Goal: Task Accomplishment & Management: Manage account settings

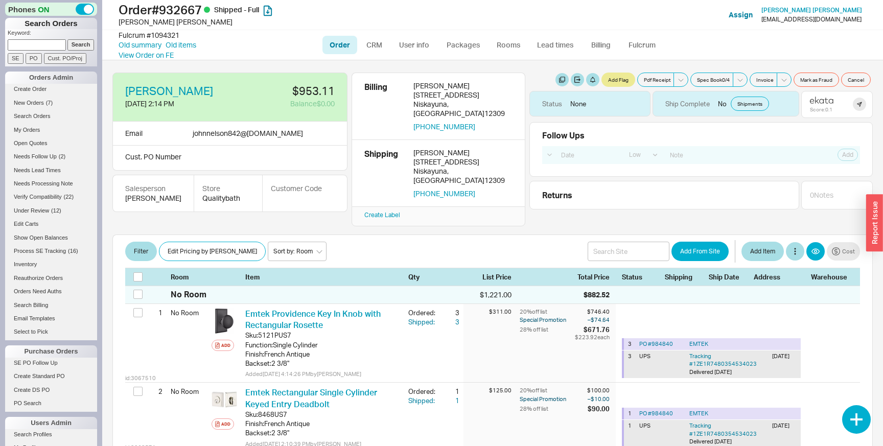
select select "LOW"
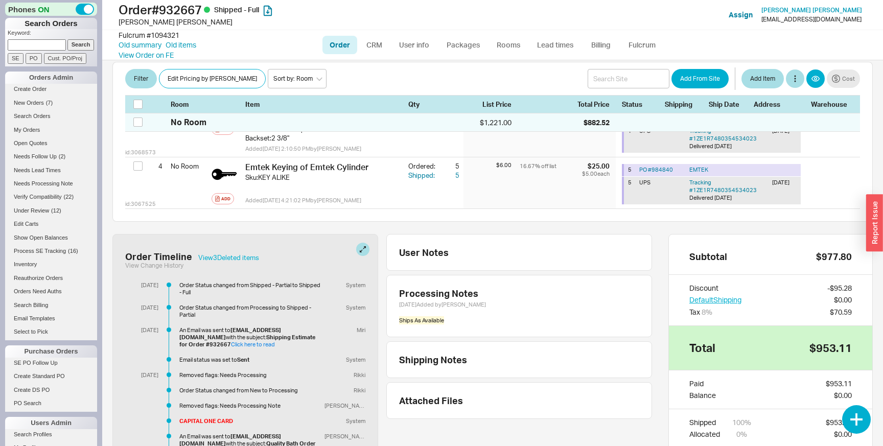
scroll to position [427, 0]
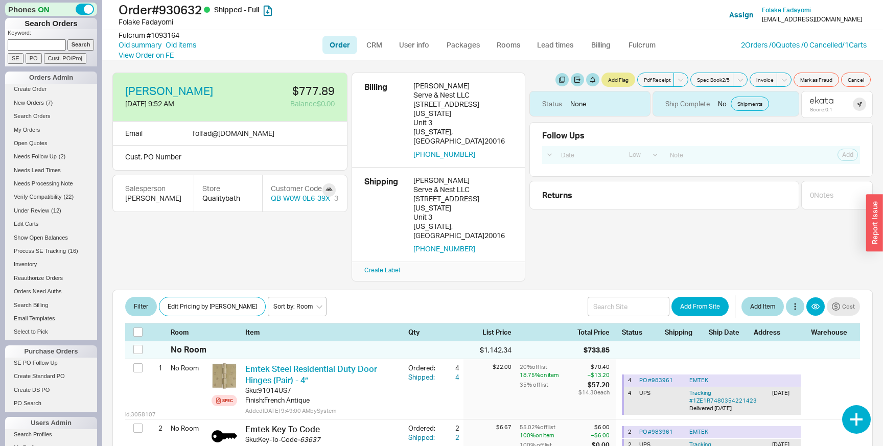
select select "LOW"
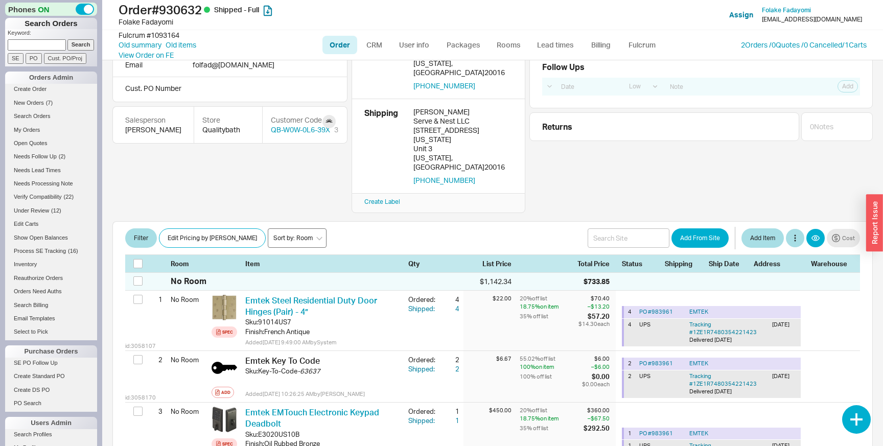
scroll to position [67, 0]
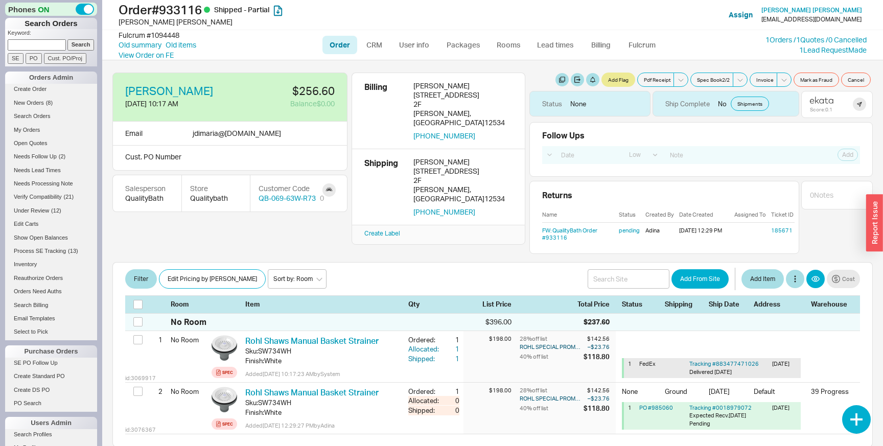
select select "LOW"
click at [564, 232] on link "FW: QualityBath Order #933116" at bounding box center [569, 234] width 55 height 14
click at [143, 49] on link "Old summary" at bounding box center [140, 45] width 43 height 10
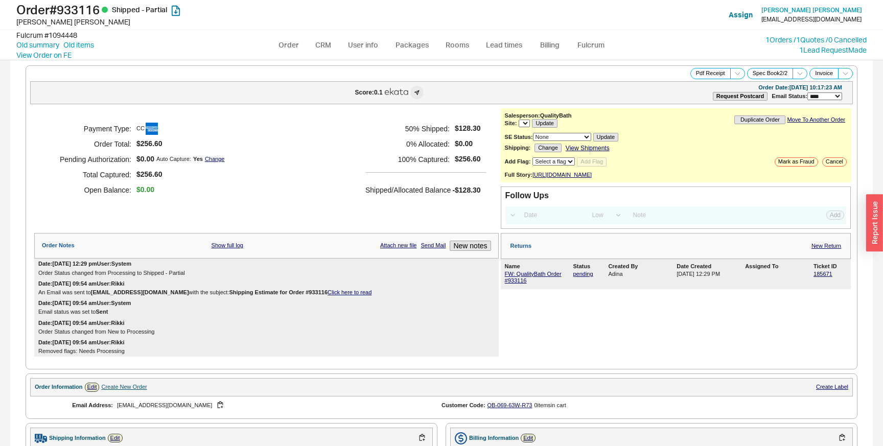
select select "LOW"
select select "3"
select select "*"
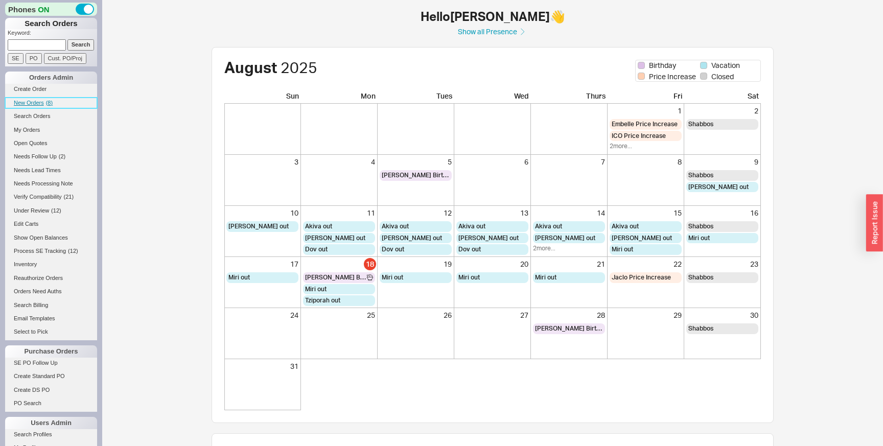
click at [28, 104] on span "New Orders" at bounding box center [29, 103] width 30 height 6
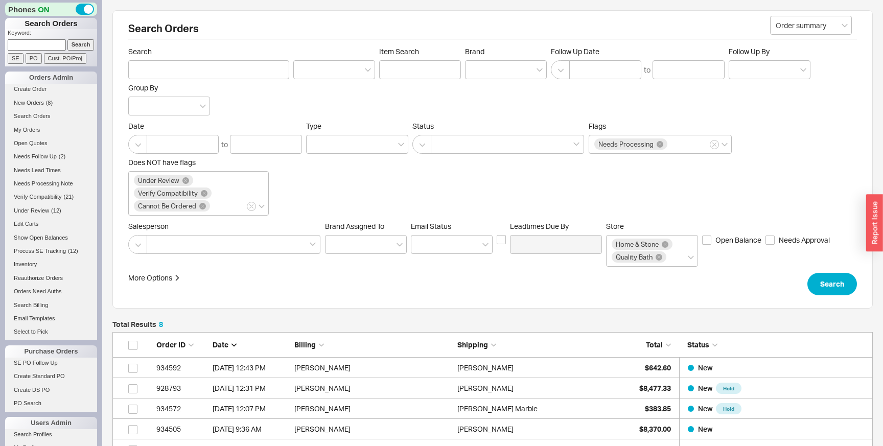
scroll to position [210, 761]
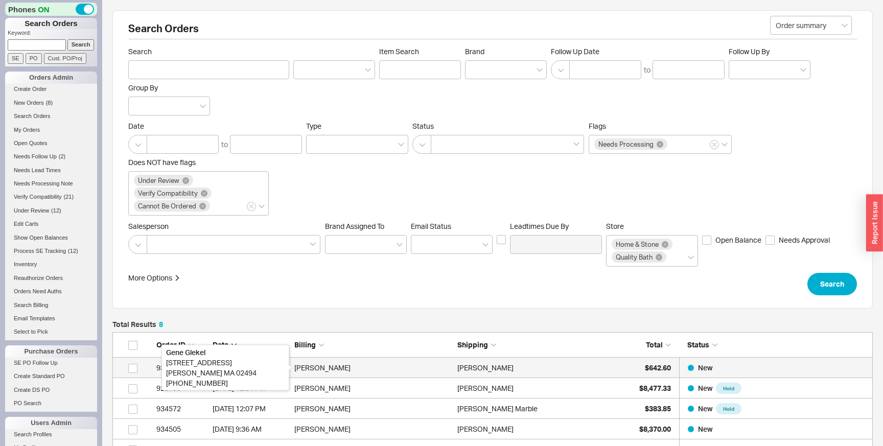
click at [352, 361] on div "Gene Glekel" at bounding box center [373, 368] width 158 height 20
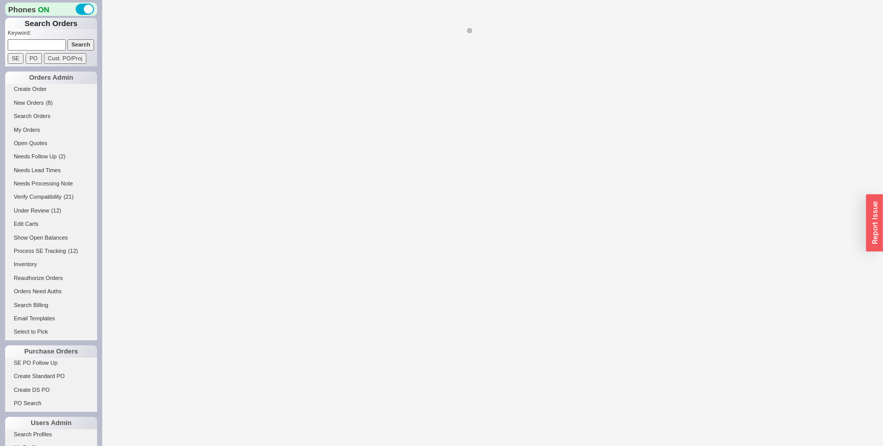
select select "LOW"
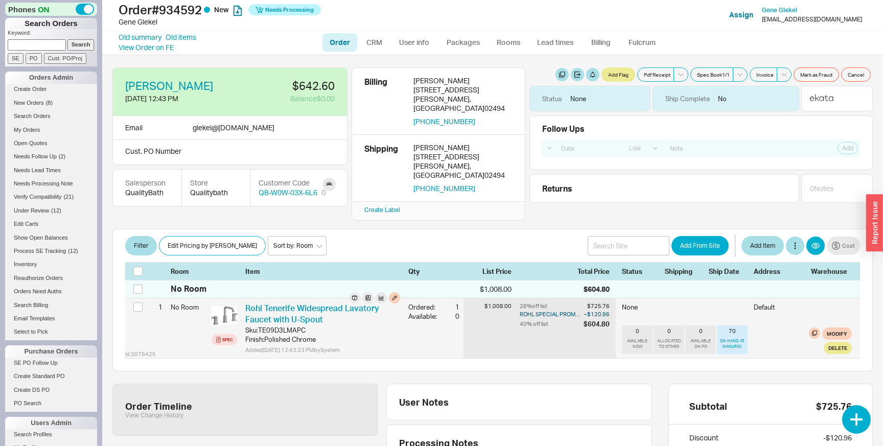
click at [521, 310] on div "ROHL SPECIAL PROMOTION" at bounding box center [551, 314] width 62 height 8
drag, startPoint x: 521, startPoint y: 300, endPoint x: 612, endPoint y: 302, distance: 90.5
click at [612, 299] on div "28 % off list $725.76 ROHL SPECIAL PROMOTION – $120.96 40 % off list $604.80" at bounding box center [568, 329] width 96 height 60
click at [602, 310] on div "– $120.96" at bounding box center [597, 314] width 26 height 8
drag, startPoint x: 602, startPoint y: 302, endPoint x: 532, endPoint y: 293, distance: 70.1
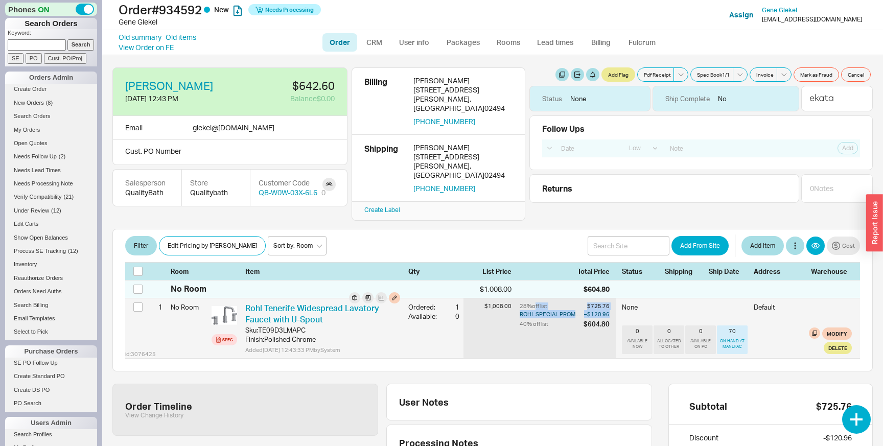
click at [532, 299] on div "28 % off list $725.76 ROHL SPECIAL PROMOTION – $120.96 40 % off list $604.80" at bounding box center [568, 329] width 96 height 60
click at [518, 299] on div "$1,008.00" at bounding box center [492, 329] width 56 height 60
drag, startPoint x: 518, startPoint y: 293, endPoint x: 620, endPoint y: 315, distance: 103.6
click at [620, 315] on div "id: 3076425 1 No Room Spec Rohl Tenerife Widespread Lavatory Faucet with U-Spou…" at bounding box center [492, 329] width 735 height 60
click at [610, 311] on div "28 % off list $725.76 ROHL SPECIAL PROMOTION – $120.96 40 % off list $604.80" at bounding box center [568, 329] width 96 height 60
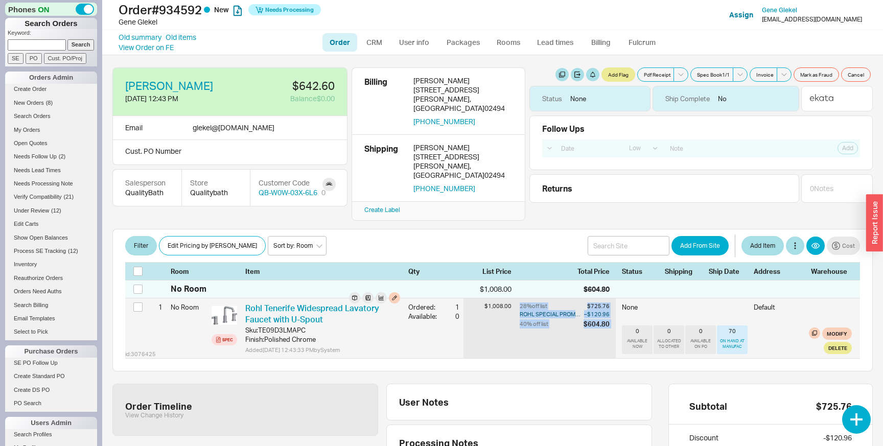
drag, startPoint x: 610, startPoint y: 311, endPoint x: 524, endPoint y: 286, distance: 89.3
click at [524, 299] on div "28 % off list $725.76 ROHL SPECIAL PROMOTION – $120.96 40 % off list $604.80" at bounding box center [568, 329] width 96 height 60
click at [519, 299] on div "$1,008.00" at bounding box center [492, 329] width 56 height 60
drag, startPoint x: 519, startPoint y: 291, endPoint x: 599, endPoint y: 309, distance: 81.8
click at [599, 309] on div "id: 3076425 1 No Room Spec Rohl Tenerife Widespread Lavatory Faucet with U-Spou…" at bounding box center [492, 329] width 735 height 60
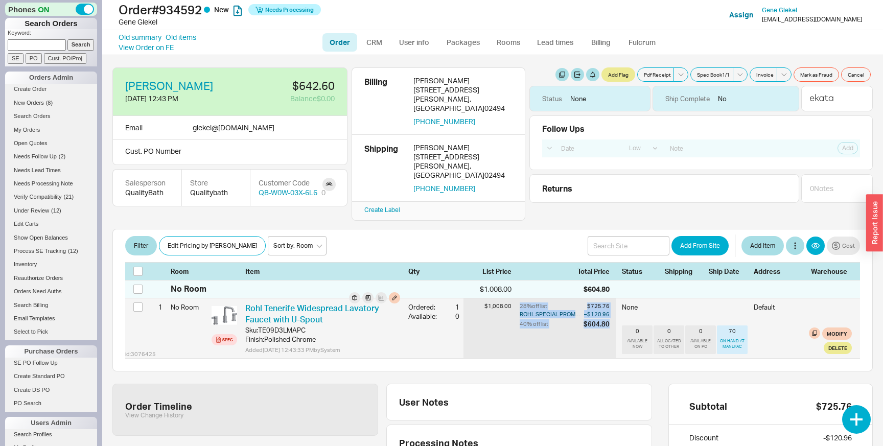
click at [599, 319] on div "$604.80" at bounding box center [597, 323] width 26 height 9
drag, startPoint x: 599, startPoint y: 309, endPoint x: 522, endPoint y: 290, distance: 79.6
click at [522, 299] on div "28 % off list $725.76 ROHL SPECIAL PROMOTION – $120.96 40 % off list $604.80" at bounding box center [568, 329] width 96 height 60
click at [522, 303] on div "28 % off list" at bounding box center [551, 307] width 62 height 8
drag, startPoint x: 522, startPoint y: 290, endPoint x: 608, endPoint y: 316, distance: 89.7
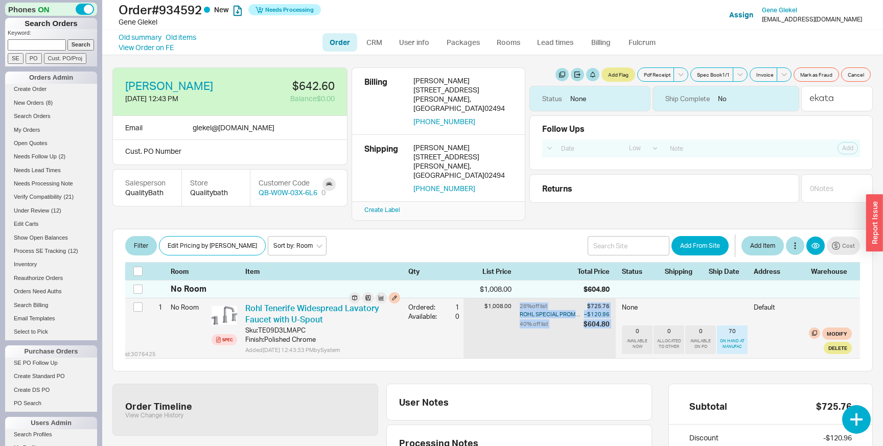
click at [608, 316] on div "28 % off list $725.76 ROHL SPECIAL PROMOTION – $120.96 40 % off list $604.80" at bounding box center [568, 329] width 96 height 60
drag, startPoint x: 608, startPoint y: 316, endPoint x: 518, endPoint y: 293, distance: 92.9
click at [518, 299] on div "id: 3076425 1 No Room Spec Rohl Tenerife Widespread Lavatory Faucet with U-Spou…" at bounding box center [492, 329] width 735 height 60
click at [518, 299] on div "$1,008.00" at bounding box center [492, 329] width 56 height 60
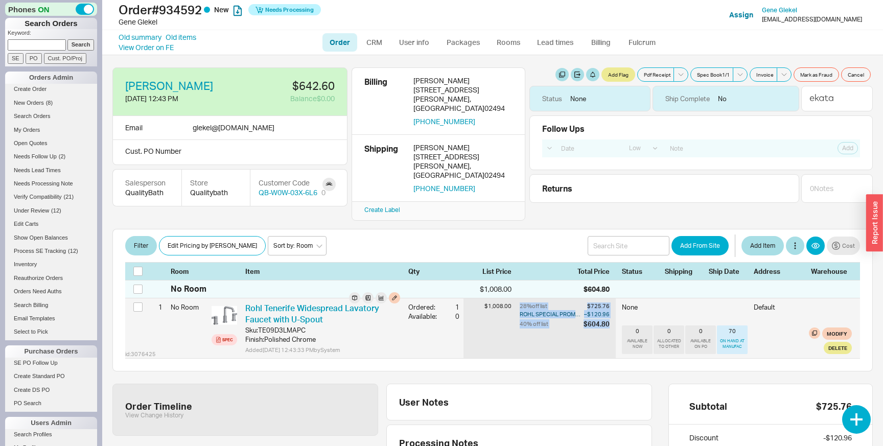
drag, startPoint x: 518, startPoint y: 293, endPoint x: 592, endPoint y: 314, distance: 77.5
click at [592, 314] on div "id: 3076425 1 No Room Spec Rohl Tenerife Widespread Lavatory Faucet with U-Spou…" at bounding box center [492, 329] width 735 height 60
click at [592, 319] on div "$604.80" at bounding box center [597, 323] width 26 height 9
drag, startPoint x: 592, startPoint y: 314, endPoint x: 513, endPoint y: 284, distance: 85.1
click at [513, 299] on div "id: 3076425 1 No Room Spec Rohl Tenerife Widespread Lavatory Faucet with U-Spou…" at bounding box center [492, 329] width 735 height 60
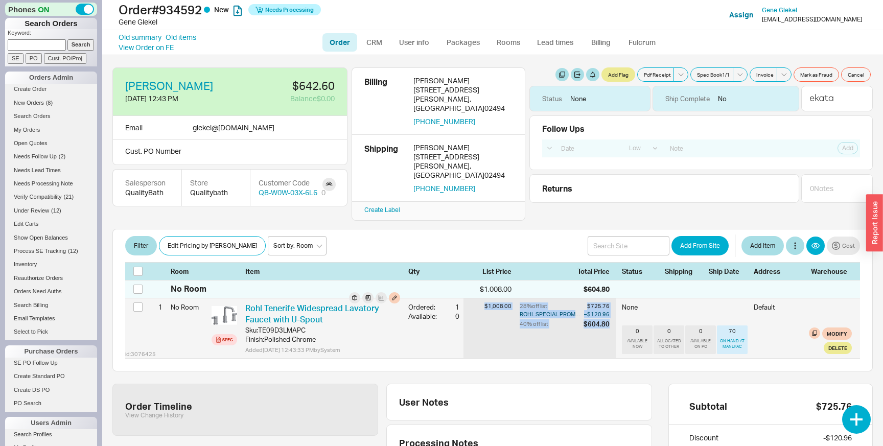
click at [535, 319] on div "40 % off list" at bounding box center [551, 323] width 62 height 9
drag, startPoint x: 535, startPoint y: 310, endPoint x: 527, endPoint y: 295, distance: 16.9
click at [527, 299] on div "28 % off list $725.76 ROHL SPECIAL PROMOTION – $120.96 40 % off list $604.80" at bounding box center [568, 329] width 96 height 60
click at [495, 311] on div "$1,008.00" at bounding box center [492, 329] width 56 height 60
click at [525, 303] on div "28 % off list" at bounding box center [551, 307] width 62 height 8
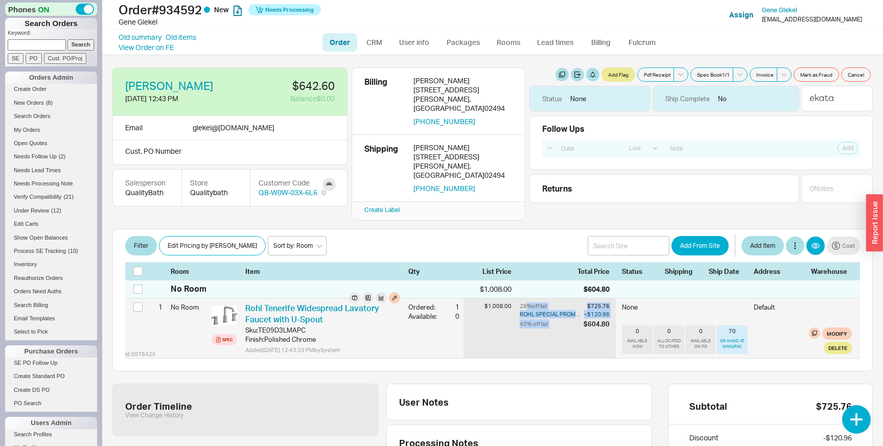
drag, startPoint x: 525, startPoint y: 293, endPoint x: 573, endPoint y: 320, distance: 54.9
click at [573, 320] on div "28 % off list $725.76 ROHL SPECIAL PROMOTION – $120.96 40 % off list $604.80" at bounding box center [568, 329] width 96 height 60
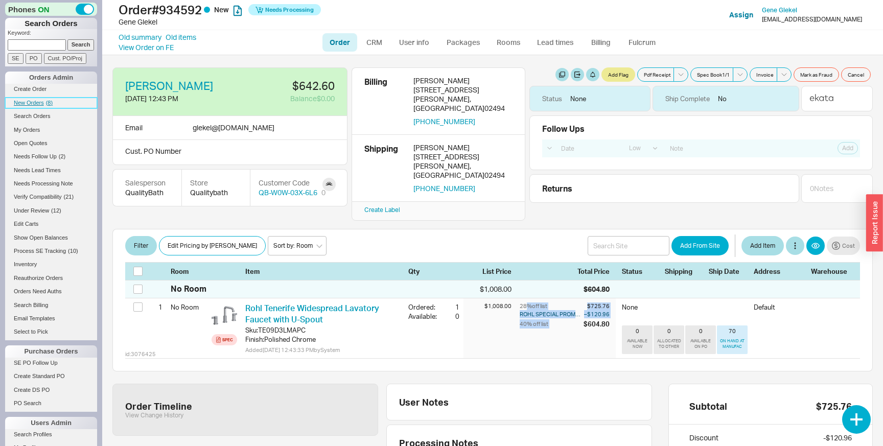
click at [47, 101] on span "( 8 )" at bounding box center [49, 103] width 7 height 6
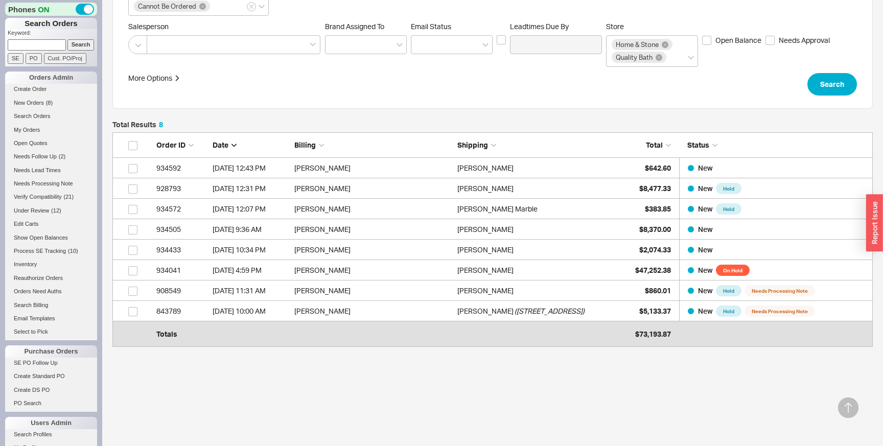
scroll to position [207, 0]
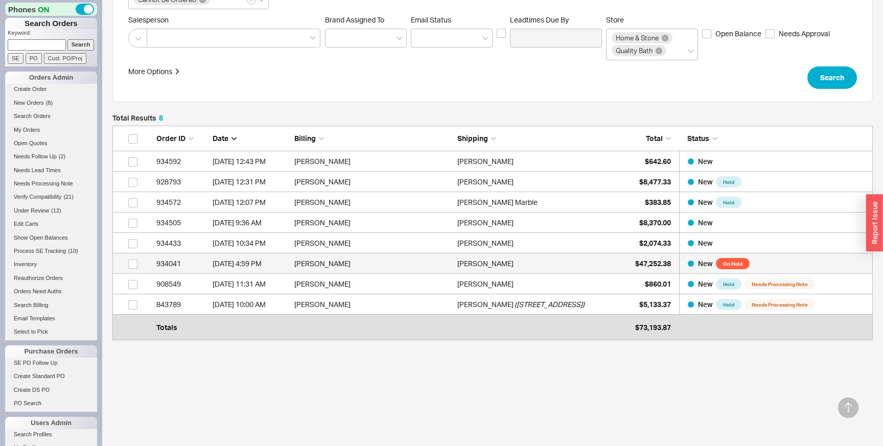
click at [604, 262] on div "Manuel Sarraff" at bounding box center [536, 264] width 158 height 20
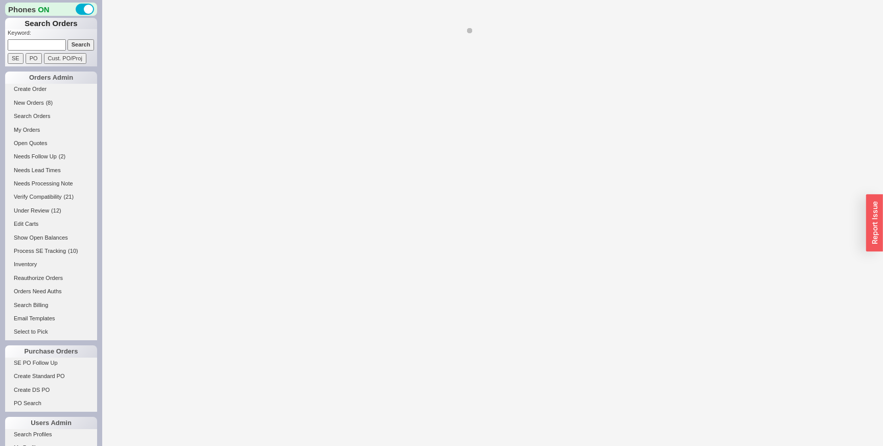
select select "LOW"
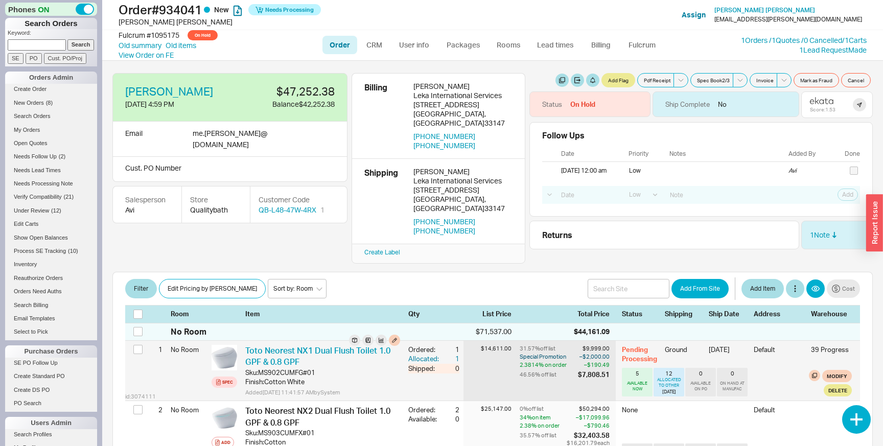
click at [527, 361] on div "2.3814 % on order" at bounding box center [548, 365] width 56 height 8
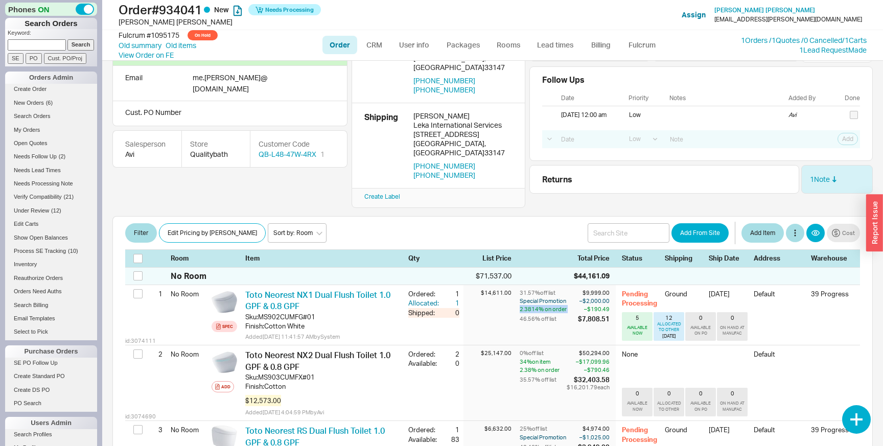
scroll to position [70, 0]
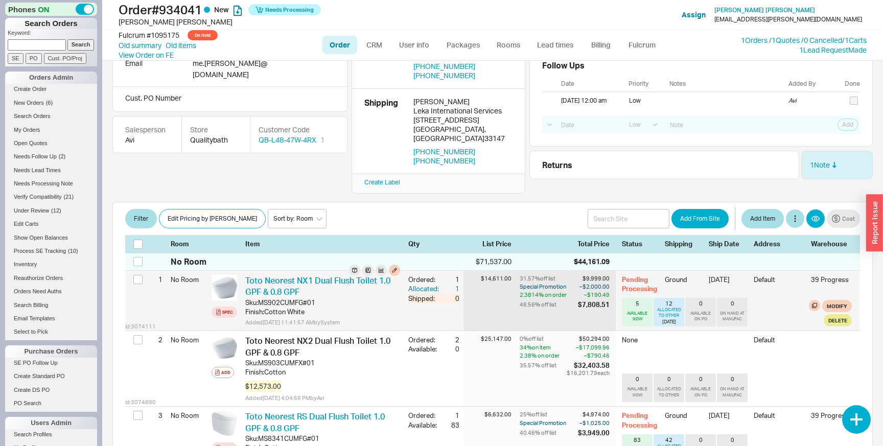
click at [523, 283] on div "Special Promotion" at bounding box center [548, 287] width 56 height 8
drag, startPoint x: 523, startPoint y: 274, endPoint x: 604, endPoint y: 274, distance: 80.8
click at [0, 0] on div "Special Promotion – $2,000.00" at bounding box center [0, 0] width 0 height 0
click at [604, 283] on div "– $2,000.00" at bounding box center [594, 287] width 32 height 8
drag, startPoint x: 604, startPoint y: 274, endPoint x: 526, endPoint y: 266, distance: 78.6
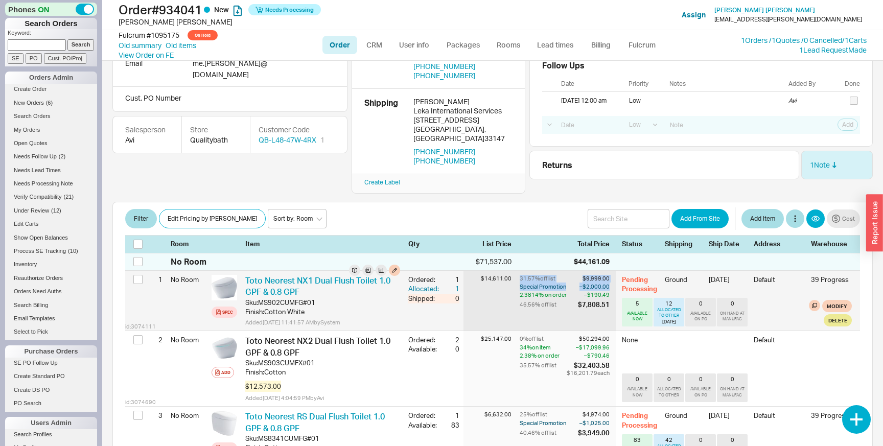
click at [526, 271] on div "31.57 % off list $9,999.00 Special Promotion – $2,000.00 2.3814 % on order – $1…" at bounding box center [568, 301] width 96 height 60
click at [526, 275] on div "31.57 % off list" at bounding box center [548, 279] width 56 height 8
drag, startPoint x: 526, startPoint y: 266, endPoint x: 606, endPoint y: 288, distance: 83.2
click at [606, 289] on div "31.57 % off list $9,999.00 Special Promotion – $2,000.00 2.3814 % on order – $1…" at bounding box center [568, 301] width 96 height 60
click at [606, 300] on div "$7,808.51" at bounding box center [594, 304] width 32 height 9
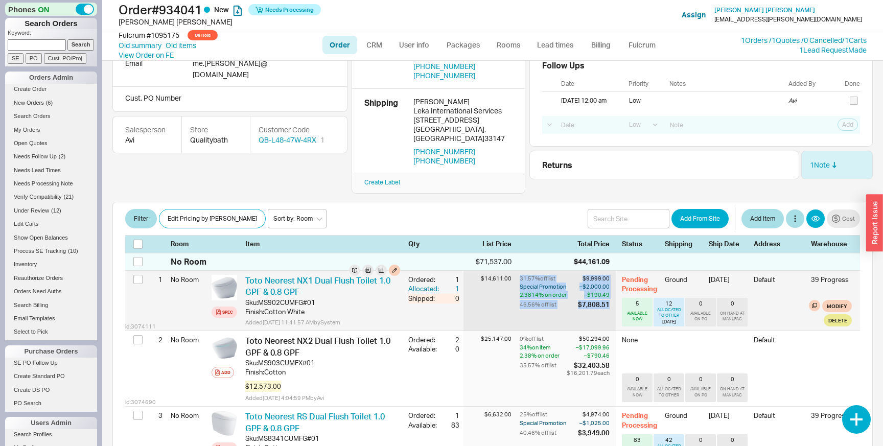
drag, startPoint x: 606, startPoint y: 288, endPoint x: 523, endPoint y: 263, distance: 87.0
click at [523, 271] on div "31.57 % off list $9,999.00 Special Promotion – $2,000.00 2.3814 % on order – $1…" at bounding box center [568, 301] width 96 height 60
click at [523, 275] on div "31.57 % off list" at bounding box center [548, 279] width 56 height 8
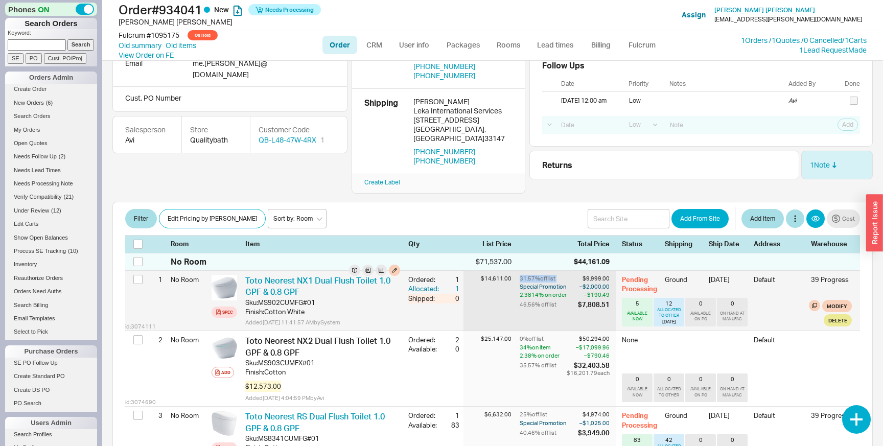
click at [524, 275] on div "31.57 % off list" at bounding box center [548, 279] width 56 height 8
drag, startPoint x: 524, startPoint y: 266, endPoint x: 594, endPoint y: 294, distance: 74.8
click at [594, 294] on div "31.57 % off list $9,999.00 Special Promotion – $2,000.00 2.3814 % on order – $1…" at bounding box center [568, 301] width 96 height 60
click at [594, 300] on div "$7,808.51" at bounding box center [594, 304] width 32 height 9
drag, startPoint x: 594, startPoint y: 294, endPoint x: 521, endPoint y: 263, distance: 78.8
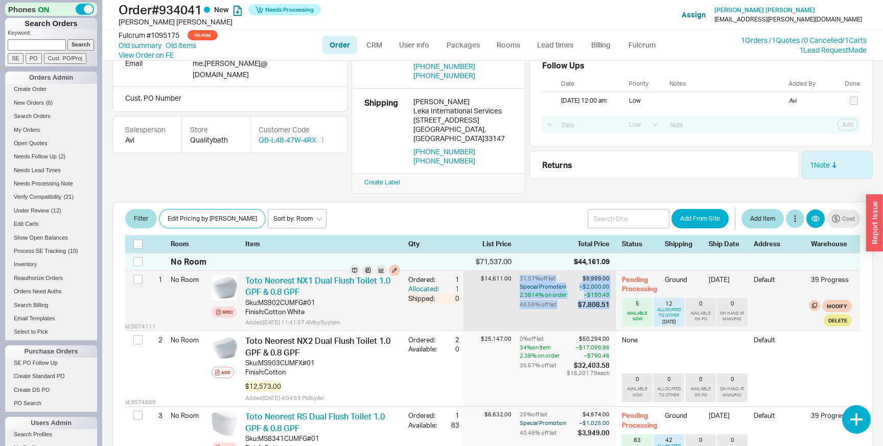
click at [521, 271] on div "31.57 % off list $9,999.00 Special Promotion – $2,000.00 2.3814 % on order – $1…" at bounding box center [568, 301] width 96 height 60
click at [521, 275] on div "31.57 % off list" at bounding box center [548, 279] width 56 height 8
drag, startPoint x: 521, startPoint y: 263, endPoint x: 597, endPoint y: 289, distance: 79.8
click at [597, 289] on div "31.57 % off list $9,999.00 Special Promotion – $2,000.00 2.3814 % on order – $1…" at bounding box center [568, 301] width 96 height 60
click at [597, 300] on div "$7,808.51" at bounding box center [594, 304] width 32 height 9
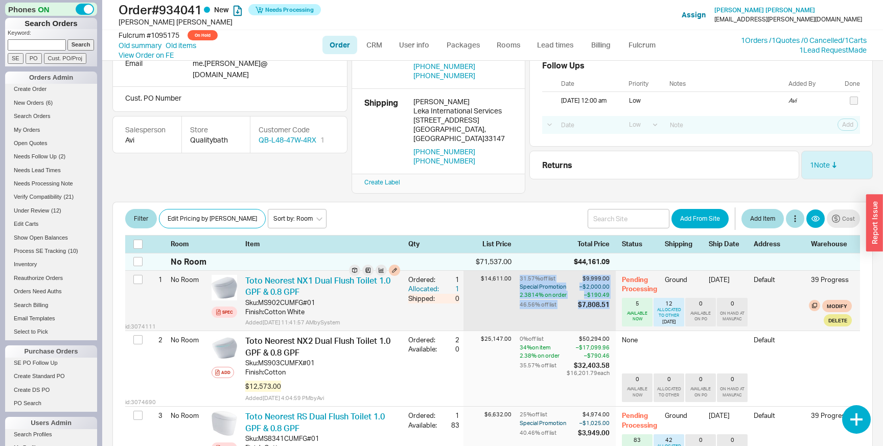
drag, startPoint x: 597, startPoint y: 289, endPoint x: 520, endPoint y: 264, distance: 80.5
click at [520, 271] on div "31.57 % off list $9,999.00 Special Promotion – $2,000.00 2.3814 % on order – $1…" at bounding box center [568, 301] width 96 height 60
click at [520, 275] on div "31.57 % off list" at bounding box center [548, 279] width 56 height 8
drag, startPoint x: 520, startPoint y: 264, endPoint x: 600, endPoint y: 295, distance: 85.0
click at [600, 295] on div "31.57 % off list $9,999.00 Special Promotion – $2,000.00 2.3814 % on order – $1…" at bounding box center [568, 301] width 96 height 60
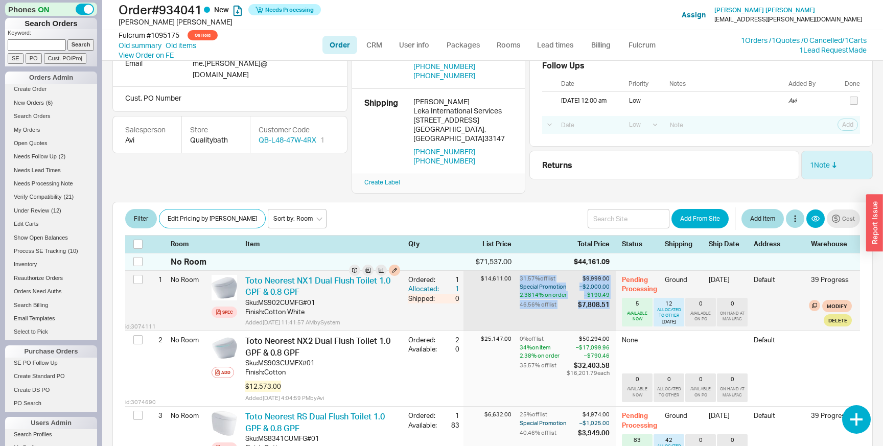
click at [600, 300] on div "$7,808.51" at bounding box center [594, 304] width 32 height 9
drag, startPoint x: 600, startPoint y: 295, endPoint x: 513, endPoint y: 274, distance: 89.3
click at [513, 274] on div "id: 3074111 1 No Room Spec Toto Neorest NX1 Dual Flush Toilet 1.0 GPF & 0.8 GPF…" at bounding box center [492, 301] width 735 height 60
click at [526, 275] on div "31.57 % off list" at bounding box center [548, 279] width 56 height 8
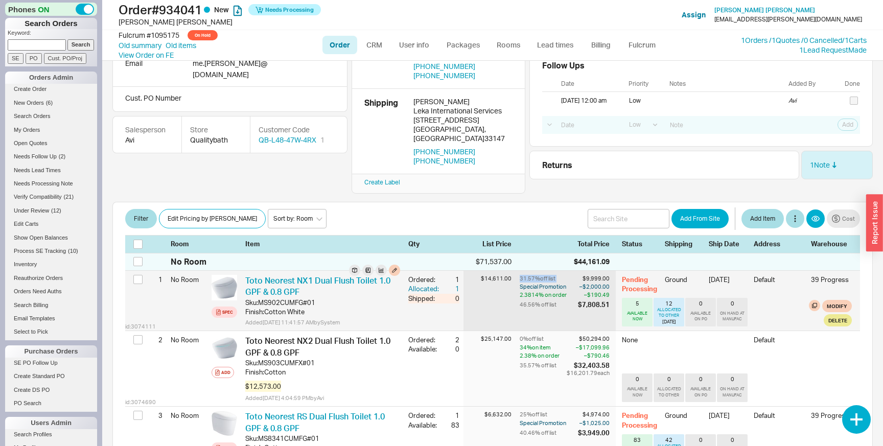
click at [526, 275] on div "31.57 % off list" at bounding box center [548, 279] width 56 height 8
click at [524, 283] on div "Special Promotion" at bounding box center [548, 287] width 56 height 8
click at [619, 271] on div "id: 3074111 1 No Room Spec Toto Neorest NX1 Dual Flush Toilet 1.0 GPF & 0.8 GPF…" at bounding box center [492, 301] width 735 height 60
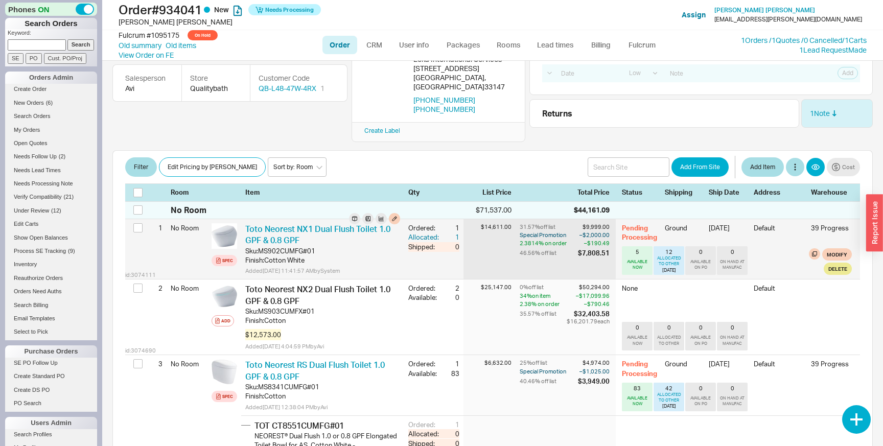
scroll to position [123, 0]
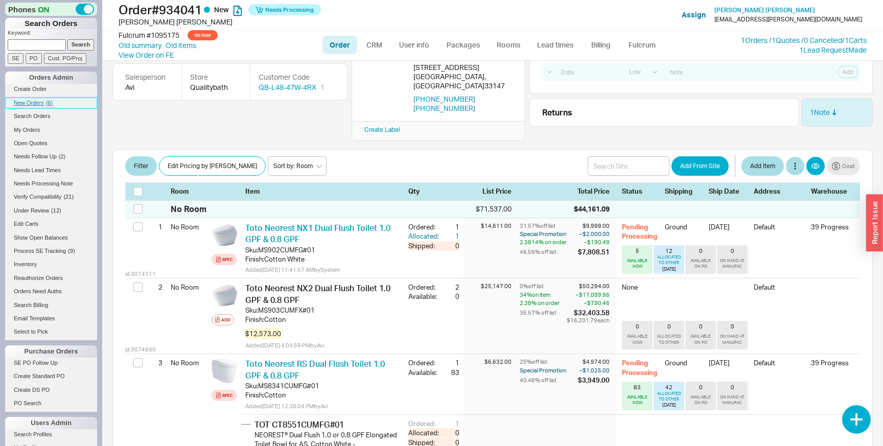
click at [42, 107] on link "New Orders ( 6 )" at bounding box center [51, 103] width 92 height 11
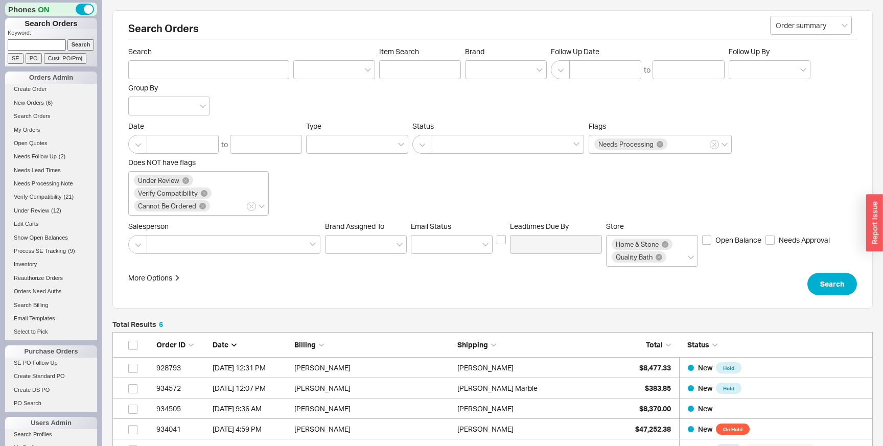
scroll to position [169, 761]
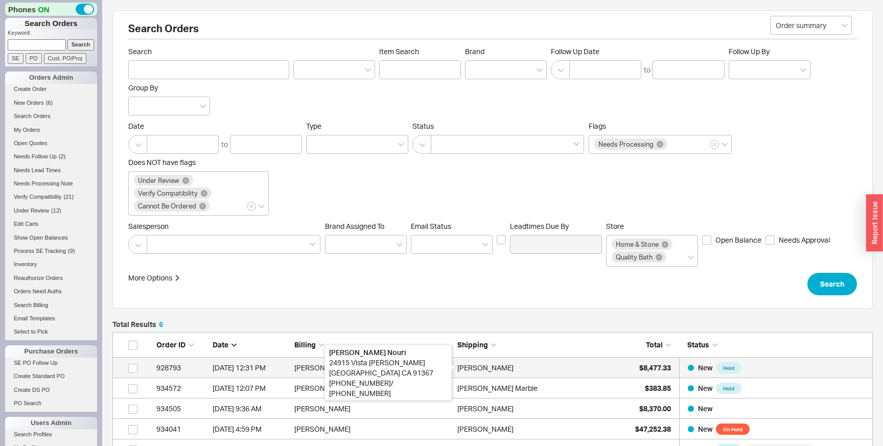
click at [458, 369] on div "[PERSON_NAME]" at bounding box center [485, 368] width 56 height 20
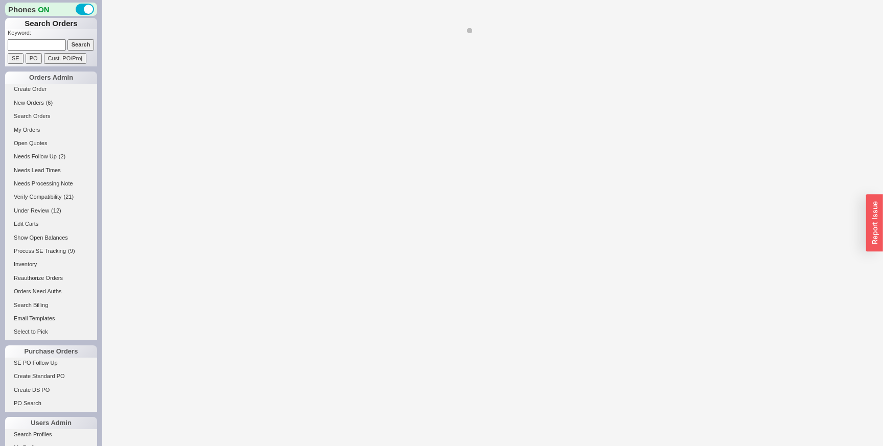
select select "LOW"
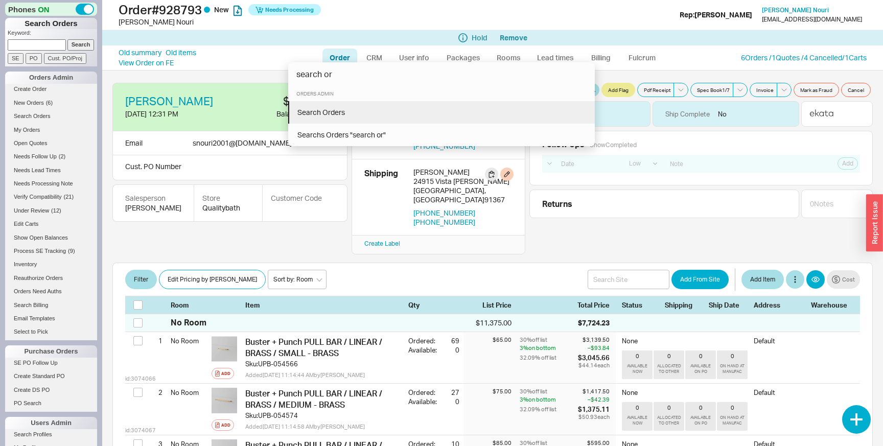
type input "search or"
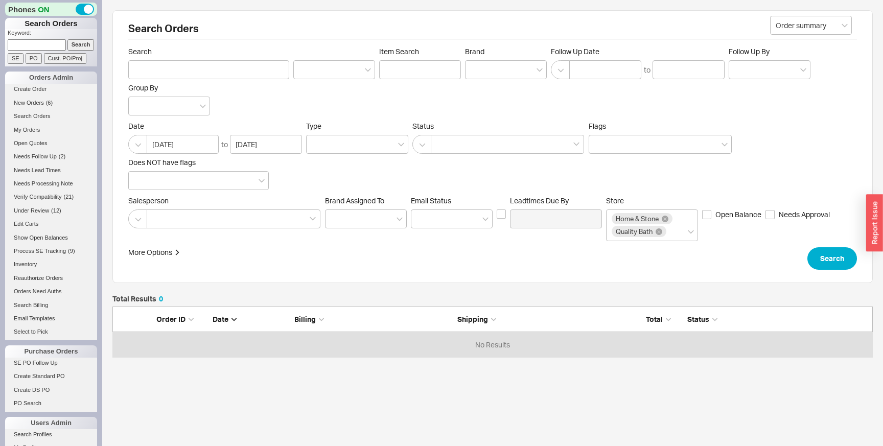
scroll to position [51, 761]
click at [501, 145] on div at bounding box center [507, 144] width 153 height 19
click at [444, 145] on input at bounding box center [440, 145] width 7 height 12
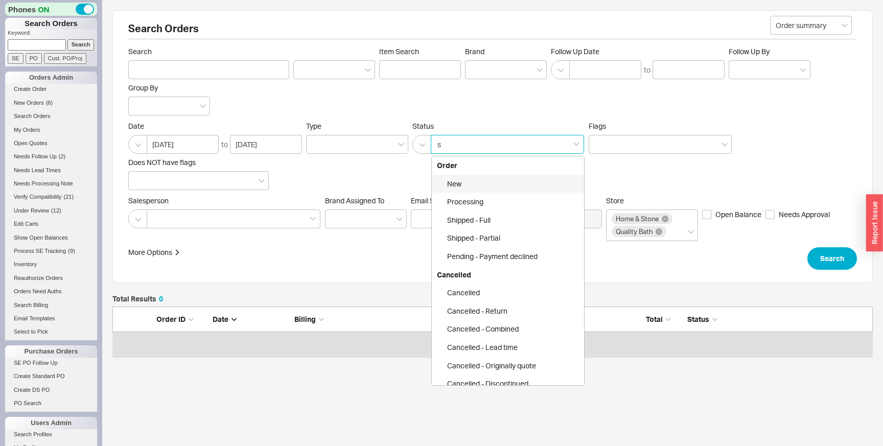
type input "sh"
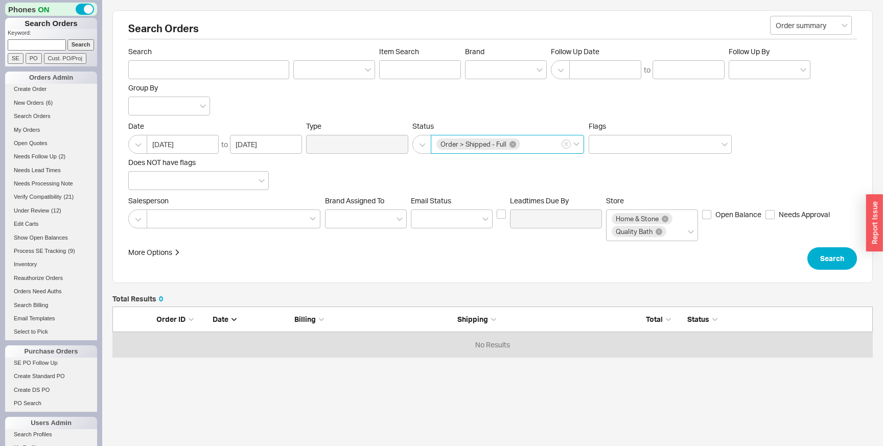
click button "Search" at bounding box center [833, 258] width 50 height 22
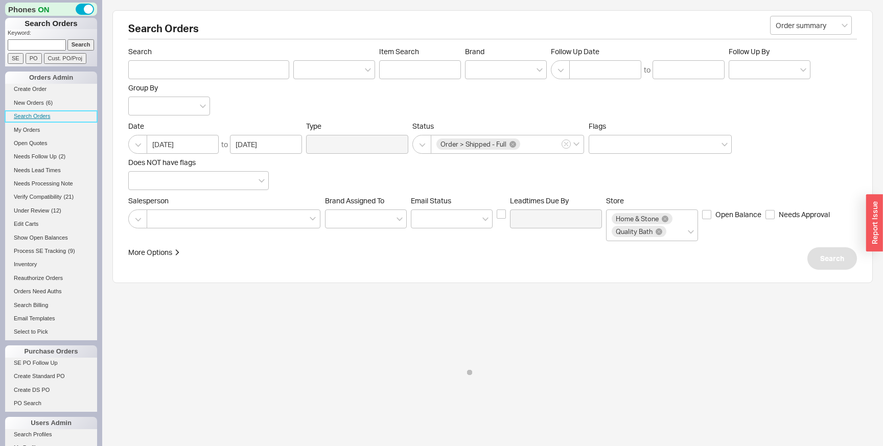
click at [43, 118] on link "Search Orders" at bounding box center [51, 116] width 92 height 11
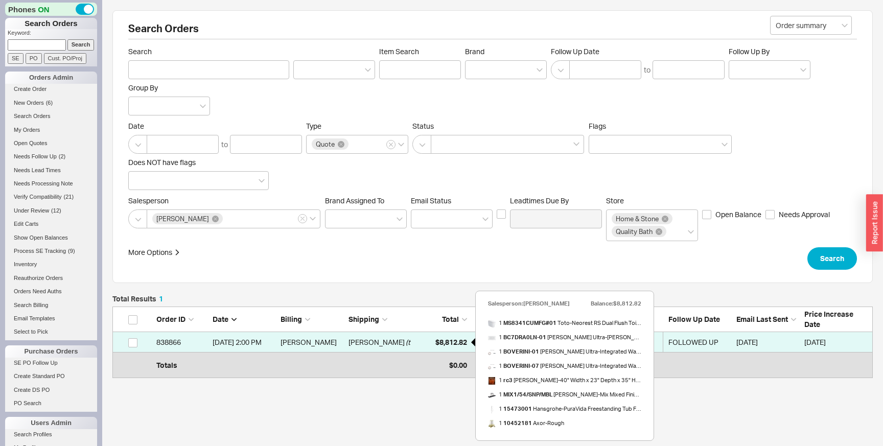
scroll to position [66, 761]
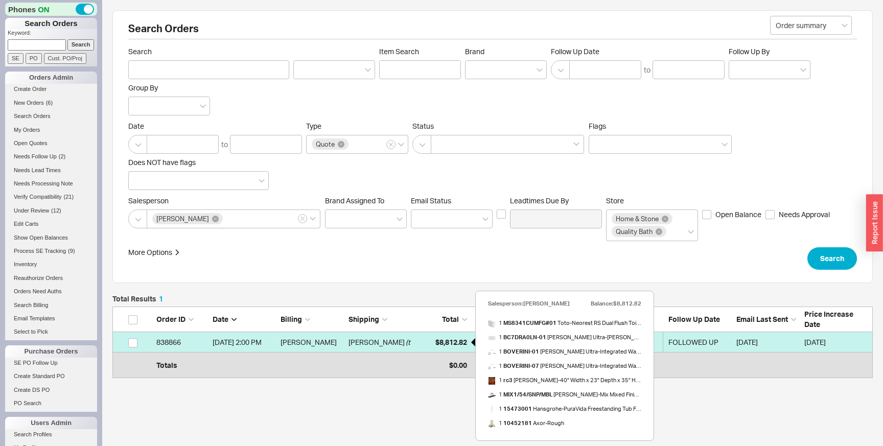
click at [415, 341] on link "838866 11/11/24 2:00 PM Michal Tikotzky Michal Tikotzky ( test ) $8,812.82 Quot…" at bounding box center [492, 342] width 761 height 20
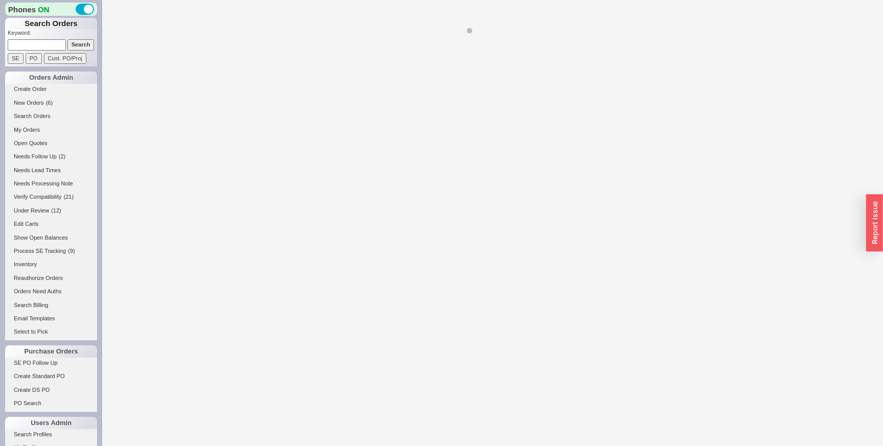
select select "LOW"
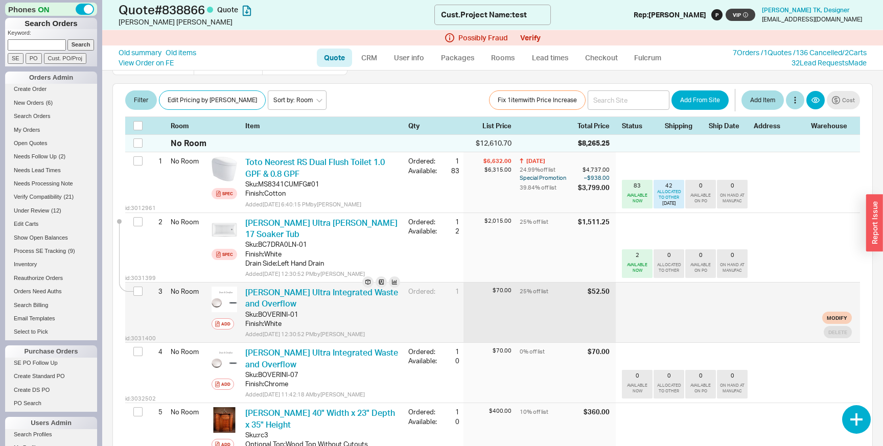
scroll to position [168, 0]
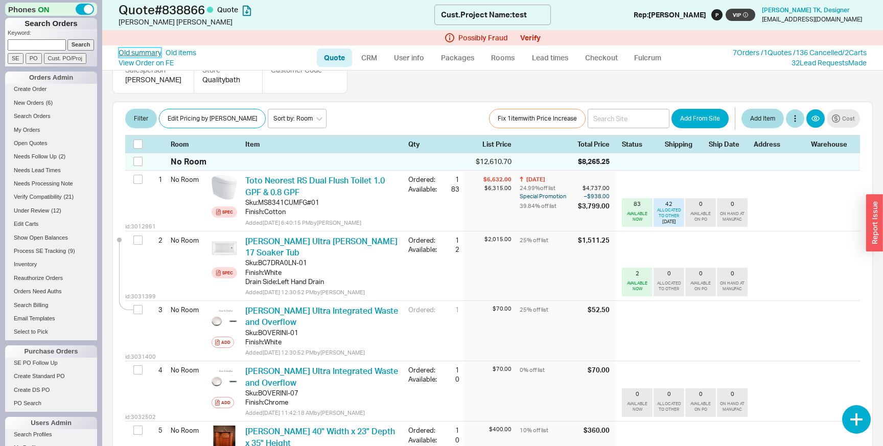
click at [151, 52] on link "Old summary" at bounding box center [140, 53] width 43 height 10
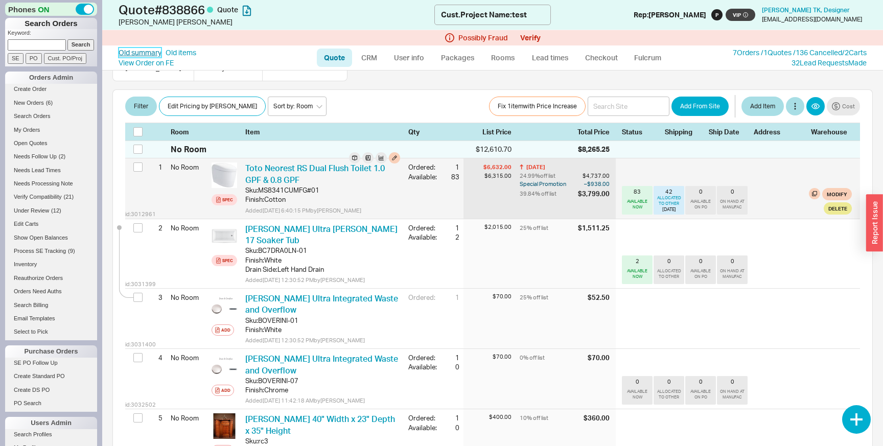
scroll to position [182, 0]
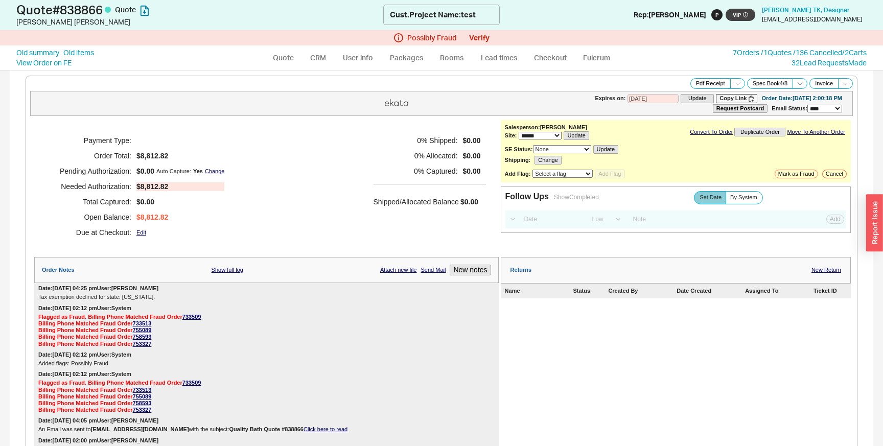
select select "*"
select select "LOW"
select select "3"
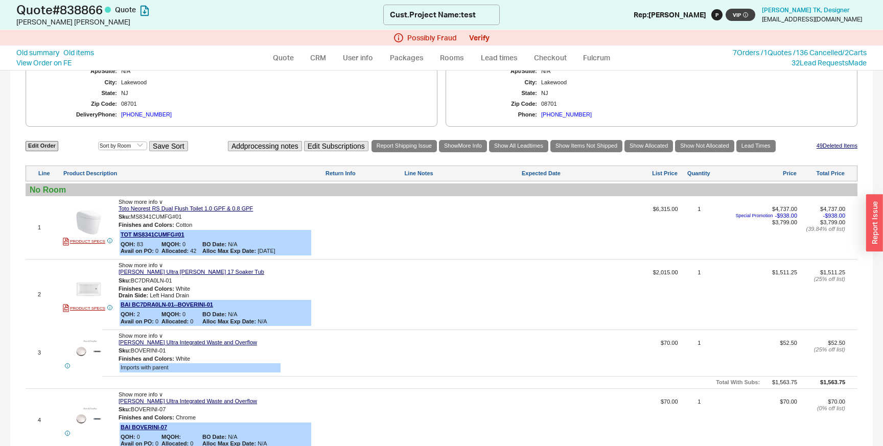
scroll to position [636, 0]
click at [685, 222] on div "1 PRODUCT SPECS Show more info ∨ Toto Neorest RS Dual Flush Toilet 1.0 GPF & 0.…" at bounding box center [442, 229] width 832 height 58
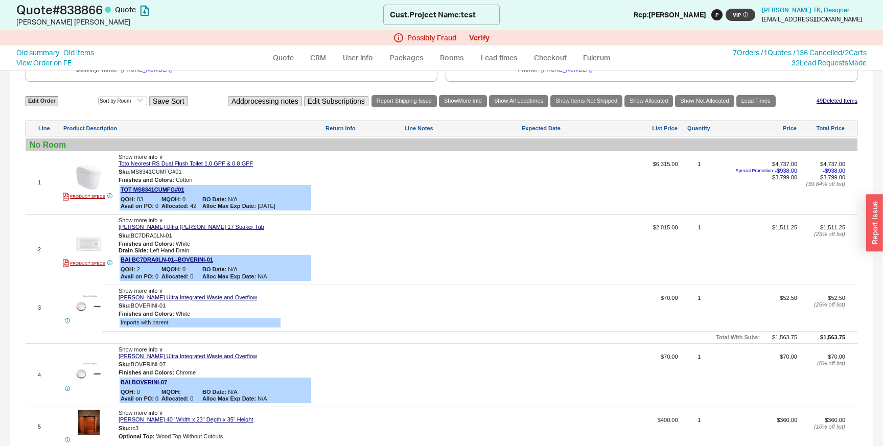
scroll to position [661, 0]
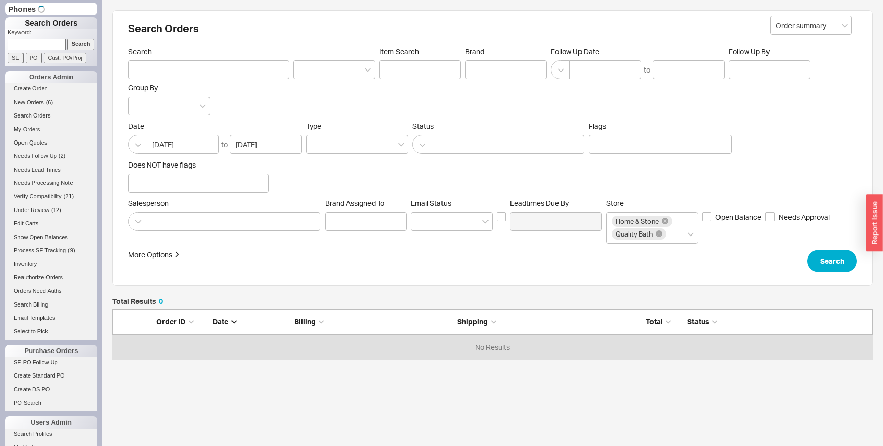
scroll to position [51, 761]
click at [470, 144] on div at bounding box center [507, 144] width 153 height 19
click at [454, 145] on div at bounding box center [507, 144] width 153 height 19
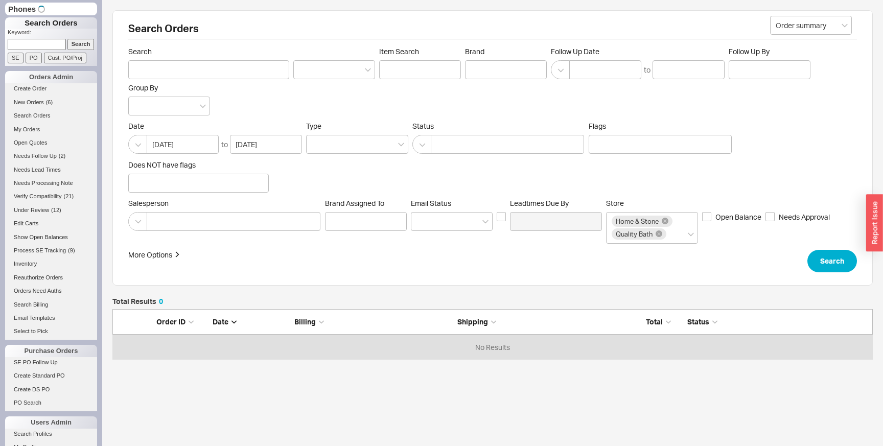
click at [457, 147] on div at bounding box center [507, 144] width 153 height 19
click at [447, 145] on div at bounding box center [507, 144] width 153 height 19
click at [335, 151] on div at bounding box center [357, 144] width 102 height 19
click at [319, 150] on input "Type" at bounding box center [315, 145] width 7 height 12
click at [480, 145] on div at bounding box center [507, 144] width 153 height 19
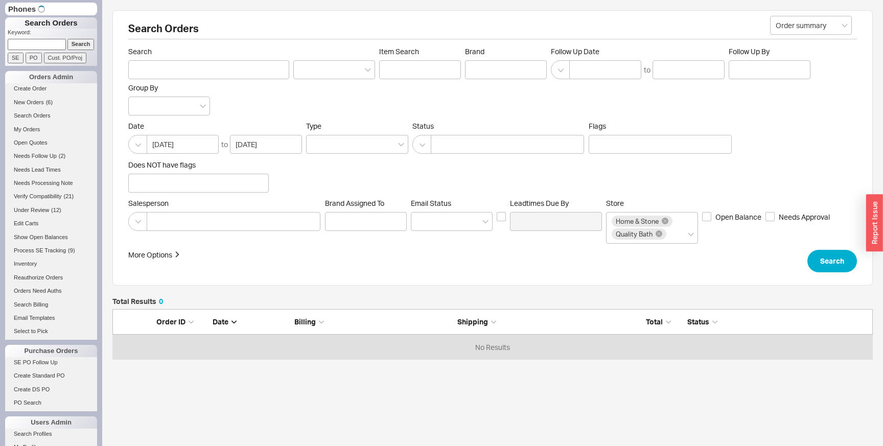
click at [462, 149] on div at bounding box center [507, 144] width 153 height 19
click at [464, 144] on div at bounding box center [507, 144] width 153 height 19
click at [461, 144] on div at bounding box center [507, 144] width 153 height 19
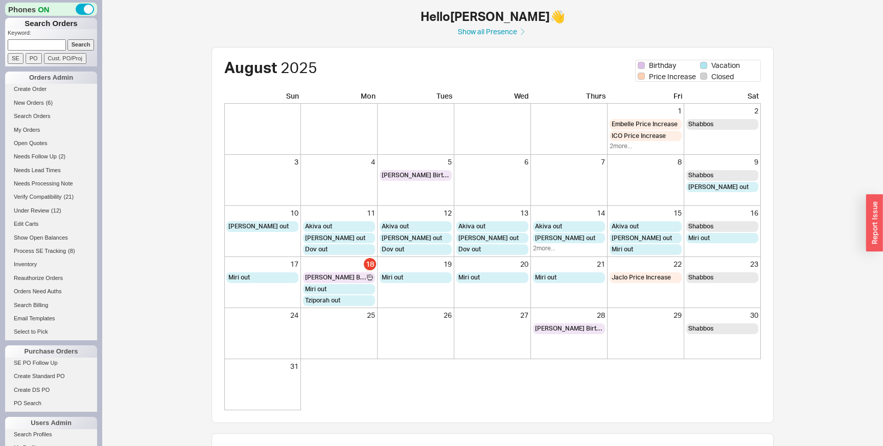
click at [225, 210] on div "10 [PERSON_NAME] out" at bounding box center [262, 231] width 77 height 51
click at [227, 126] on div at bounding box center [262, 129] width 77 height 51
click at [35, 109] on li "New Orders ( 6 )" at bounding box center [51, 104] width 92 height 13
click at [33, 104] on span "New Orders" at bounding box center [29, 103] width 30 height 6
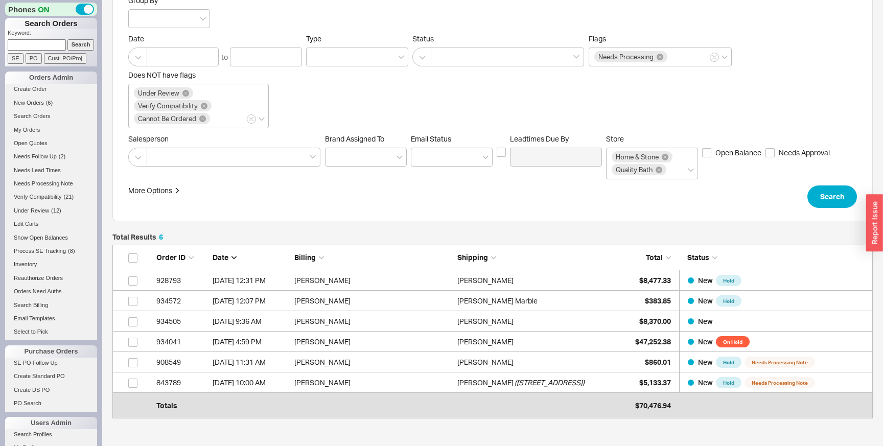
scroll to position [146, 0]
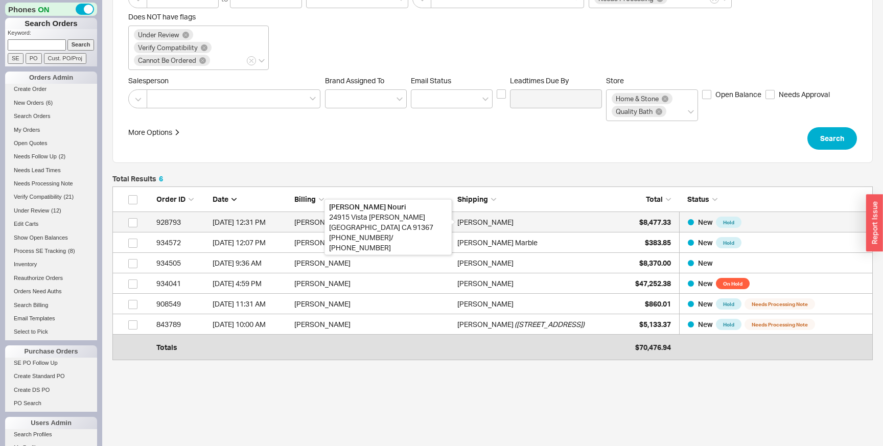
click at [462, 225] on div "[PERSON_NAME]" at bounding box center [485, 222] width 56 height 20
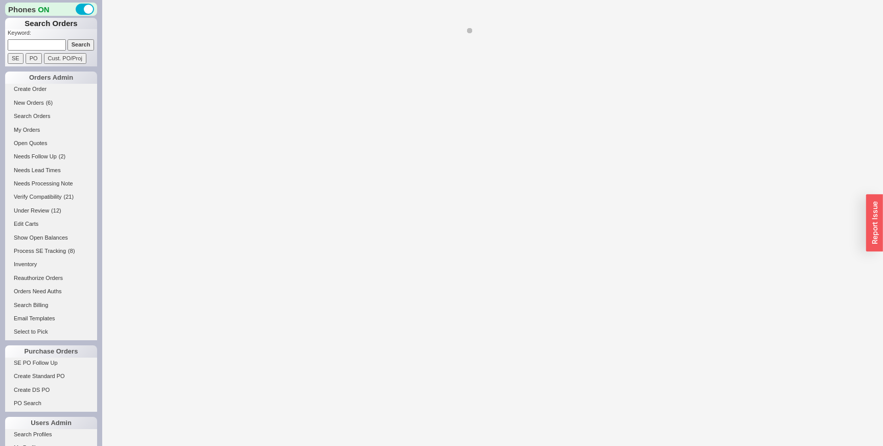
select select "LOW"
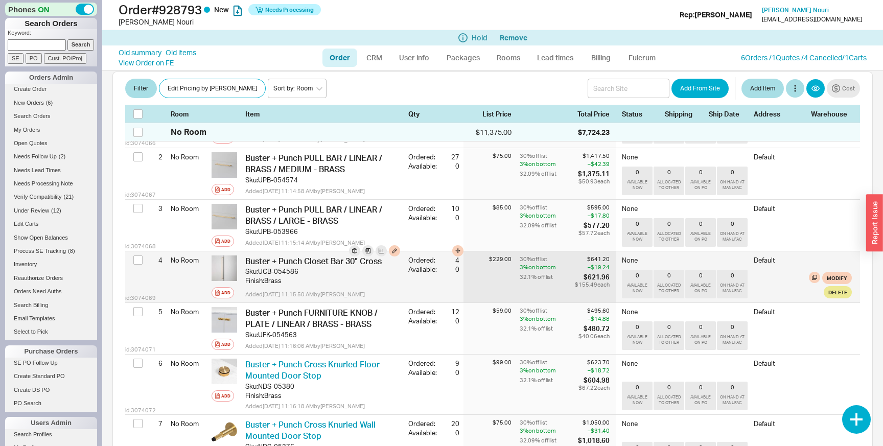
scroll to position [100, 0]
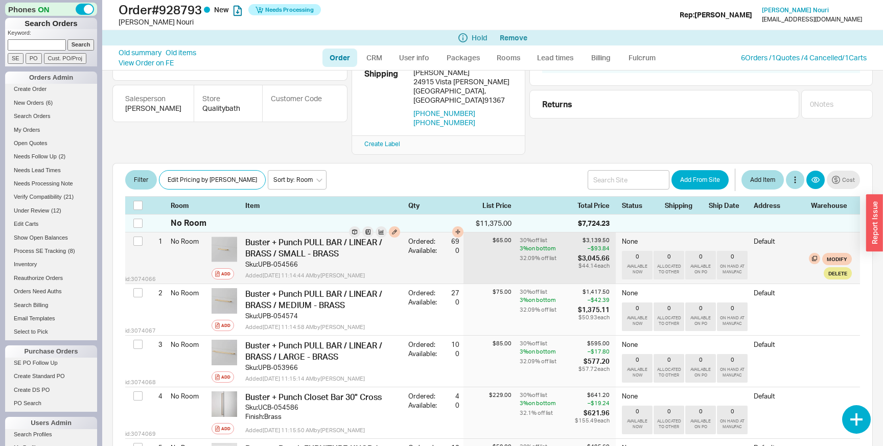
click at [323, 237] on span "Buster + Punch PULL BAR / LINEAR / BRASS / SMALL - BRASS" at bounding box center [313, 247] width 137 height 21
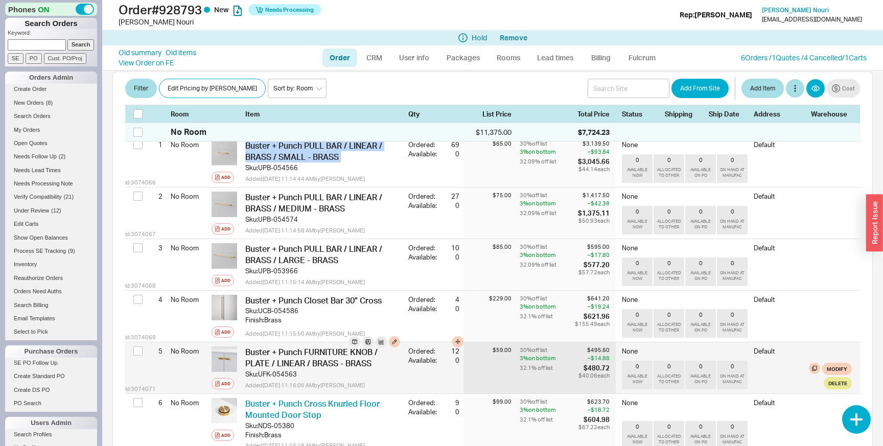
scroll to position [197, 0]
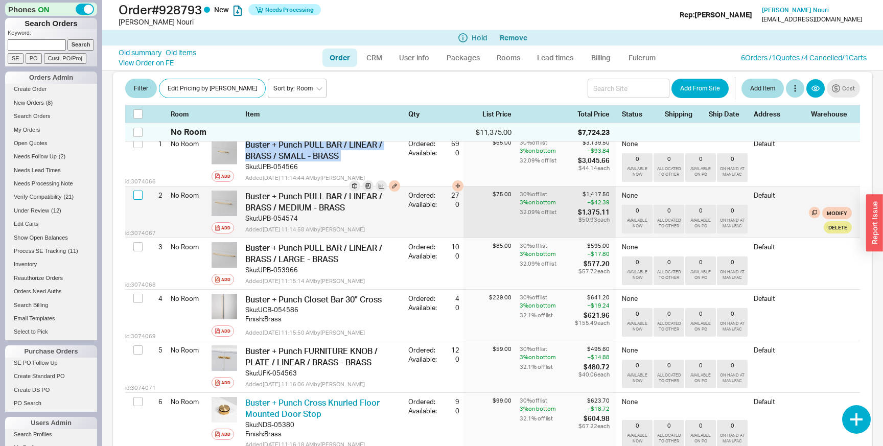
click at [136, 191] on input "checkbox" at bounding box center [137, 195] width 9 height 9
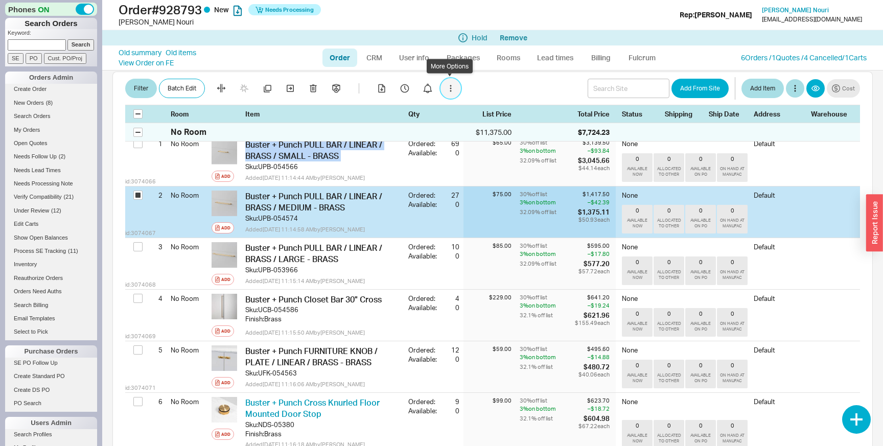
click at [458, 87] on button "button" at bounding box center [451, 89] width 20 height 20
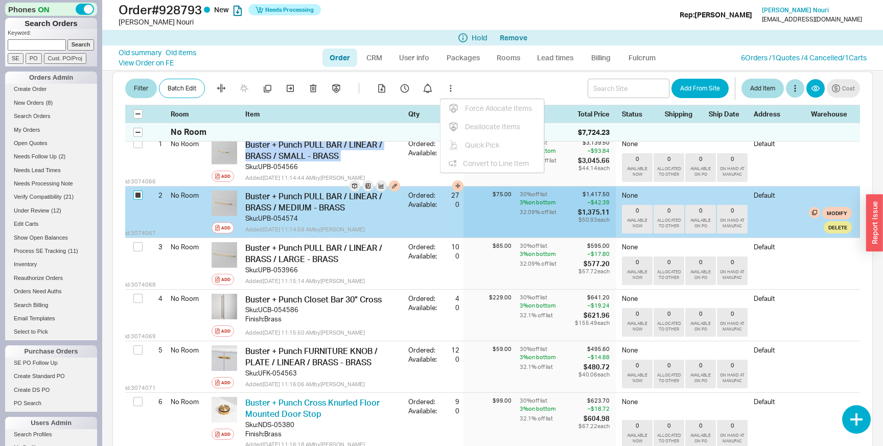
click at [135, 191] on input "checkbox" at bounding box center [137, 195] width 9 height 9
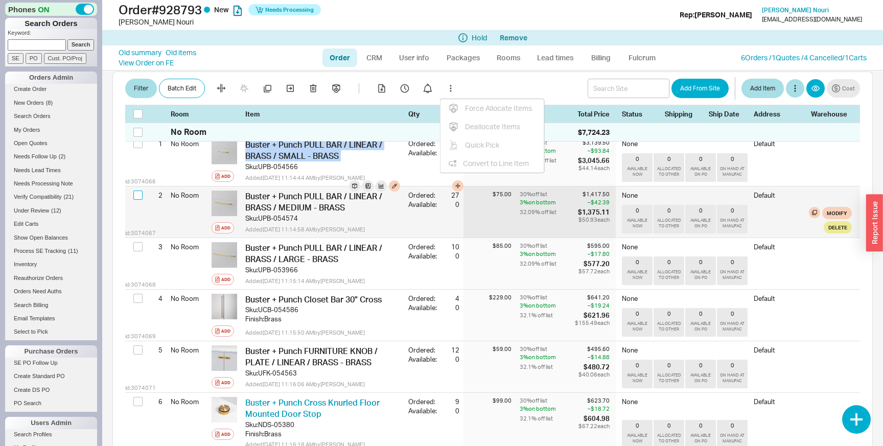
checkbox input "false"
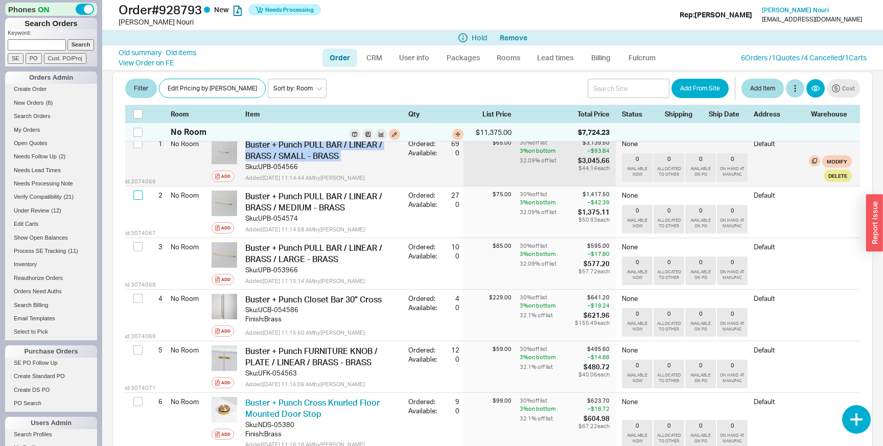
scroll to position [0, 0]
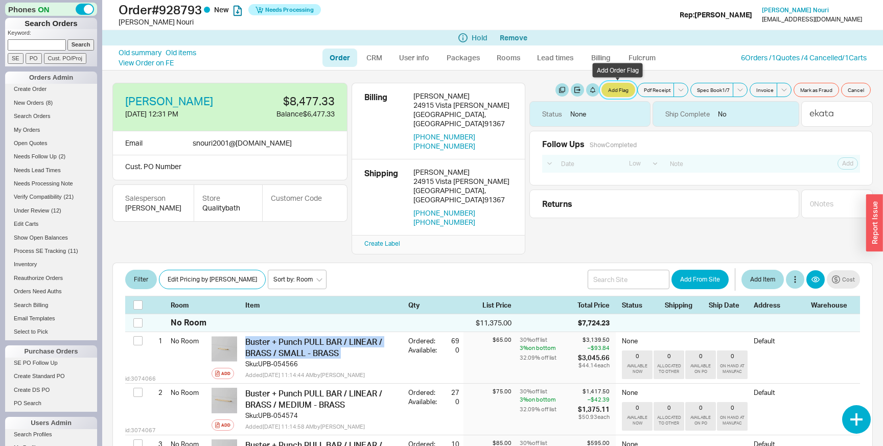
click at [618, 93] on button "Add Flag" at bounding box center [619, 90] width 34 height 14
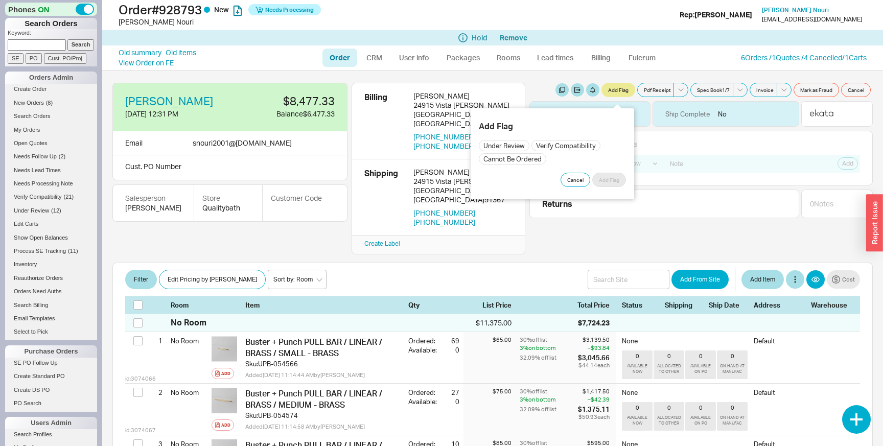
click at [383, 269] on div "Filter Edit Pricing by Brand Sort by: Room Sort by: Brand Sort by: Date Add Fro…" at bounding box center [492, 279] width 735 height 20
click at [382, 269] on div "Filter Edit Pricing by Brand Sort by: Room Sort by: Brand Sort by: Date Add Fro…" at bounding box center [492, 279] width 735 height 20
click at [37, 105] on span "New Orders" at bounding box center [29, 103] width 30 height 6
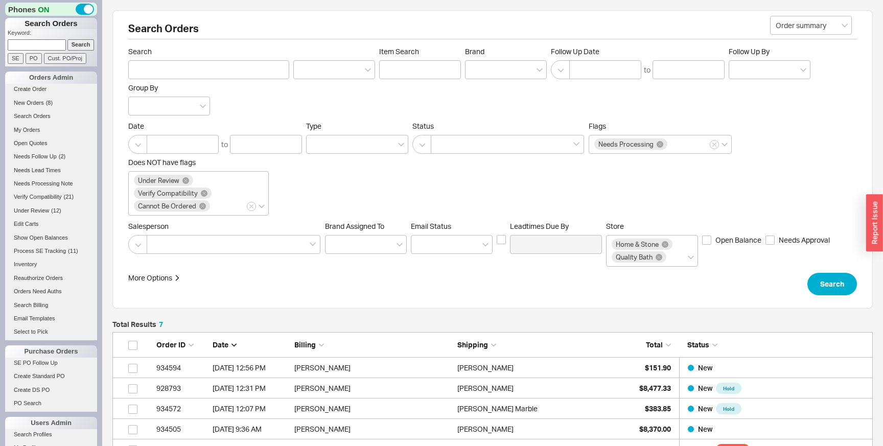
scroll to position [189, 761]
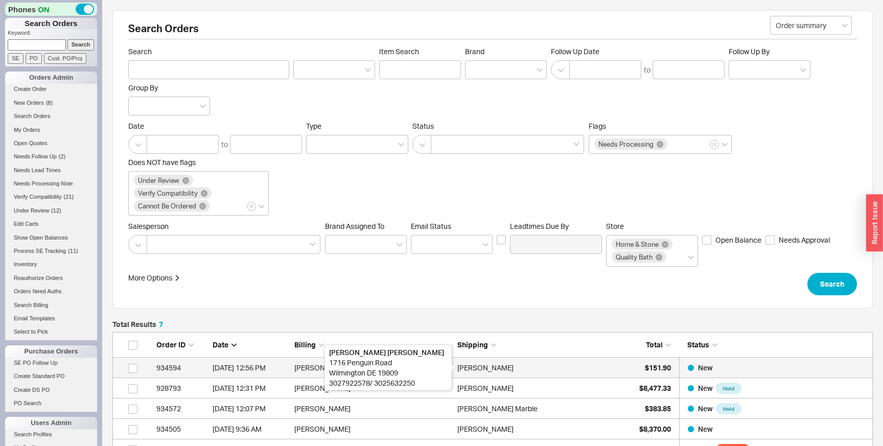
click at [461, 372] on div "Coy Waddell" at bounding box center [485, 368] width 56 height 20
select select "LOW"
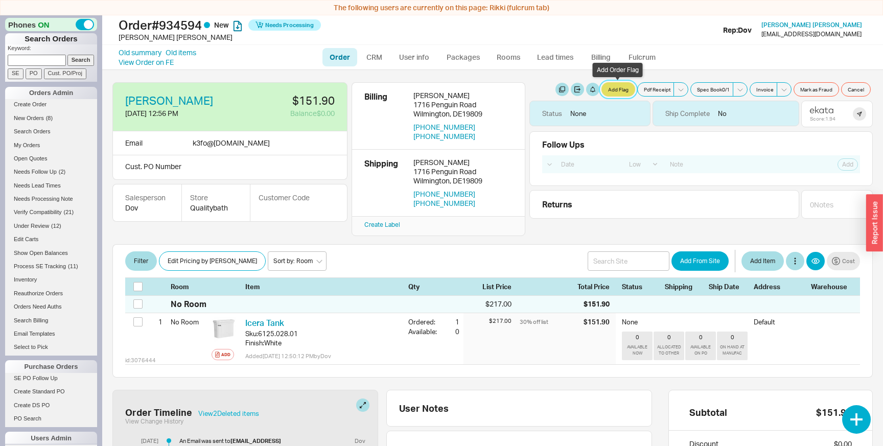
click at [621, 90] on button "Add Flag" at bounding box center [619, 89] width 34 height 14
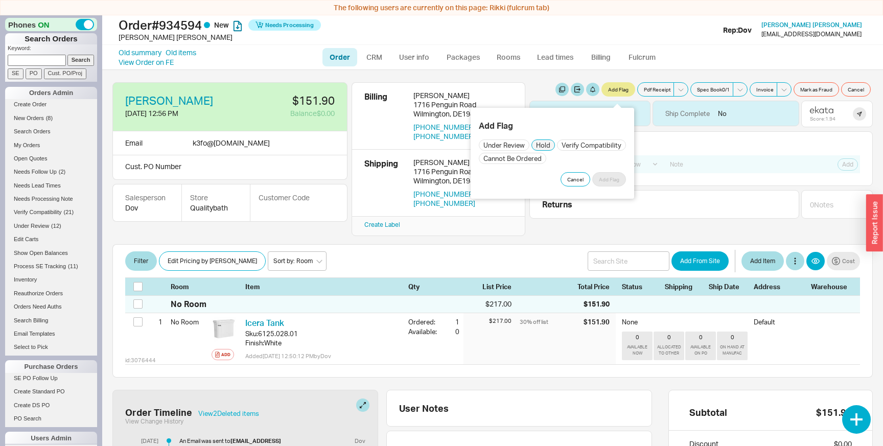
click at [542, 145] on input "Hold" at bounding box center [543, 145] width 22 height 10
checkbox input "true"
click at [545, 184] on textarea at bounding box center [552, 183] width 147 height 30
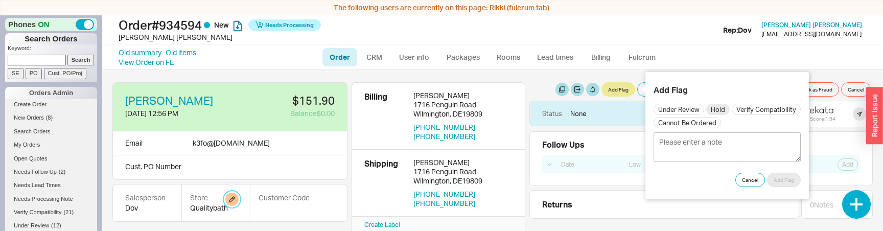
click at [235, 200] on button "button" at bounding box center [231, 199] width 13 height 13
select select "1"
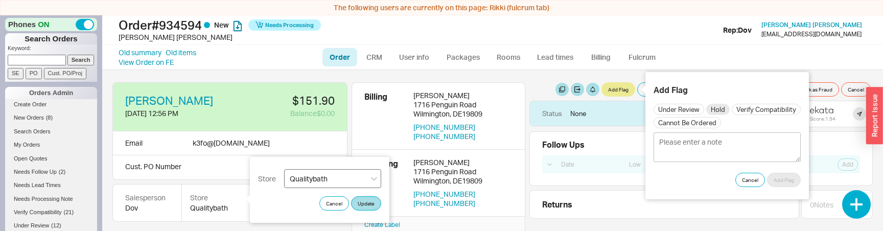
click at [297, 180] on select "Amazon Amazon Prime Cost Clipper Google Houzz Qualitybath QualityBath Pro Sanif…" at bounding box center [332, 178] width 97 height 19
click at [319, 181] on select "Amazon Amazon Prime Cost Clipper Google Houzz Qualitybath QualityBath Pro Sanif…" at bounding box center [332, 178] width 97 height 19
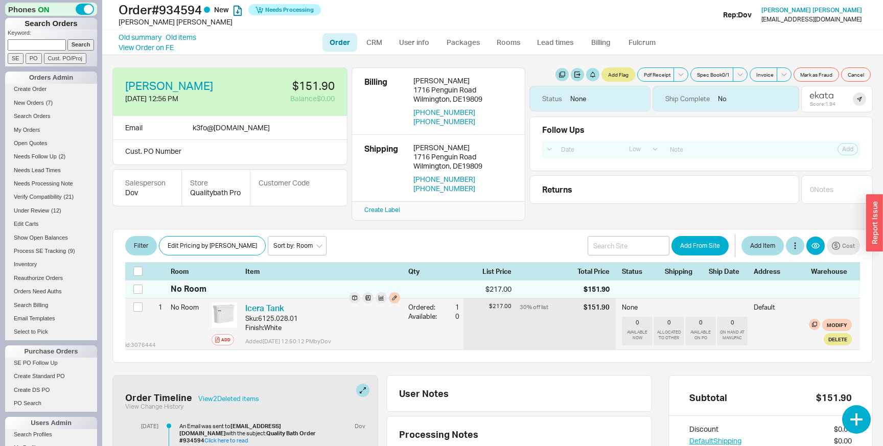
scroll to position [88, 0]
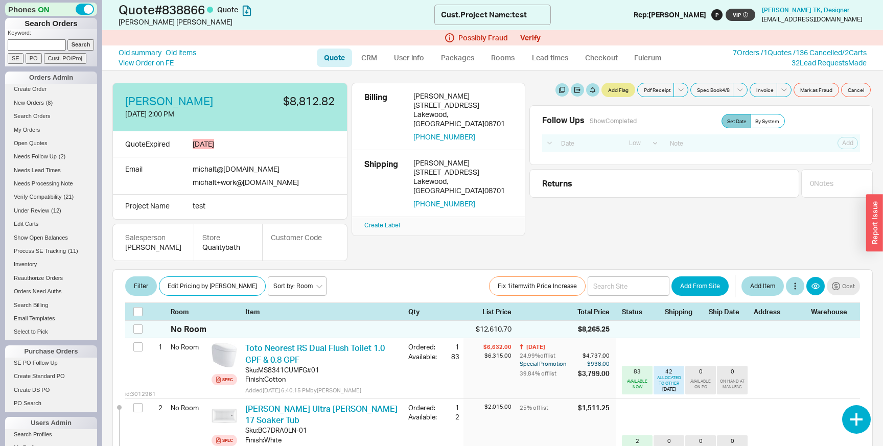
select select "LOW"
click at [42, 113] on link "Search Orders" at bounding box center [51, 116] width 92 height 11
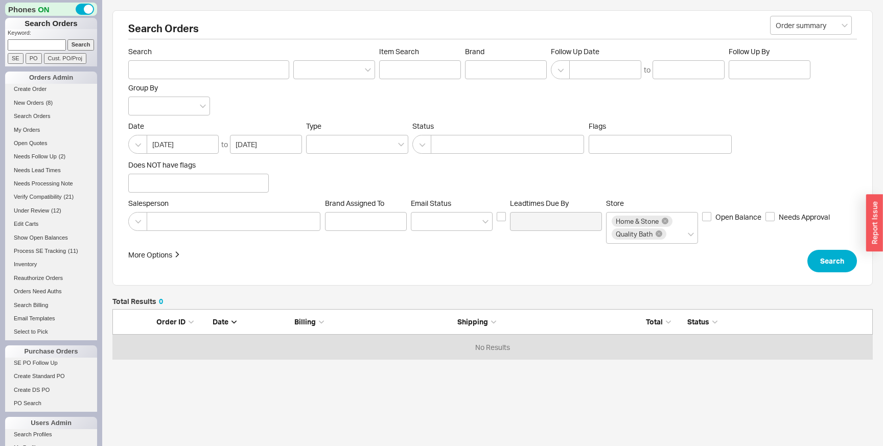
scroll to position [51, 761]
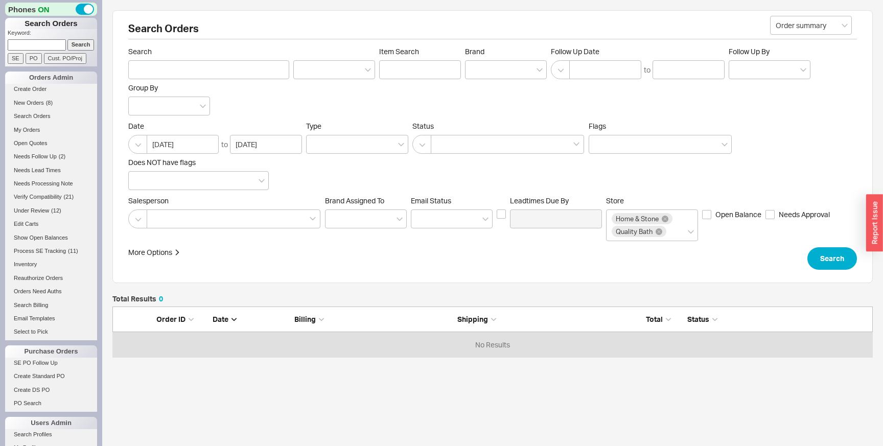
click at [840, 245] on form "Order summary Search Item Search Brand Follow Up Date to Follow Up By Group By …" at bounding box center [492, 158] width 729 height 223
click at [840, 259] on button "Search" at bounding box center [833, 258] width 50 height 22
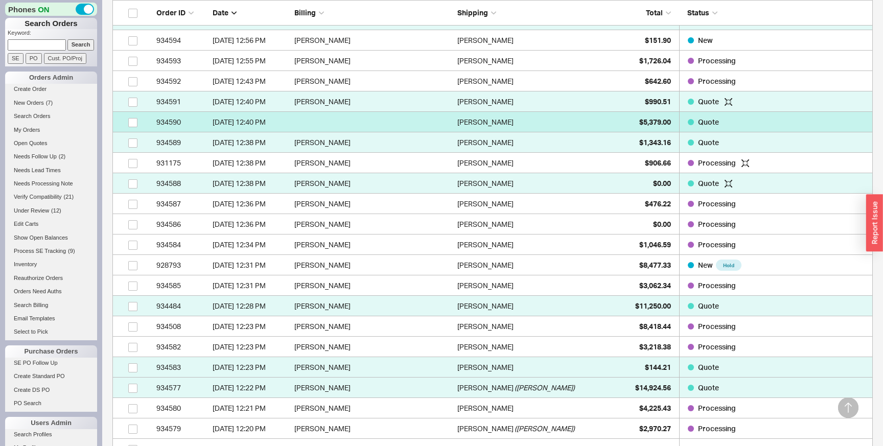
scroll to position [348, 0]
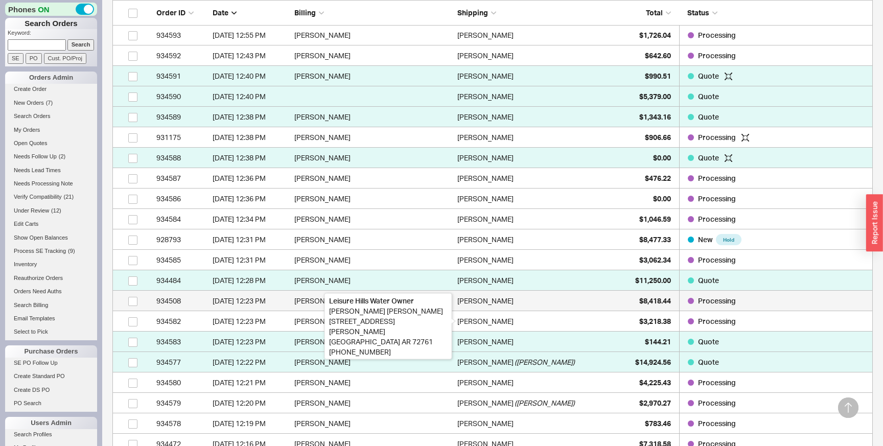
click at [469, 302] on div "[PERSON_NAME]" at bounding box center [485, 301] width 56 height 20
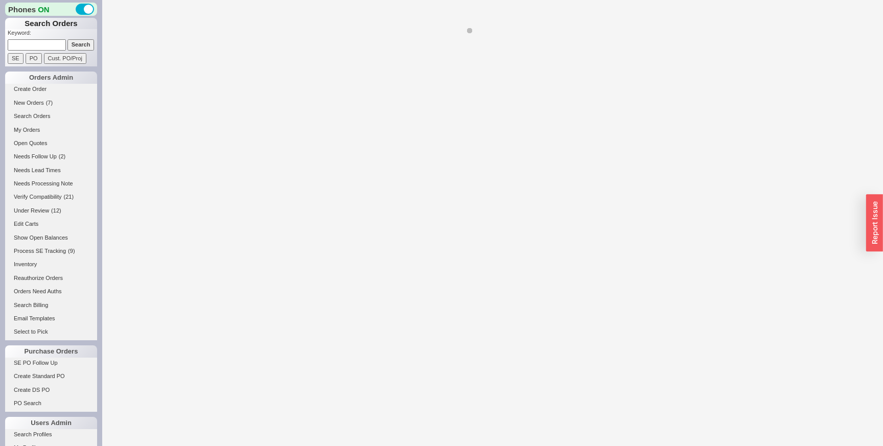
select select "LOW"
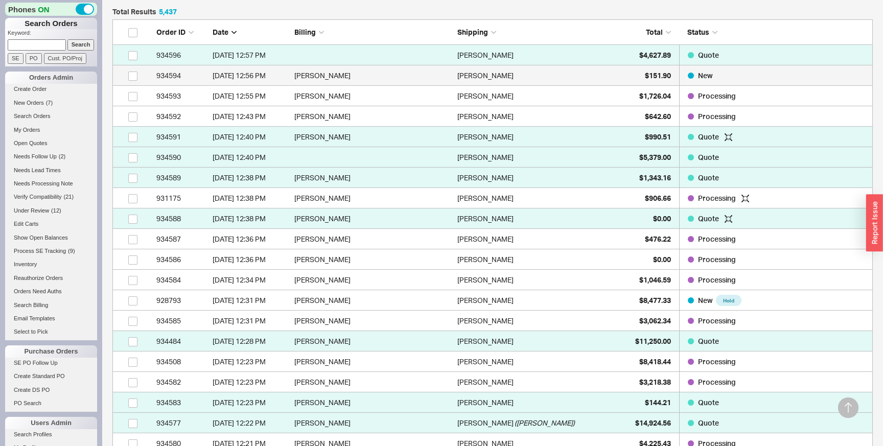
scroll to position [300, 0]
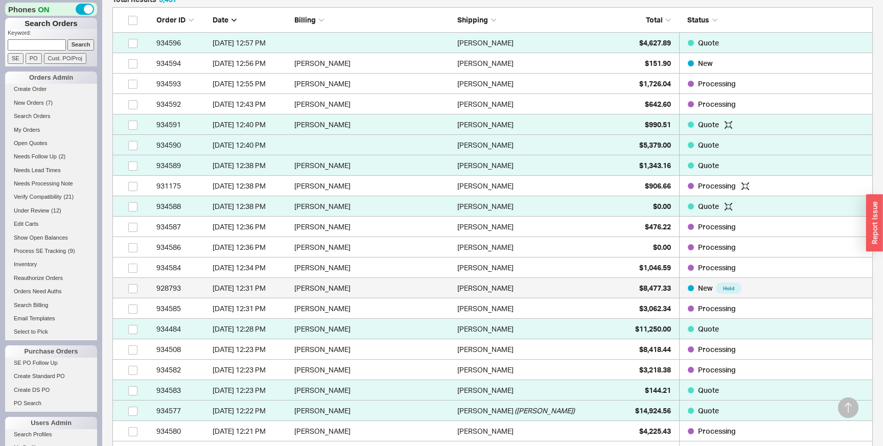
click at [524, 278] on div "[PERSON_NAME]" at bounding box center [536, 288] width 158 height 20
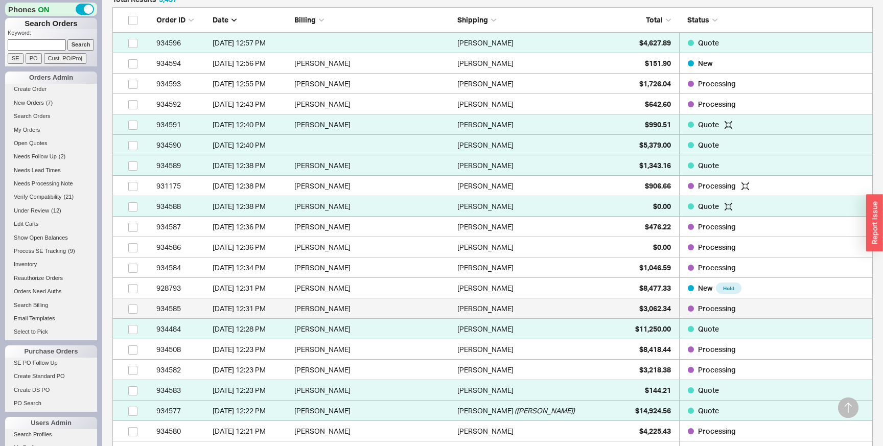
click at [540, 305] on div "John Wilson" at bounding box center [536, 309] width 158 height 20
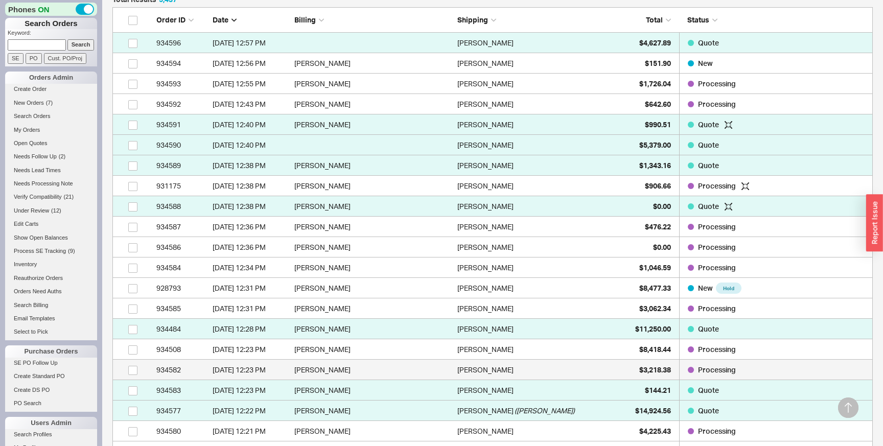
click at [565, 365] on div "Amy Maxwell" at bounding box center [536, 370] width 158 height 20
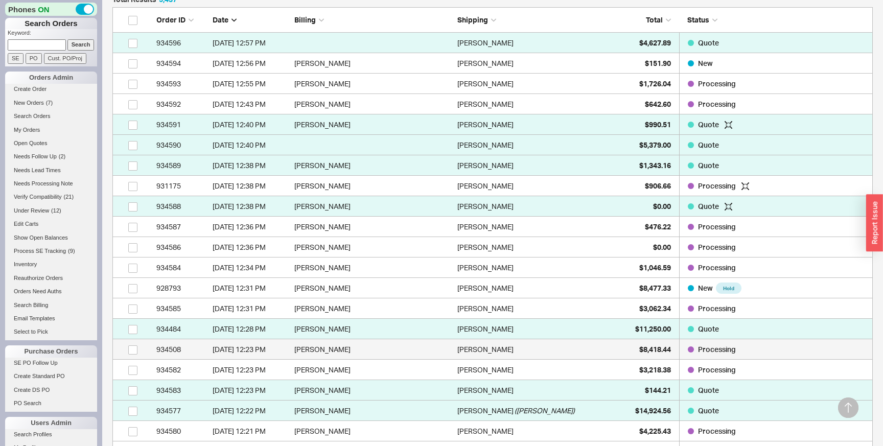
click at [558, 352] on div "Rachael Tauber" at bounding box center [536, 349] width 158 height 20
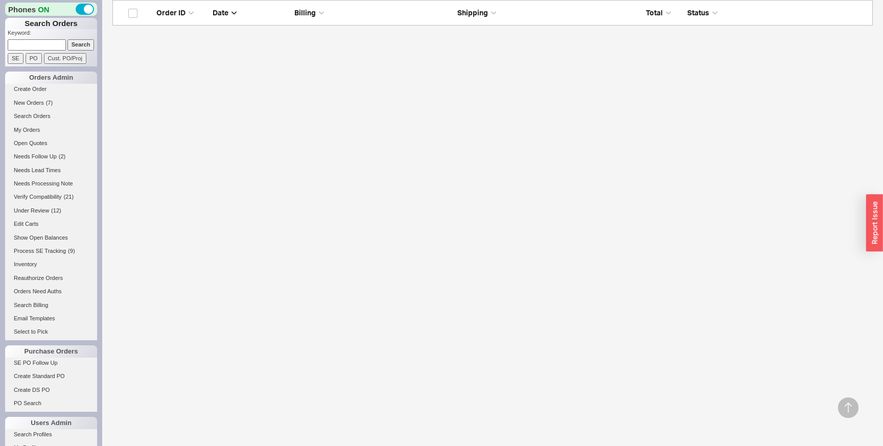
scroll to position [1362, 0]
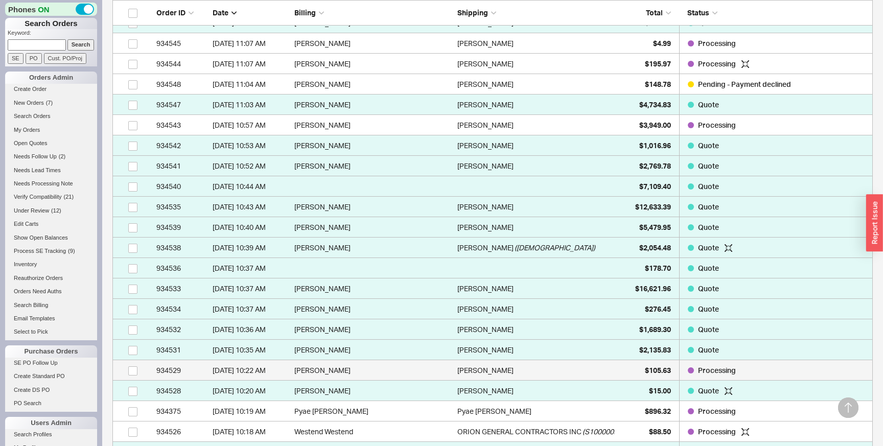
click at [550, 374] on div "Yenna Choi" at bounding box center [536, 370] width 158 height 20
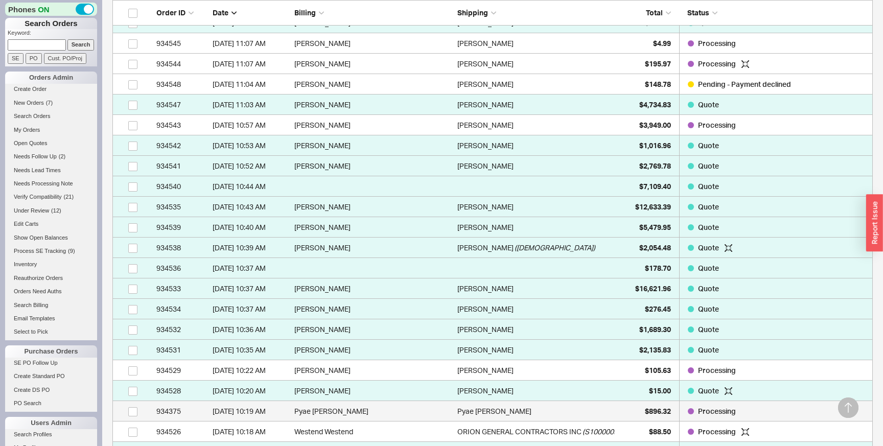
click at [559, 410] on div "Pyae Hein" at bounding box center [536, 411] width 158 height 20
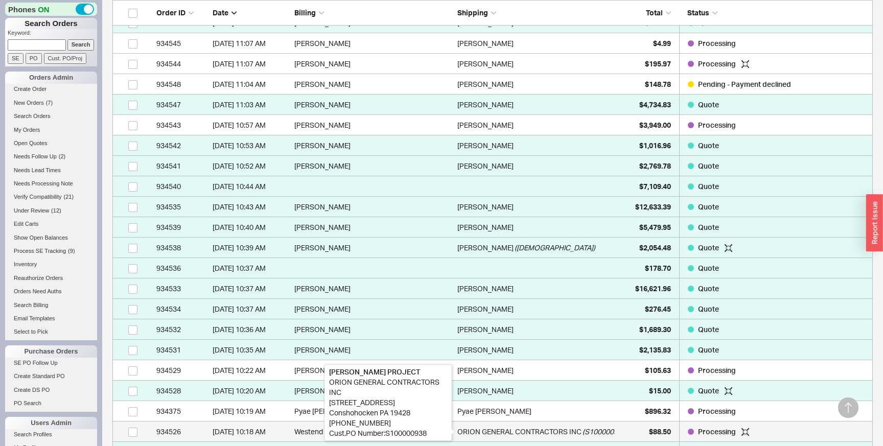
click at [576, 435] on div "ORION GENERAL CONTRACTORS INC" at bounding box center [519, 432] width 124 height 20
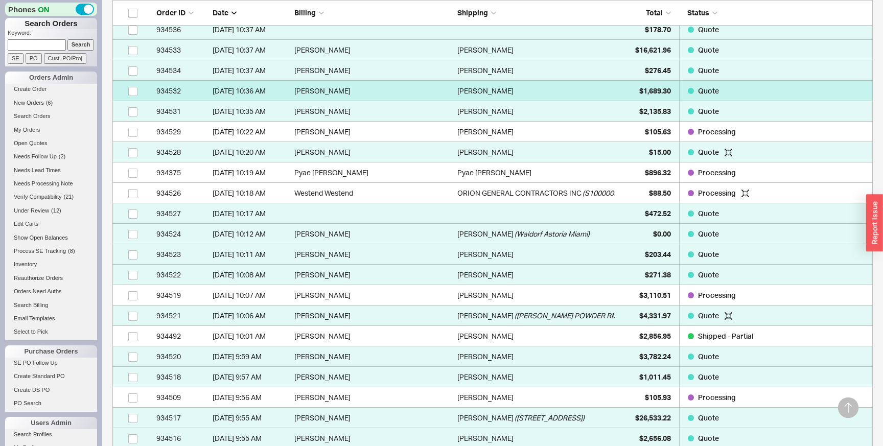
scroll to position [1599, 0]
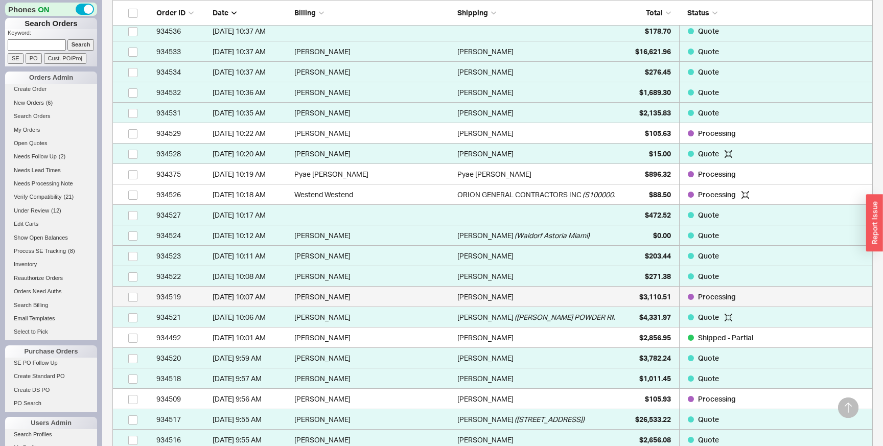
click at [603, 296] on div "Brandon Mogle" at bounding box center [536, 297] width 158 height 20
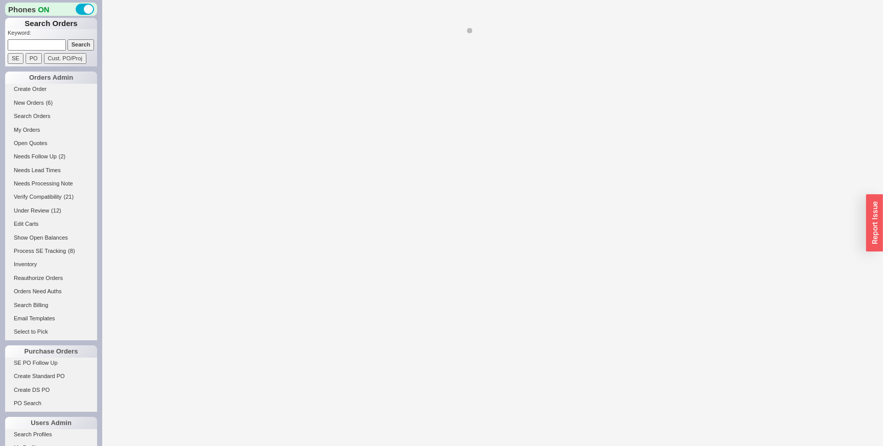
select select "LOW"
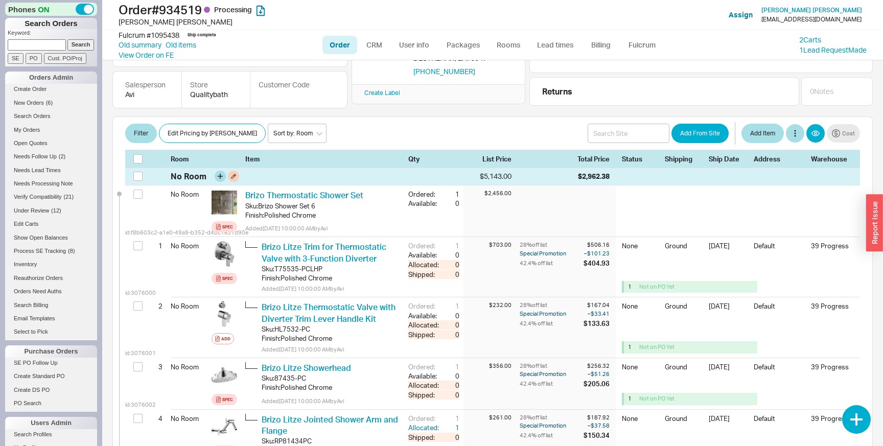
scroll to position [101, 0]
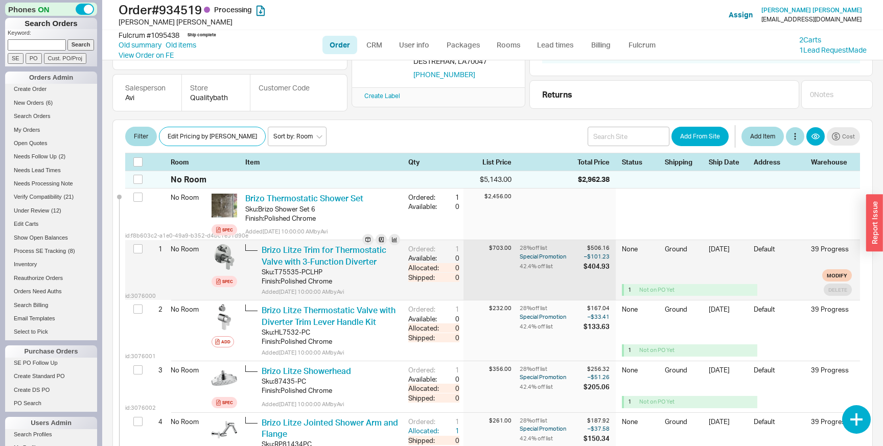
click at [628, 249] on div "None" at bounding box center [640, 256] width 37 height 25
click at [717, 246] on div "[DATE]" at bounding box center [728, 256] width 39 height 25
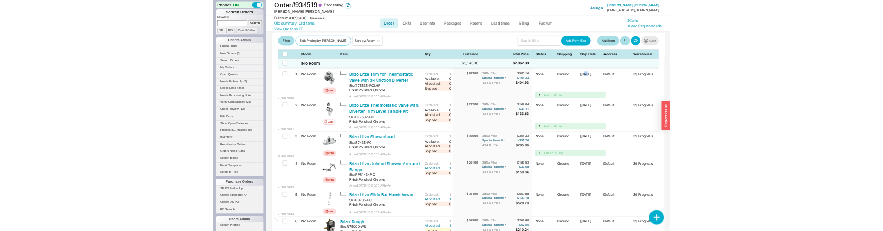
scroll to position [204, 0]
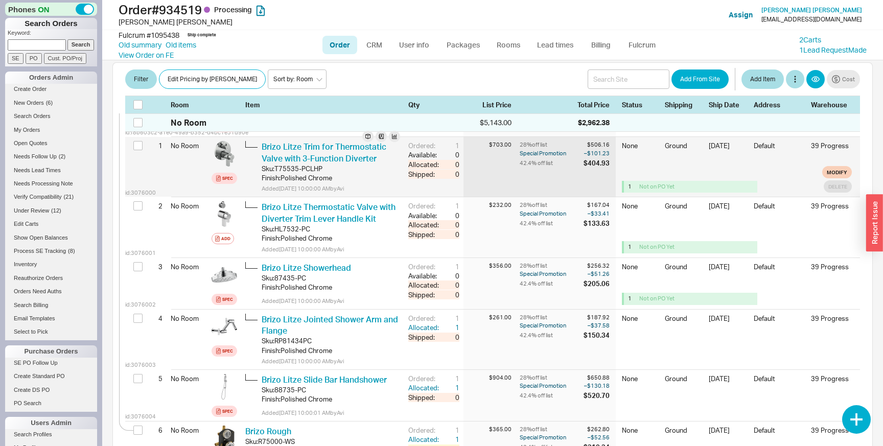
click at [684, 144] on div "Ground" at bounding box center [684, 153] width 38 height 25
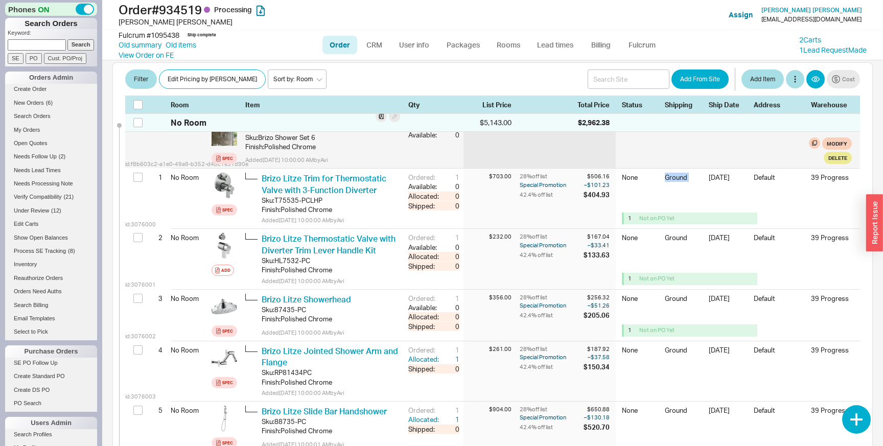
scroll to position [181, 0]
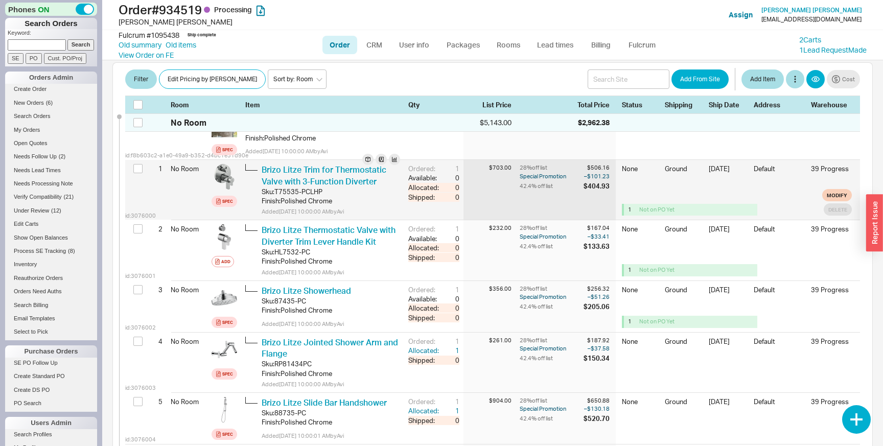
click at [529, 180] on div "Special Promotion" at bounding box center [551, 176] width 62 height 8
drag, startPoint x: 529, startPoint y: 185, endPoint x: 609, endPoint y: 185, distance: 80.3
click at [0, 0] on div "Special Promotion – $101.23" at bounding box center [0, 0] width 0 height 0
click at [600, 180] on div "– $101.23" at bounding box center [597, 176] width 26 height 8
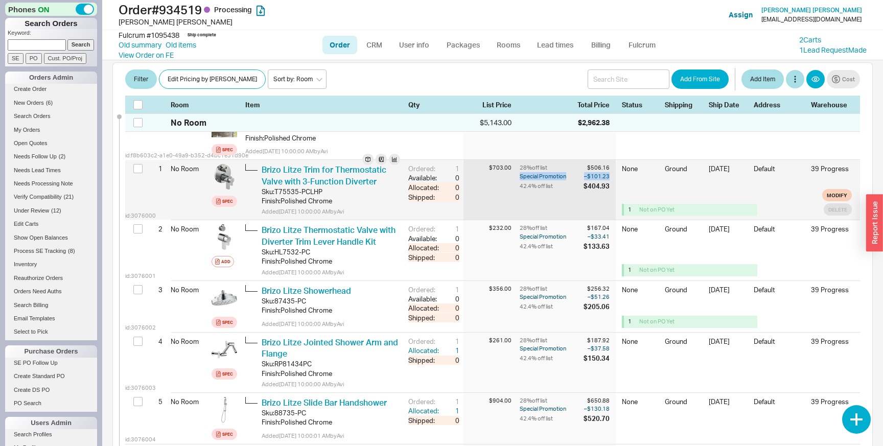
drag, startPoint x: 600, startPoint y: 185, endPoint x: 528, endPoint y: 182, distance: 72.1
click at [0, 0] on div "Special Promotion – $101.23" at bounding box center [0, 0] width 0 height 0
click at [528, 180] on div "Special Promotion" at bounding box center [551, 176] width 62 height 8
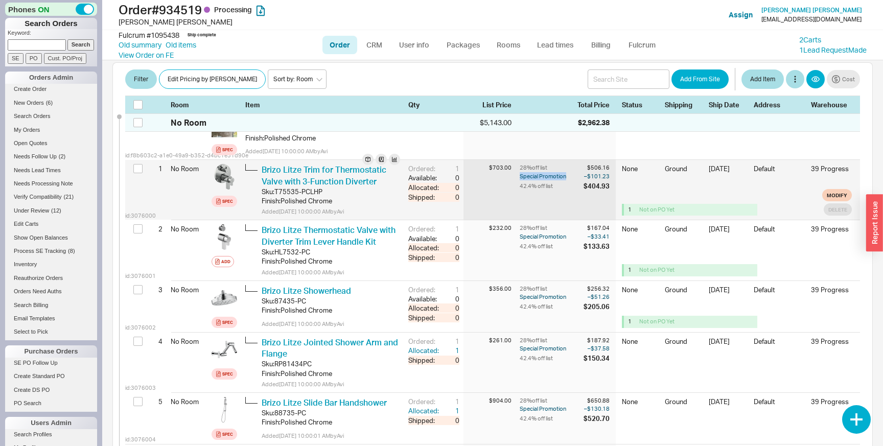
click at [528, 180] on div "Special Promotion" at bounding box center [551, 176] width 62 height 8
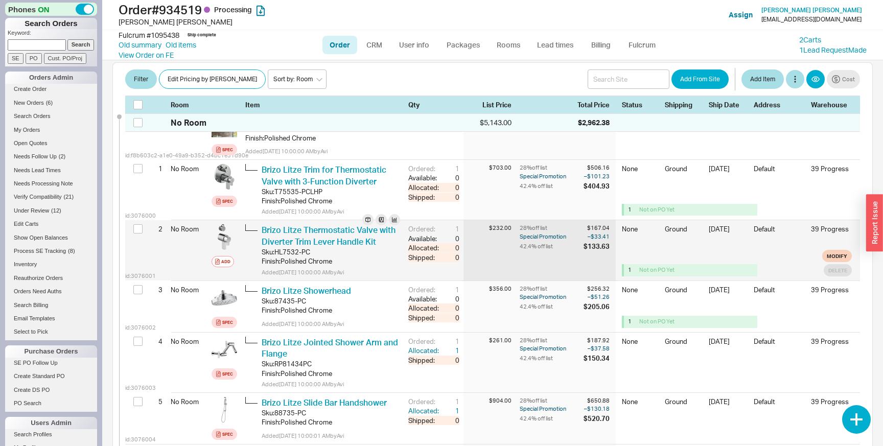
click at [530, 241] on div "Special Promotion" at bounding box center [551, 237] width 62 height 8
click at [601, 241] on div "– $33.41" at bounding box center [597, 237] width 26 height 8
drag, startPoint x: 601, startPoint y: 243, endPoint x: 527, endPoint y: 241, distance: 73.6
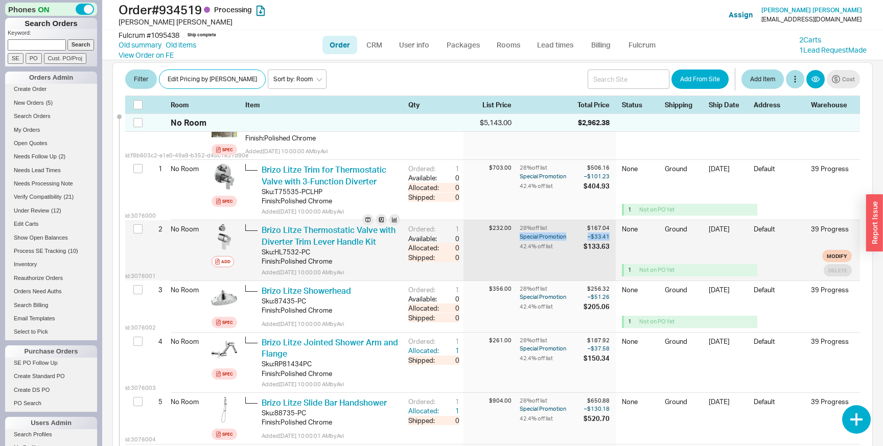
click at [0, 0] on div "Special Promotion – $33.41" at bounding box center [0, 0] width 0 height 0
click at [527, 241] on div "Special Promotion" at bounding box center [551, 237] width 62 height 8
drag, startPoint x: 527, startPoint y: 241, endPoint x: 600, endPoint y: 241, distance: 72.1
click at [0, 0] on div "Special Promotion – $33.41" at bounding box center [0, 0] width 0 height 0
click at [600, 241] on div "– $33.41" at bounding box center [597, 237] width 26 height 8
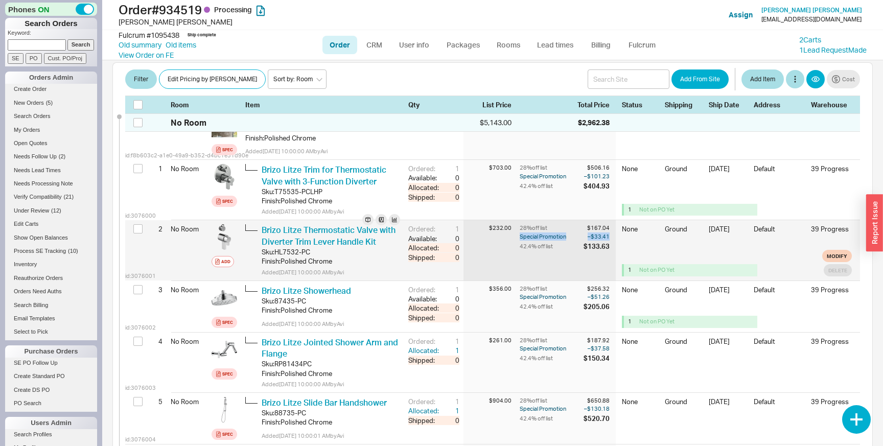
drag, startPoint x: 600, startPoint y: 241, endPoint x: 535, endPoint y: 240, distance: 64.4
click at [0, 0] on div "Special Promotion – $33.41" at bounding box center [0, 0] width 0 height 0
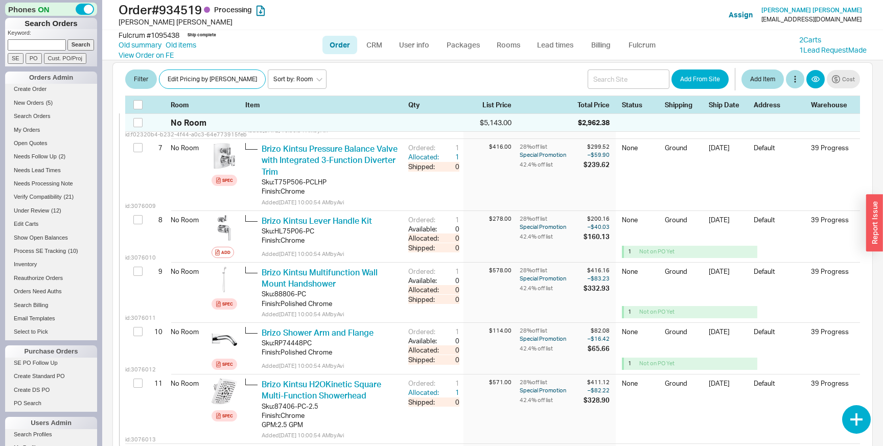
scroll to position [609, 0]
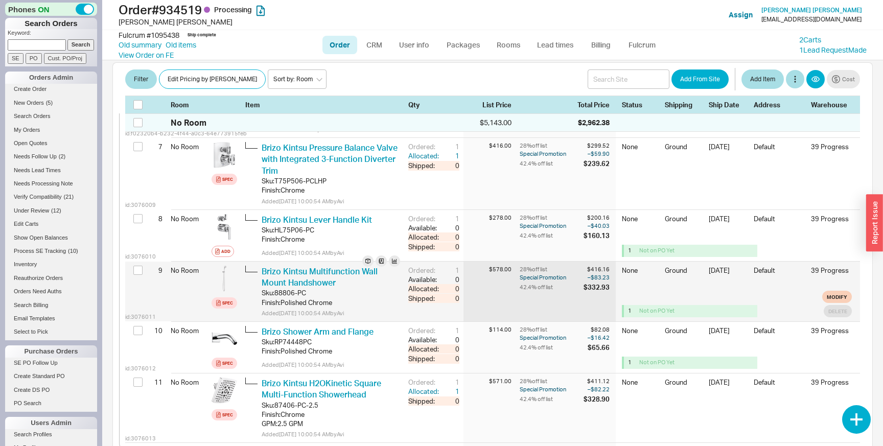
click at [523, 282] on div "Special Promotion" at bounding box center [551, 277] width 62 height 8
drag, startPoint x: 523, startPoint y: 283, endPoint x: 596, endPoint y: 283, distance: 72.6
click at [0, 0] on div "Special Promotion – $83.23" at bounding box center [0, 0] width 0 height 0
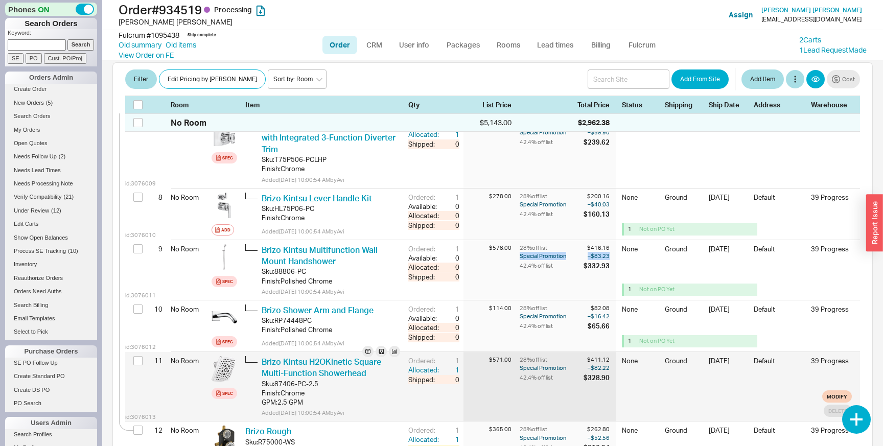
scroll to position [513, 0]
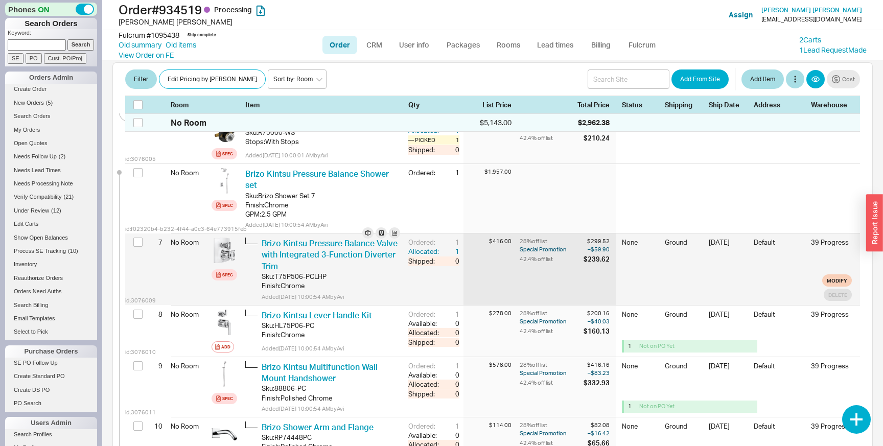
click at [530, 254] on div "Special Promotion" at bounding box center [551, 249] width 62 height 8
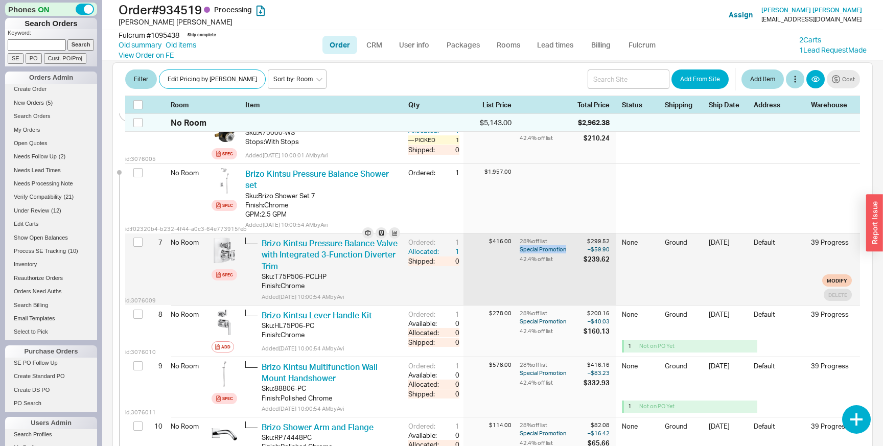
click at [530, 254] on div "Special Promotion" at bounding box center [551, 249] width 62 height 8
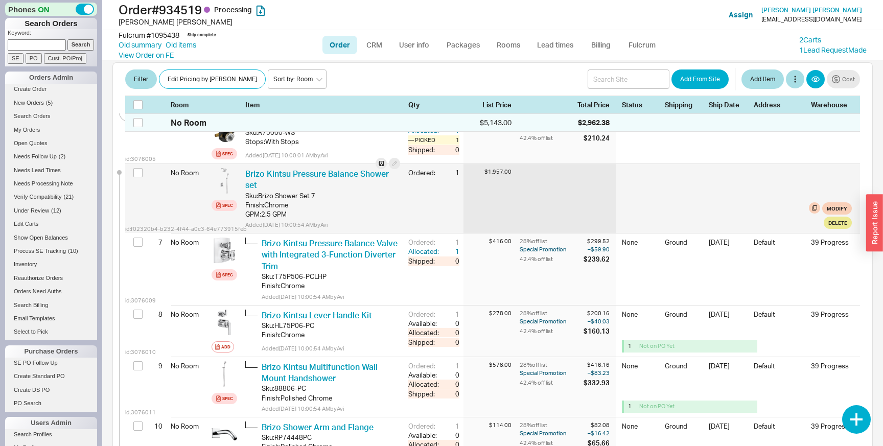
click at [536, 220] on div at bounding box center [568, 198] width 96 height 69
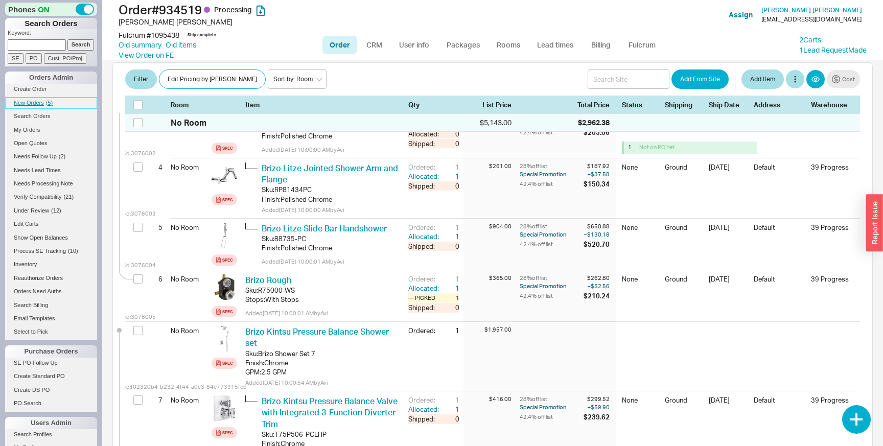
click at [22, 103] on span "New Orders" at bounding box center [29, 103] width 30 height 6
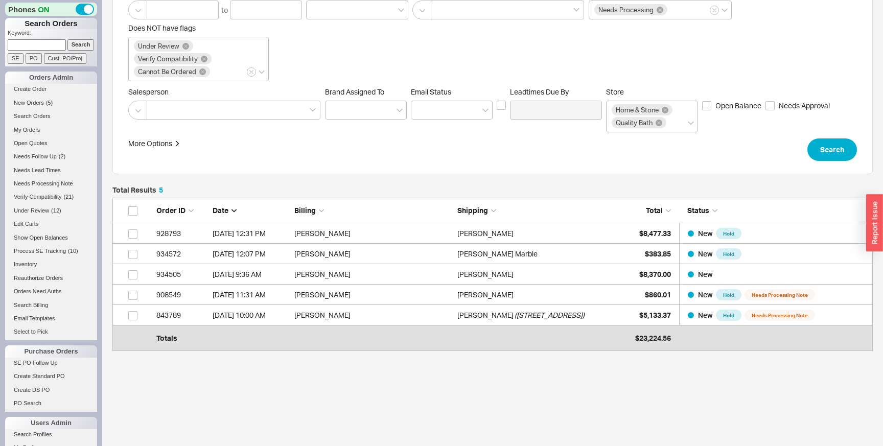
scroll to position [152, 0]
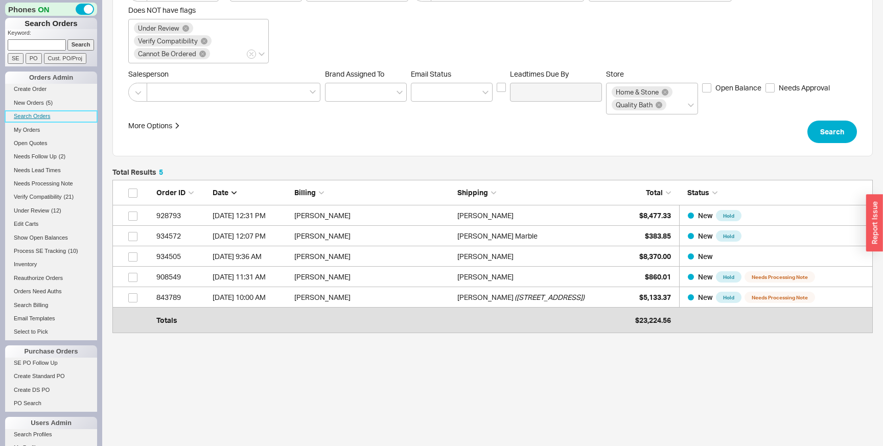
click at [45, 118] on link "Search Orders" at bounding box center [51, 116] width 92 height 11
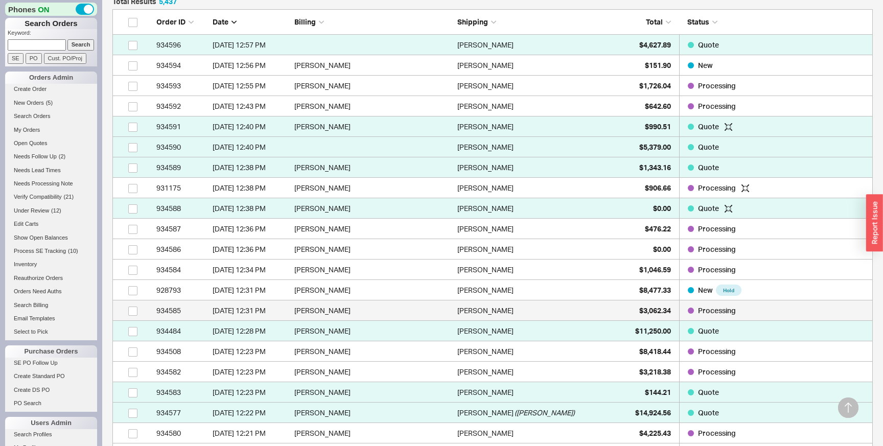
scroll to position [302, 0]
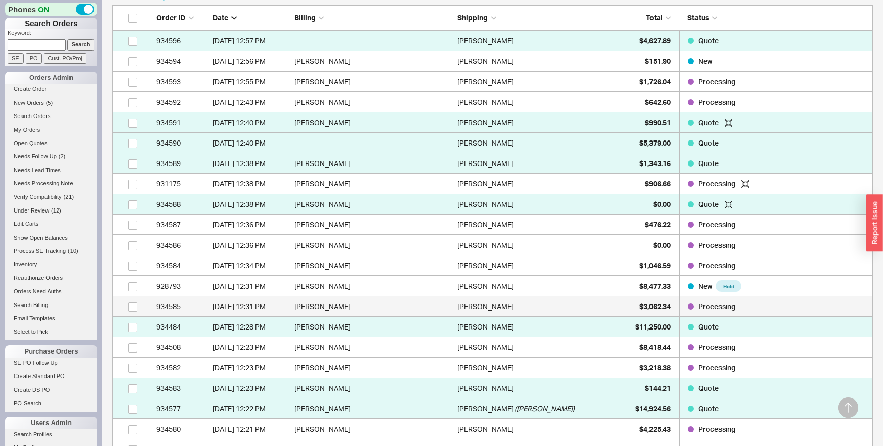
click at [538, 311] on div "John Wilson" at bounding box center [536, 306] width 158 height 20
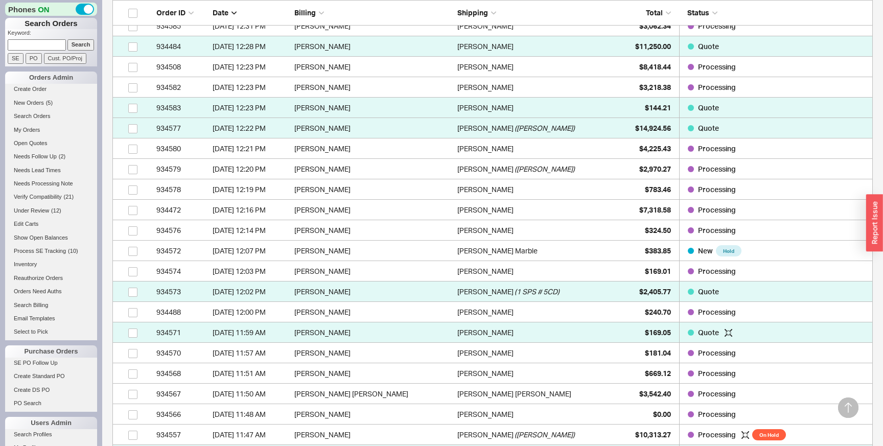
scroll to position [586, 0]
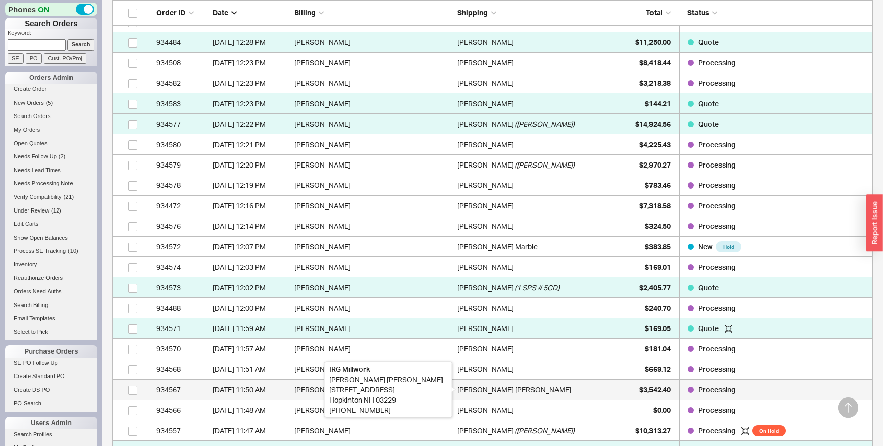
click at [475, 391] on div "Nash Klardie" at bounding box center [514, 390] width 114 height 20
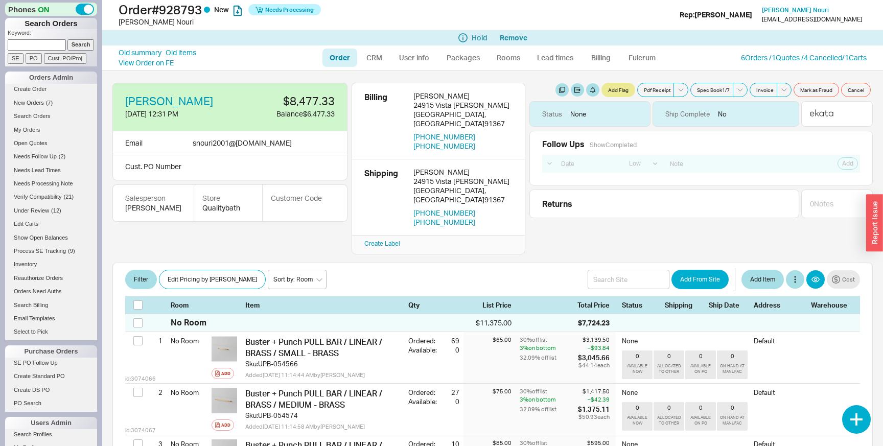
select select "LOW"
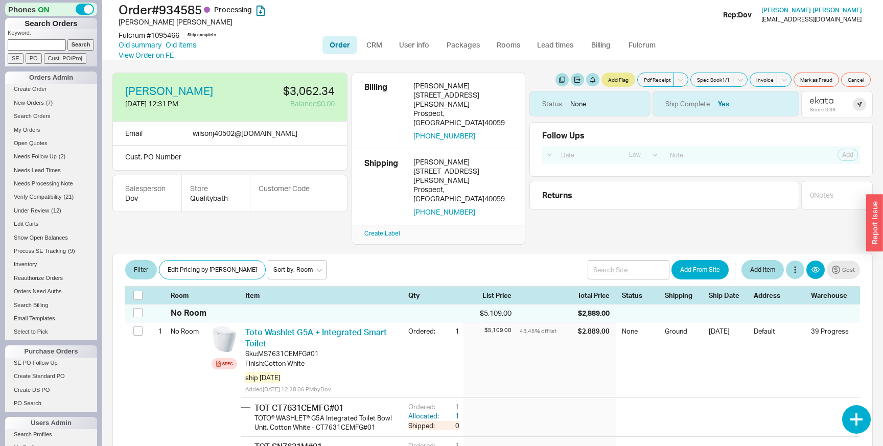
select select "LOW"
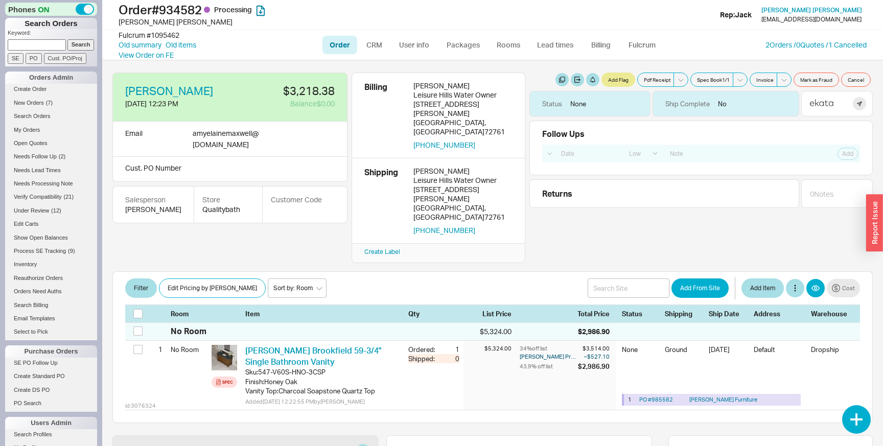
select select "LOW"
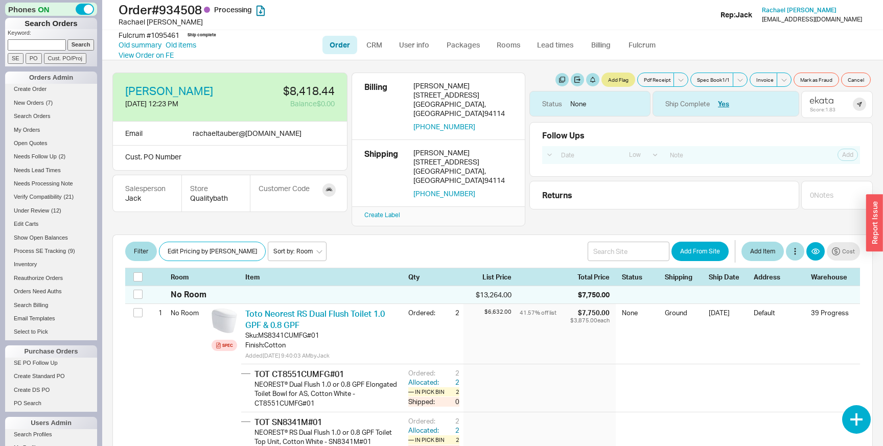
select select "LOW"
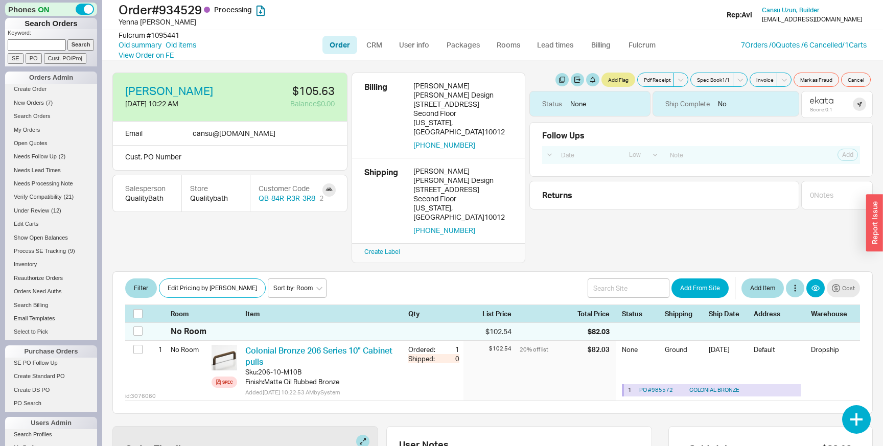
select select "LOW"
click at [337, 203] on div "Customer Code QB-84R-R3R-3R8 2" at bounding box center [298, 193] width 97 height 37
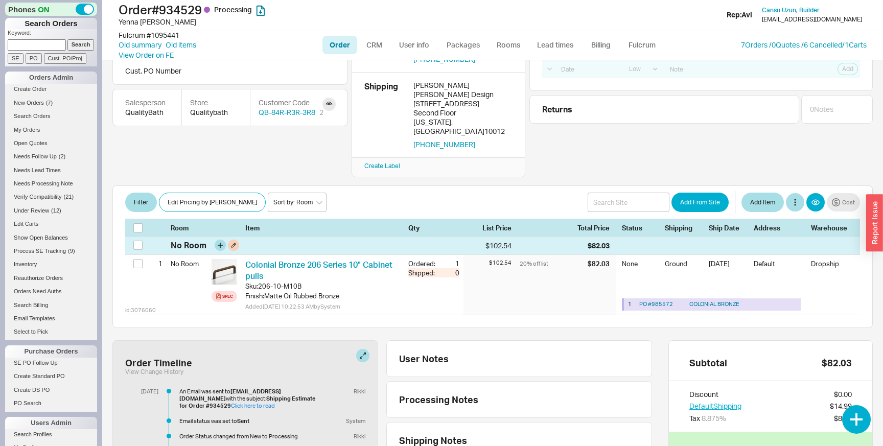
scroll to position [88, 0]
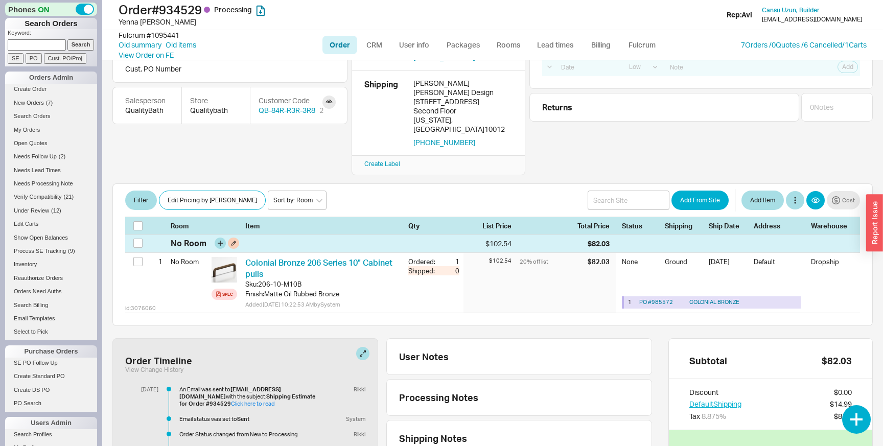
click at [479, 239] on div "$102.54" at bounding box center [488, 244] width 48 height 10
drag, startPoint x: 479, startPoint y: 228, endPoint x: 603, endPoint y: 226, distance: 123.7
click at [603, 235] on div "No Room $102.54 $82.03" at bounding box center [492, 244] width 735 height 18
click at [603, 239] on div "$82.03" at bounding box center [599, 244] width 22 height 10
drag, startPoint x: 603, startPoint y: 226, endPoint x: 472, endPoint y: 226, distance: 131.4
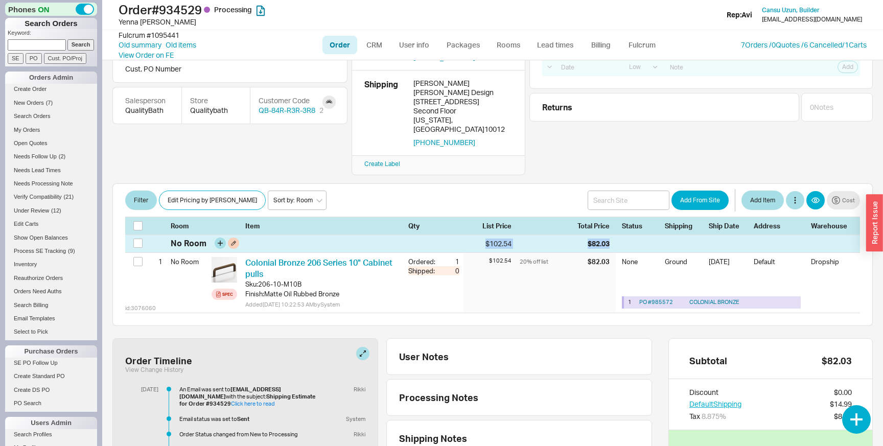
click at [472, 235] on div "No Room $102.54 $82.03" at bounding box center [492, 244] width 735 height 18
click at [491, 239] on div "$102.54" at bounding box center [488, 244] width 48 height 10
click at [593, 239] on div "$82.03" at bounding box center [599, 244] width 22 height 10
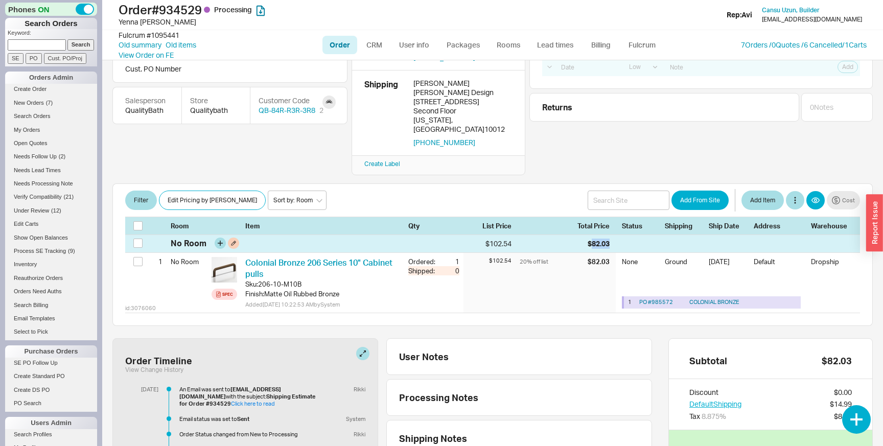
click at [593, 239] on div "$82.03" at bounding box center [599, 244] width 22 height 10
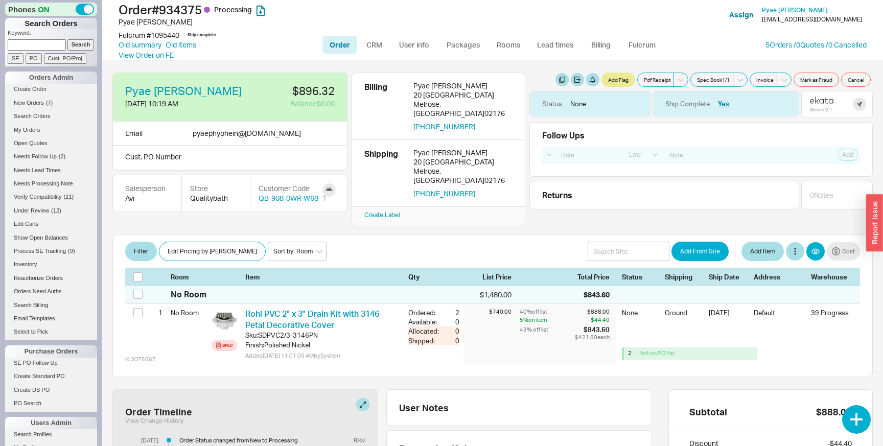
select select "LOW"
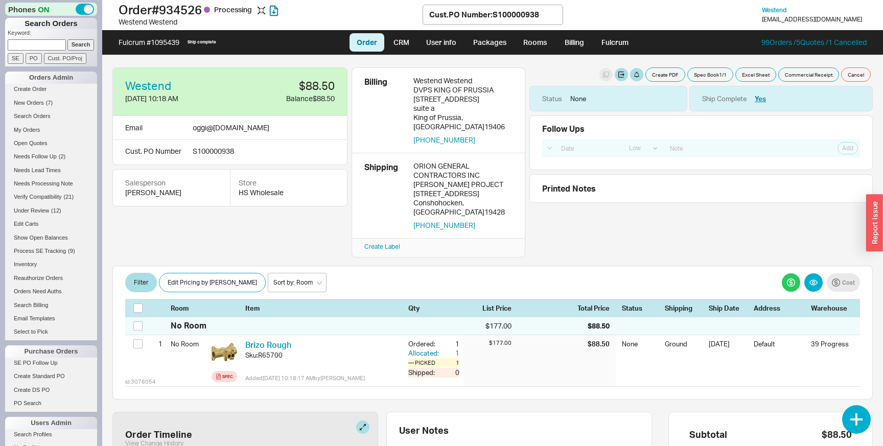
select select "LOW"
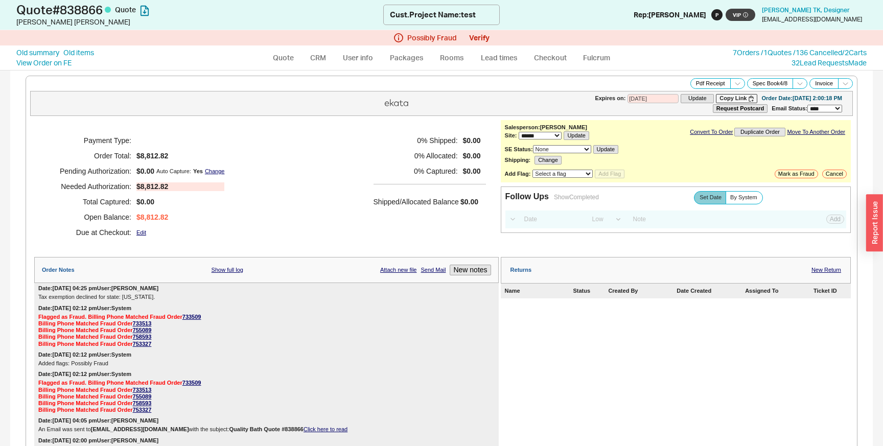
select select "*"
select select "LOW"
select select "3"
click at [35, 54] on link "Old summary" at bounding box center [37, 53] width 43 height 10
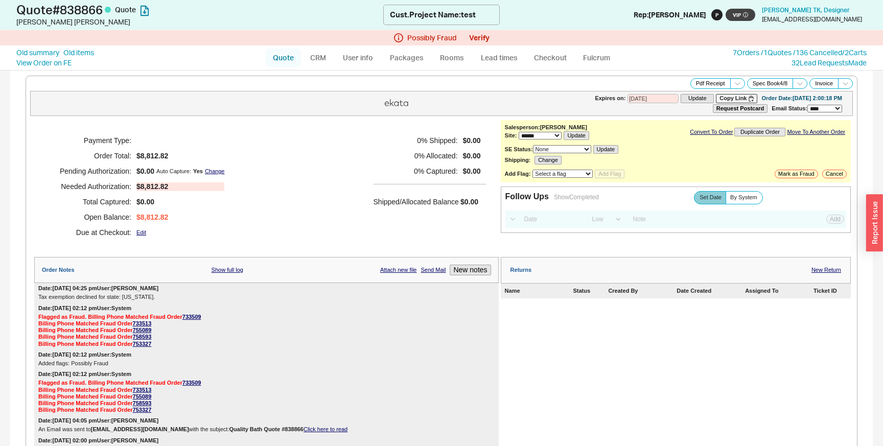
click at [269, 59] on link "Quote" at bounding box center [283, 58] width 35 height 18
select select "LOW"
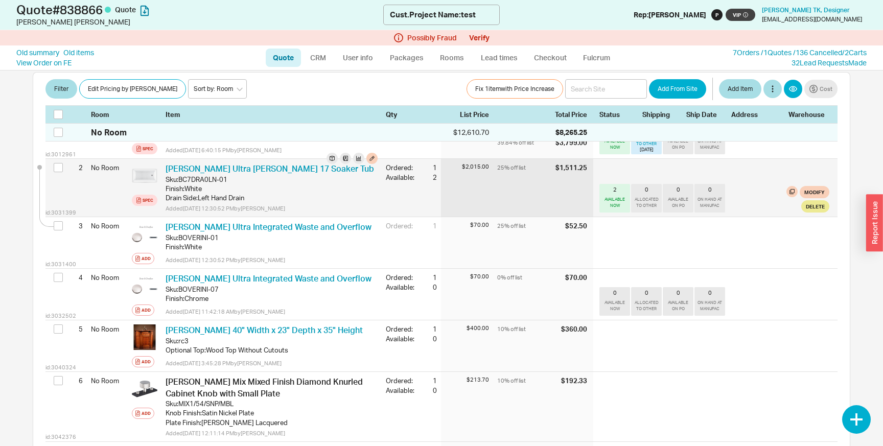
scroll to position [236, 0]
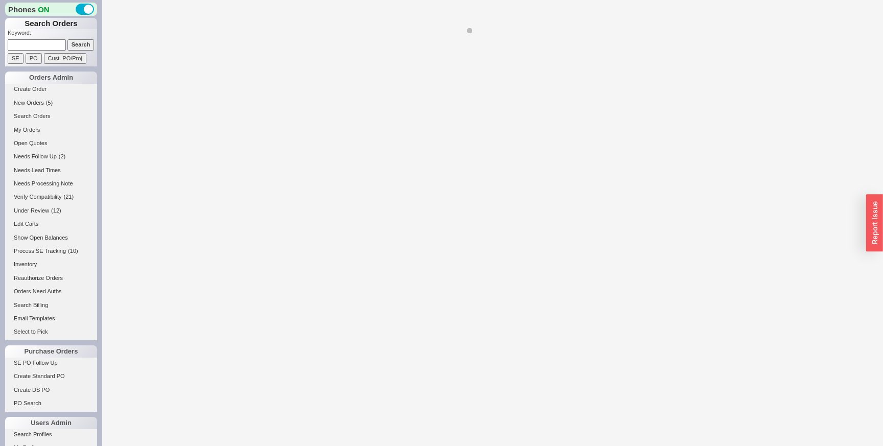
select select "LOW"
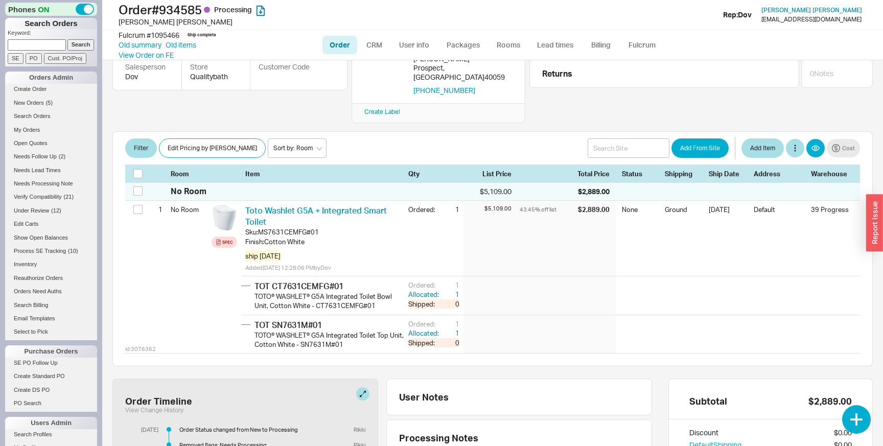
scroll to position [121, 0]
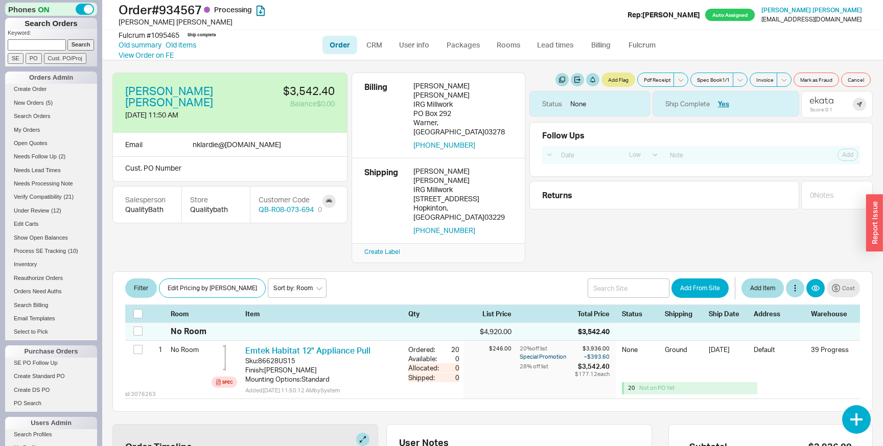
select select "LOW"
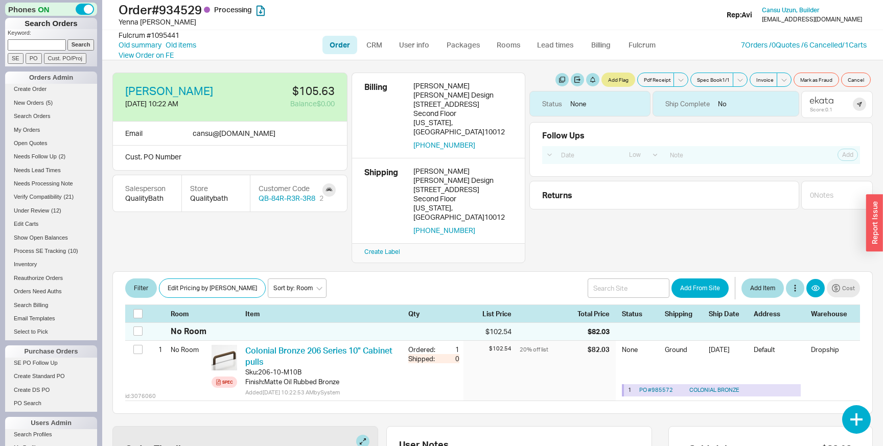
select select "LOW"
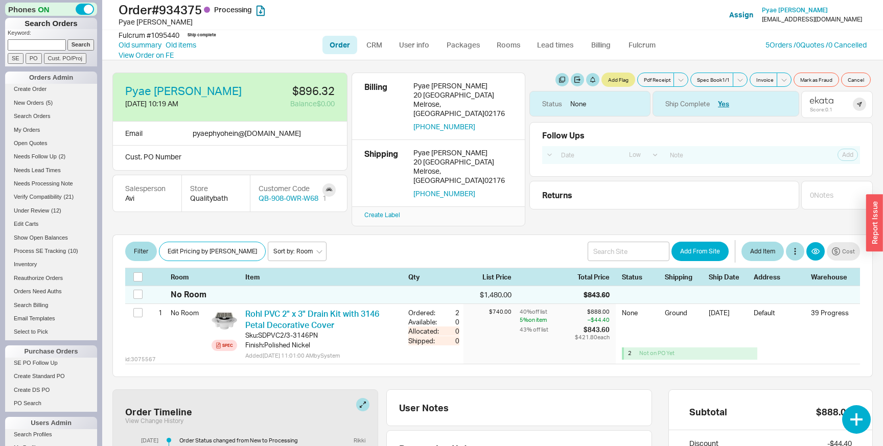
select select "LOW"
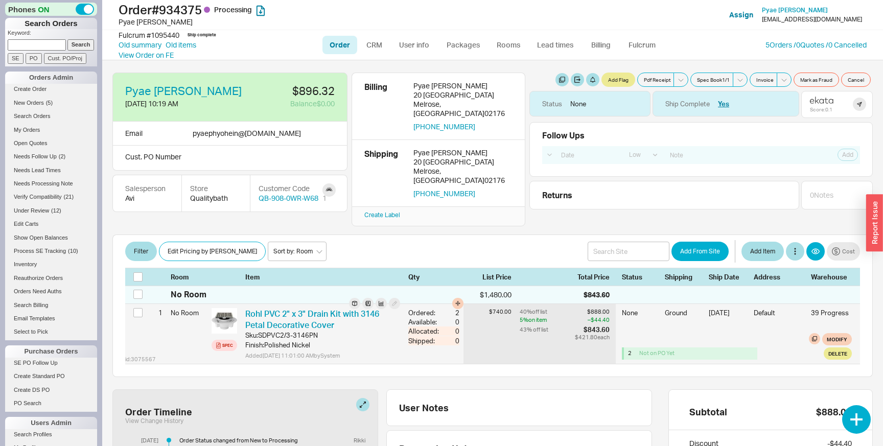
click at [514, 304] on div "$740.00" at bounding box center [492, 334] width 56 height 60
drag, startPoint x: 514, startPoint y: 300, endPoint x: 607, endPoint y: 310, distance: 93.6
click at [607, 310] on div "id: 3075567 1 No Room Spec Rohl PVC 2" x 3" Drain Kit with 3146 Petal Decorativ…" at bounding box center [492, 334] width 735 height 60
click at [604, 316] on div "– $44.40" at bounding box center [592, 320] width 35 height 8
drag, startPoint x: 604, startPoint y: 302, endPoint x: 516, endPoint y: 297, distance: 88.1
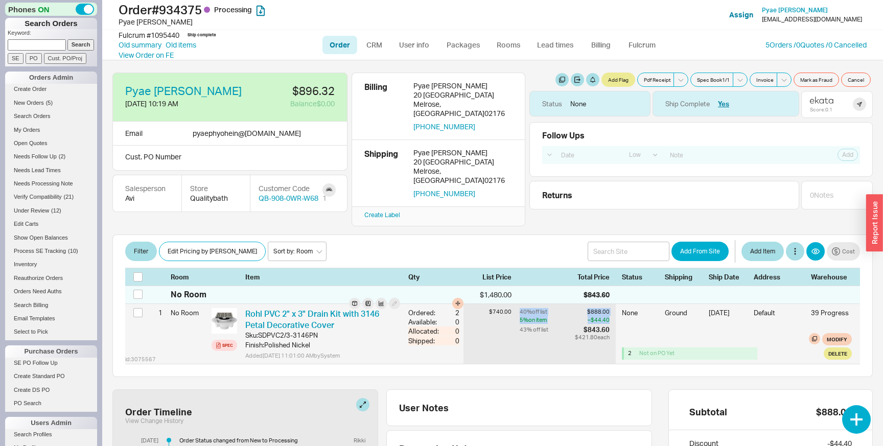
click at [516, 304] on div "id: 3075567 1 No Room Spec Rohl PVC 2" x 3" Drain Kit with 3146 Petal Decorativ…" at bounding box center [492, 334] width 735 height 60
click at [516, 304] on div "$740.00" at bounding box center [492, 334] width 56 height 60
drag, startPoint x: 516, startPoint y: 297, endPoint x: 600, endPoint y: 306, distance: 84.8
click at [601, 304] on div "id: 3075567 1 No Room Spec Rohl PVC 2" x 3" Drain Kit with 3146 Petal Decorativ…" at bounding box center [492, 334] width 735 height 60
click at [600, 316] on div "– $44.40" at bounding box center [592, 320] width 35 height 8
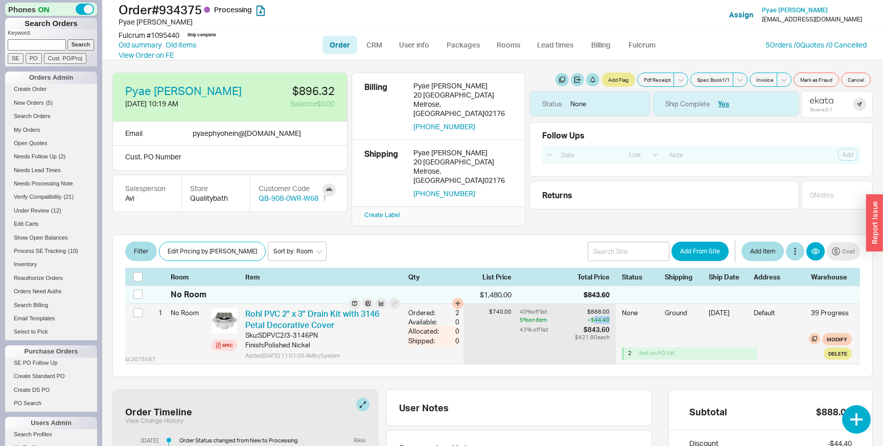
click at [600, 316] on div "– $44.40" at bounding box center [592, 320] width 35 height 8
drag, startPoint x: 600, startPoint y: 306, endPoint x: 525, endPoint y: 298, distance: 75.6
click at [525, 304] on div "40 % off list $888.00 5 % on item – $44.40 43 % off list $843.60 $421.80 each" at bounding box center [568, 334] width 96 height 60
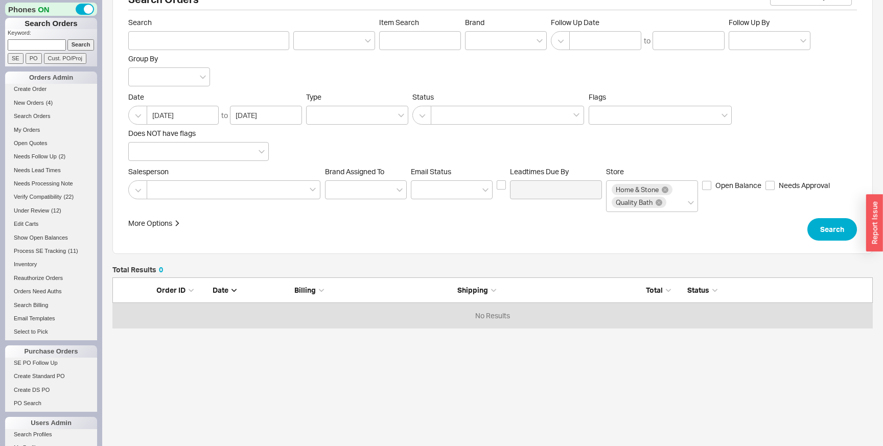
scroll to position [51, 761]
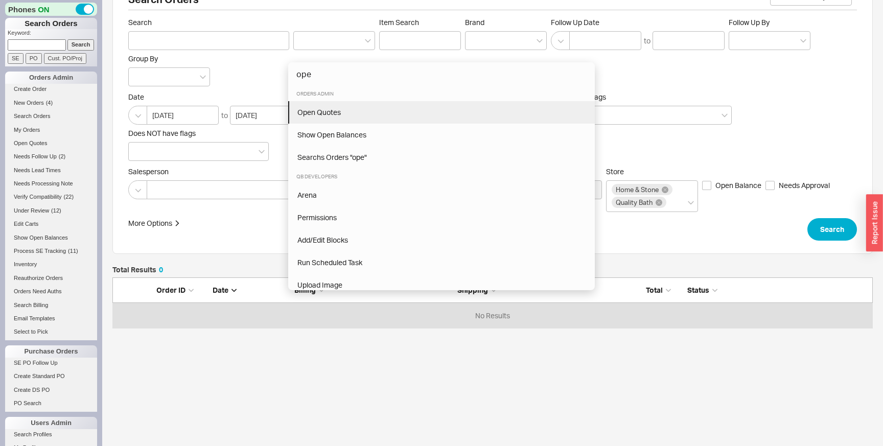
type input "ope"
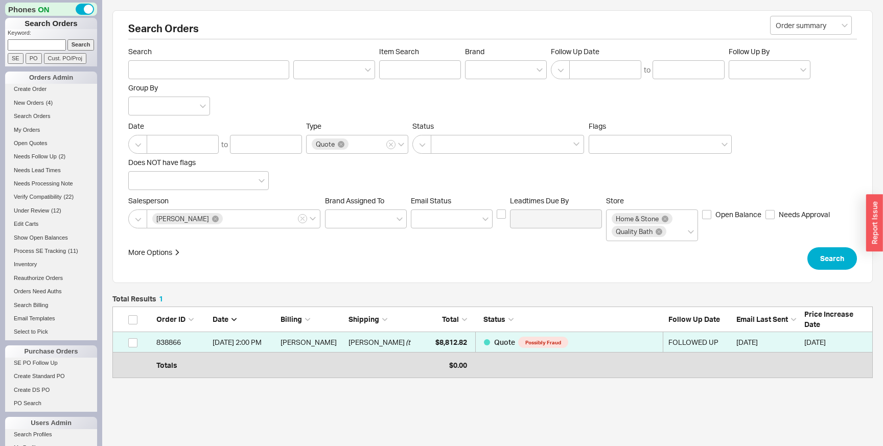
scroll to position [66, 761]
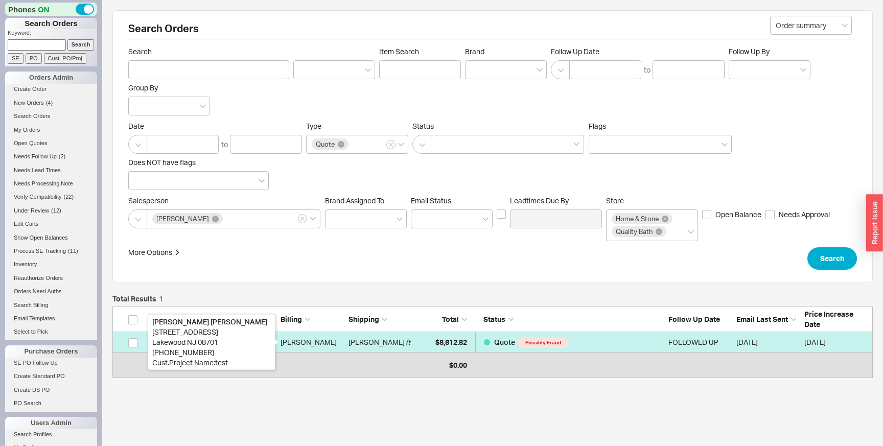
click at [305, 339] on div "[PERSON_NAME]" at bounding box center [312, 342] width 63 height 20
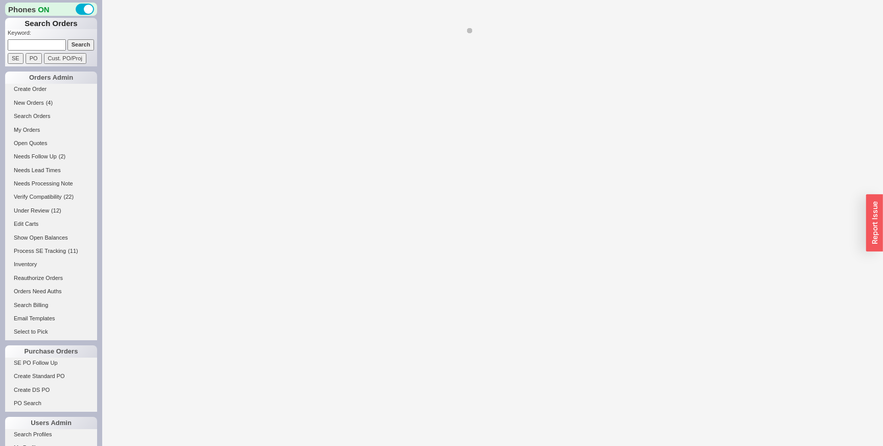
select select "LOW"
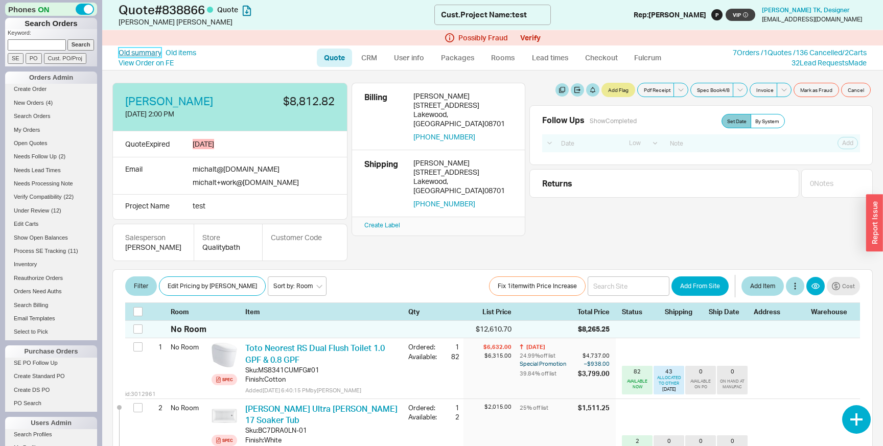
click at [145, 52] on link "Old summary" at bounding box center [140, 53] width 43 height 10
select select "*"
select select "LOW"
select select "3"
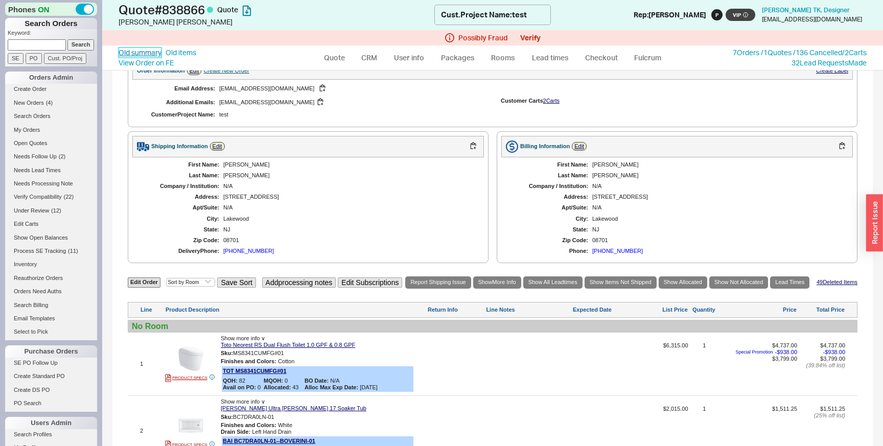
scroll to position [992, 0]
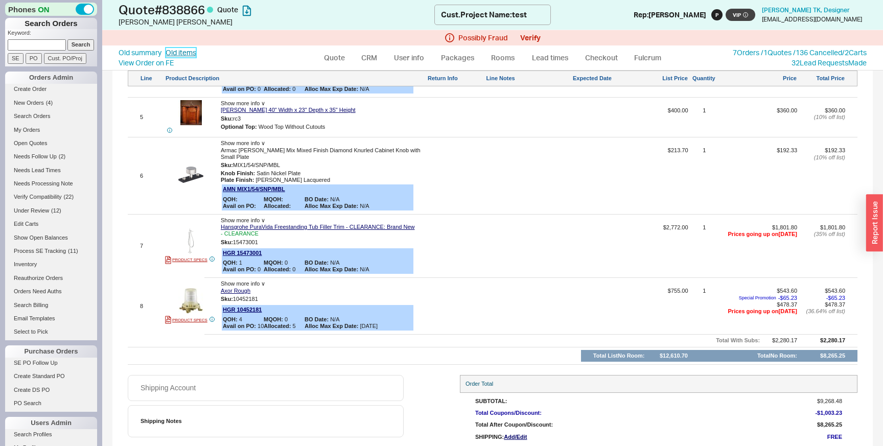
click at [181, 49] on link "Old items" at bounding box center [181, 53] width 31 height 10
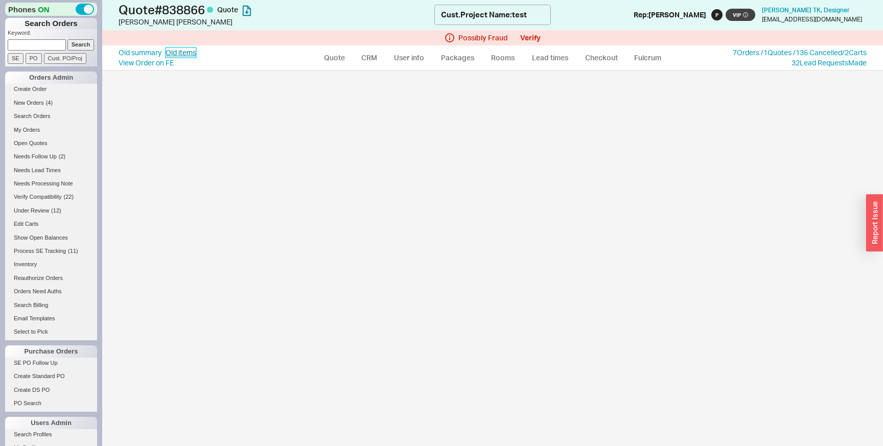
select select "3"
select select "AGGREGATED"
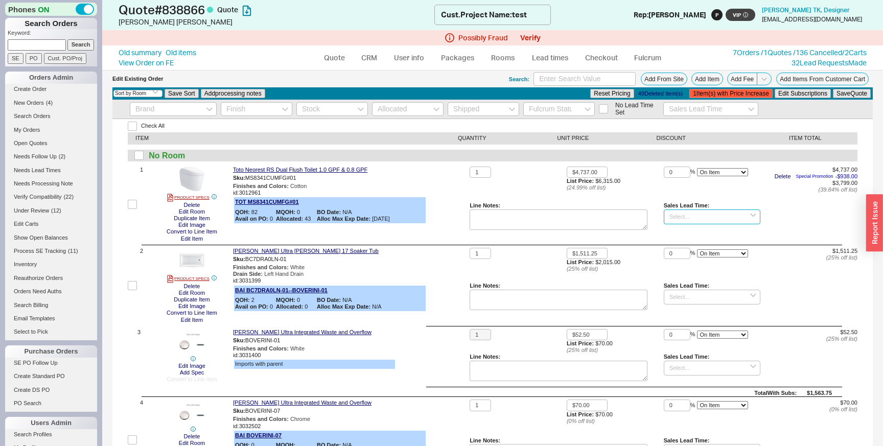
click at [703, 218] on input at bounding box center [712, 217] width 97 height 15
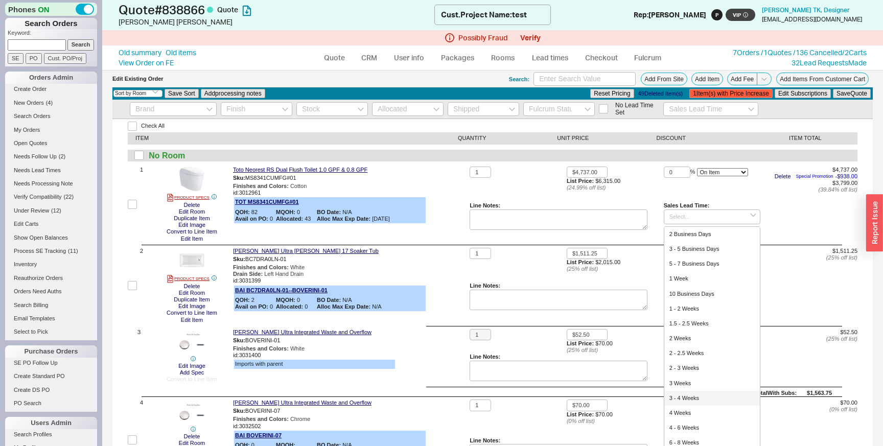
click at [654, 188] on div "( 24.99 % off list)" at bounding box center [615, 188] width 97 height 7
click at [707, 218] on input at bounding box center [712, 217] width 97 height 15
click at [685, 108] on input at bounding box center [710, 109] width 95 height 14
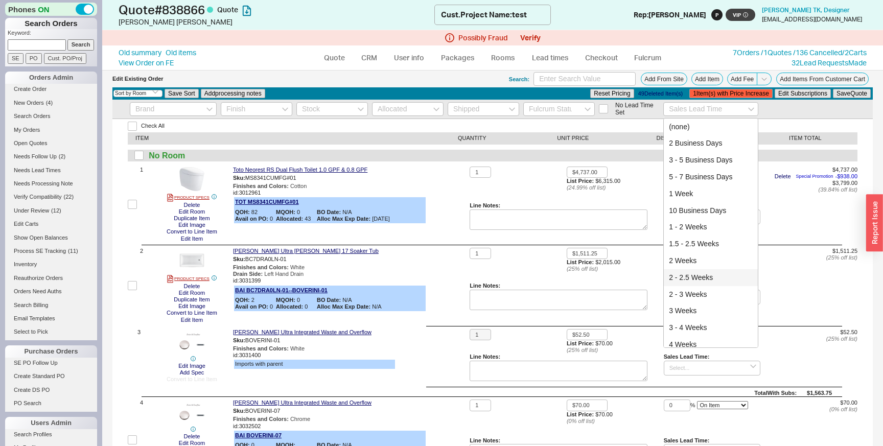
click at [789, 264] on div "$1,511.25 ( 25 % off list)" at bounding box center [809, 265] width 97 height 35
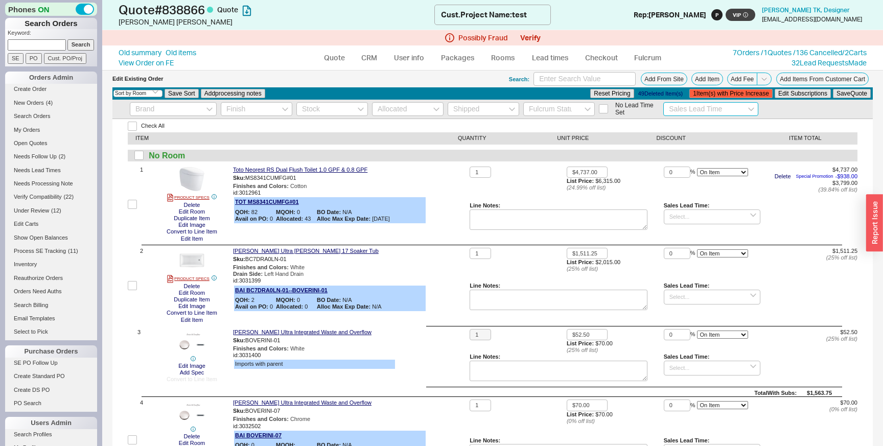
click at [716, 111] on input at bounding box center [710, 109] width 95 height 14
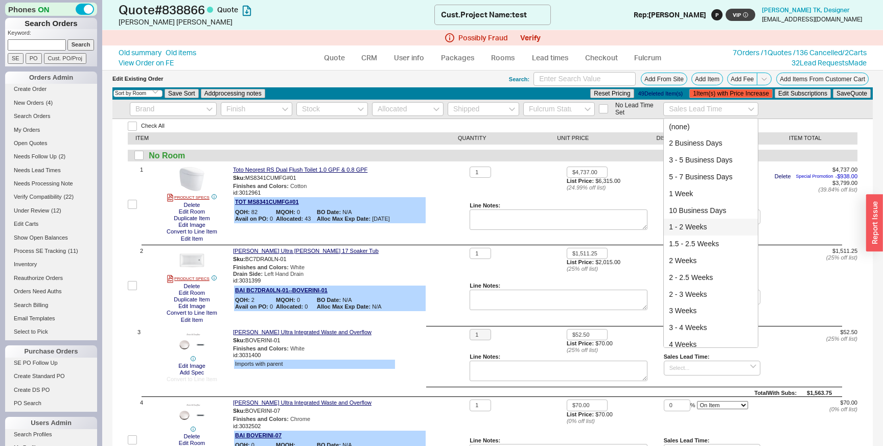
click at [809, 234] on div "1 $4,737.00 List Price: $6,315.00 ( 24.99 % off list) 0 % On Item On Bottom Gif…" at bounding box center [664, 205] width 388 height 76
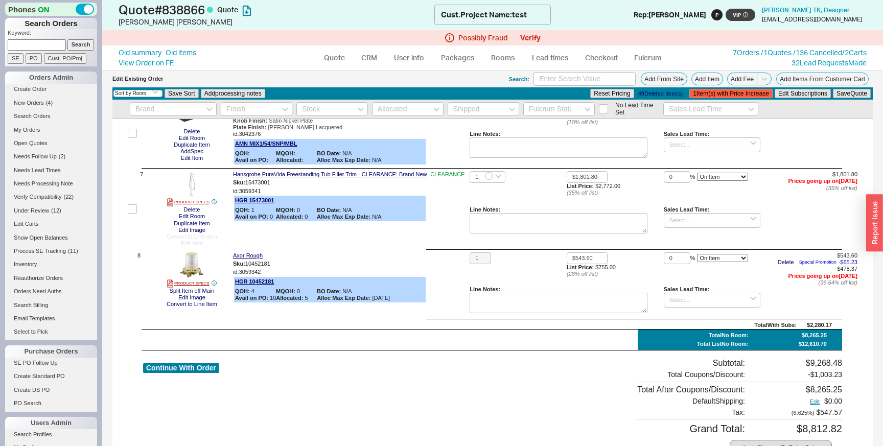
scroll to position [324, 0]
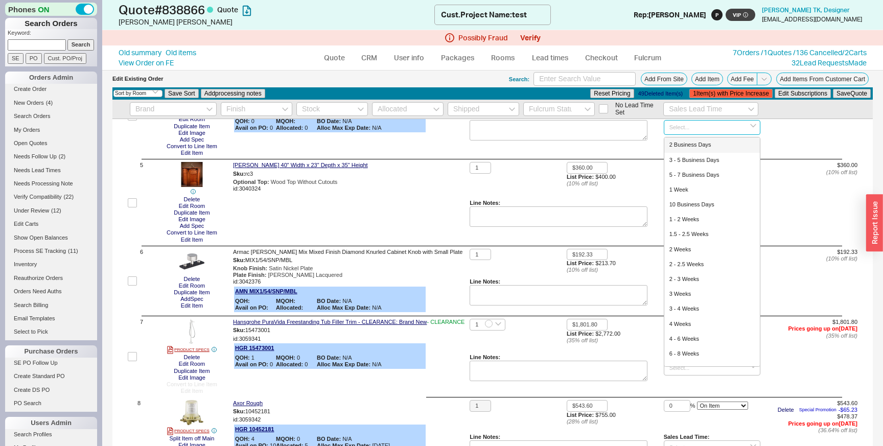
click at [700, 131] on input at bounding box center [712, 127] width 97 height 15
click at [708, 194] on div "1 Week" at bounding box center [712, 189] width 96 height 15
type input "1 Week"
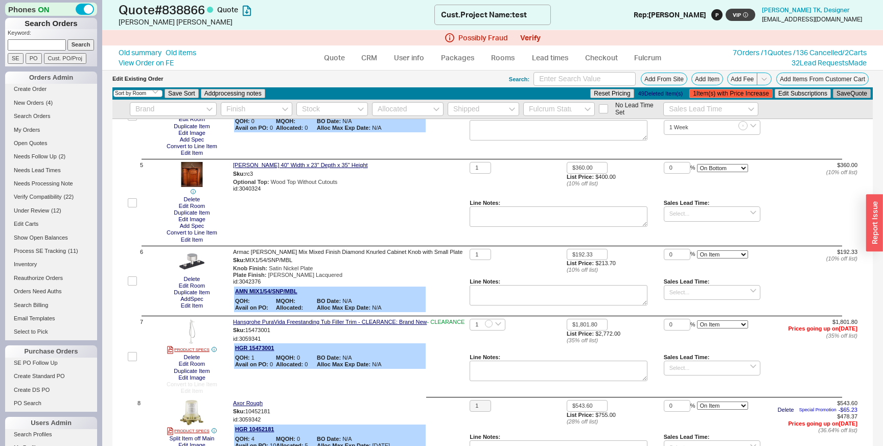
click at [858, 91] on button "Save Quote" at bounding box center [852, 93] width 38 height 9
click at [135, 55] on link "Old summary" at bounding box center [140, 53] width 43 height 10
select select "*"
select select "LOW"
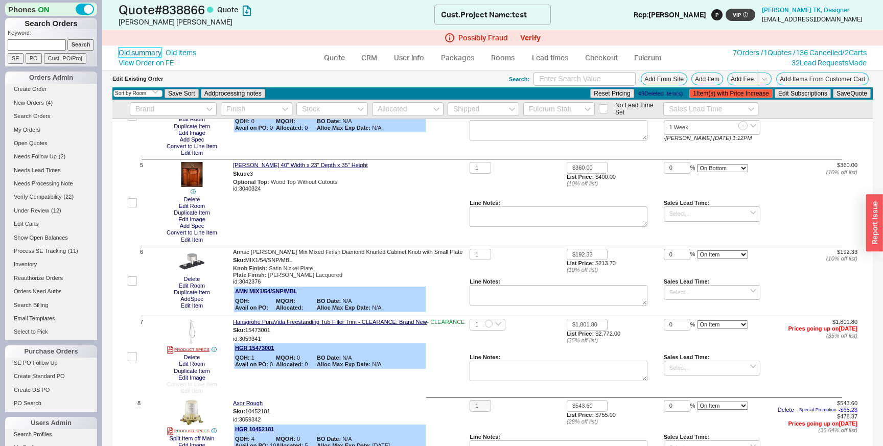
select select "3"
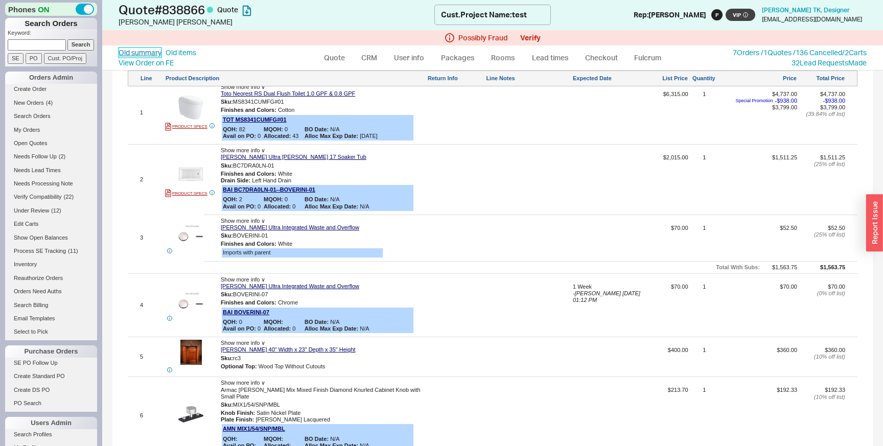
scroll to position [752, 0]
click at [607, 291] on span "- Michal Tikotzky 08/18/2025 01:12 PM" at bounding box center [606, 296] width 67 height 13
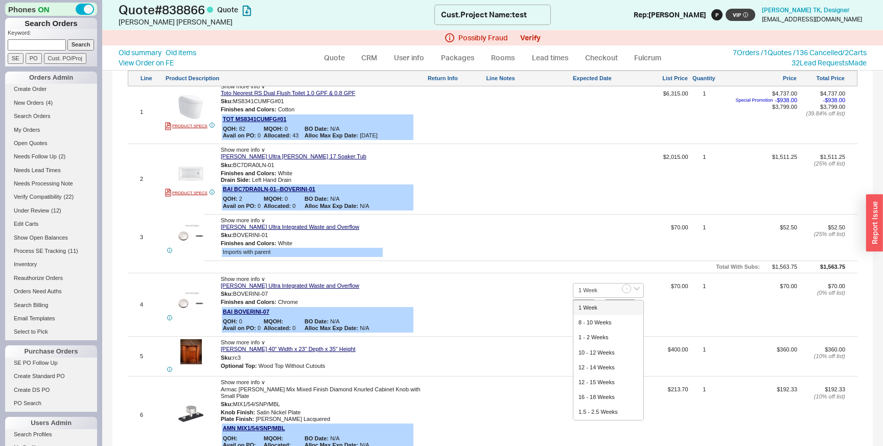
click at [580, 276] on div "4 Show more info ∨ Bain Ultra Integrated Waste and Overflow Sku: BOVERINI-07 Fi…" at bounding box center [493, 305] width 730 height 58
click at [622, 304] on button "CANCEL" at bounding box center [620, 304] width 30 height 9
click at [588, 287] on div "1 Week" at bounding box center [608, 286] width 71 height 7
click at [540, 293] on div at bounding box center [528, 308] width 85 height 51
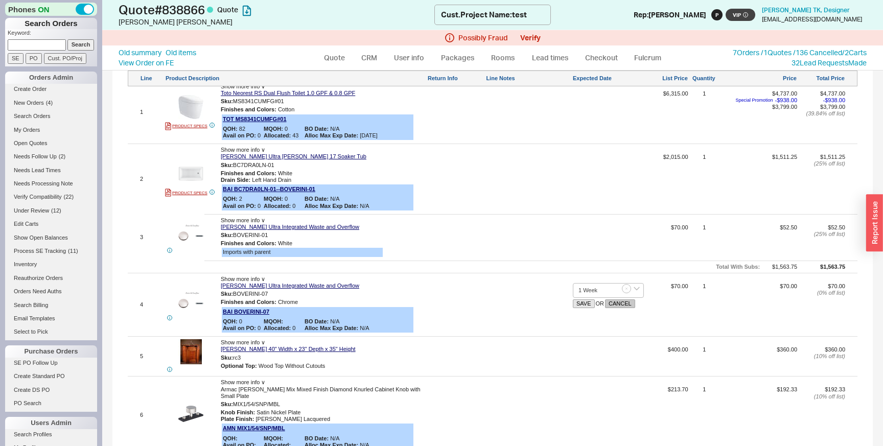
click at [620, 305] on button "CANCEL" at bounding box center [620, 304] width 30 height 9
click at [591, 291] on span "- Michal Tikotzky 08/18/2025 01:12 PM" at bounding box center [606, 296] width 67 height 13
click at [596, 273] on div at bounding box center [493, 273] width 730 height 1
click at [625, 304] on button "CANCEL" at bounding box center [620, 304] width 30 height 9
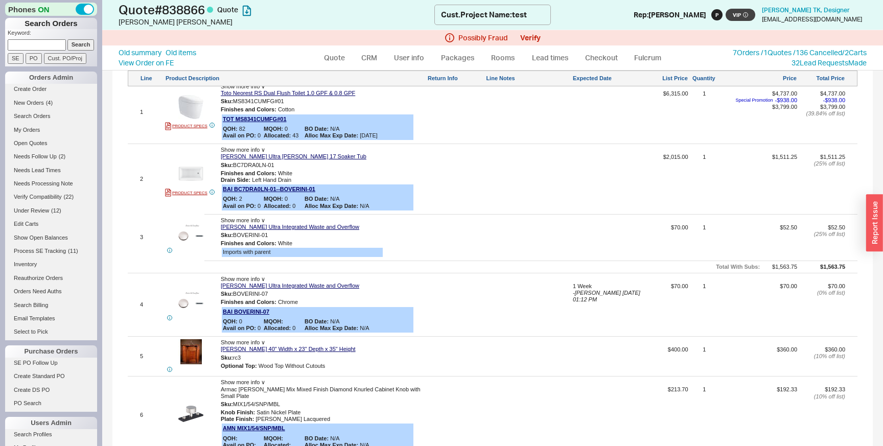
click at [596, 293] on span "- Michal Tikotzky 08/18/2025 01:12 PM" at bounding box center [606, 296] width 67 height 13
click at [545, 284] on div at bounding box center [528, 308] width 85 height 51
click at [620, 305] on button "CANCEL" at bounding box center [620, 304] width 30 height 9
click at [594, 286] on div "1 Week" at bounding box center [608, 286] width 71 height 7
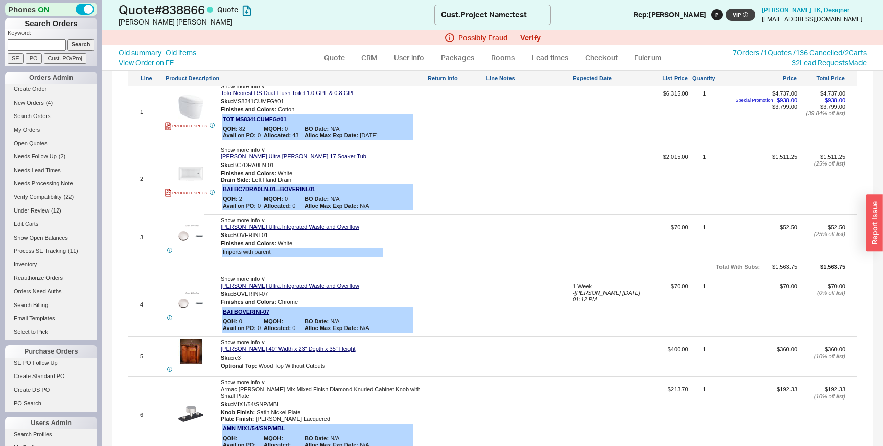
click at [594, 286] on div "1 Week" at bounding box center [608, 286] width 71 height 7
click at [548, 287] on div at bounding box center [528, 308] width 85 height 51
click at [623, 306] on button "CANCEL" at bounding box center [620, 304] width 30 height 9
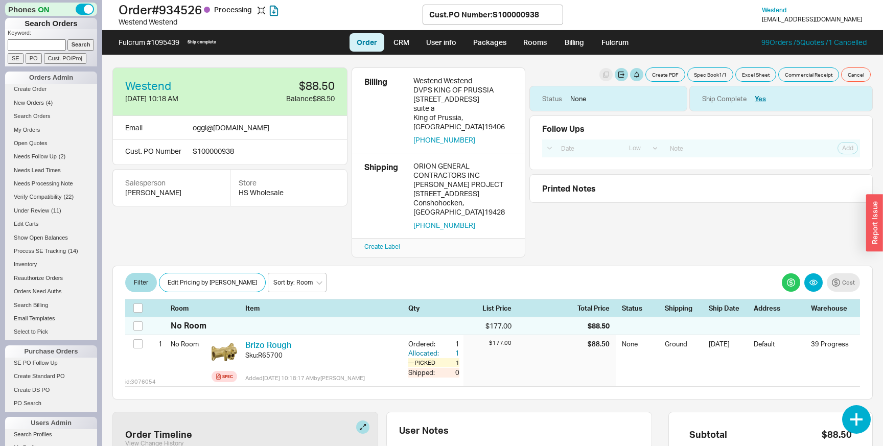
select select "LOW"
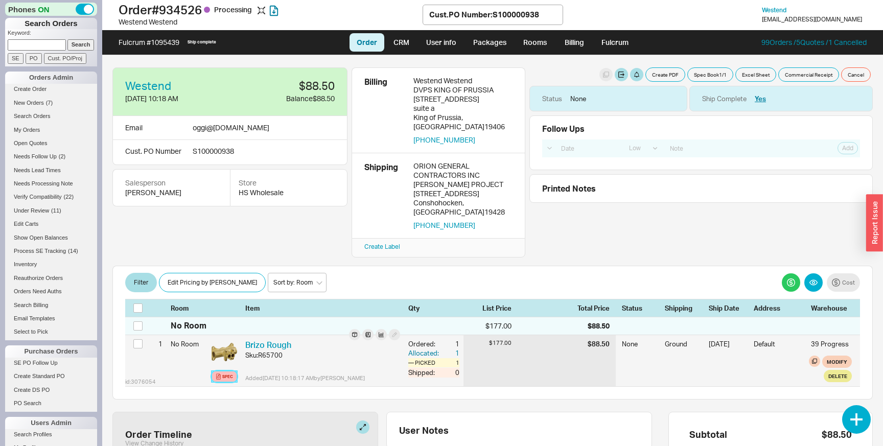
click at [228, 373] on div "Spec" at bounding box center [227, 377] width 11 height 8
click at [249, 352] on div "Brizo Rough Sku: R65700" at bounding box center [322, 355] width 155 height 33
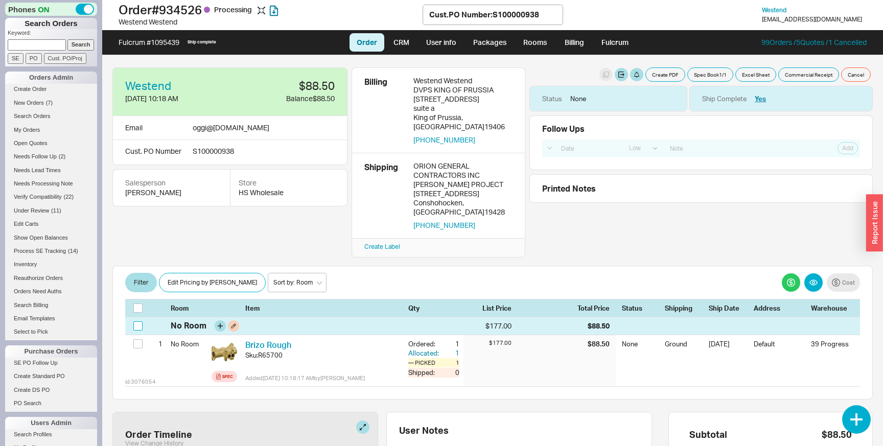
click at [136, 322] on input "checkbox" at bounding box center [137, 326] width 9 height 9
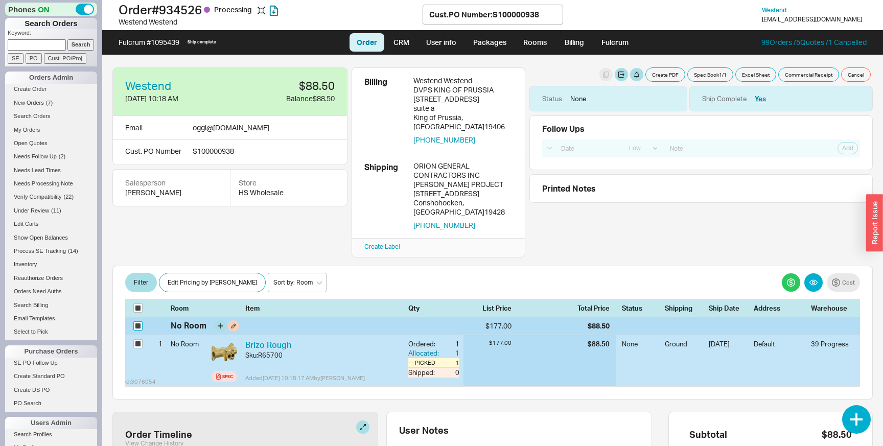
checkbox input "true"
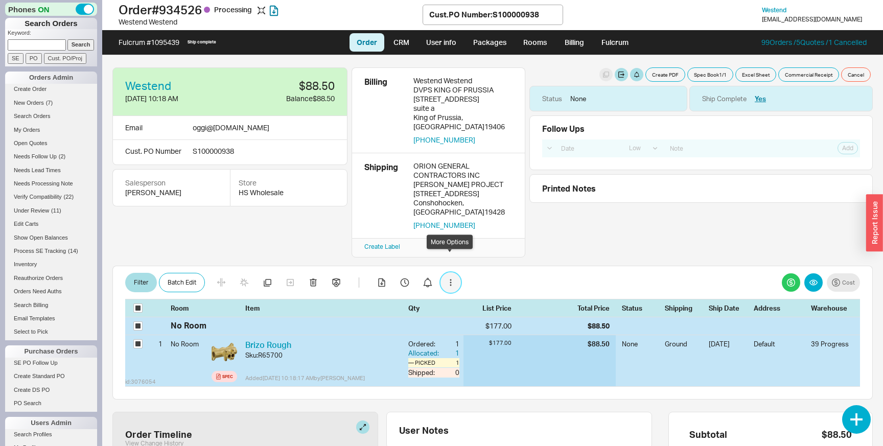
click at [451, 272] on button "button" at bounding box center [451, 282] width 20 height 20
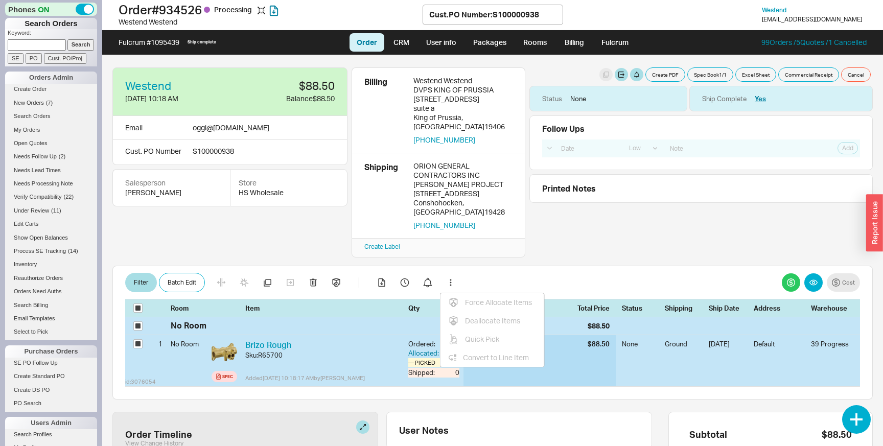
click at [477, 272] on div "Filter Batch Edit Force Allocate Items Deallocate Items .warehouse-cart-package…" at bounding box center [492, 282] width 735 height 20
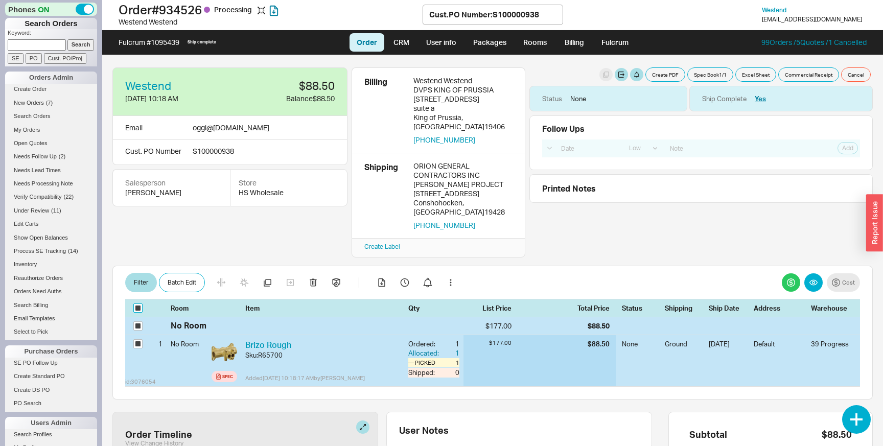
click at [135, 304] on input "checkbox" at bounding box center [137, 308] width 9 height 9
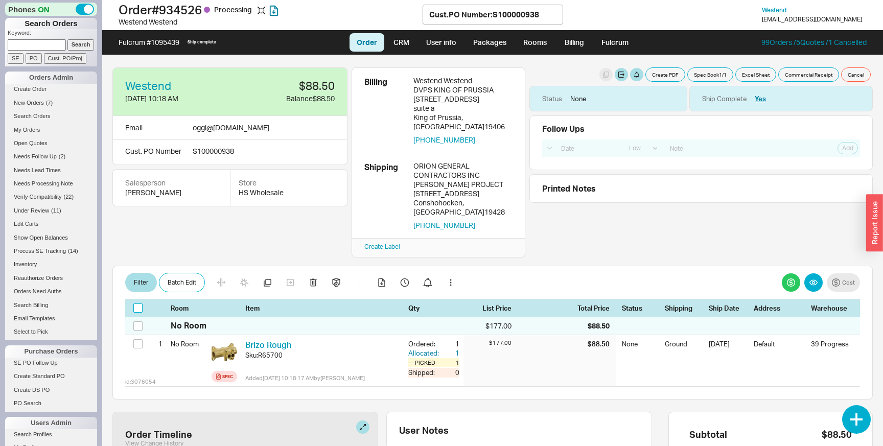
checkbox input "false"
click at [135, 304] on input "checkbox" at bounding box center [137, 308] width 9 height 9
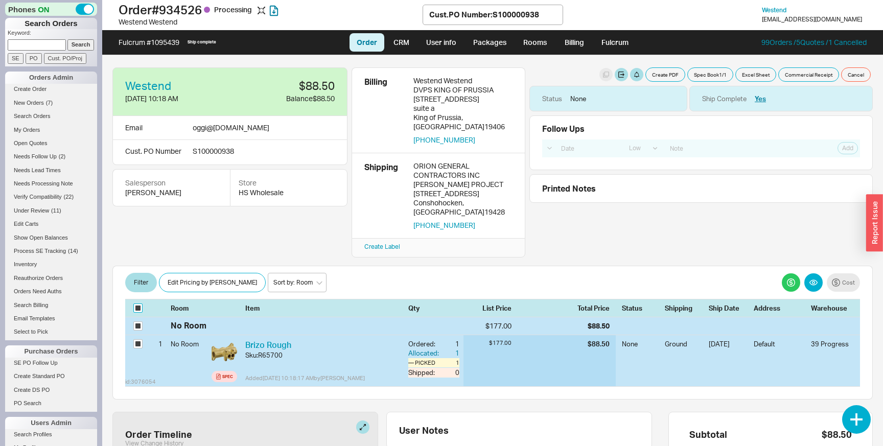
checkbox input "true"
click at [135, 304] on input "checkbox" at bounding box center [137, 308] width 9 height 9
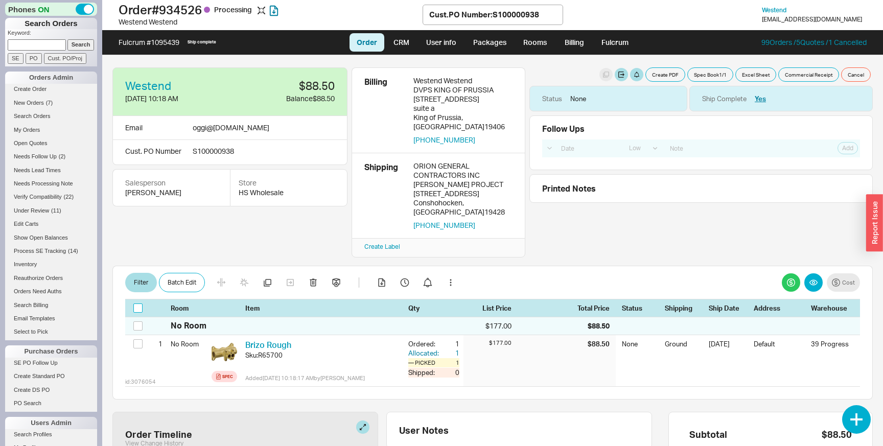
checkbox input "false"
click at [135, 304] on input "checkbox" at bounding box center [137, 308] width 9 height 9
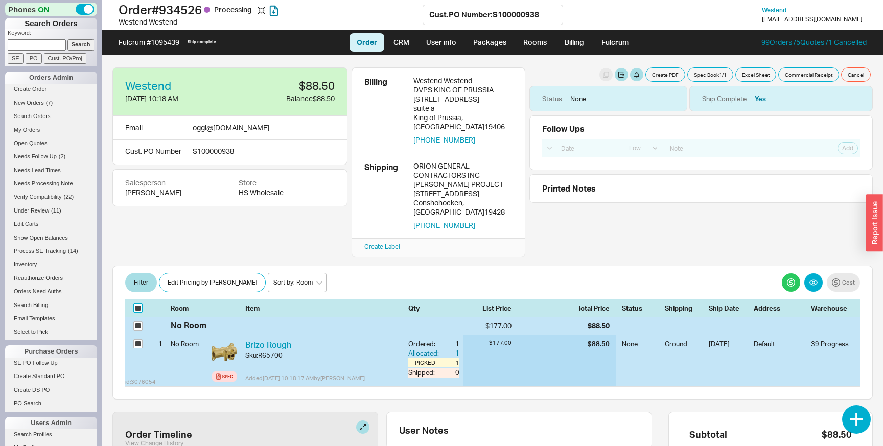
checkbox input "true"
click at [135, 304] on input "checkbox" at bounding box center [137, 308] width 9 height 9
checkbox input "false"
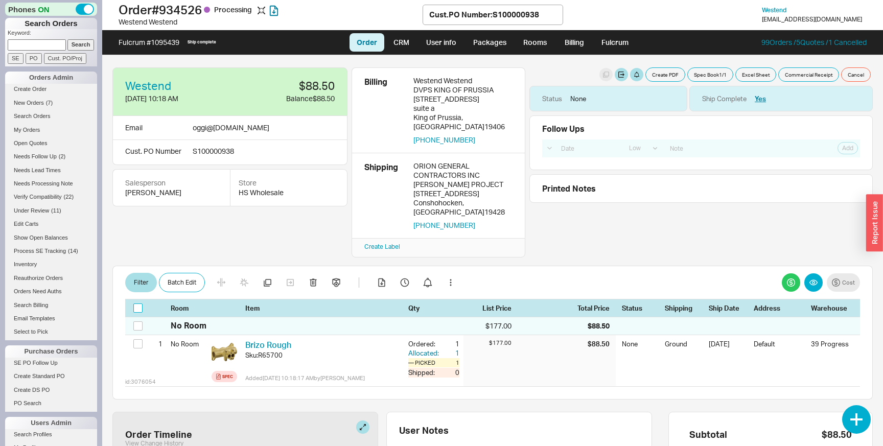
checkbox input "false"
click at [135, 304] on input "checkbox" at bounding box center [137, 308] width 9 height 9
checkbox input "true"
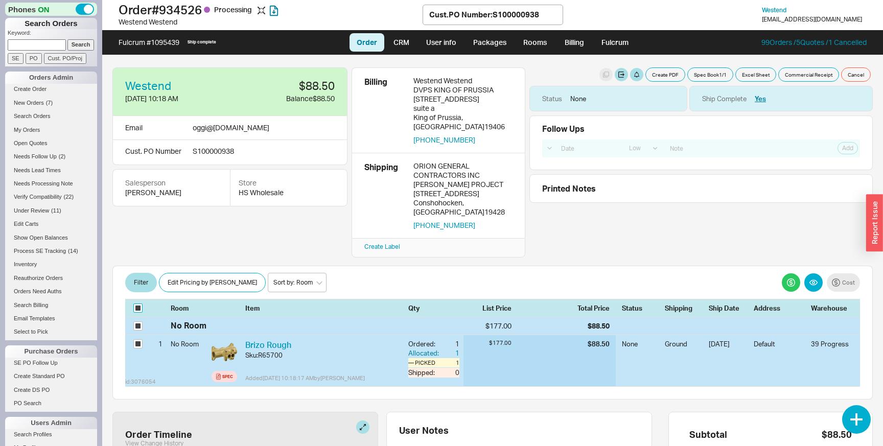
checkbox input "true"
click at [135, 304] on input "checkbox" at bounding box center [137, 308] width 9 height 9
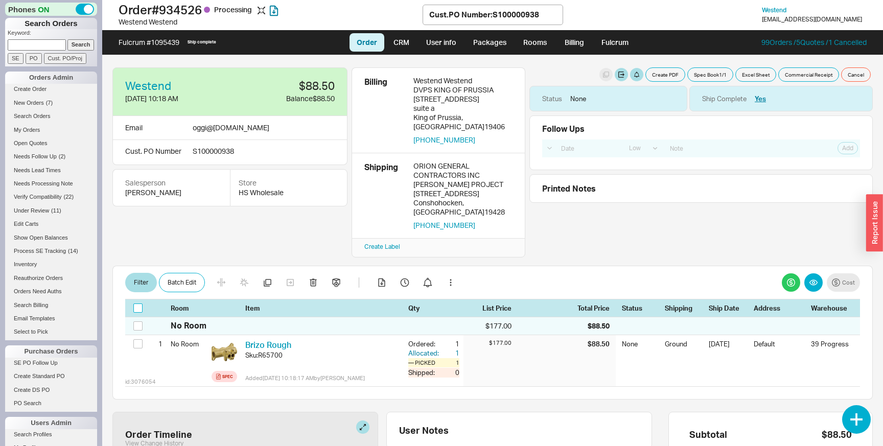
checkbox input "false"
click at [135, 304] on input "checkbox" at bounding box center [137, 308] width 9 height 9
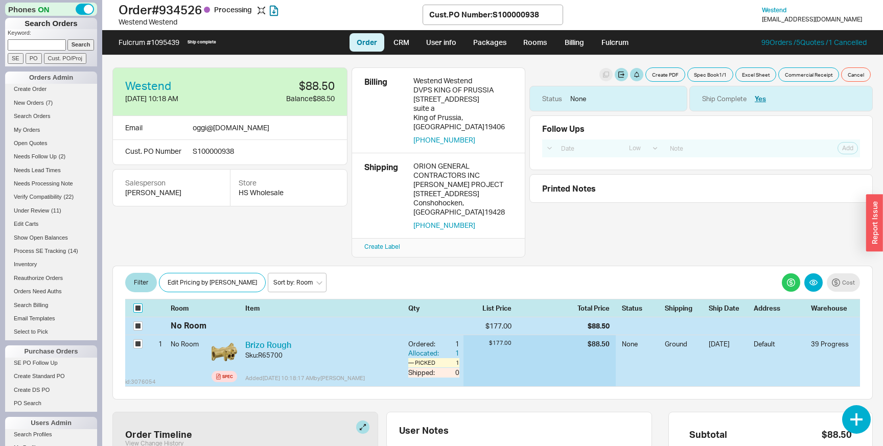
checkbox input "true"
click at [135, 304] on input "checkbox" at bounding box center [137, 308] width 9 height 9
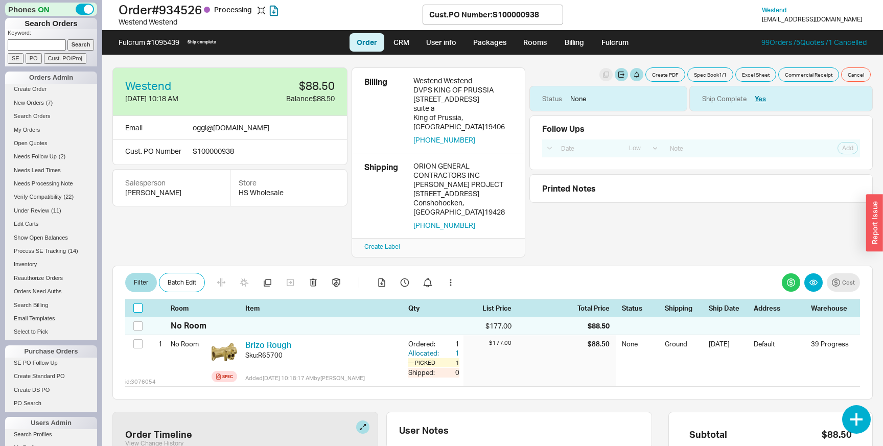
checkbox input "false"
click at [135, 304] on input "checkbox" at bounding box center [137, 308] width 9 height 9
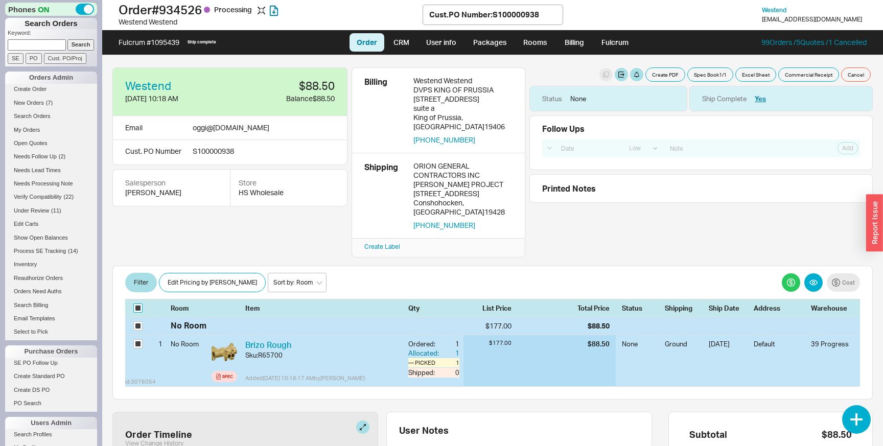
checkbox input "true"
click at [135, 304] on input "checkbox" at bounding box center [137, 308] width 9 height 9
checkbox input "false"
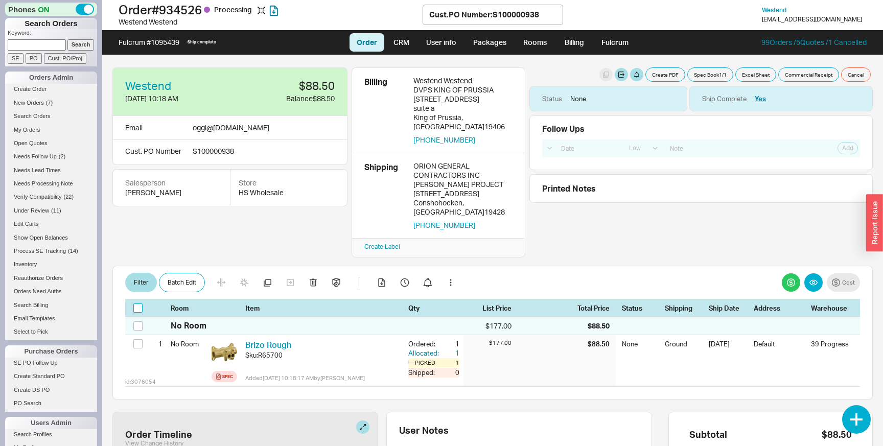
checkbox input "false"
click at [135, 304] on input "checkbox" at bounding box center [137, 308] width 9 height 9
checkbox input "true"
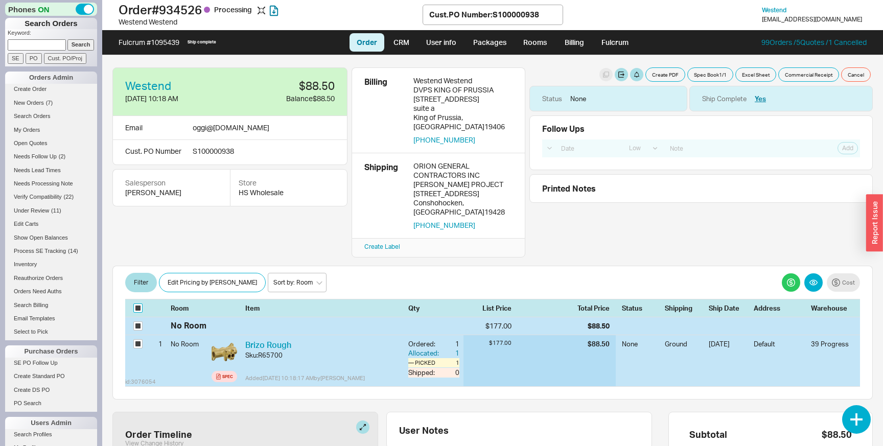
checkbox input "true"
click at [135, 304] on input "checkbox" at bounding box center [137, 308] width 9 height 9
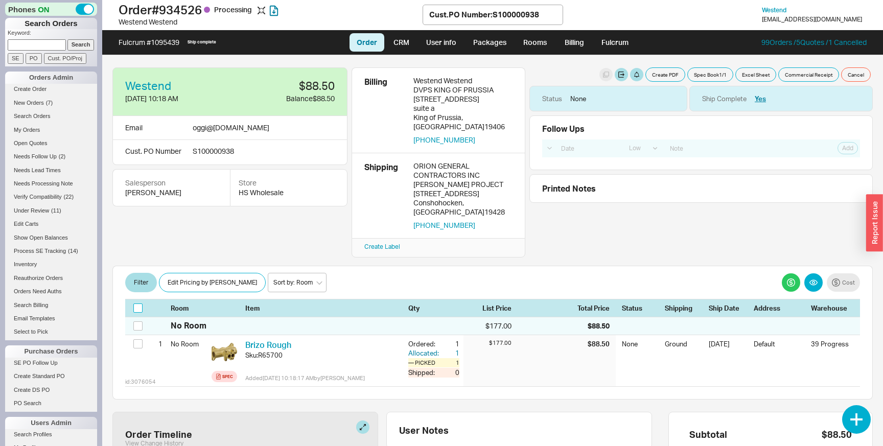
checkbox input "false"
click at [135, 304] on input "checkbox" at bounding box center [137, 308] width 9 height 9
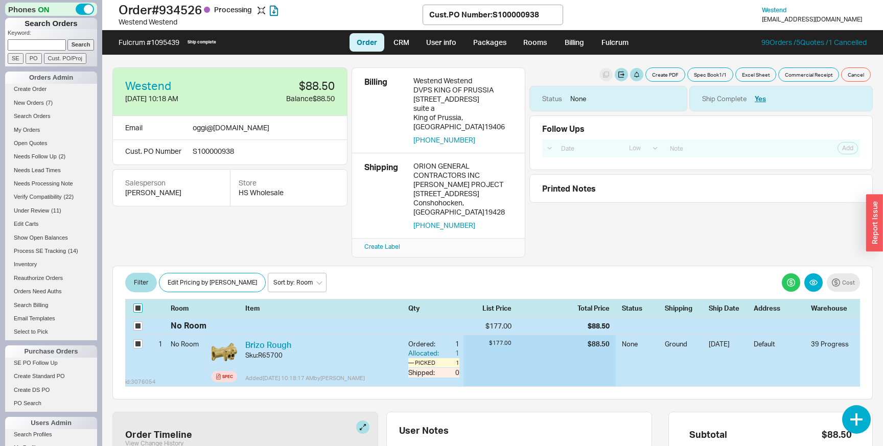
checkbox input "true"
click at [135, 304] on input "checkbox" at bounding box center [137, 308] width 9 height 9
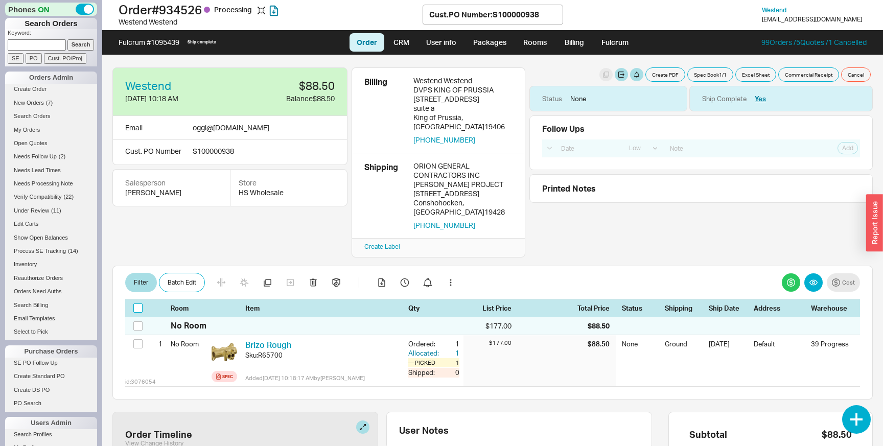
checkbox input "false"
click at [135, 304] on input "checkbox" at bounding box center [137, 308] width 9 height 9
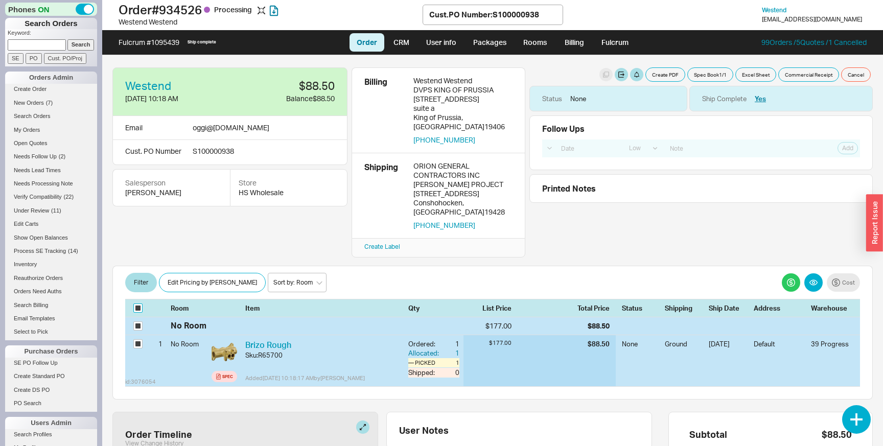
checkbox input "true"
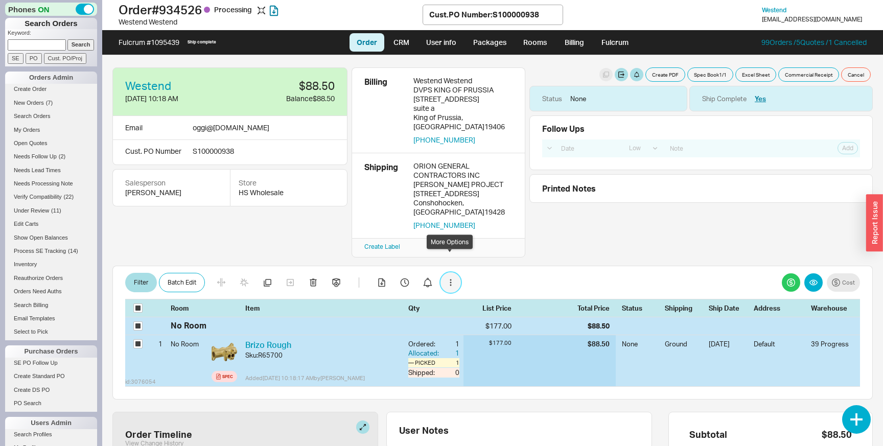
click at [445, 272] on button "button" at bounding box center [451, 282] width 20 height 20
click at [493, 272] on div "Filter Batch Edit Cost" at bounding box center [492, 282] width 735 height 20
click at [137, 304] on input "checkbox" at bounding box center [137, 308] width 9 height 9
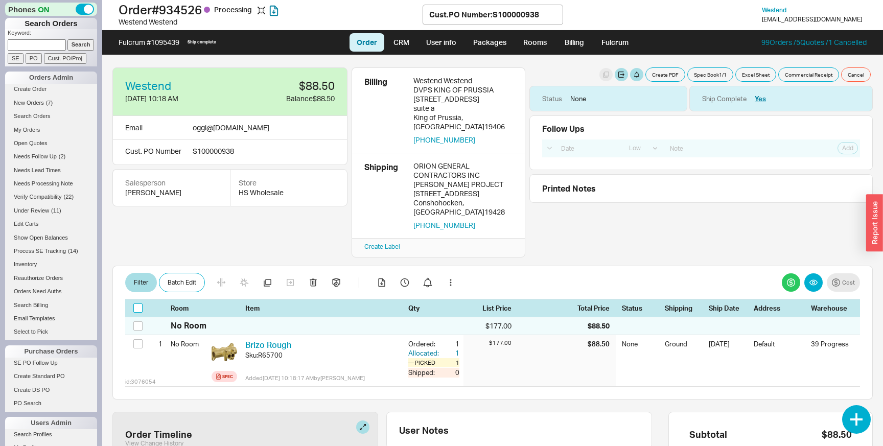
checkbox input "false"
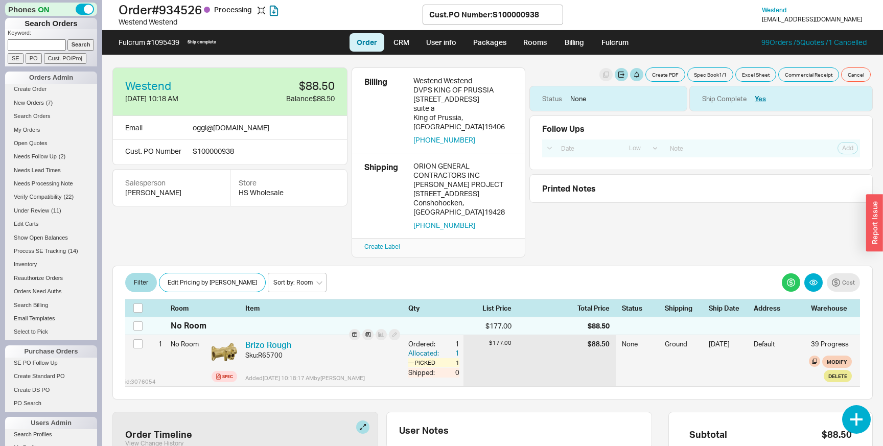
click at [135, 335] on div at bounding box center [139, 344] width 12 height 19
click at [135, 339] on input "checkbox" at bounding box center [137, 343] width 9 height 9
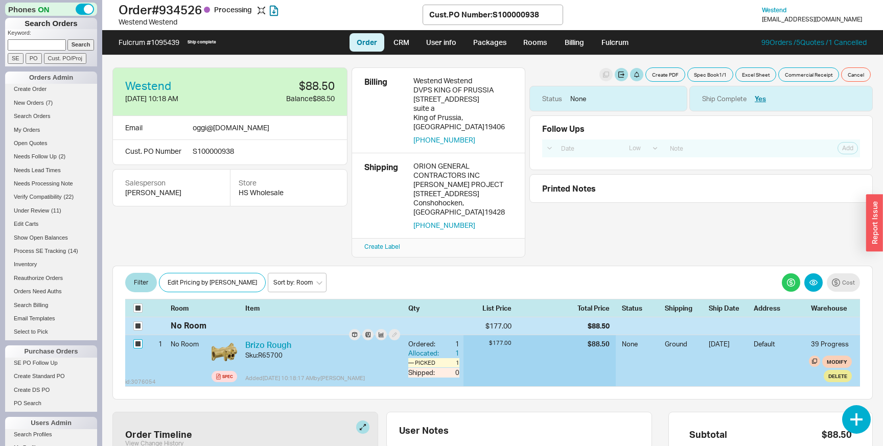
checkbox input "true"
click at [209, 348] on div "id: 3076054 1 No Room Spec Brizo Rough Sku: R65700 Added 08/18/25 10:18:17 AM b…" at bounding box center [492, 360] width 735 height 51
click at [238, 348] on div "id: 3076054 1 No Room Spec Brizo Rough Sku: R65700 Added 08/18/25 10:18:17 AM b…" at bounding box center [492, 360] width 735 height 51
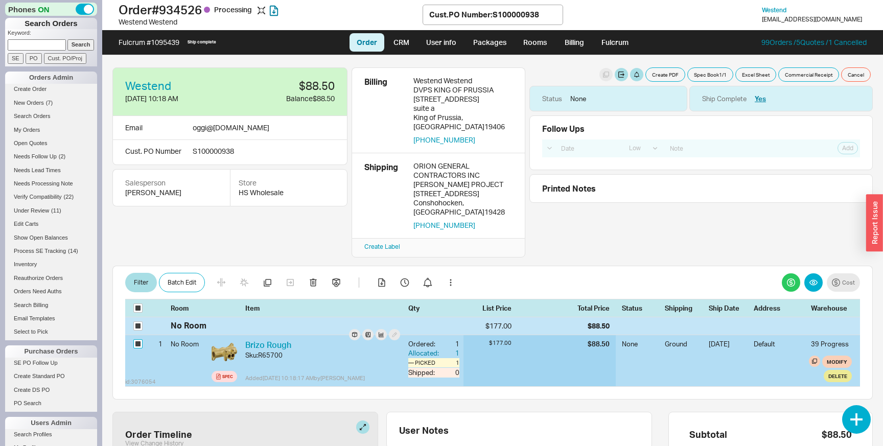
click at [135, 339] on input "checkbox" at bounding box center [137, 343] width 9 height 9
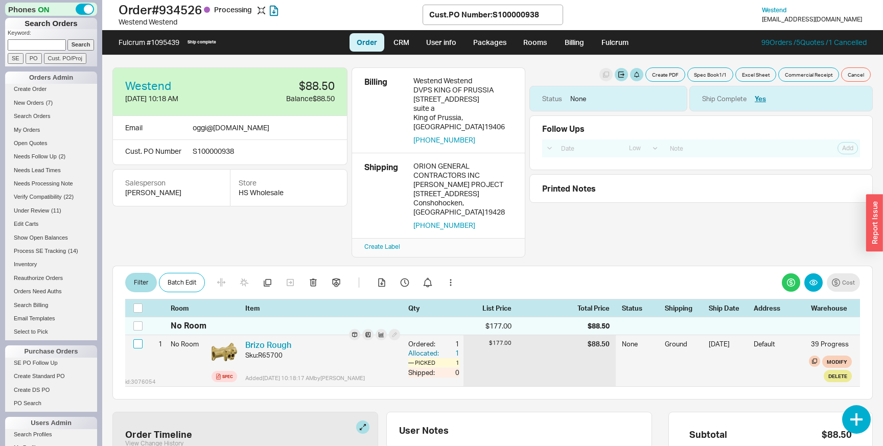
checkbox input "false"
click at [233, 340] on div at bounding box center [225, 352] width 26 height 26
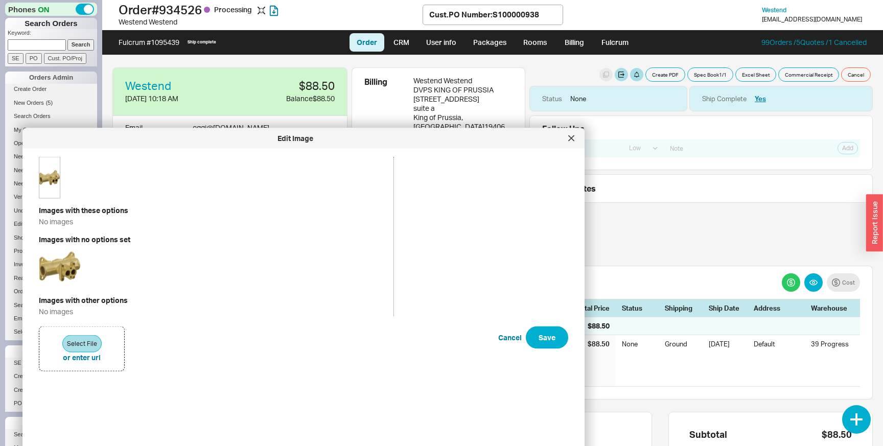
drag, startPoint x: 309, startPoint y: 59, endPoint x: 173, endPoint y: 142, distance: 158.9
click at [173, 142] on div "Edit Image" at bounding box center [296, 138] width 536 height 10
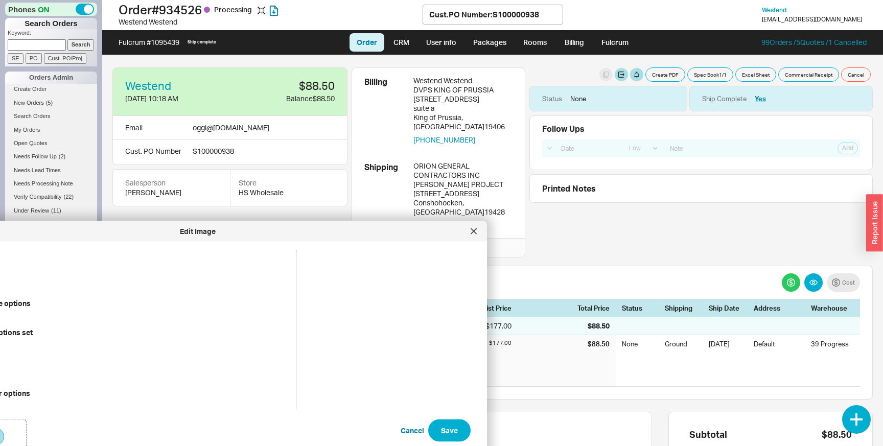
drag, startPoint x: 316, startPoint y: 136, endPoint x: 217, endPoint y: 229, distance: 136.0
click at [217, 229] on div "Edit Image" at bounding box center [198, 231] width 536 height 10
click at [476, 229] on div at bounding box center [472, 231] width 16 height 16
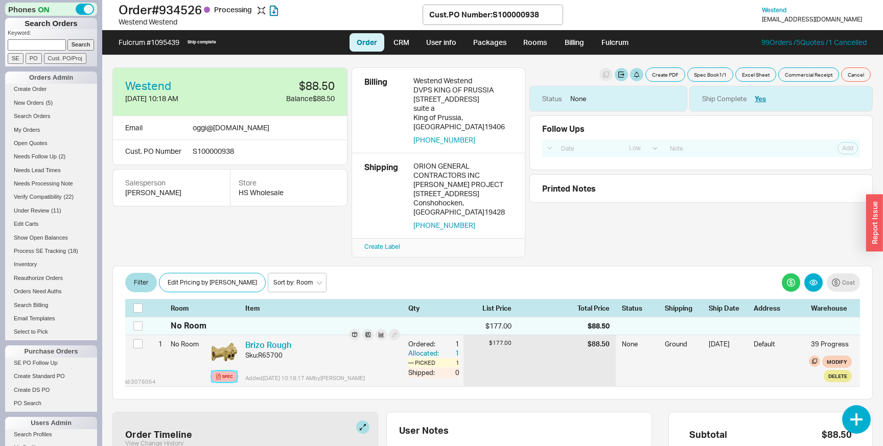
click at [226, 373] on div "Spec" at bounding box center [227, 377] width 11 height 8
click at [277, 350] on div "Brizo Rough Sku: R65700" at bounding box center [322, 355] width 155 height 33
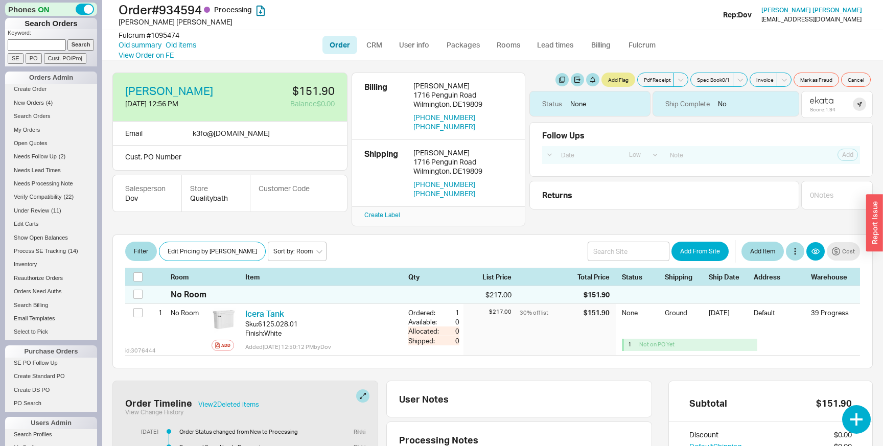
select select "LOW"
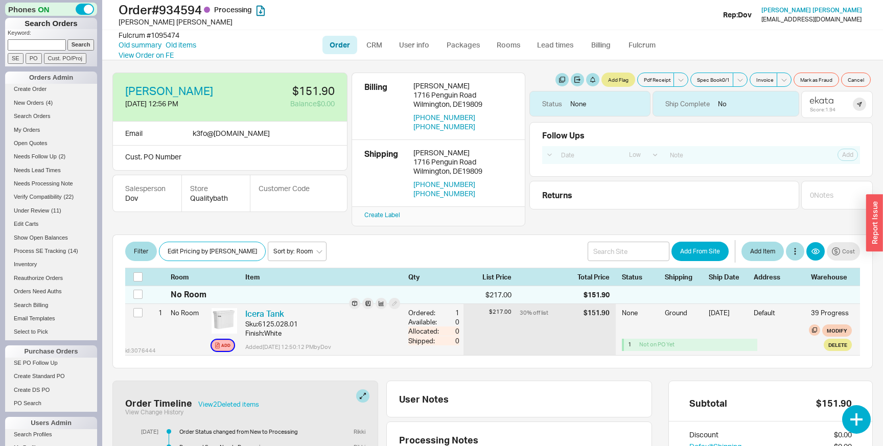
click at [216, 348] on icon "button" at bounding box center [217, 345] width 5 height 6
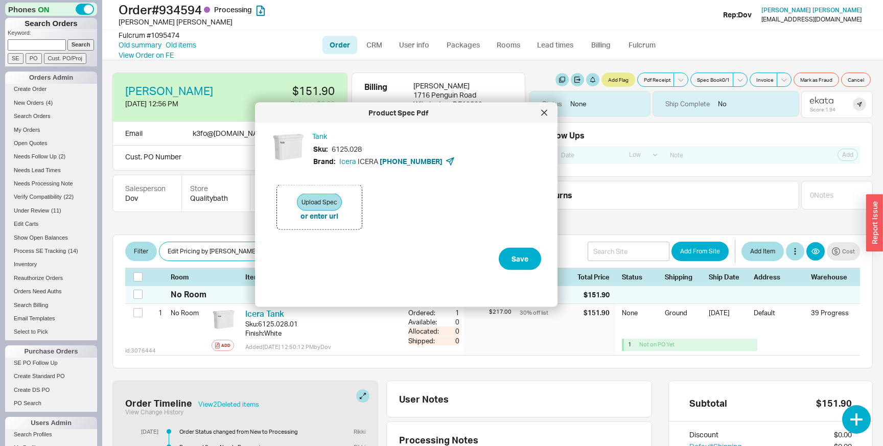
drag, startPoint x: 383, startPoint y: 135, endPoint x: 348, endPoint y: 117, distance: 39.8
click at [348, 117] on div "Product Spec Pdf" at bounding box center [398, 113] width 276 height 10
click at [548, 111] on div at bounding box center [544, 113] width 16 height 16
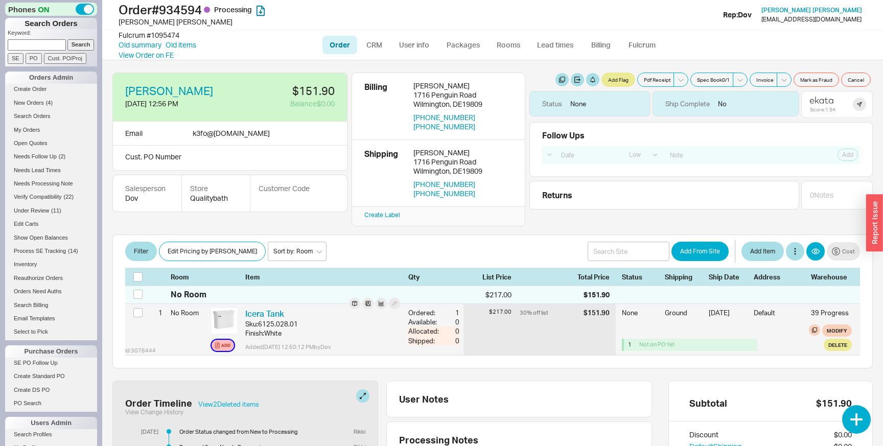
click at [221, 344] on button "Add" at bounding box center [223, 345] width 22 height 11
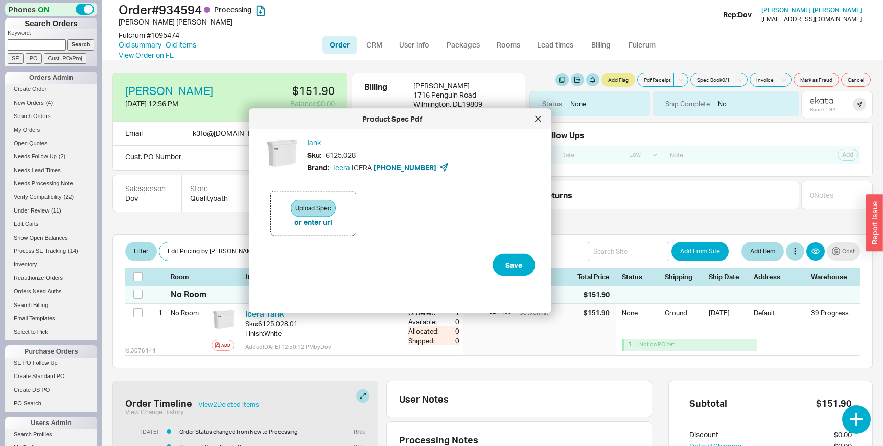
drag, startPoint x: 438, startPoint y: 136, endPoint x: 396, endPoint y: 123, distance: 43.3
click at [396, 123] on div "Product Spec Pdf" at bounding box center [400, 119] width 303 height 20
click at [422, 214] on div "Upload Spec or enter url" at bounding box center [400, 212] width 270 height 60
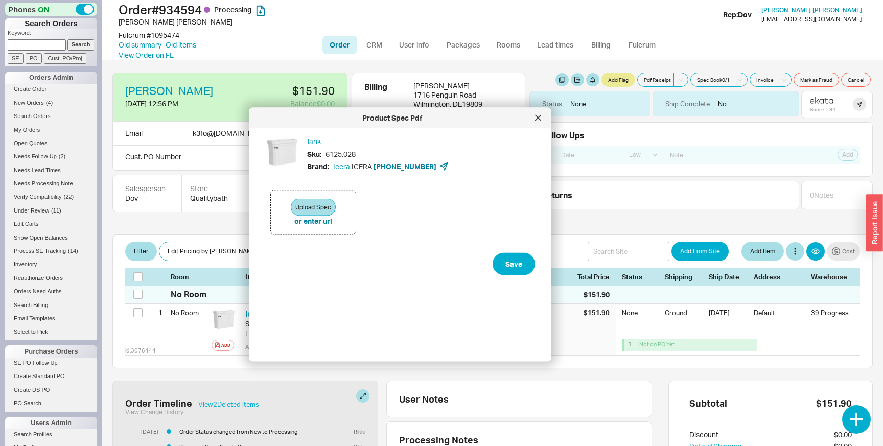
drag, startPoint x: 545, startPoint y: 310, endPoint x: 612, endPoint y: 360, distance: 83.7
click at [612, 360] on body "Phones ON Search Orders Keyword: Search SE PO Cust. PO/Proj Orders Admin Create…" at bounding box center [441, 223] width 883 height 446
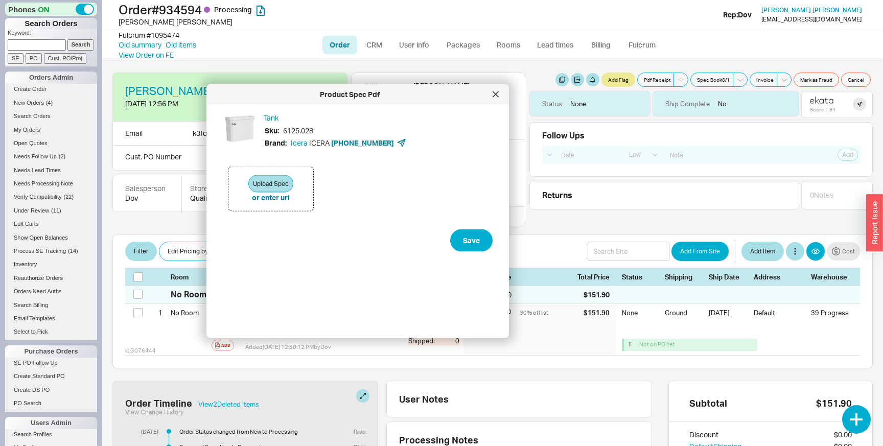
drag, startPoint x: 251, startPoint y: 108, endPoint x: 209, endPoint y: 85, distance: 49.0
click at [209, 85] on div "Product Spec Pdf" at bounding box center [358, 94] width 303 height 20
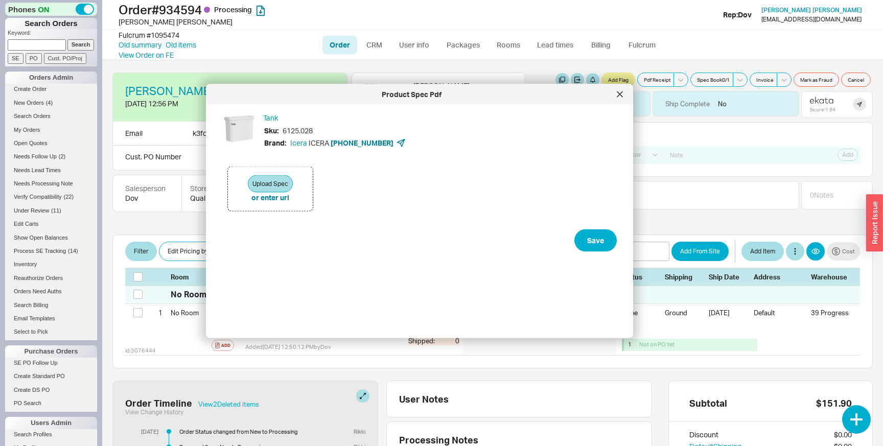
drag, startPoint x: 508, startPoint y: 292, endPoint x: 635, endPoint y: 319, distance: 130.7
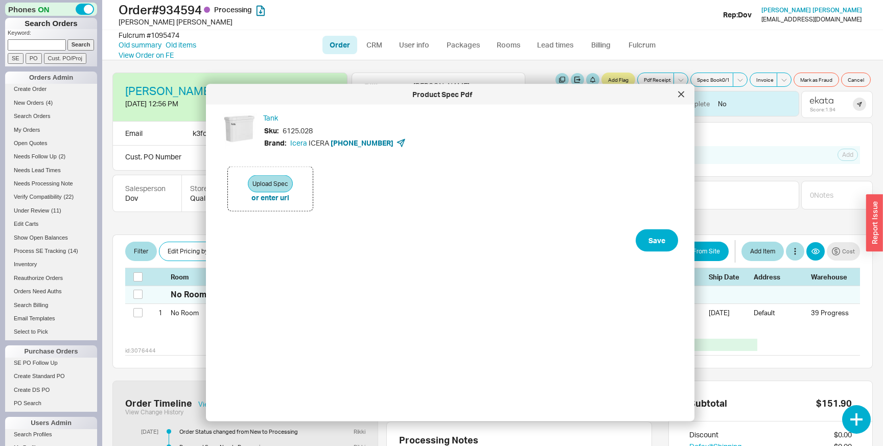
drag, startPoint x: 635, startPoint y: 336, endPoint x: 692, endPoint y: 419, distance: 101.1
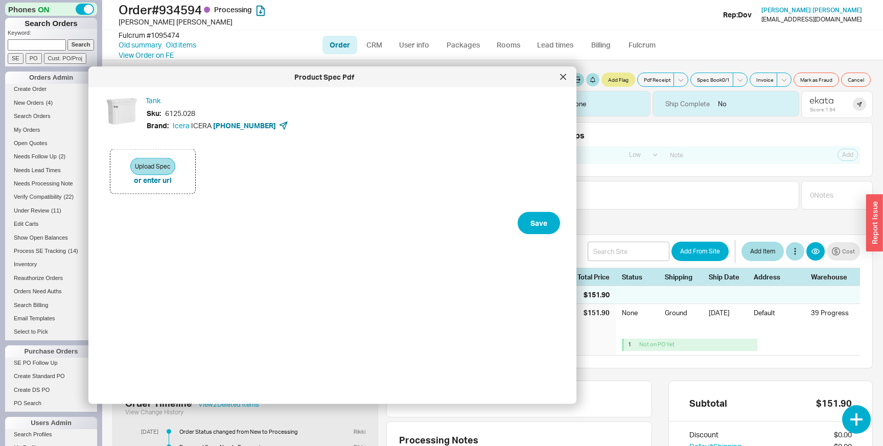
drag, startPoint x: 465, startPoint y: 96, endPoint x: 342, endPoint y: 75, distance: 124.5
click at [342, 75] on div "Product Spec Pdf" at bounding box center [325, 77] width 462 height 10
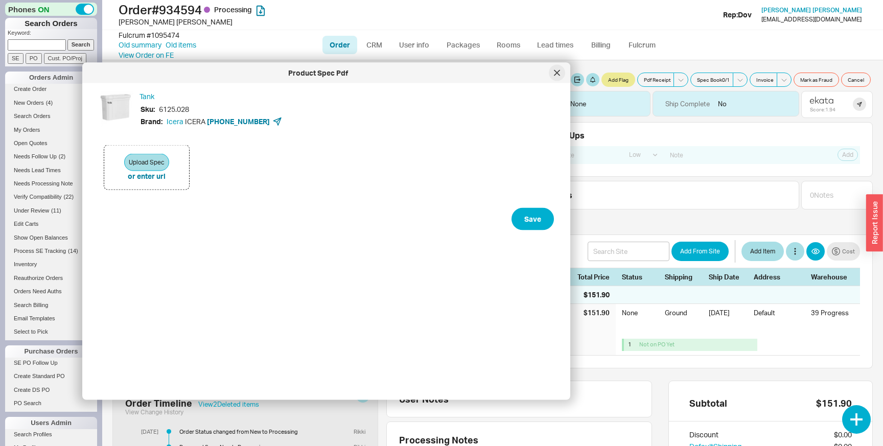
click at [560, 74] on div at bounding box center [557, 73] width 16 height 16
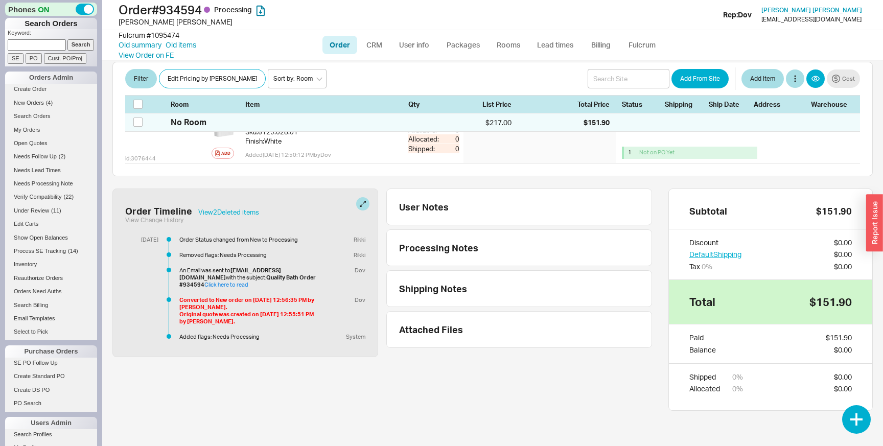
scroll to position [1, 0]
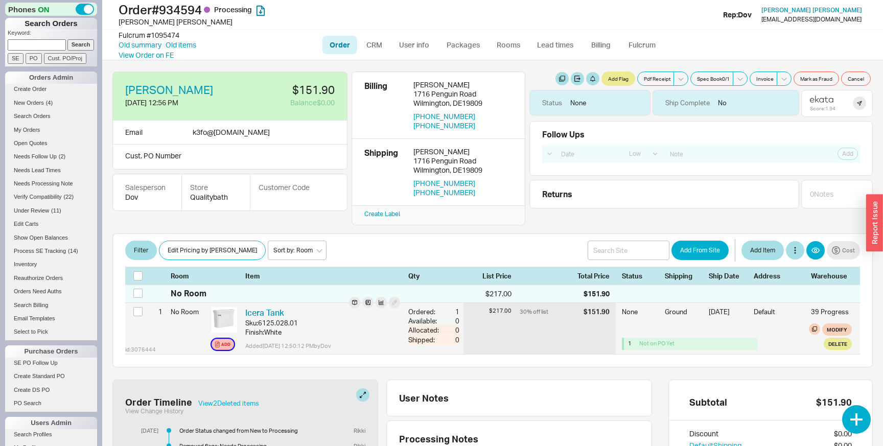
click at [219, 345] on icon "button" at bounding box center [217, 344] width 4 height 6
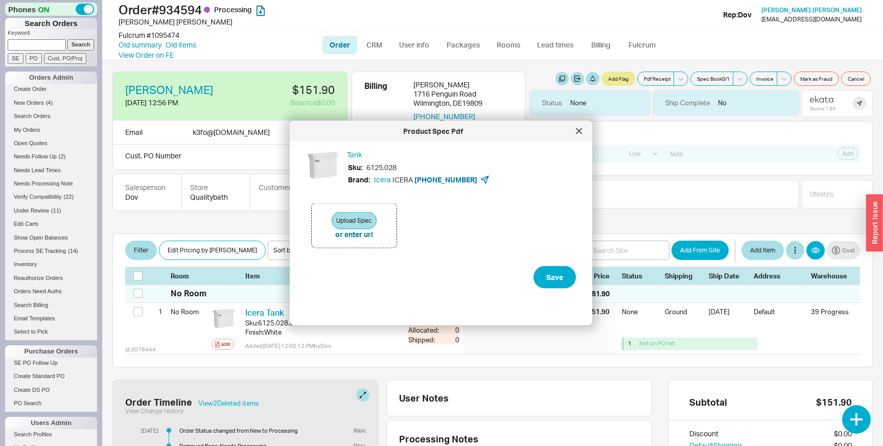
drag, startPoint x: 357, startPoint y: 135, endPoint x: 276, endPoint y: 140, distance: 81.4
click at [295, 136] on div "Product Spec Pdf" at bounding box center [433, 131] width 276 height 10
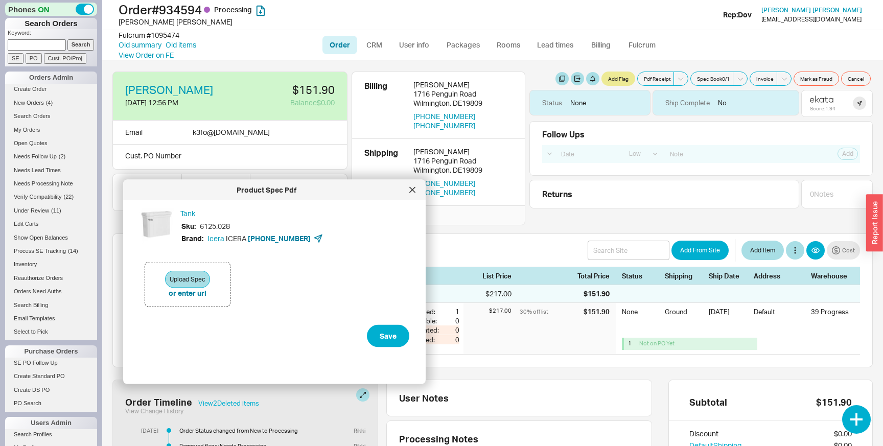
drag, startPoint x: 280, startPoint y: 140, endPoint x: 185, endPoint y: 203, distance: 113.8
click at [185, 195] on div "Product Spec Pdf" at bounding box center [266, 190] width 276 height 10
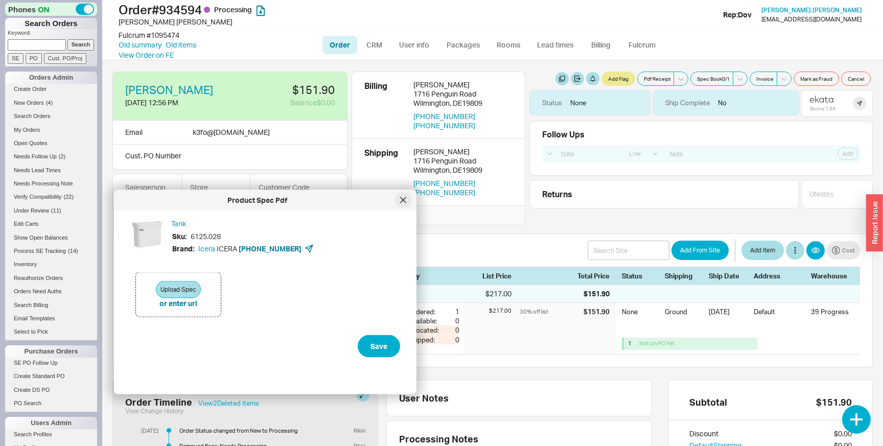
click at [404, 202] on icon at bounding box center [403, 200] width 6 height 6
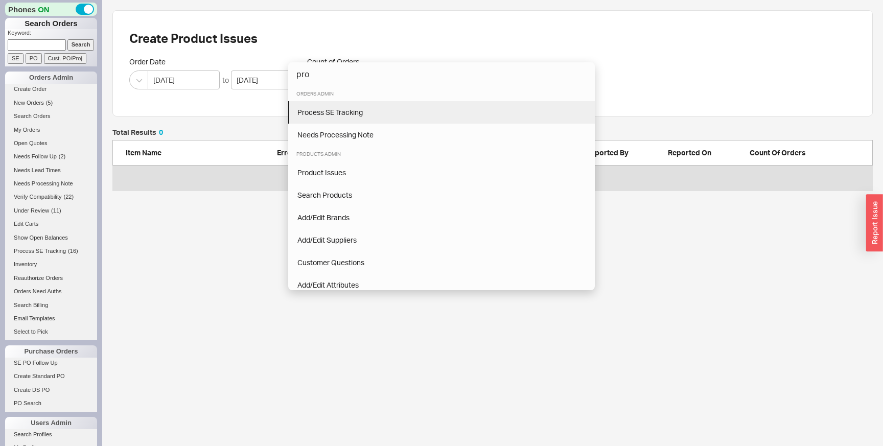
scroll to position [7392, 761]
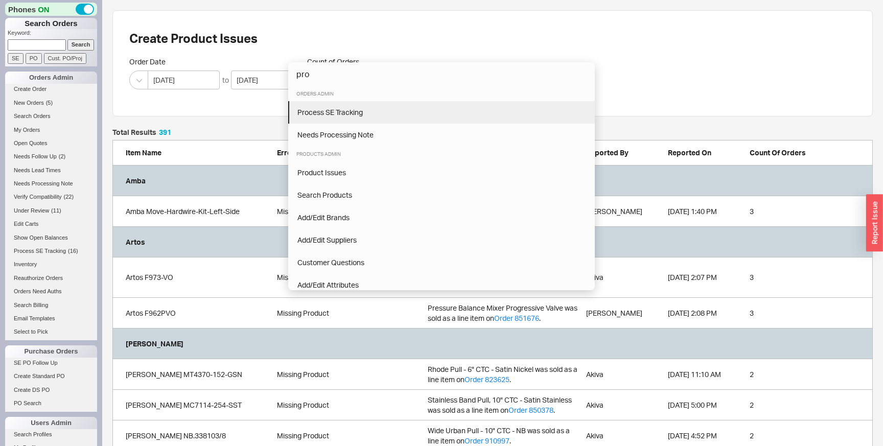
type input "pro"
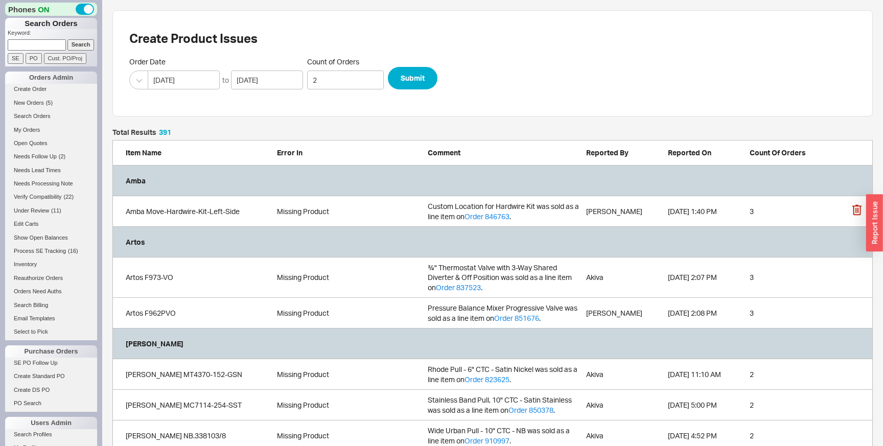
click at [804, 213] on div "3" at bounding box center [788, 212] width 77 height 10
click at [244, 215] on div "Amba Move-Hardwire-Kit-Left-Side" at bounding box center [199, 212] width 146 height 10
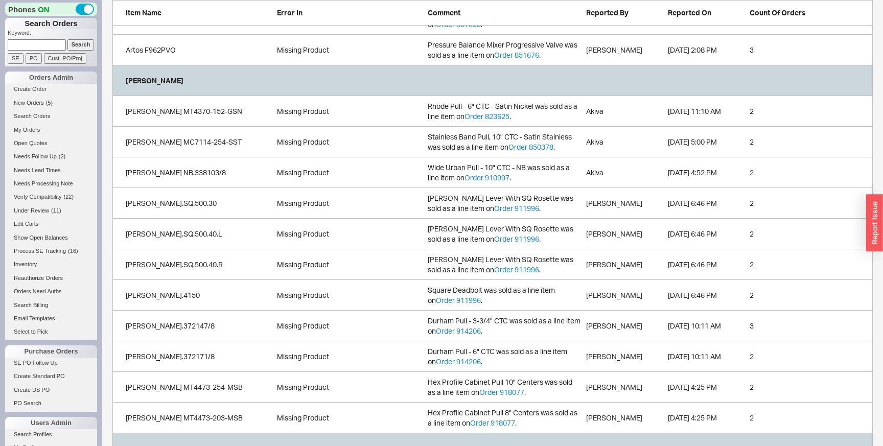
scroll to position [7472, 761]
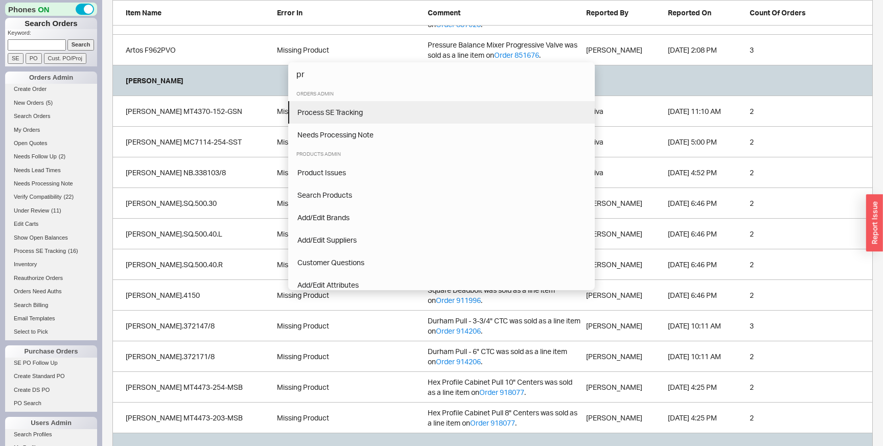
type input "p"
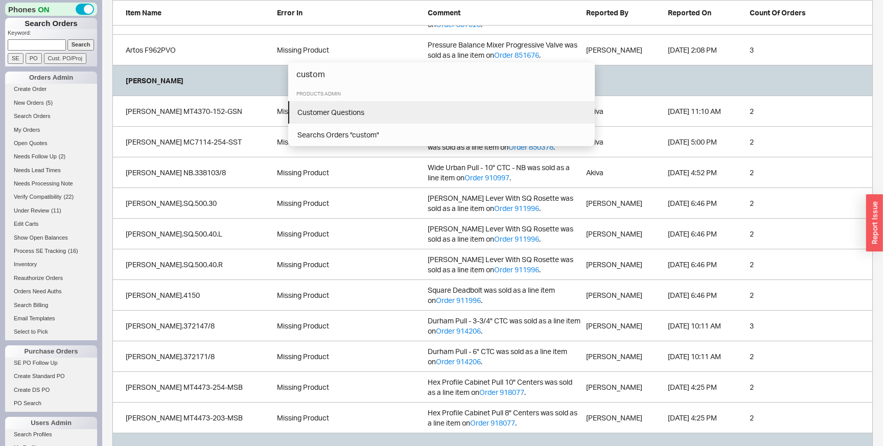
type input "custom"
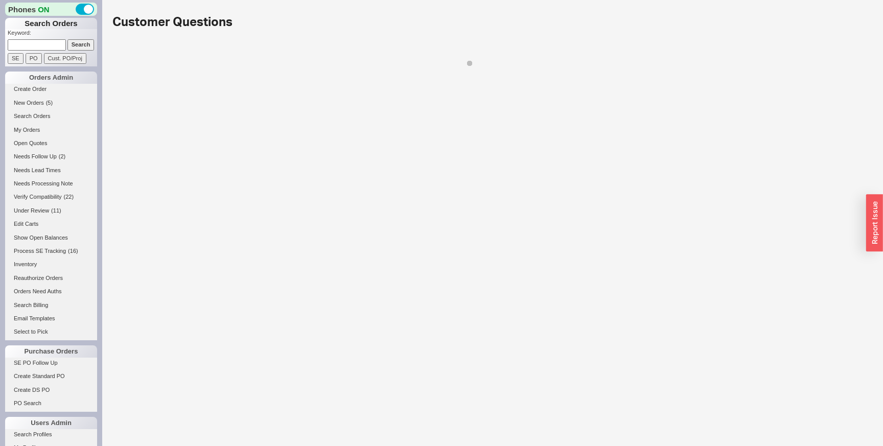
click at [632, 71] on html "Phones ON Search Orders Keyword: Search SE PO Cust. PO/Proj Orders Admin Create…" at bounding box center [441, 35] width 883 height 71
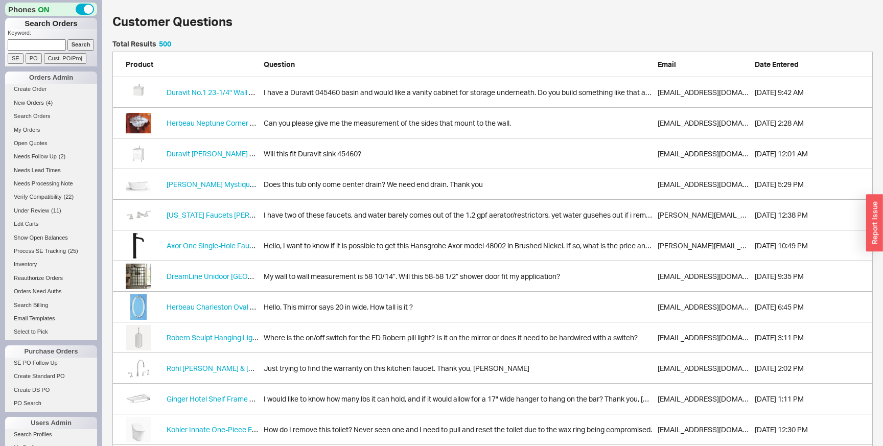
scroll to position [1, 1]
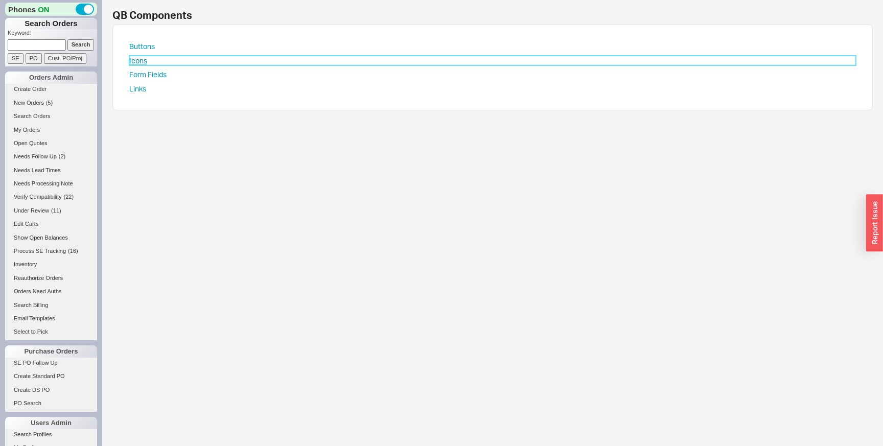
click at [133, 61] on link "Icons" at bounding box center [492, 61] width 727 height 10
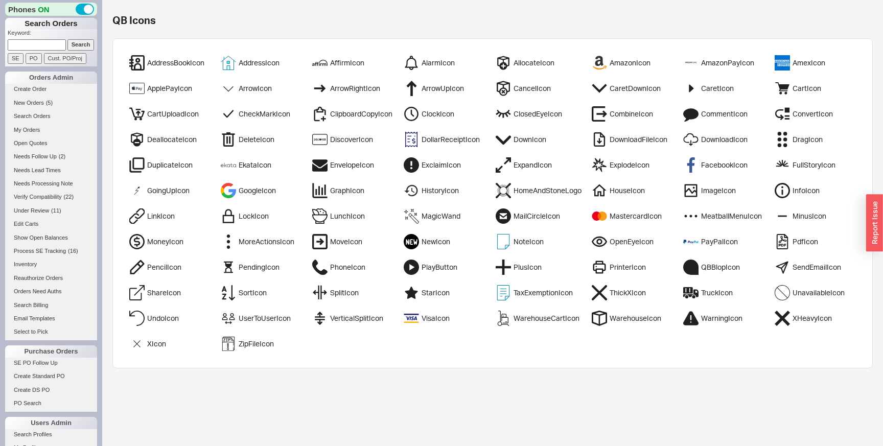
click at [622, 331] on div "AddressBookIcon AddressIcon AffirmIcon AlarmIcon AllocateIcon AmazonIcon Amazon…" at bounding box center [492, 203] width 761 height 330
click at [162, 298] on div "ShareIcon" at bounding box center [169, 292] width 81 height 15
click at [148, 294] on div "ShareIcon" at bounding box center [164, 293] width 34 height 10
drag, startPoint x: 148, startPoint y: 294, endPoint x: 170, endPoint y: 294, distance: 21.5
click at [170, 294] on div "ShareIcon" at bounding box center [164, 293] width 34 height 10
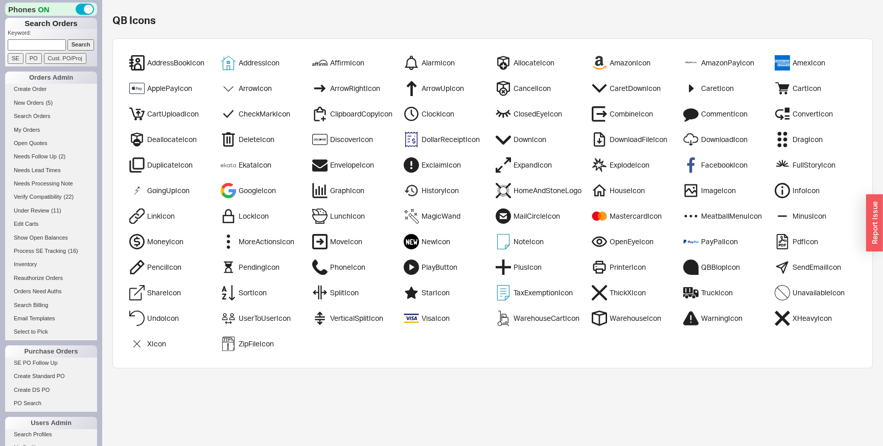
click at [170, 294] on div "ShareIcon" at bounding box center [164, 293] width 34 height 10
click at [157, 294] on div "ShareIcon" at bounding box center [164, 293] width 34 height 10
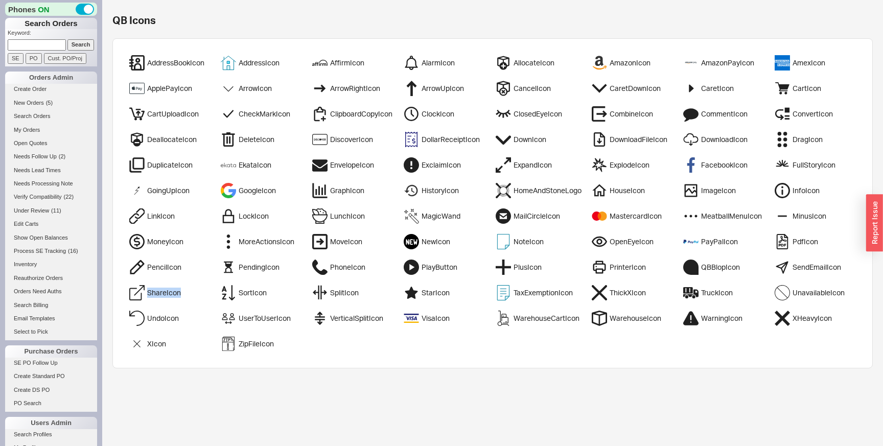
click at [150, 294] on div "ShareIcon" at bounding box center [164, 293] width 34 height 10
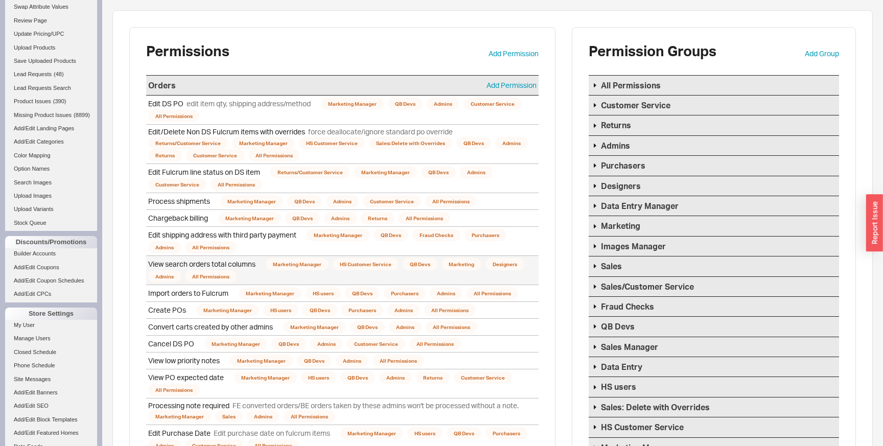
scroll to position [390, 0]
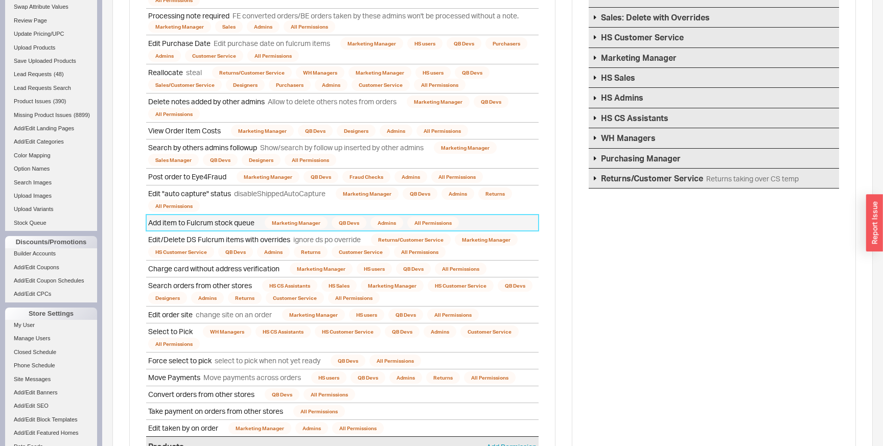
click at [221, 221] on div "Add item to Fulcrum stock queue" at bounding box center [201, 223] width 106 height 10
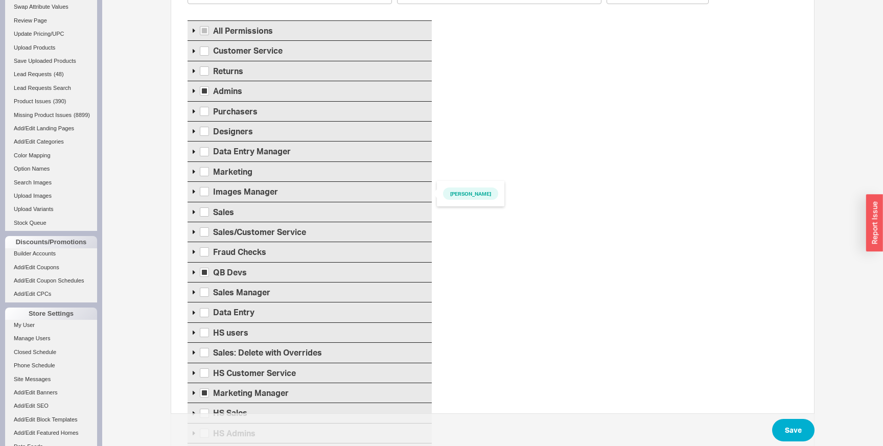
scroll to position [74, 0]
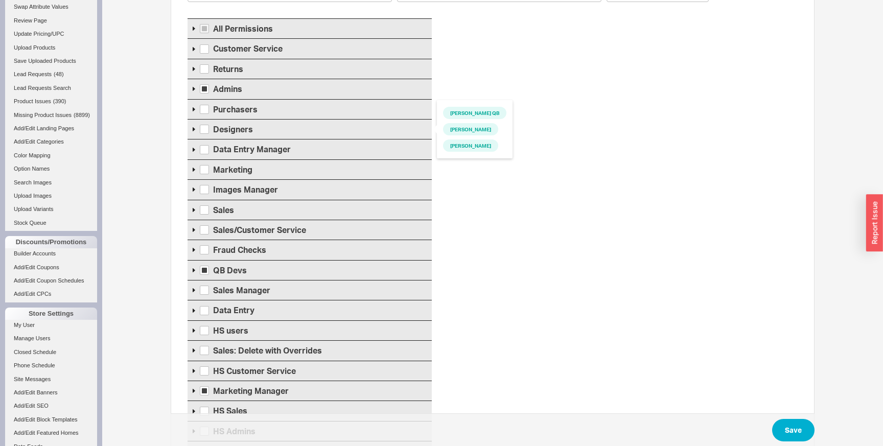
click at [232, 127] on span "Designers" at bounding box center [233, 129] width 40 height 10
click at [209, 127] on input "Designers" at bounding box center [204, 129] width 9 height 9
checkbox input "true"
click at [791, 430] on button "Save" at bounding box center [793, 430] width 42 height 22
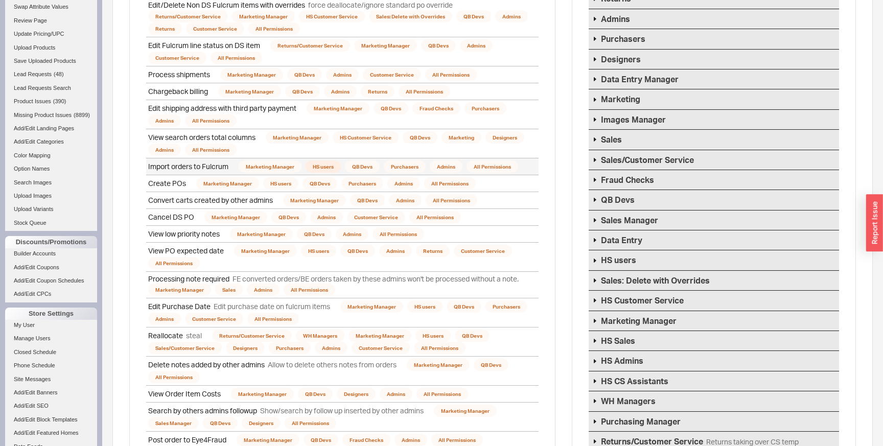
scroll to position [129, 0]
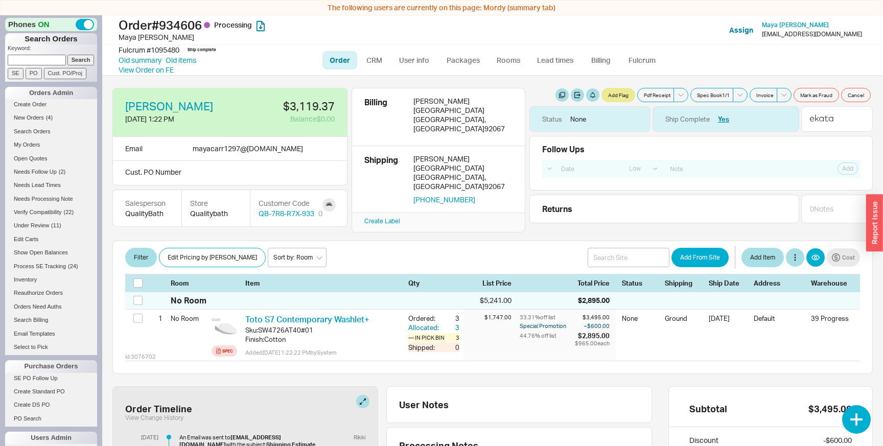
select select "LOW"
click at [156, 62] on link "Old summary" at bounding box center [140, 60] width 43 height 10
click at [596, 67] on link "Billing" at bounding box center [601, 60] width 36 height 18
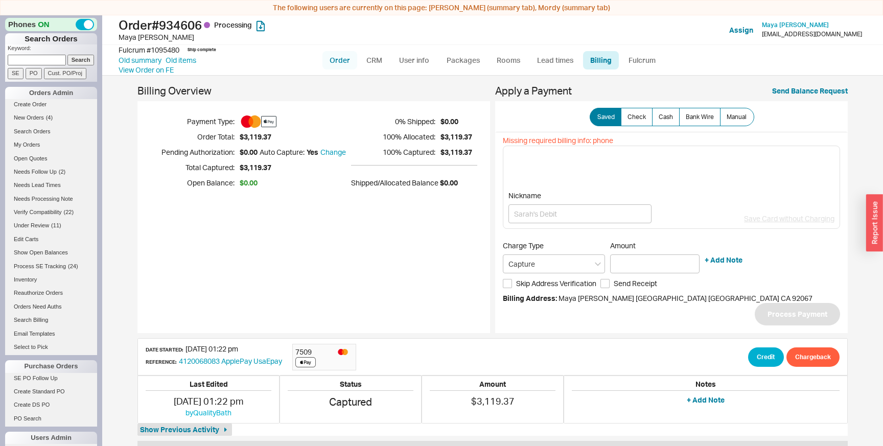
click at [336, 65] on link "Order" at bounding box center [340, 60] width 35 height 18
select select "LOW"
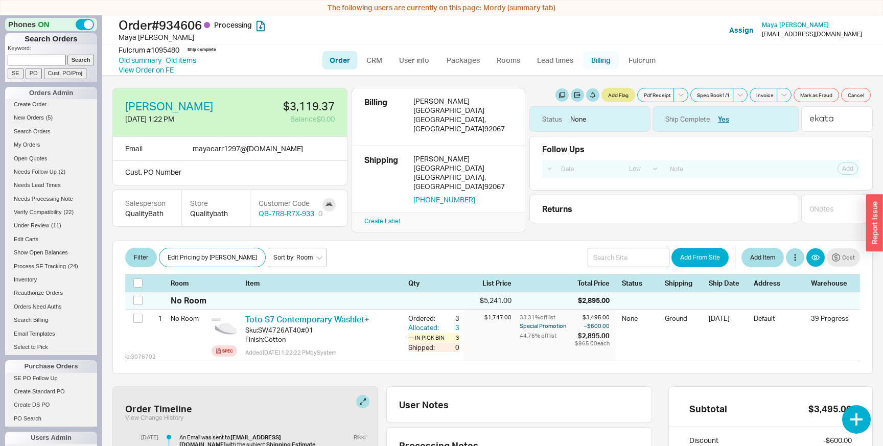
click at [603, 60] on link "Billing" at bounding box center [601, 60] width 36 height 18
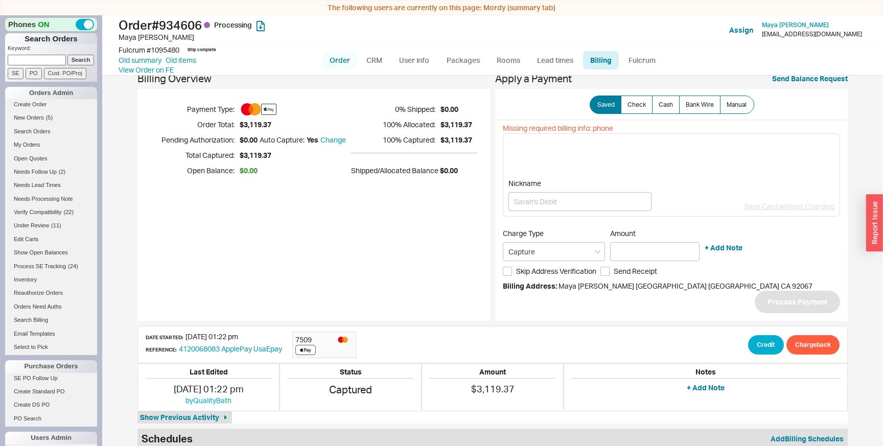
click at [346, 64] on link "Order" at bounding box center [340, 60] width 35 height 18
select select "LOW"
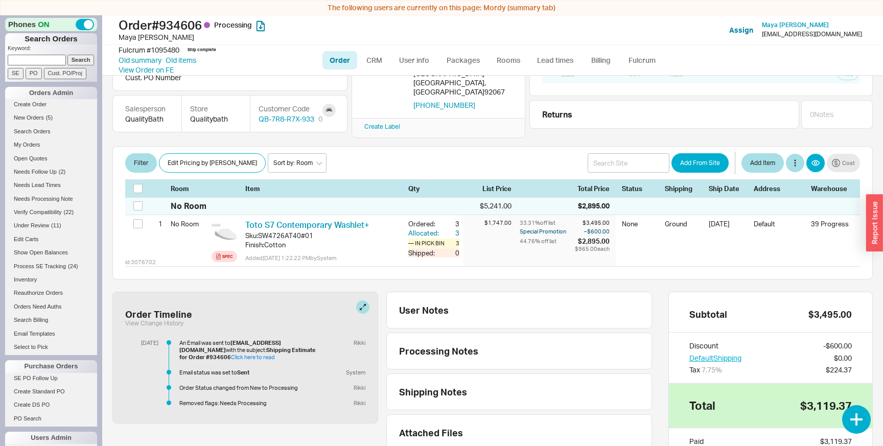
scroll to position [91, 0]
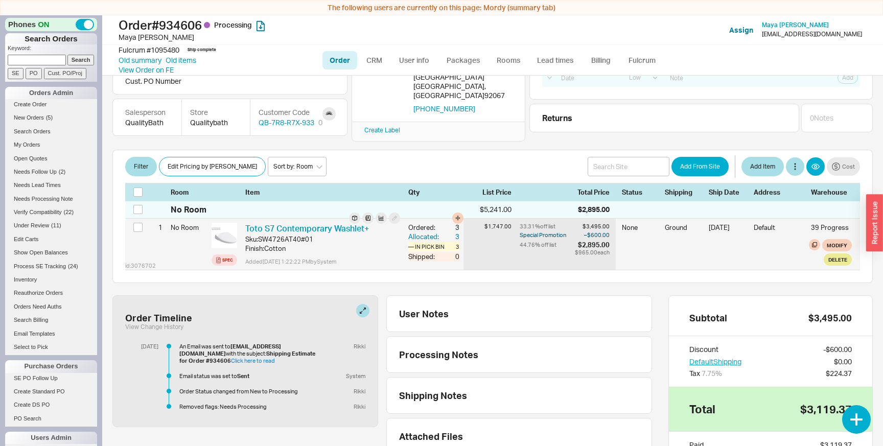
click at [487, 223] on div "$1,747.00" at bounding box center [488, 227] width 48 height 8
drag, startPoint x: 487, startPoint y: 220, endPoint x: 609, endPoint y: 253, distance: 126.6
click at [609, 253] on div "id: 3076702 1 No Room Spec Toto S7 Contemporary Washlet+ Sku: SW4726AT40#01 Fin…" at bounding box center [492, 244] width 735 height 51
click at [609, 253] on div "33.31 % off list $3,495.00 Special Promotion – $600.00 44.76 % off list $2,895.…" at bounding box center [568, 244] width 96 height 51
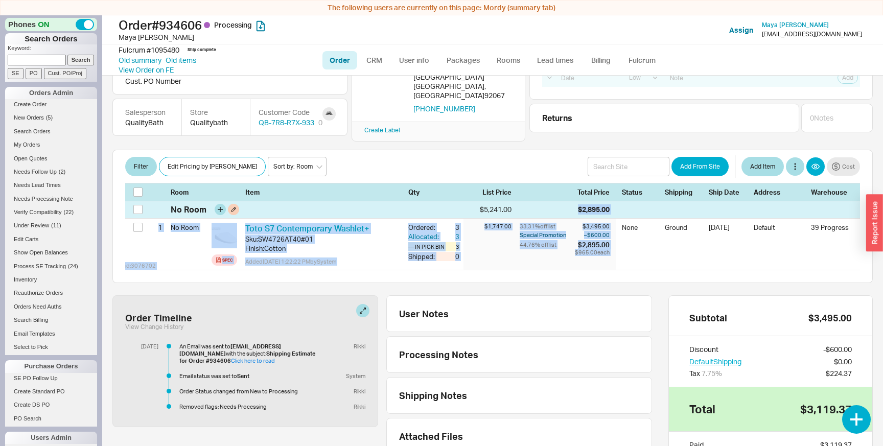
drag, startPoint x: 609, startPoint y: 253, endPoint x: 496, endPoint y: 209, distance: 120.7
click at [496, 209] on div "No Room $5,241.00 $2,895.00 id: 3076702 1 No Room Spec Toto S7 Contemporary Was…" at bounding box center [492, 236] width 735 height 70
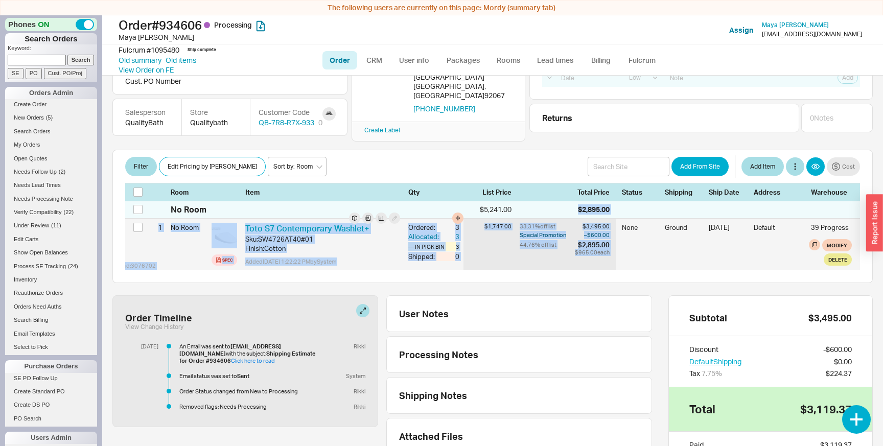
click at [547, 231] on div "Special Promotion" at bounding box center [546, 235] width 53 height 8
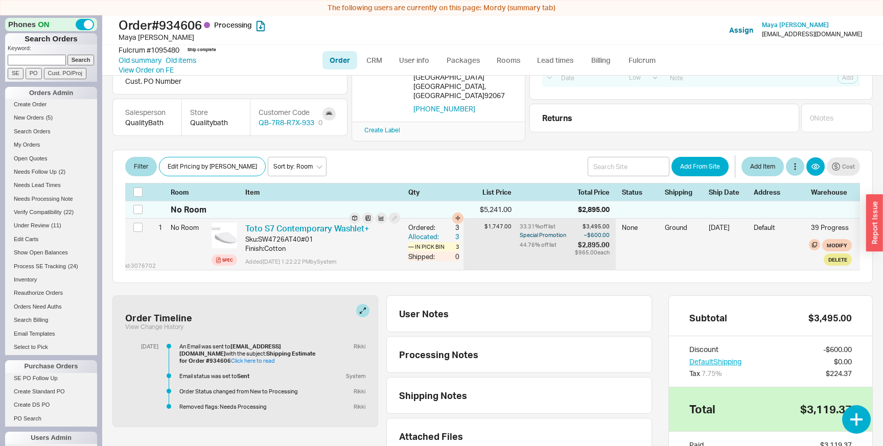
click at [530, 223] on div "33.31 % off list" at bounding box center [546, 227] width 53 height 8
drag, startPoint x: 530, startPoint y: 221, endPoint x: 594, endPoint y: 220, distance: 63.9
click at [0, 0] on div "33.31 % off list $3,495.00" at bounding box center [0, 0] width 0 height 0
click at [536, 223] on div "33.31 % off list" at bounding box center [546, 227] width 53 height 8
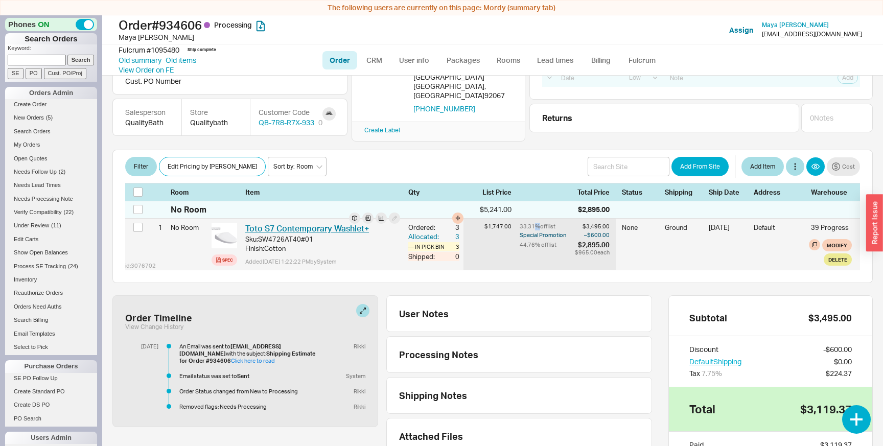
scroll to position [0, 0]
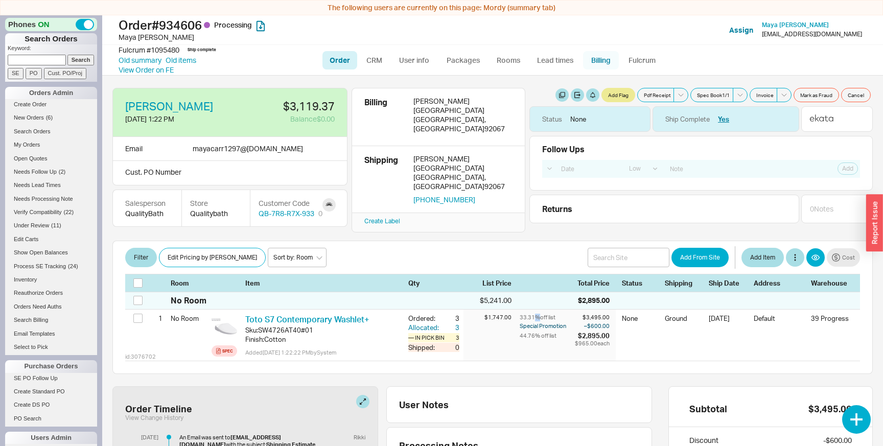
click at [608, 67] on link "Billing" at bounding box center [601, 60] width 36 height 18
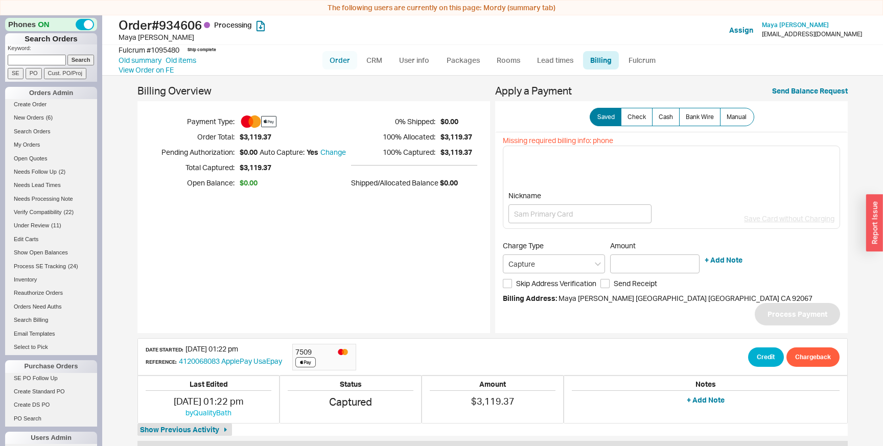
click at [343, 62] on link "Order" at bounding box center [340, 60] width 35 height 18
select select "LOW"
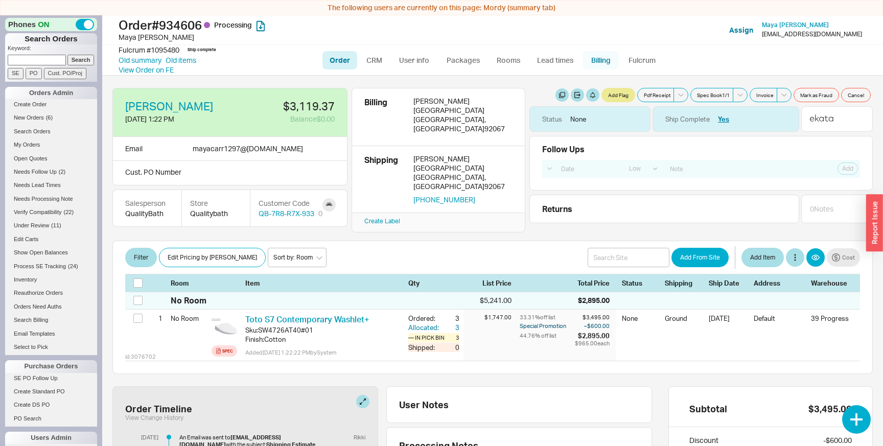
click at [599, 60] on link "Billing" at bounding box center [601, 60] width 36 height 18
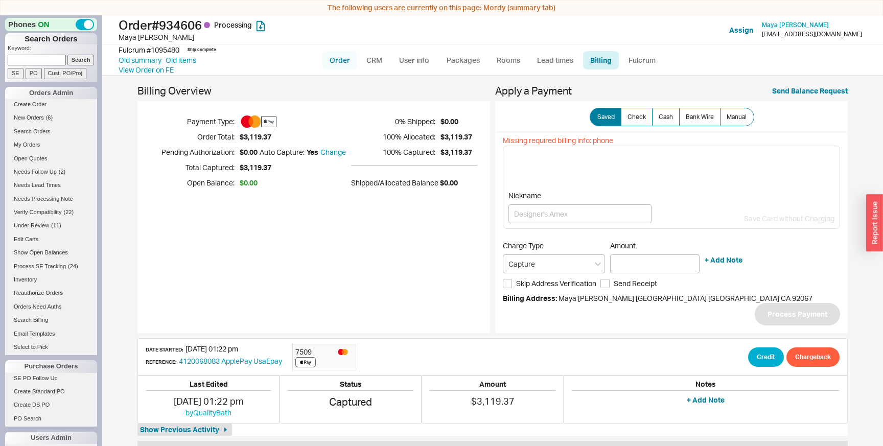
click at [347, 64] on link "Order" at bounding box center [340, 60] width 35 height 18
select select "LOW"
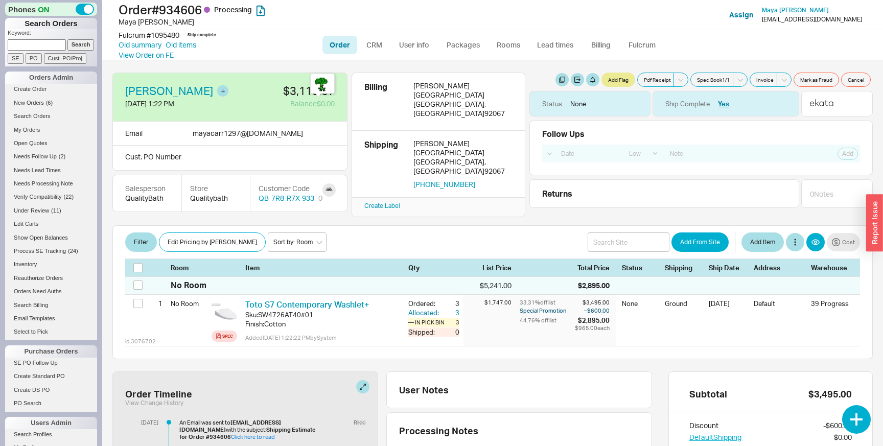
click at [302, 105] on div "Balance $0.00" at bounding box center [286, 104] width 98 height 10
drag, startPoint x: 302, startPoint y: 105, endPoint x: 330, endPoint y: 105, distance: 27.6
click at [330, 105] on div "Balance $0.00" at bounding box center [286, 104] width 98 height 10
drag, startPoint x: 330, startPoint y: 105, endPoint x: 281, endPoint y: 105, distance: 48.6
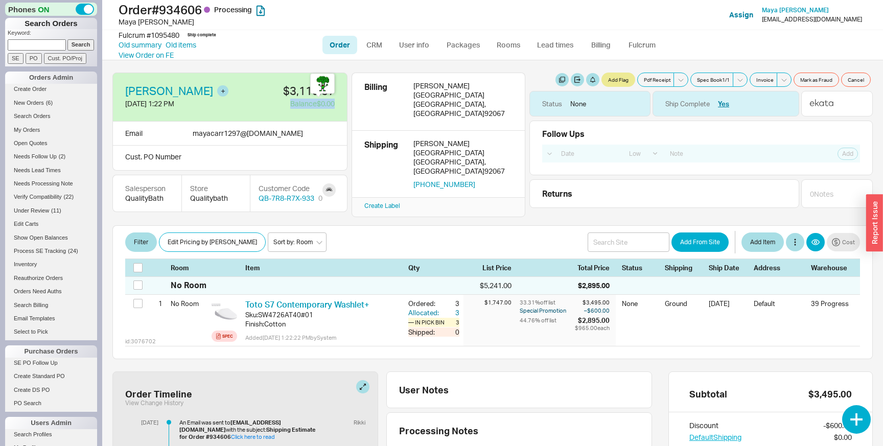
click at [281, 105] on div "Balance $0.00" at bounding box center [286, 104] width 98 height 10
click at [609, 42] on link "Billing" at bounding box center [601, 45] width 36 height 18
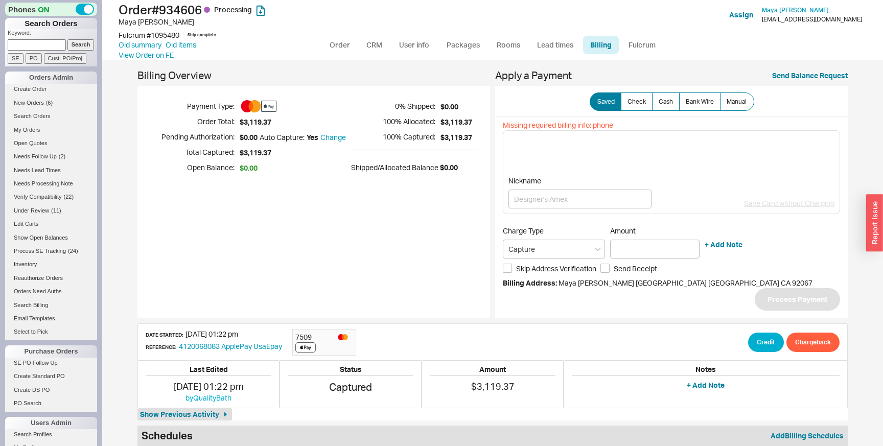
click at [272, 106] on icon at bounding box center [268, 106] width 15 height 15
drag, startPoint x: 272, startPoint y: 106, endPoint x: 252, endPoint y: 106, distance: 19.9
click at [252, 106] on div at bounding box center [258, 106] width 37 height 20
click at [255, 107] on icon at bounding box center [256, 106] width 10 height 12
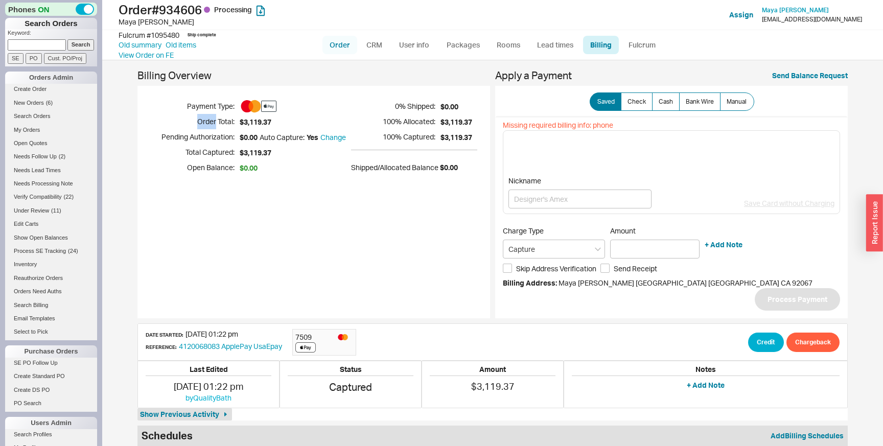
click at [340, 39] on link "Order" at bounding box center [340, 45] width 35 height 18
select select "LOW"
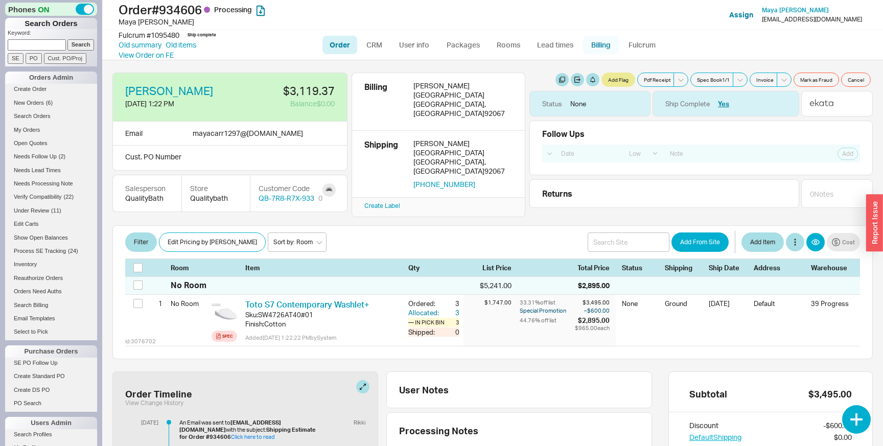
click at [602, 48] on link "Billing" at bounding box center [601, 45] width 36 height 18
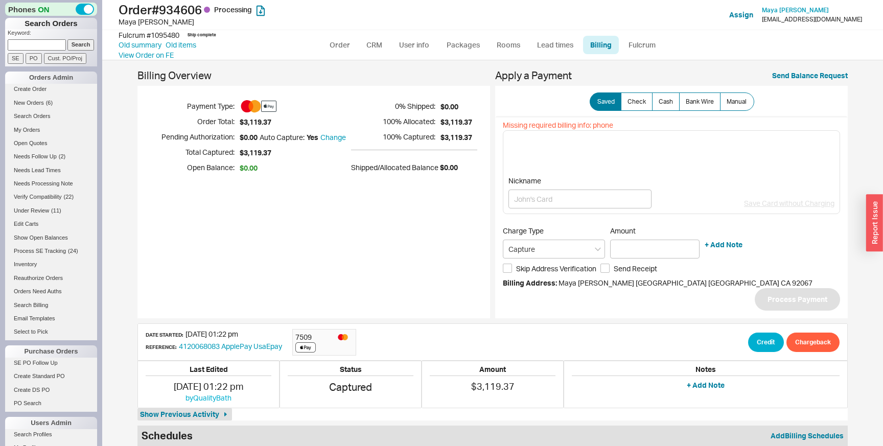
select select "LOW"
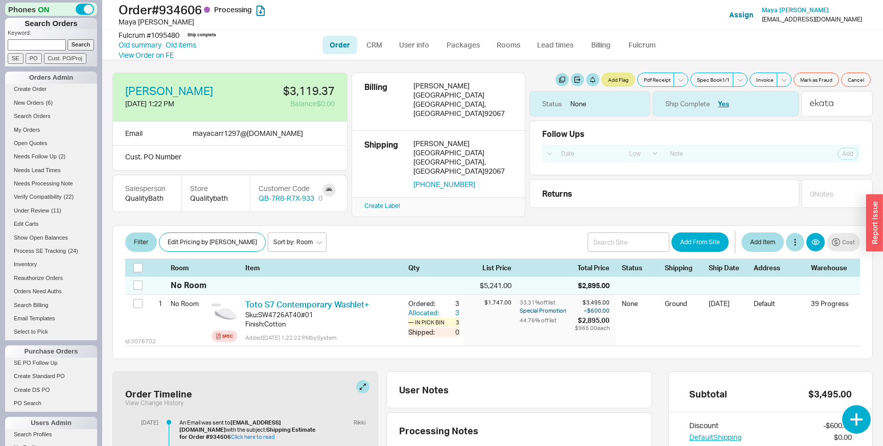
click at [828, 110] on div at bounding box center [837, 104] width 72 height 26
click at [33, 104] on span "New Orders" at bounding box center [29, 103] width 30 height 6
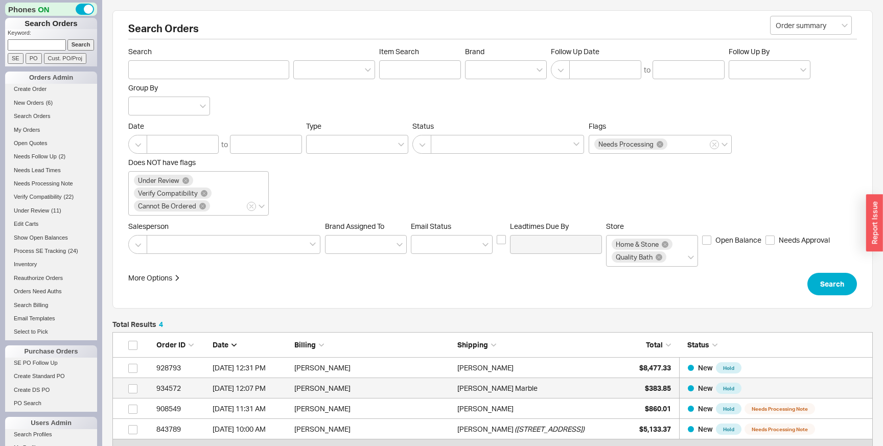
scroll to position [128, 761]
click at [588, 390] on div "Giuseppe Bcg Marble" at bounding box center [536, 388] width 158 height 20
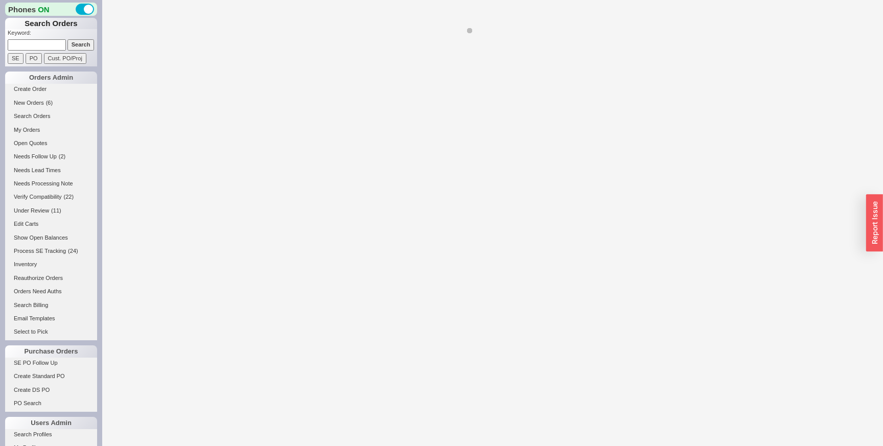
select select "LOW"
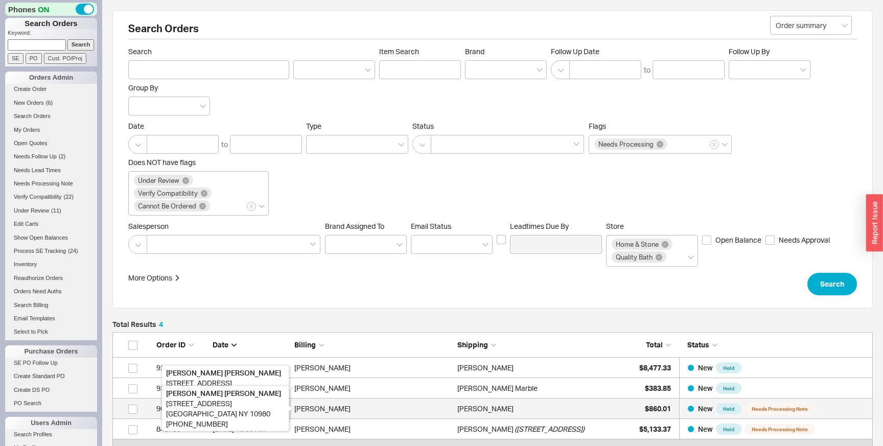
scroll to position [132, 0]
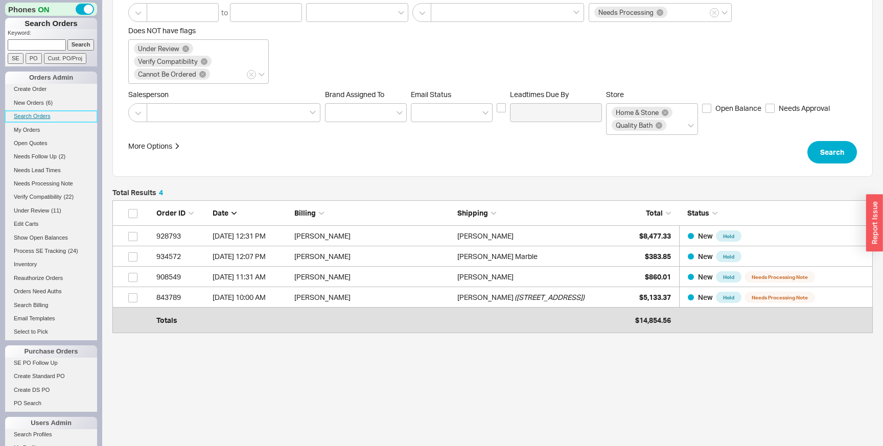
click at [36, 113] on link "Search Orders" at bounding box center [51, 116] width 92 height 11
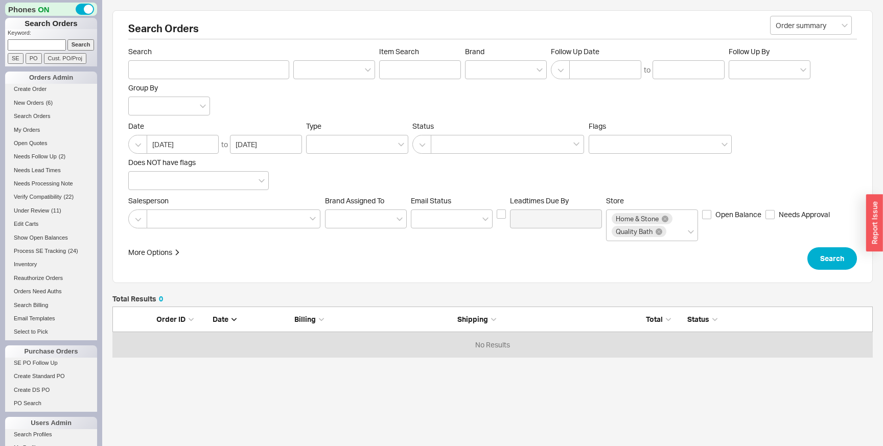
scroll to position [51, 761]
click at [52, 213] on span "( 11 )" at bounding box center [56, 211] width 10 height 6
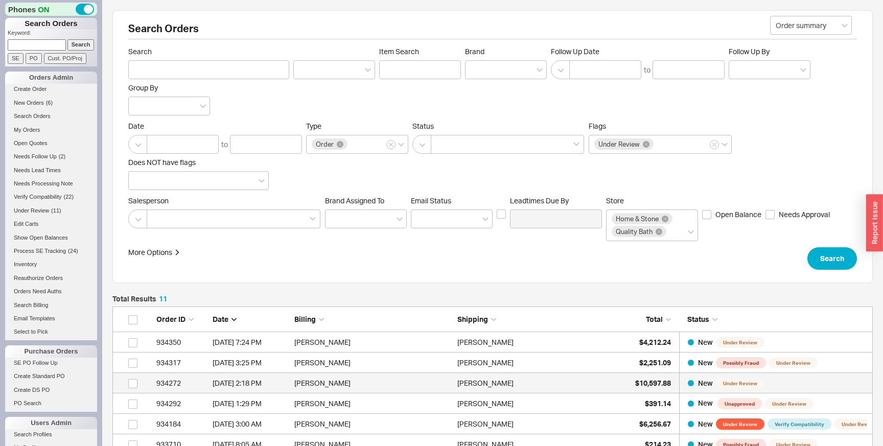
scroll to position [271, 761]
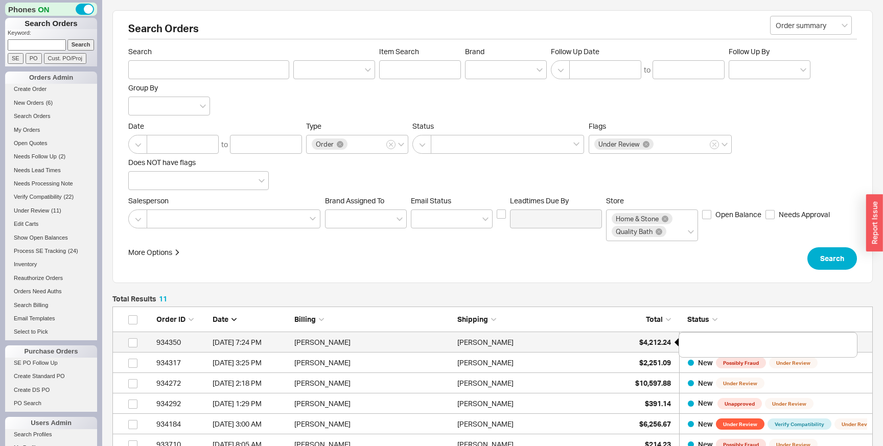
click at [639, 343] on span "$4,212.24" at bounding box center [655, 342] width 32 height 9
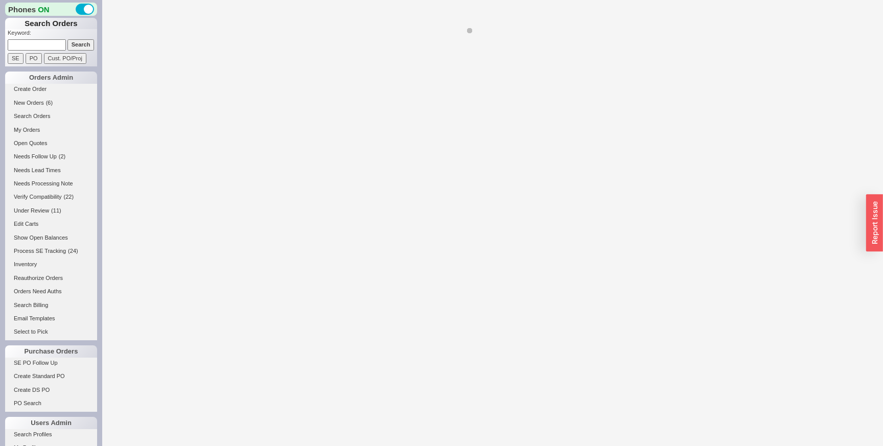
select select "LOW"
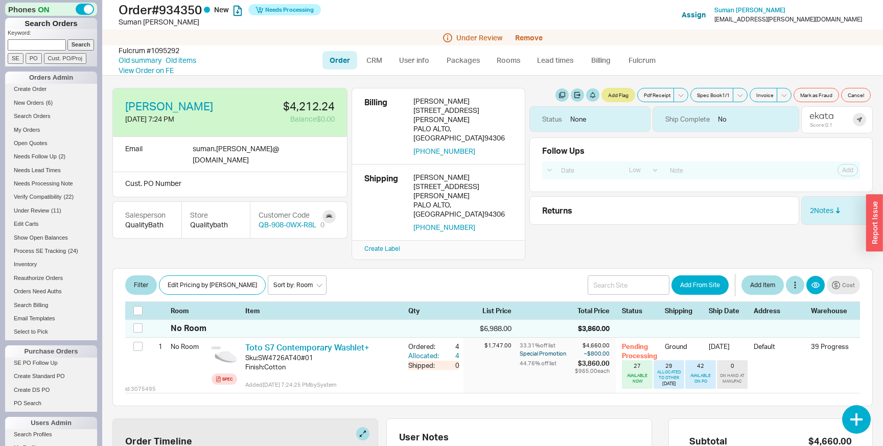
click at [822, 125] on div "Score: 0.1" at bounding box center [822, 125] width 24 height 6
click at [150, 60] on link "Old summary" at bounding box center [140, 60] width 43 height 10
click at [824, 123] on div "Score: 0.1" at bounding box center [822, 125] width 24 height 6
click at [603, 60] on link "Billing" at bounding box center [601, 60] width 36 height 18
click at [825, 124] on div "Score: 0.1" at bounding box center [822, 125] width 24 height 6
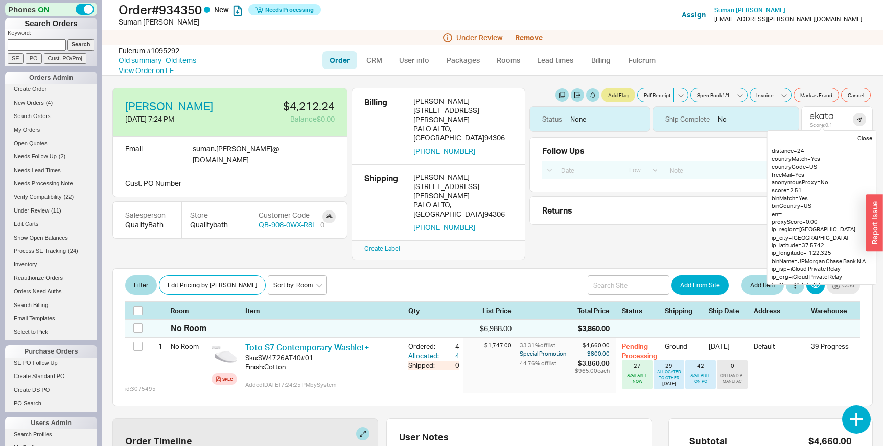
click at [408, 230] on div "Suman Kasturia 8/15/25 7:24 PM $4,212.24 Balance $0.00 Email suman.kasturia @ g…" at bounding box center [492, 261] width 781 height 371
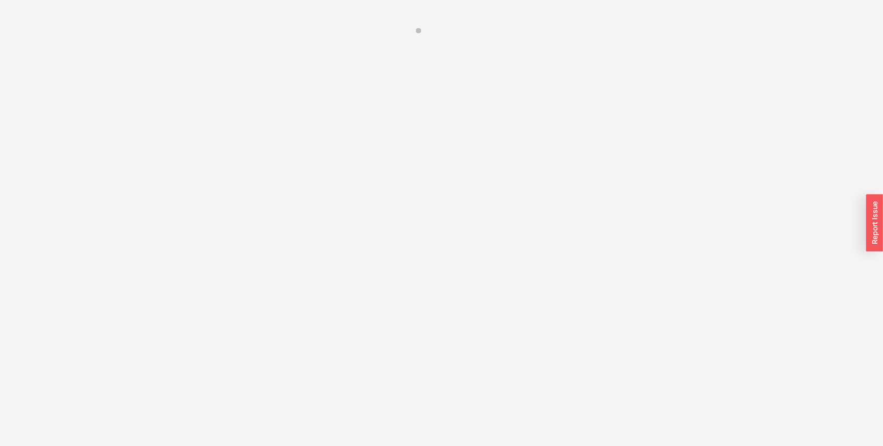
select select "LOW"
select select "3"
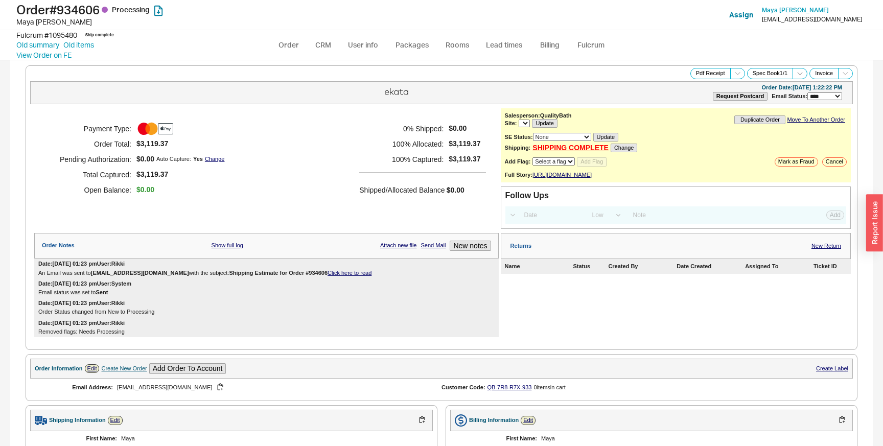
select select "*"
click at [287, 45] on link "Order" at bounding box center [288, 45] width 35 height 18
select select "LOW"
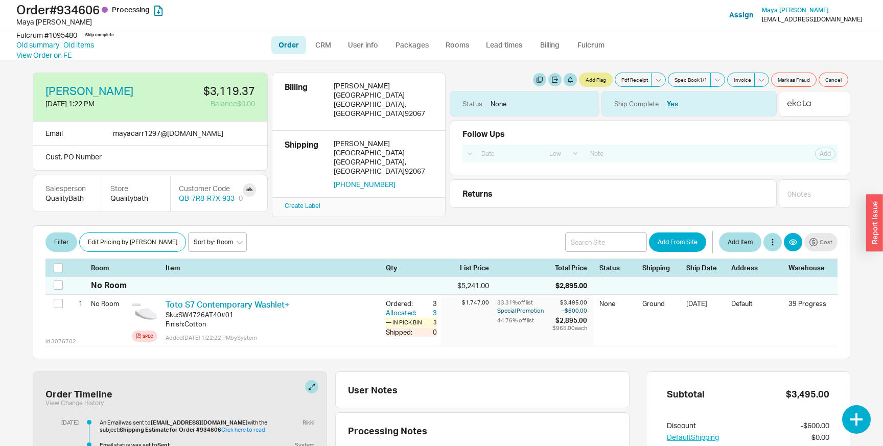
click at [417, 223] on div at bounding box center [442, 224] width 818 height 2
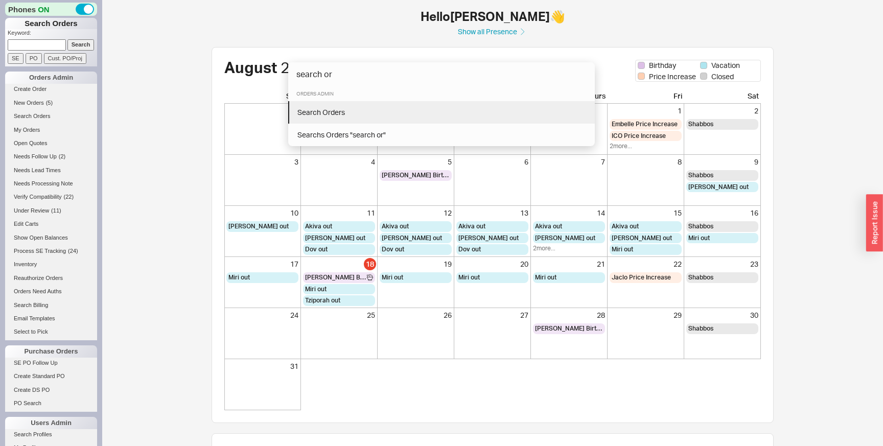
type input "search ord"
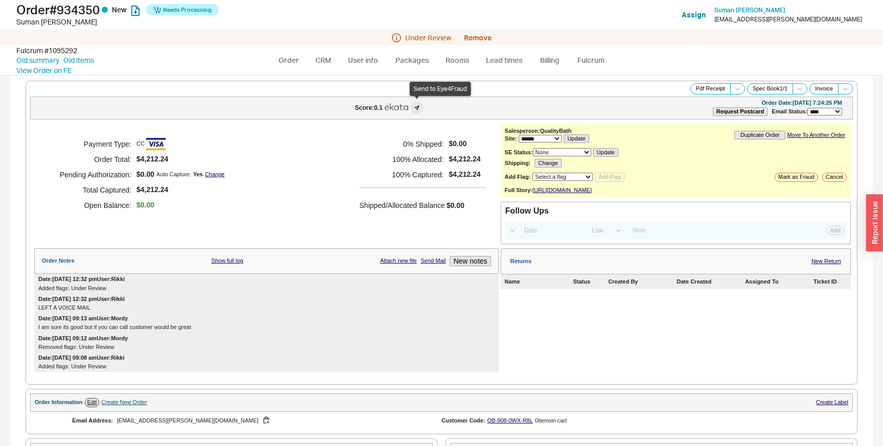
select select "*"
select select "LOW"
select select "3"
click at [373, 110] on div "Score: 0.1" at bounding box center [369, 108] width 28 height 6
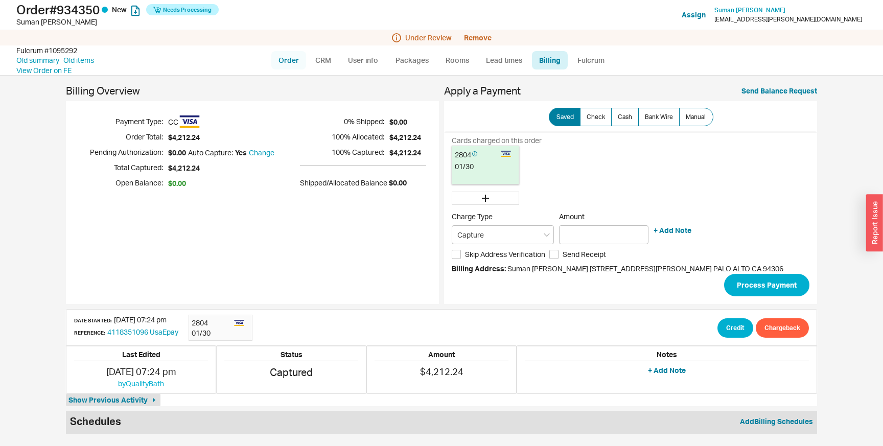
click at [290, 61] on link "Order" at bounding box center [288, 60] width 35 height 18
select select "LOW"
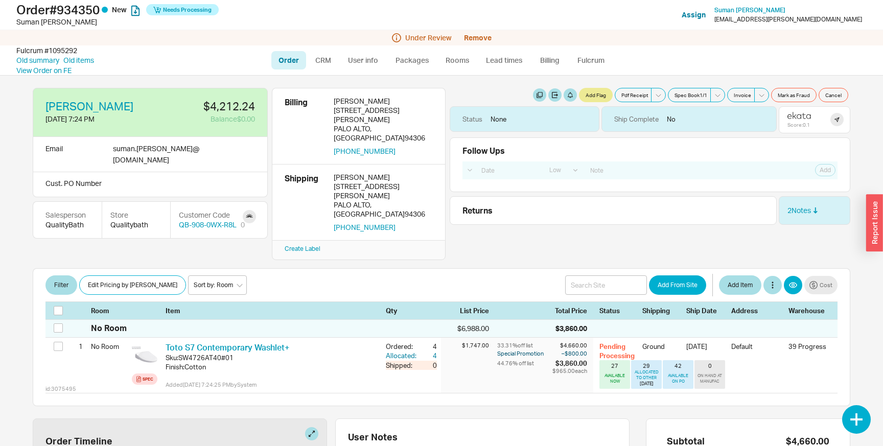
click at [797, 125] on div "Score: 0.1" at bounding box center [800, 125] width 24 height 6
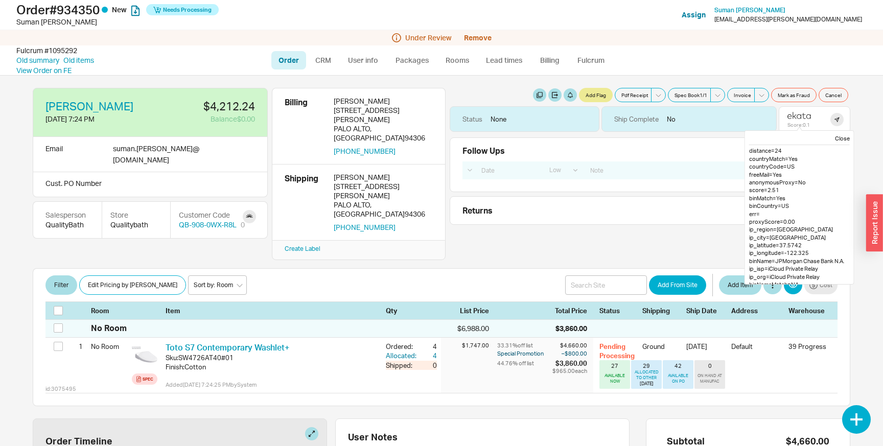
click at [797, 125] on div "Score: 0.1" at bounding box center [800, 125] width 24 height 6
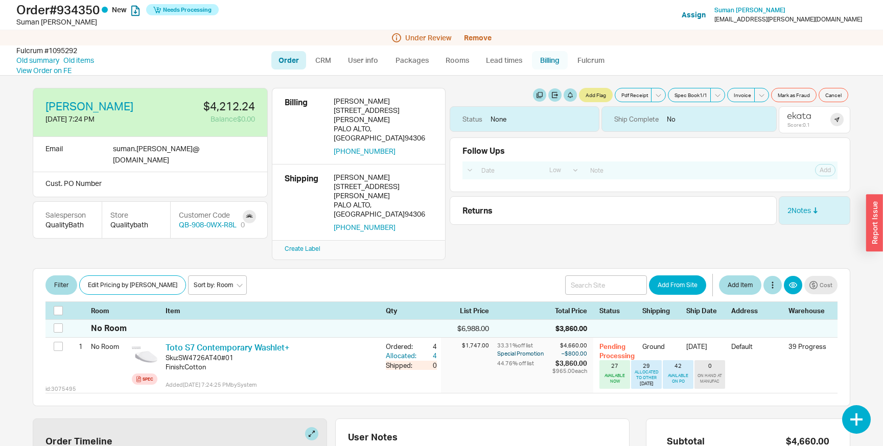
click at [544, 59] on link "Billing" at bounding box center [550, 60] width 36 height 18
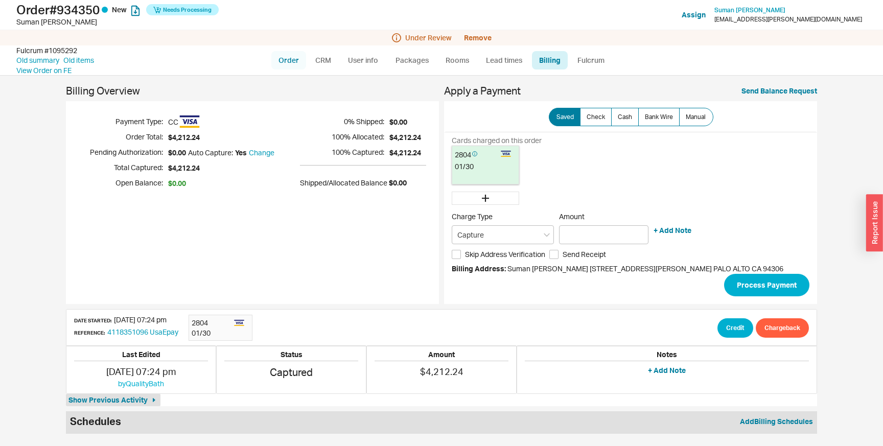
click at [290, 62] on link "Order" at bounding box center [288, 60] width 35 height 18
select select "LOW"
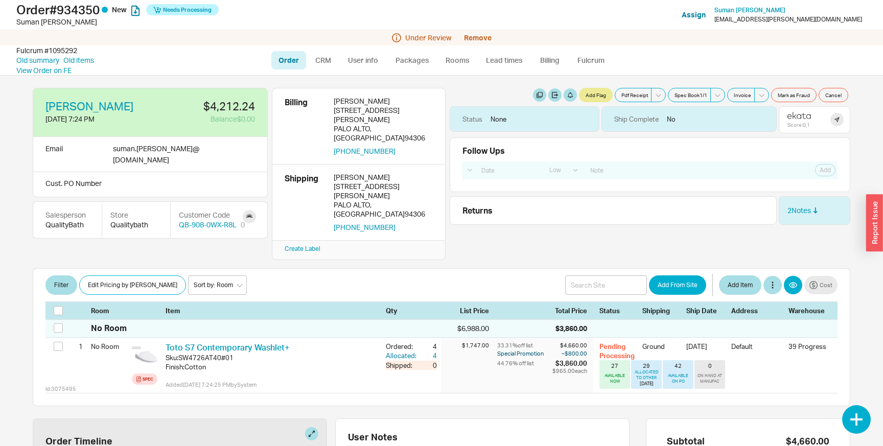
click at [805, 124] on div "Score: 0.1" at bounding box center [800, 125] width 24 height 6
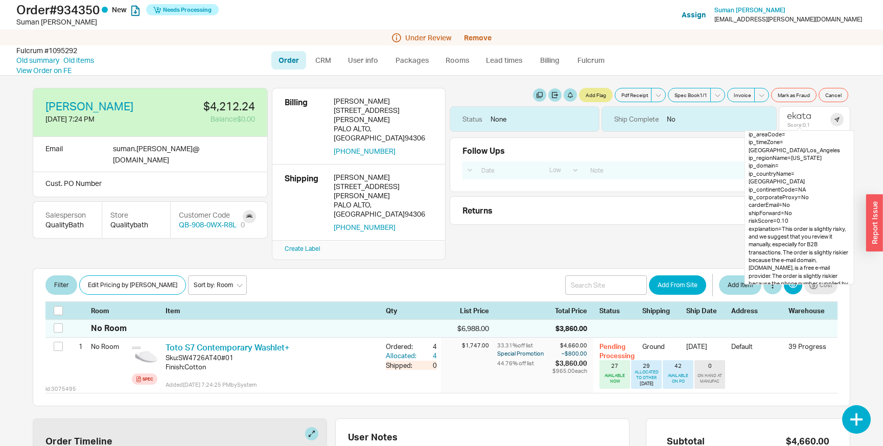
scroll to position [0, 1]
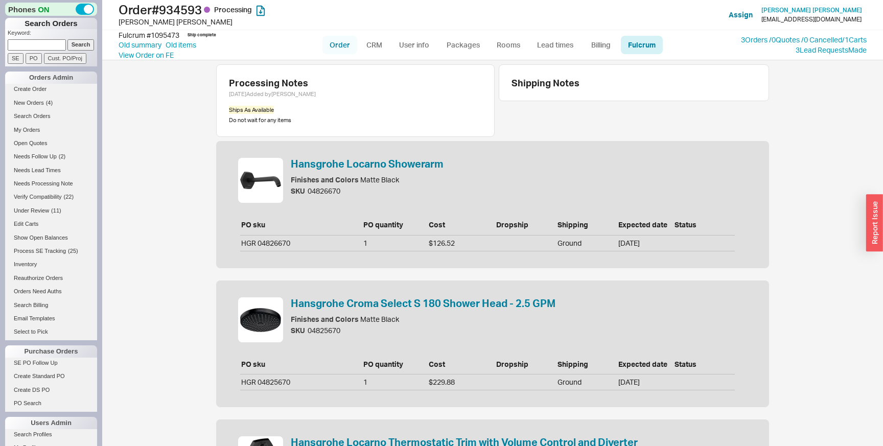
click at [346, 51] on link "Order" at bounding box center [340, 45] width 35 height 18
select select "LOW"
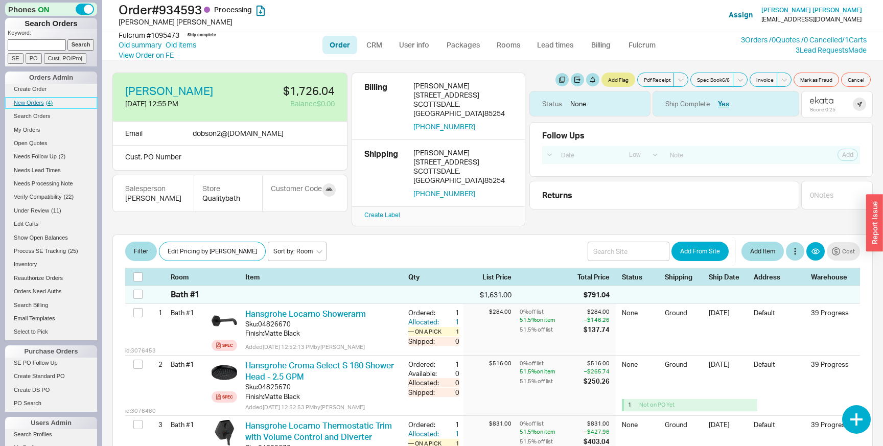
click at [52, 100] on span "( 4 )" at bounding box center [49, 103] width 7 height 6
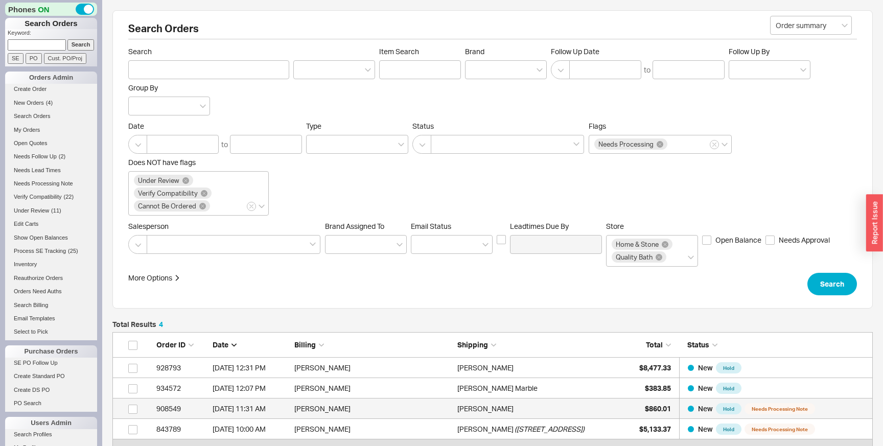
scroll to position [128, 761]
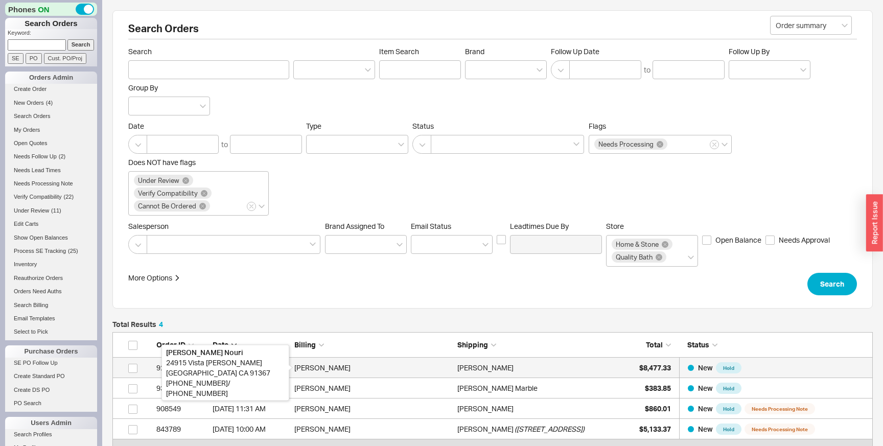
click at [364, 375] on div "Shahram Nouri" at bounding box center [373, 368] width 158 height 20
select select "LOW"
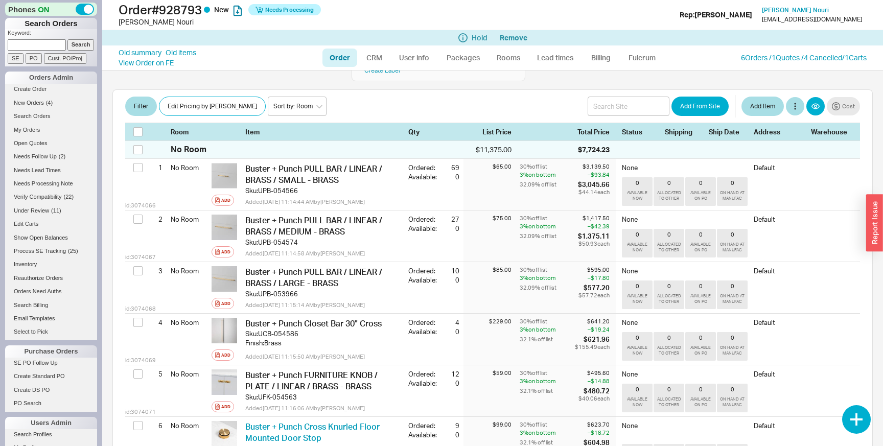
scroll to position [153, 0]
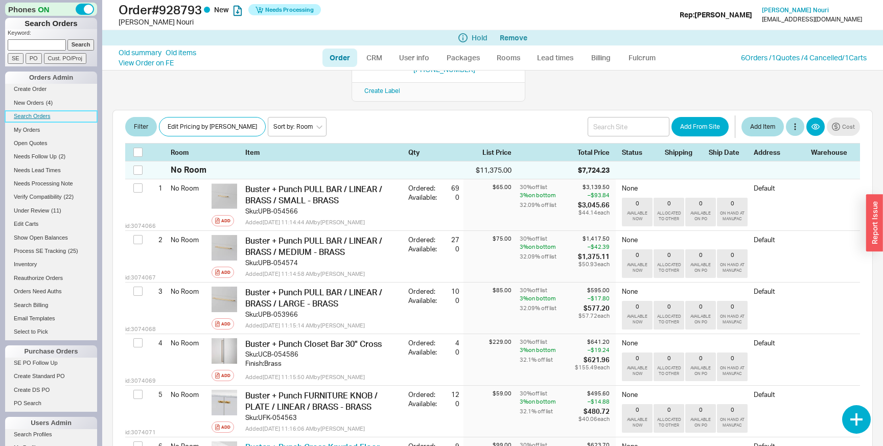
click at [50, 116] on link "Search Orders" at bounding box center [51, 116] width 92 height 11
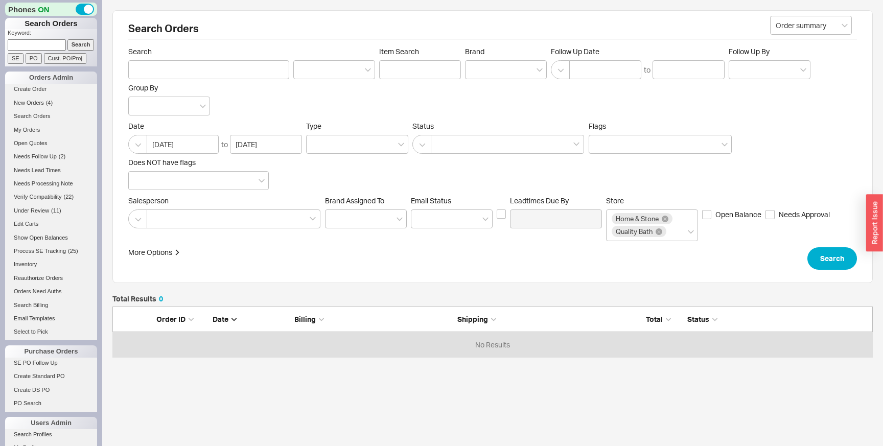
scroll to position [51, 761]
click at [820, 264] on button "Search" at bounding box center [833, 258] width 50 height 22
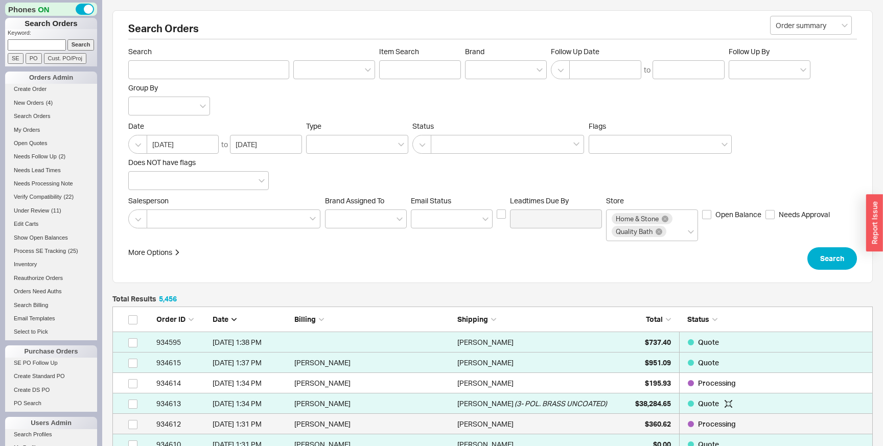
scroll to position [111597, 761]
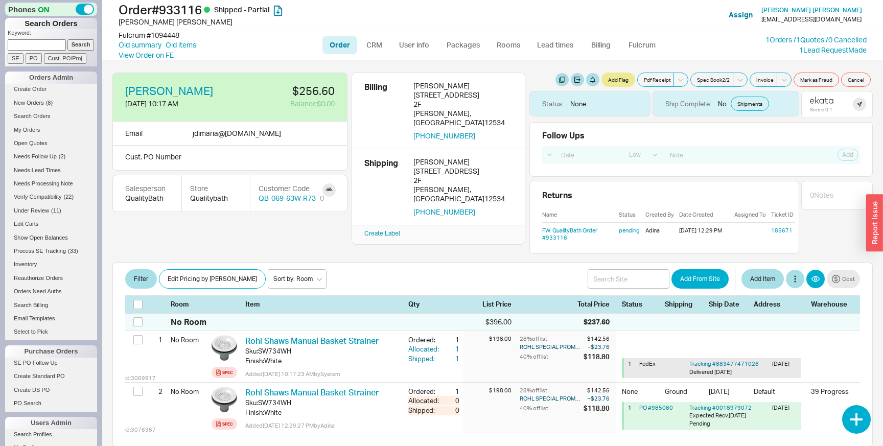
select select "LOW"
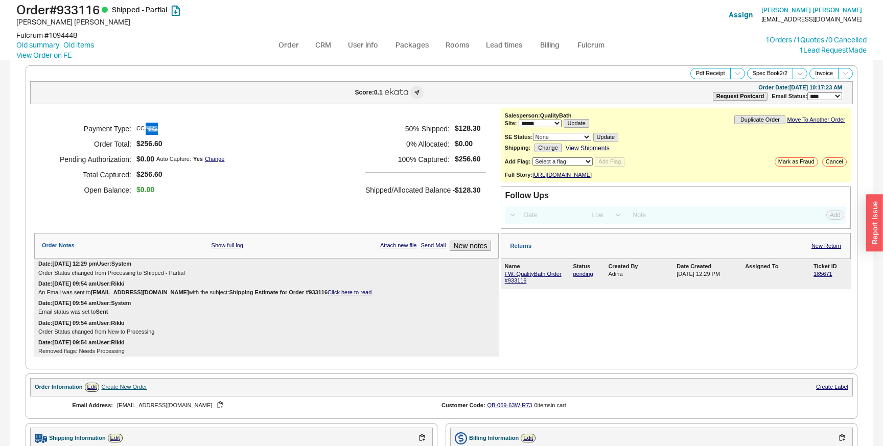
select select "*"
select select "LOW"
select select "3"
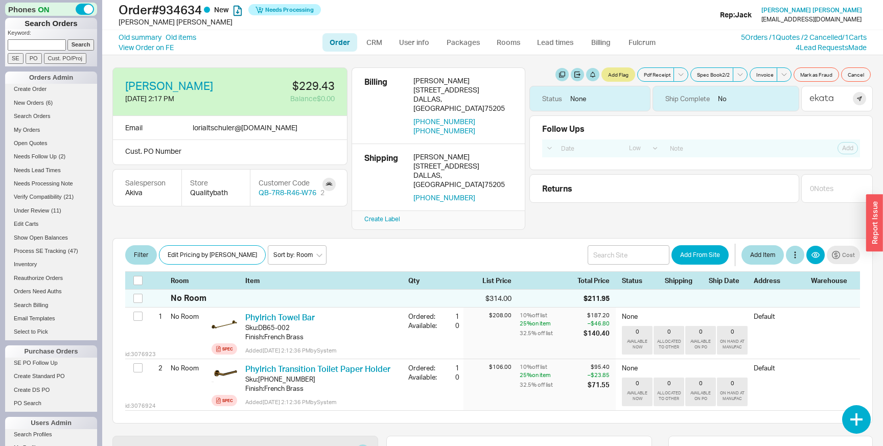
select select "LOW"
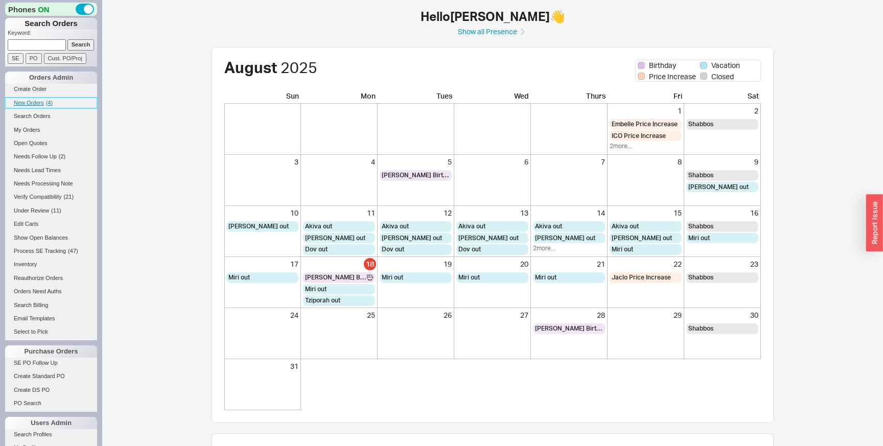
click at [48, 102] on span "( 4 )" at bounding box center [49, 103] width 7 height 6
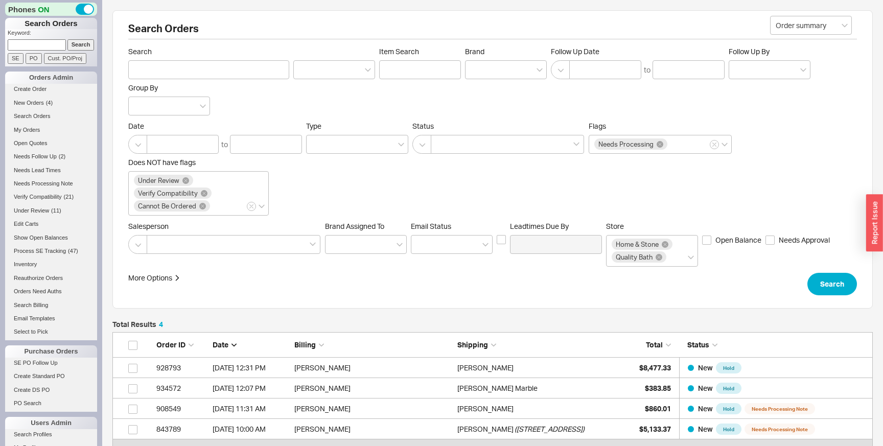
scroll to position [128, 761]
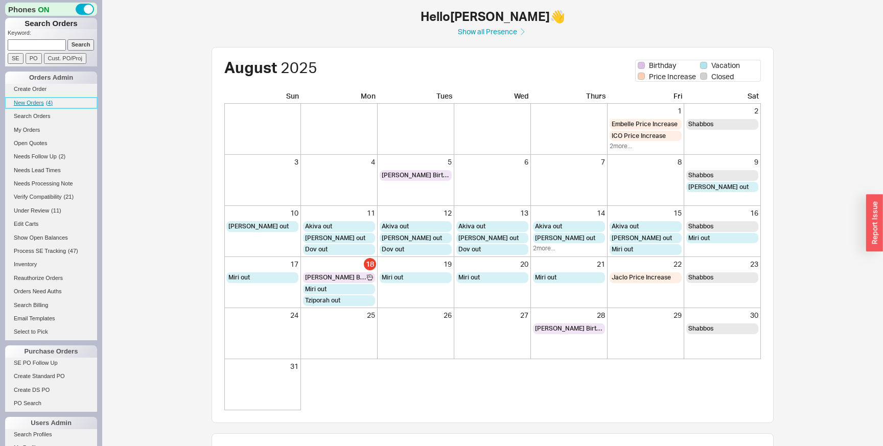
click at [57, 103] on link "New Orders ( 4 )" at bounding box center [51, 103] width 92 height 11
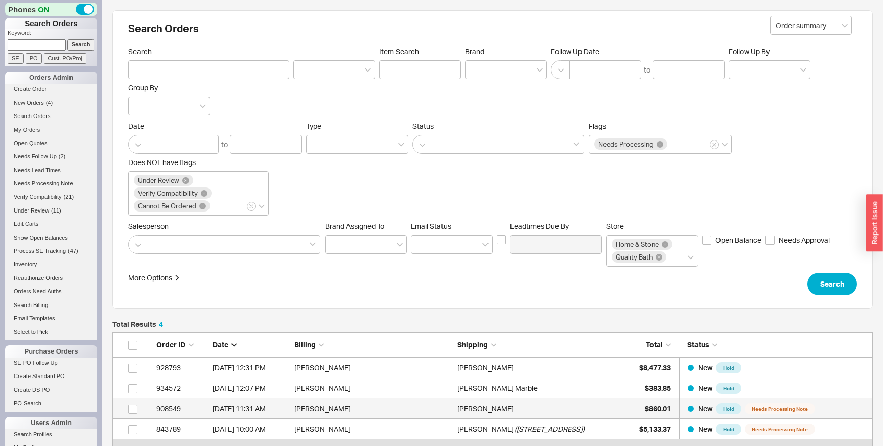
scroll to position [128, 761]
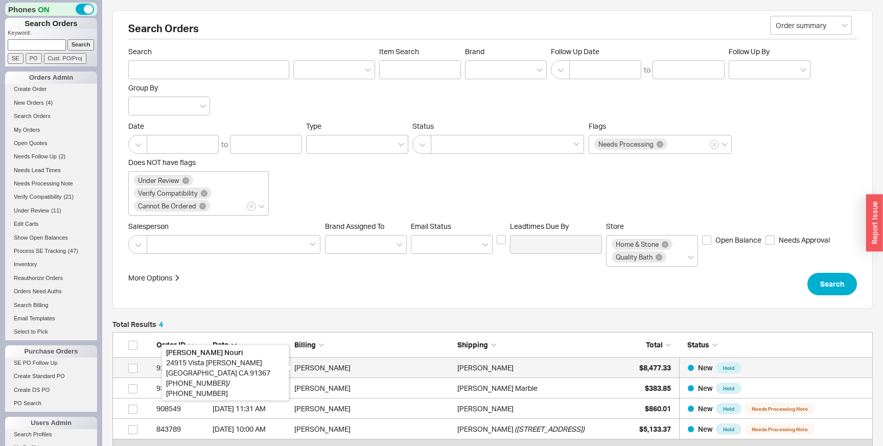
click at [443, 371] on div "Shahram Nouri" at bounding box center [373, 368] width 158 height 20
select select "LOW"
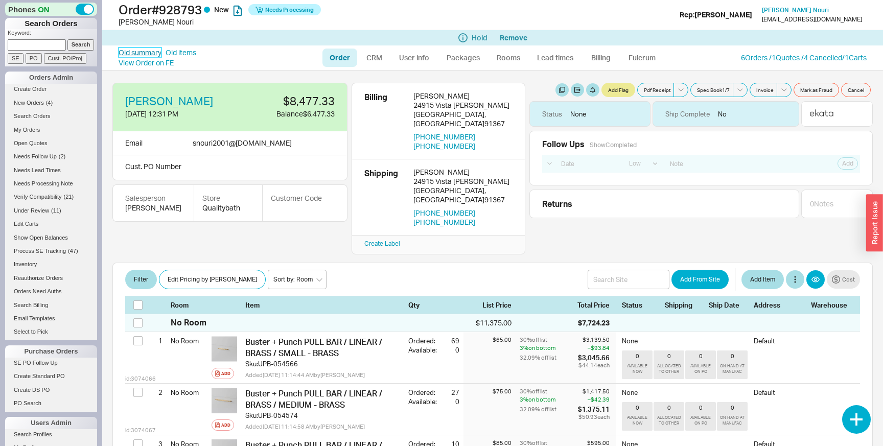
click at [143, 55] on link "Old summary" at bounding box center [140, 53] width 43 height 10
click at [360, 301] on div "Item" at bounding box center [324, 305] width 159 height 9
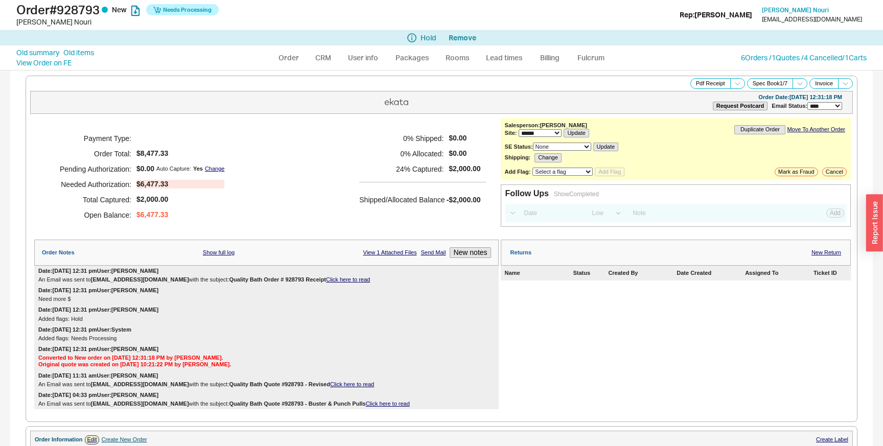
select select "*"
select select "LOW"
select select "3"
select select "*"
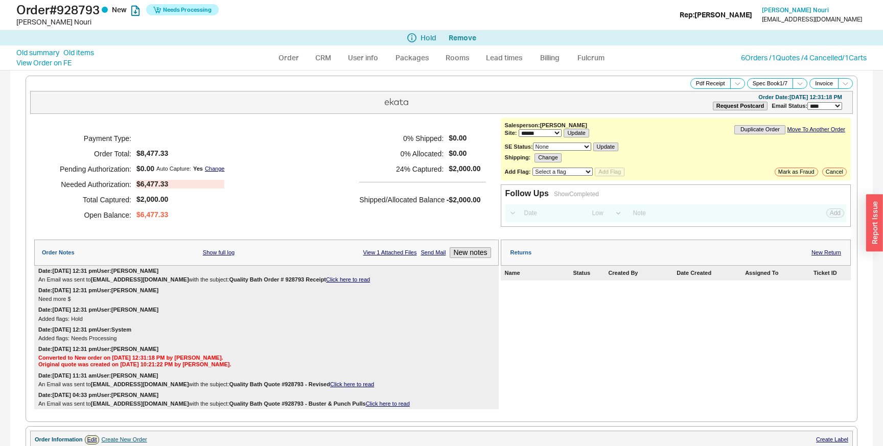
select select "*"
select select "LOW"
select select "3"
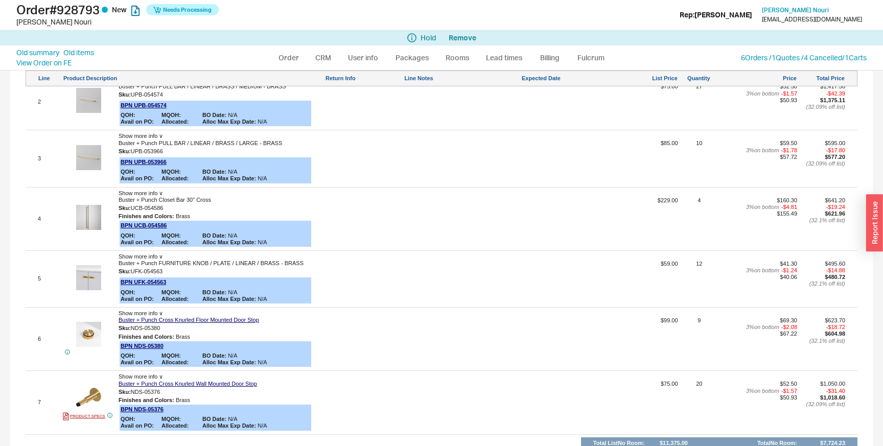
scroll to position [692, 0]
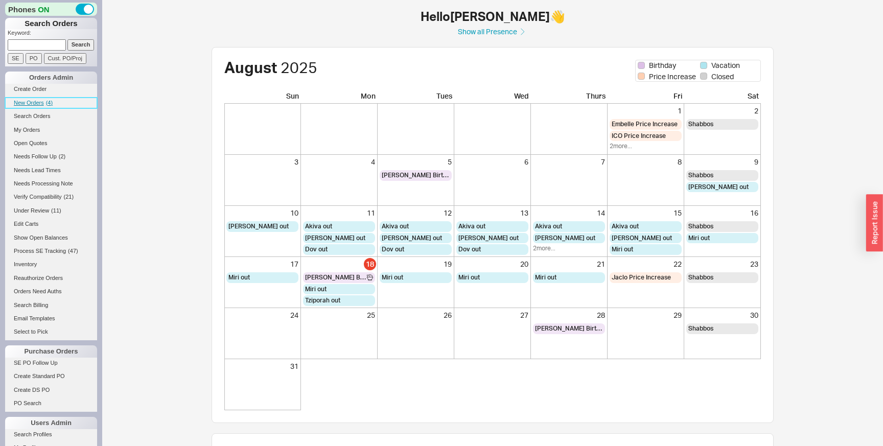
click at [21, 105] on span "New Orders" at bounding box center [29, 103] width 30 height 6
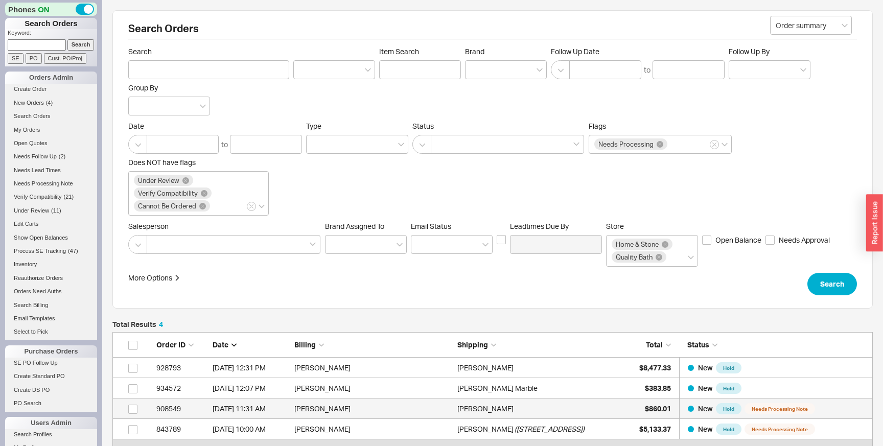
scroll to position [128, 761]
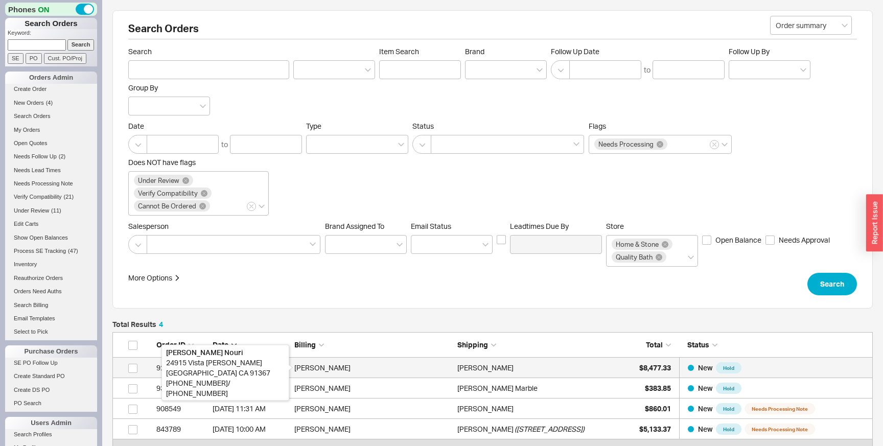
click at [393, 369] on div "Shahram Nouri" at bounding box center [373, 368] width 158 height 20
select select "LOW"
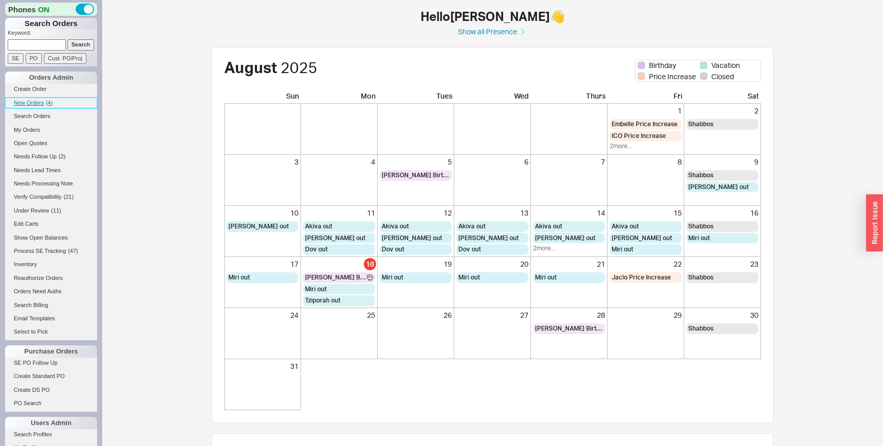
click at [50, 105] on span "( 4 )" at bounding box center [49, 103] width 7 height 6
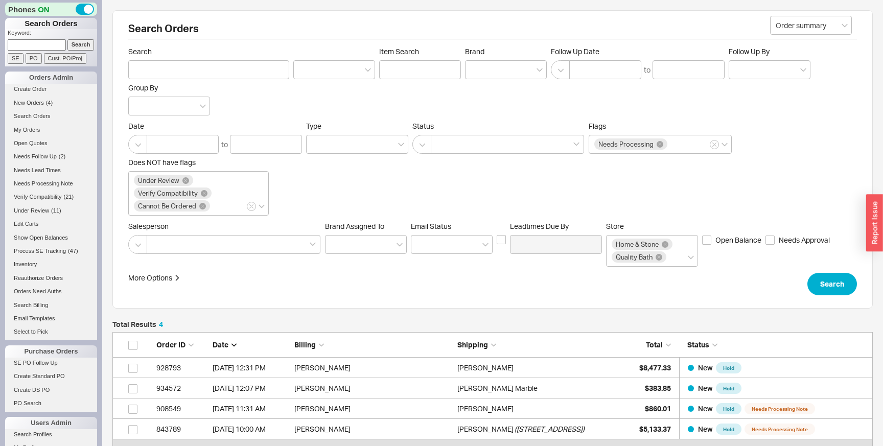
scroll to position [128, 761]
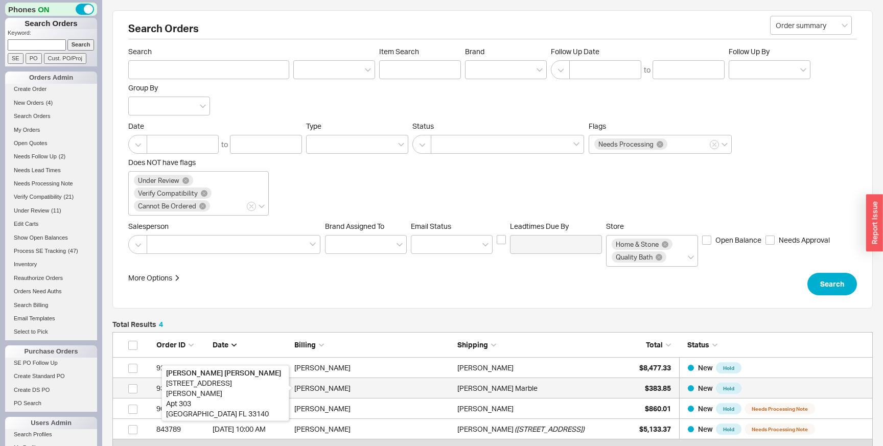
click at [447, 382] on div "Gabrielle Castellano" at bounding box center [373, 388] width 158 height 20
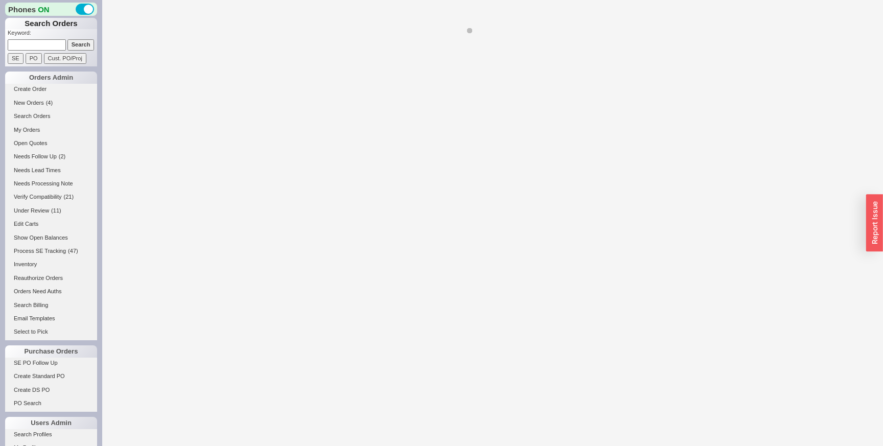
select select "LOW"
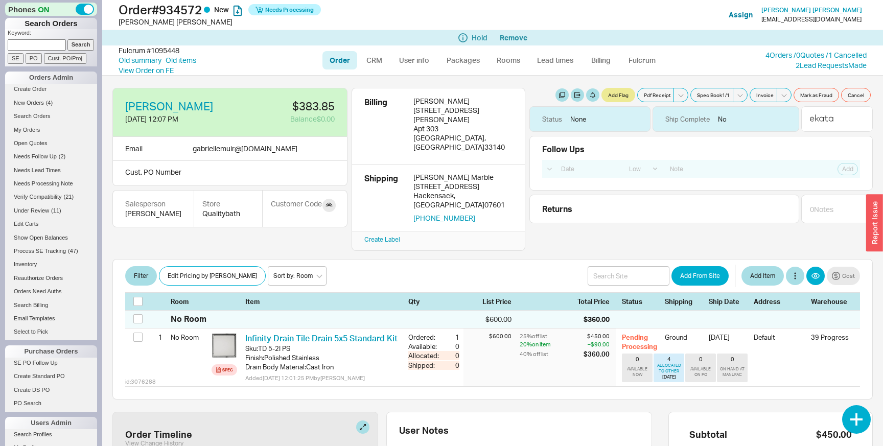
click at [879, 229] on div "button" at bounding box center [874, 223] width 17 height 57
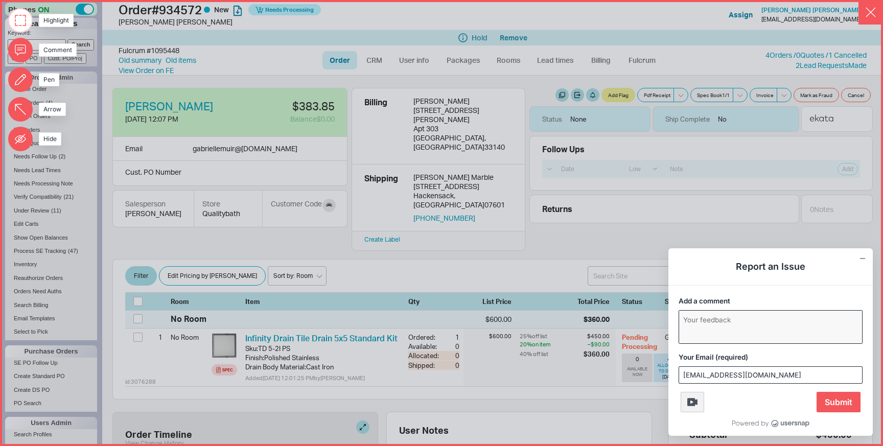
click at [716, 332] on textarea "Add a comment" at bounding box center [770, 327] width 183 height 33
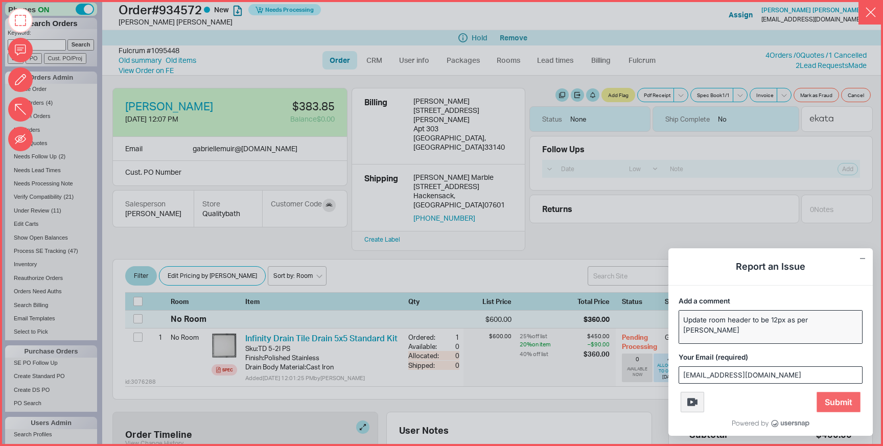
type textarea "Update room header to be 12px as per Yael"
click at [841, 406] on span "Submit" at bounding box center [839, 402] width 44 height 20
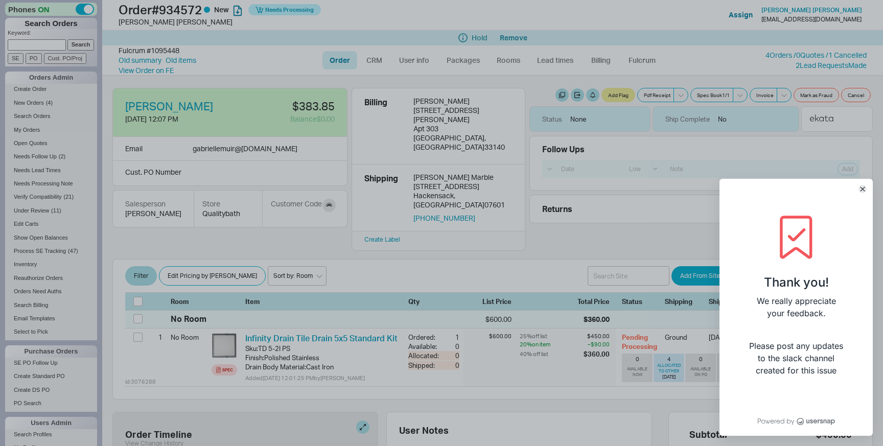
click at [865, 188] on icon "Close" at bounding box center [862, 189] width 5 height 5
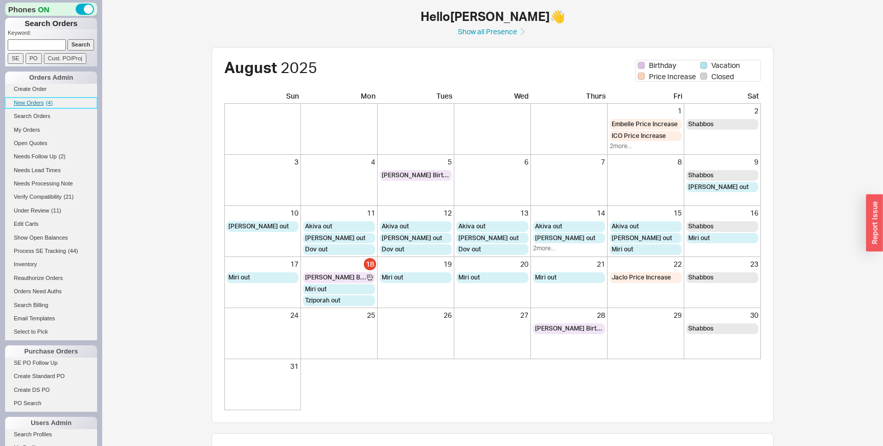
click at [59, 100] on link "New Orders ( 4 )" at bounding box center [51, 103] width 92 height 11
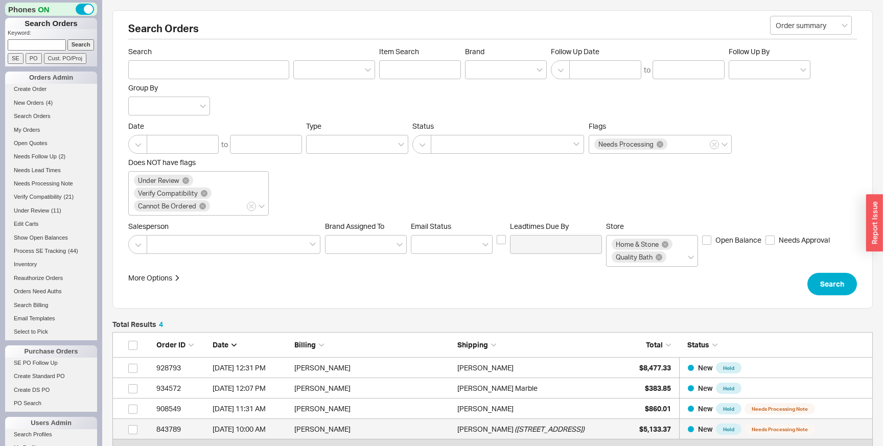
scroll to position [128, 761]
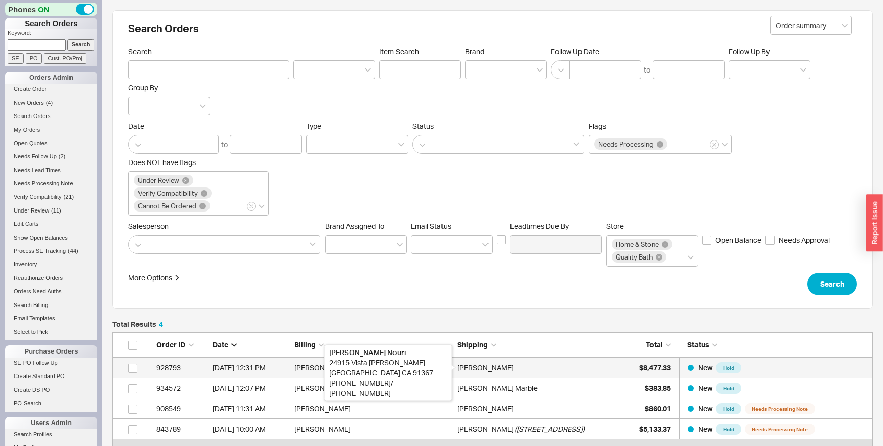
click at [472, 367] on div "[PERSON_NAME]" at bounding box center [485, 368] width 56 height 20
select select "LOW"
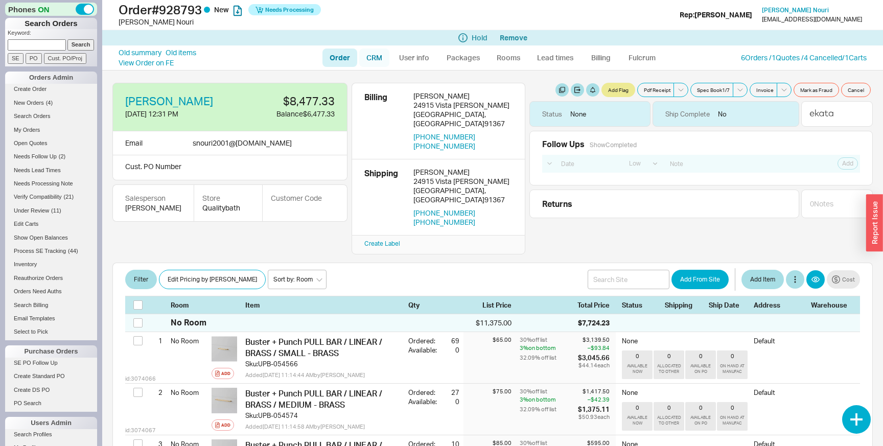
click at [379, 53] on link "CRM" at bounding box center [374, 58] width 30 height 18
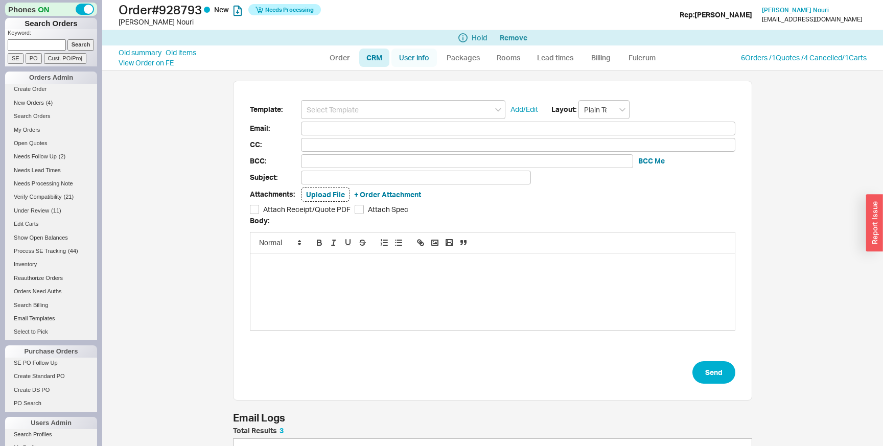
scroll to position [98, 519]
click at [44, 117] on link "Search Orders" at bounding box center [51, 116] width 92 height 11
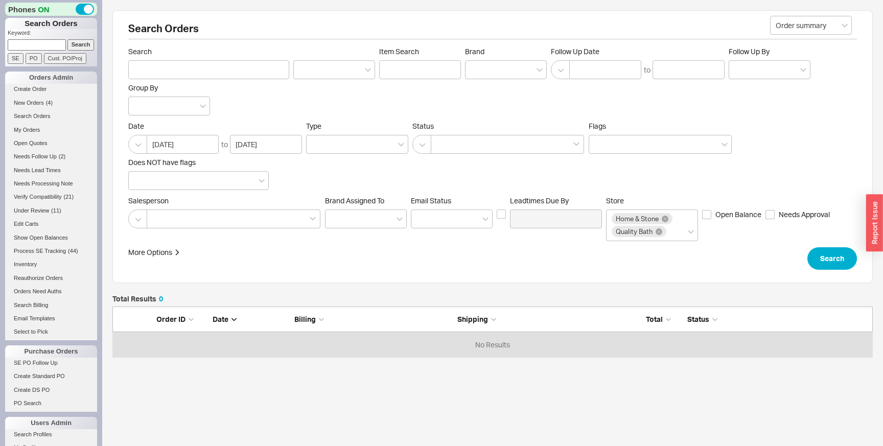
scroll to position [51, 761]
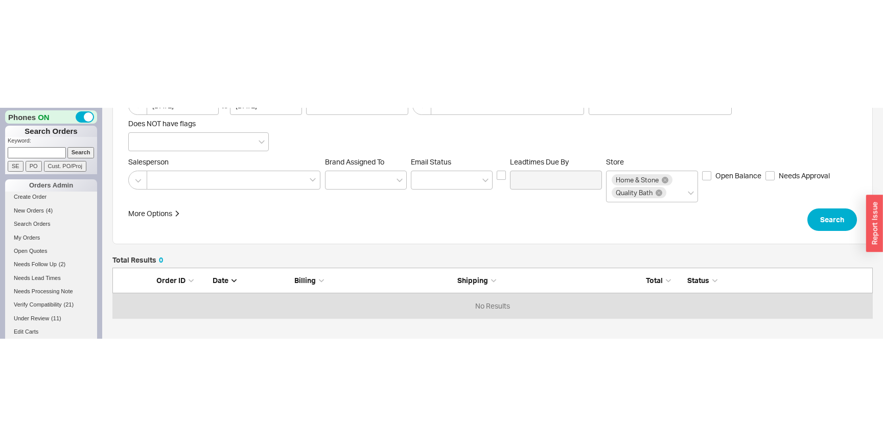
scroll to position [29, 0]
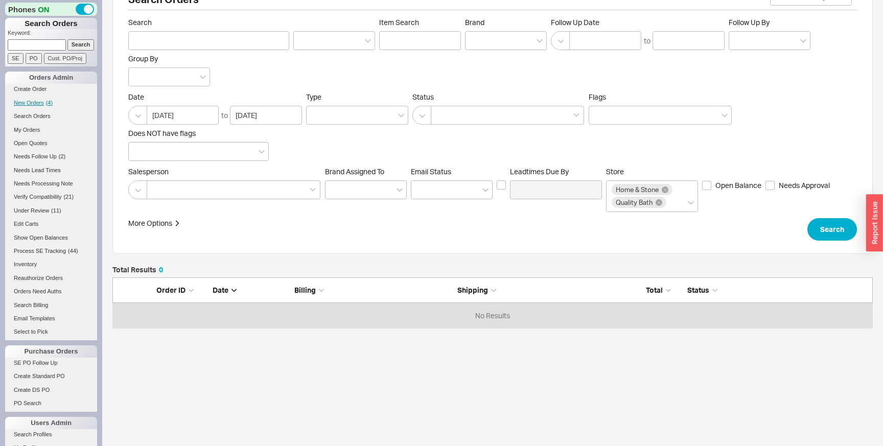
scroll to position [51, 761]
click at [29, 102] on span "New Orders" at bounding box center [29, 103] width 30 height 6
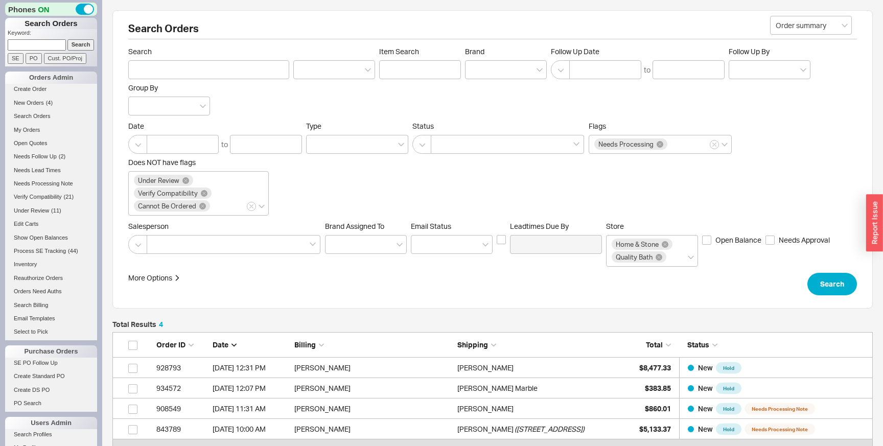
scroll to position [132, 0]
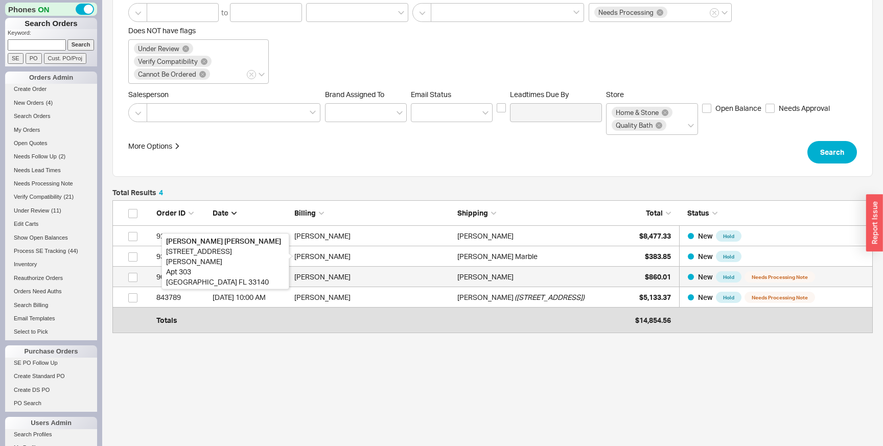
click at [355, 271] on div "Esther Cywiak" at bounding box center [373, 277] width 158 height 20
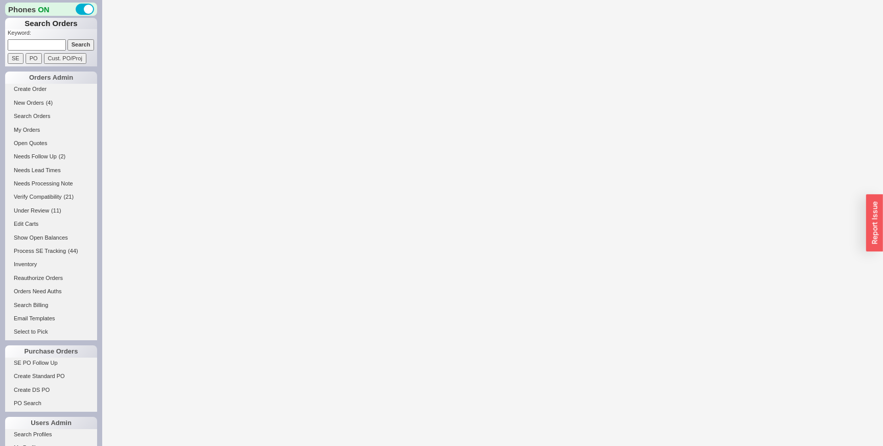
select select "LOW"
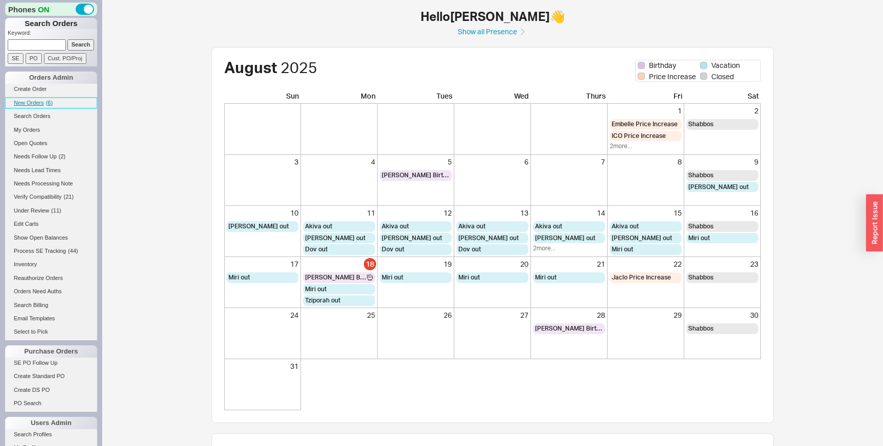
click at [53, 106] on link "New Orders ( 6 )" at bounding box center [51, 103] width 92 height 11
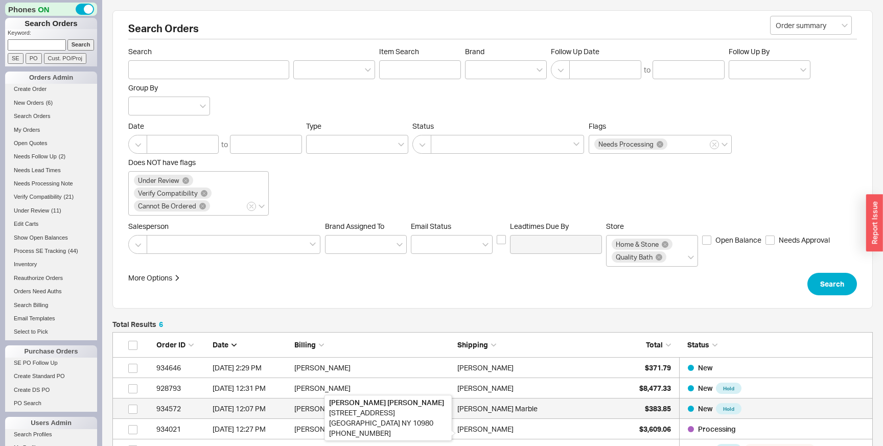
scroll to position [169, 761]
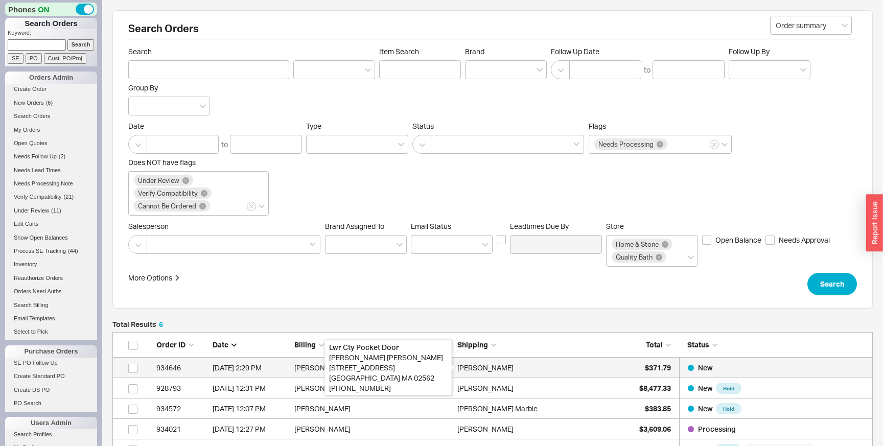
click at [475, 371] on div "Katlyn Debellis" at bounding box center [485, 368] width 56 height 20
select select "LOW"
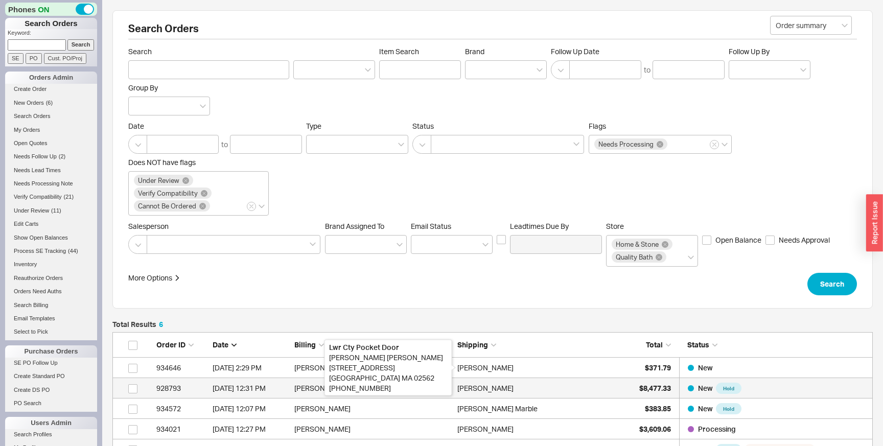
scroll to position [169, 761]
click at [498, 393] on div "[PERSON_NAME]" at bounding box center [485, 388] width 56 height 20
select select "LOW"
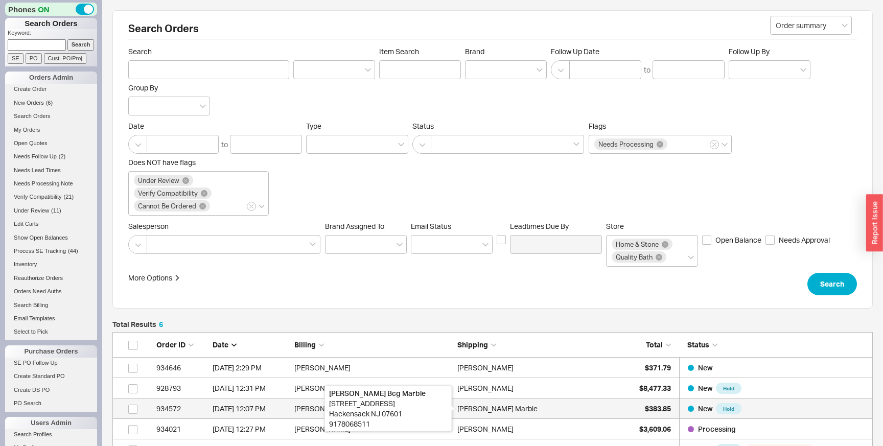
click at [521, 406] on div "Giuseppe Bcg Marble" at bounding box center [497, 409] width 80 height 20
select select "LOW"
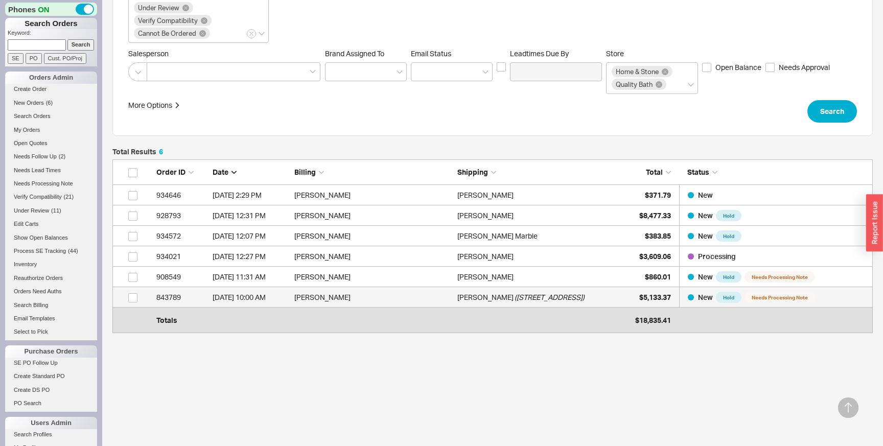
click at [516, 289] on span "( 2413 village green ct )" at bounding box center [550, 297] width 70 height 20
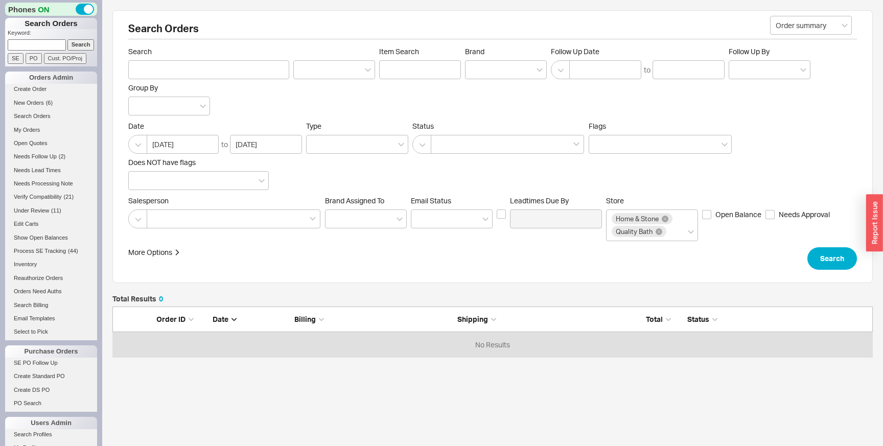
scroll to position [51, 761]
click at [830, 255] on button "Search" at bounding box center [833, 258] width 50 height 22
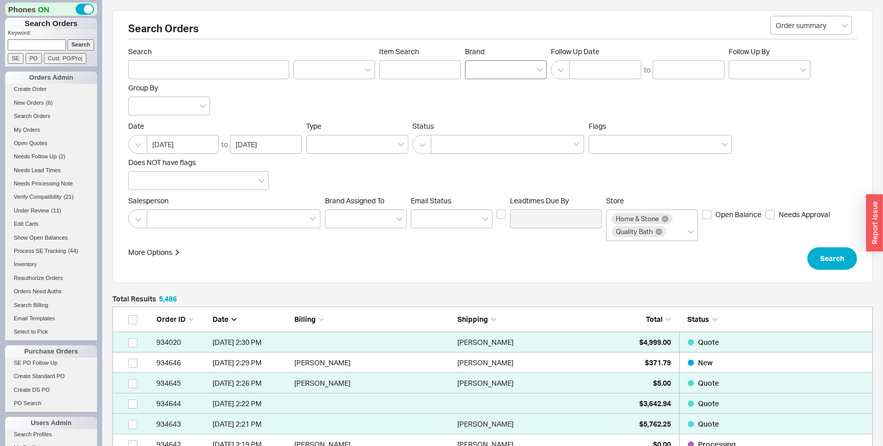
click at [490, 72] on div at bounding box center [506, 69] width 82 height 19
click at [478, 72] on input "Brand" at bounding box center [474, 70] width 7 height 12
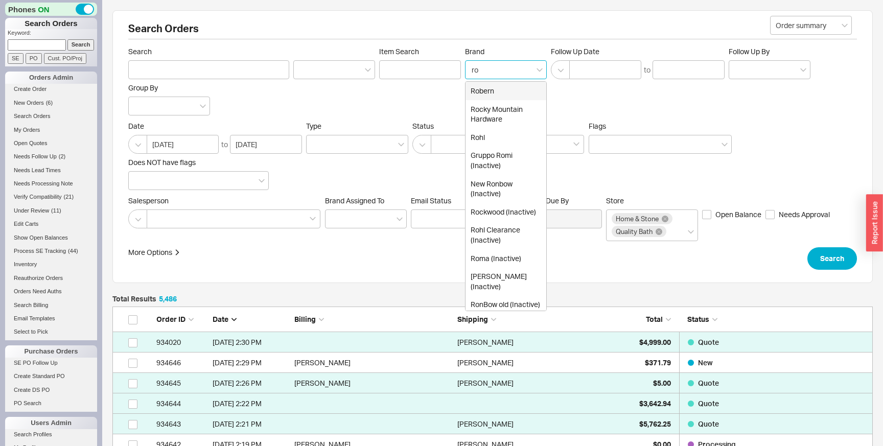
type input "roh"
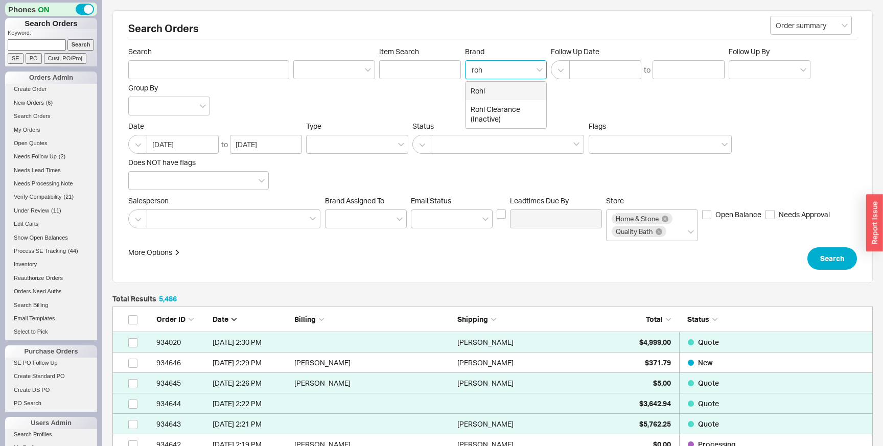
type input "Brand"
click button "Search" at bounding box center [833, 258] width 50 height 22
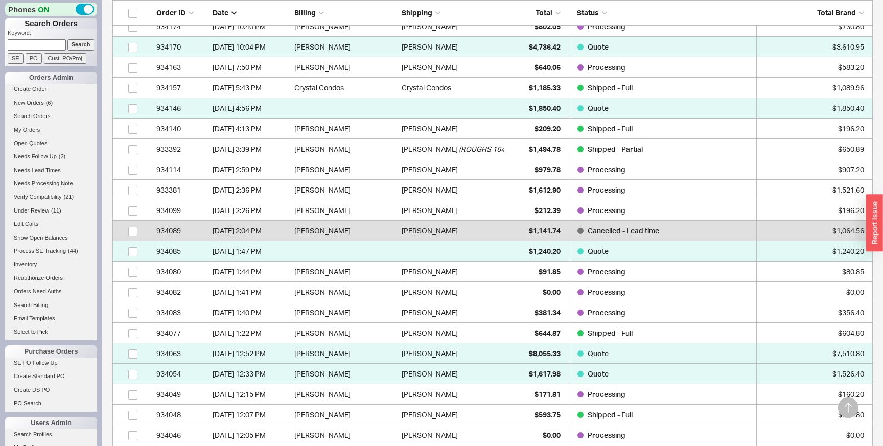
scroll to position [1413, 0]
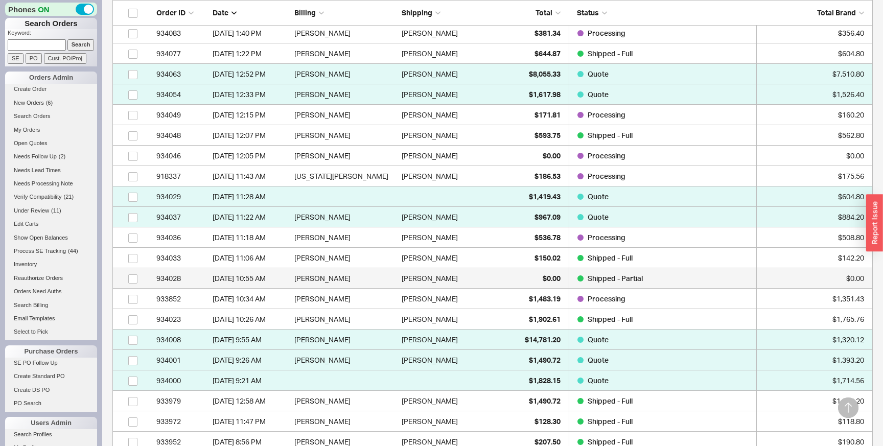
click at [469, 279] on div "Laura Pop" at bounding box center [453, 278] width 102 height 20
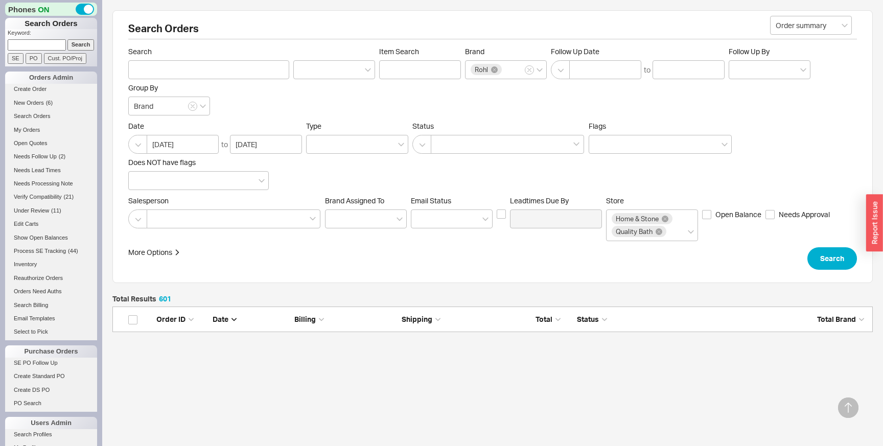
select select "LOW"
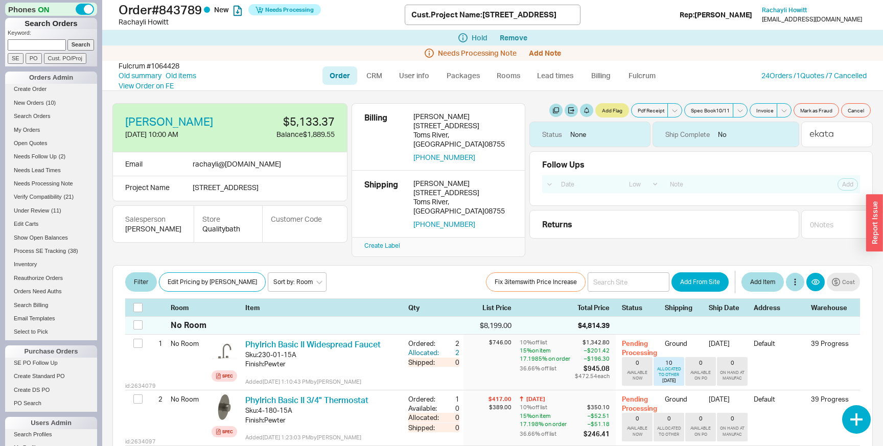
select select "LOW"
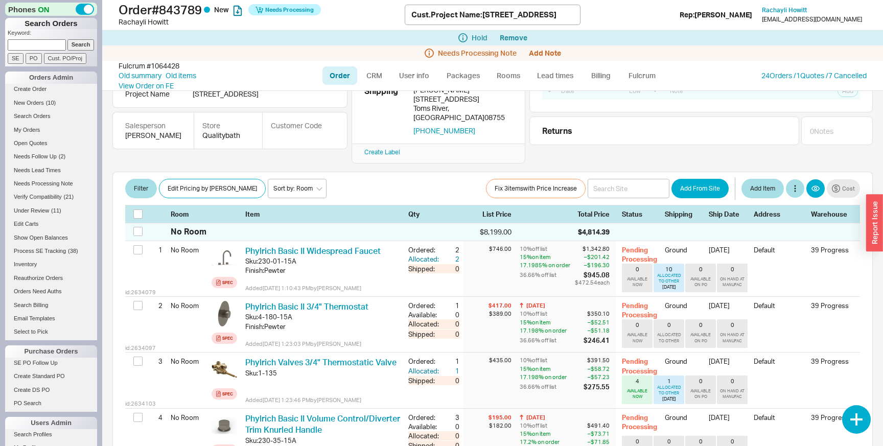
scroll to position [95, 0]
